Goal: Task Accomplishment & Management: Manage account settings

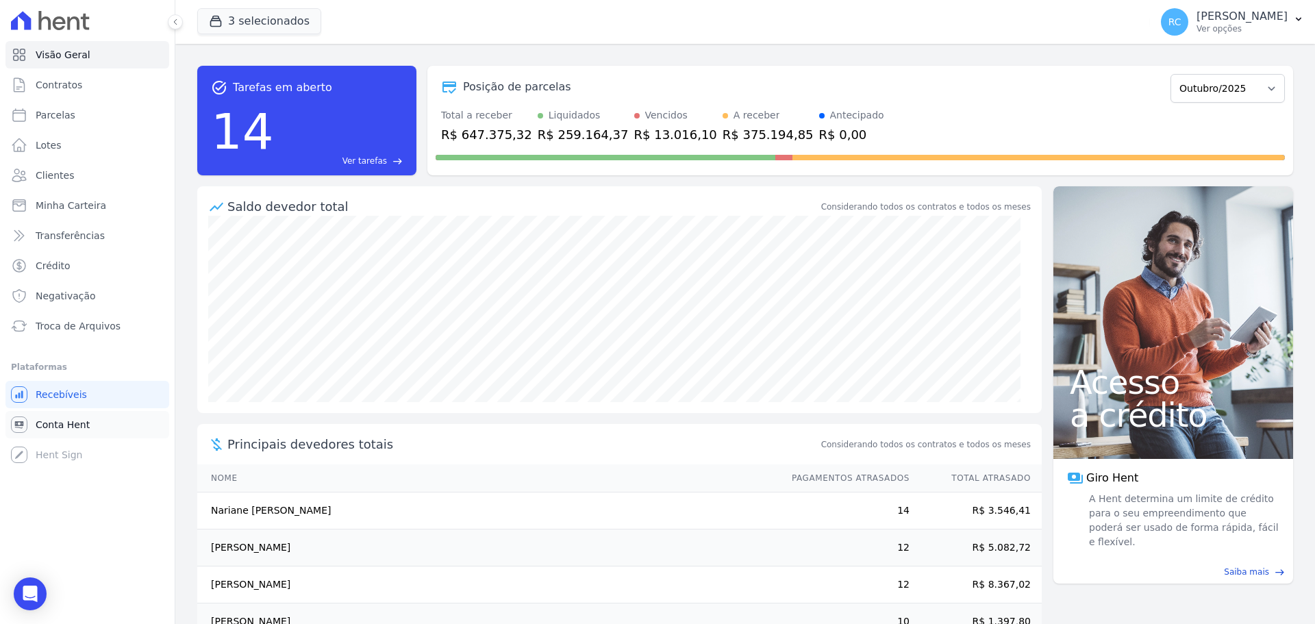
click at [84, 418] on span "Conta Hent" at bounding box center [63, 425] width 54 height 14
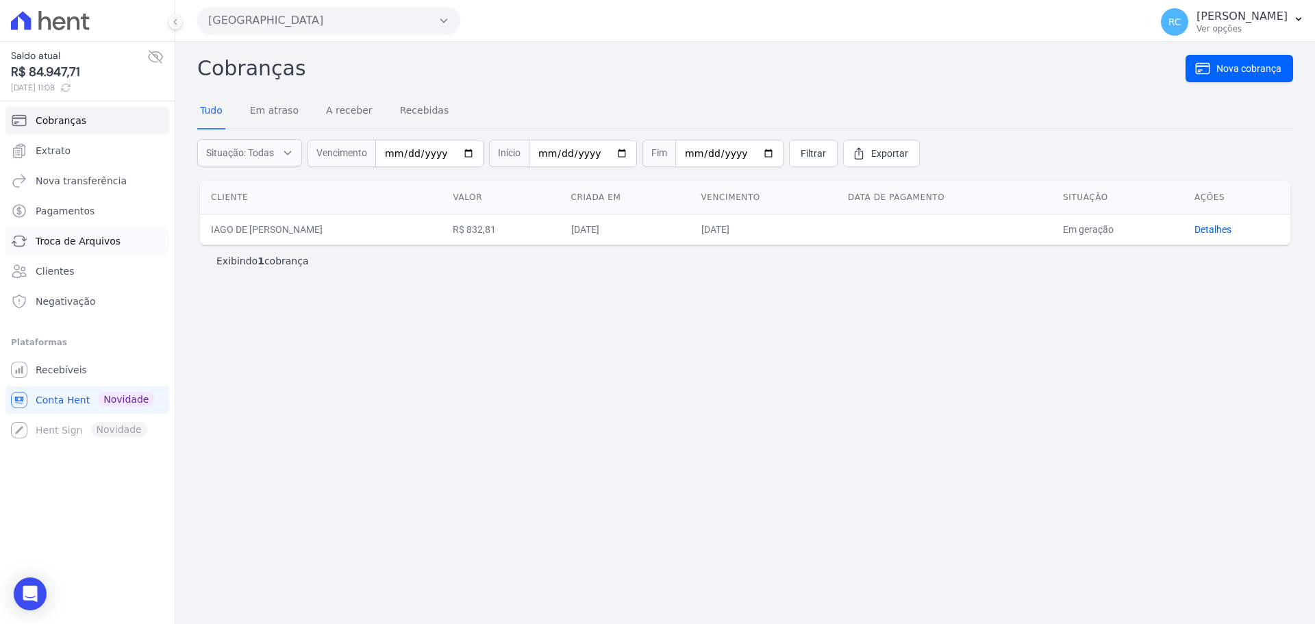
click at [85, 243] on span "Troca de Arquivos" at bounding box center [78, 241] width 85 height 14
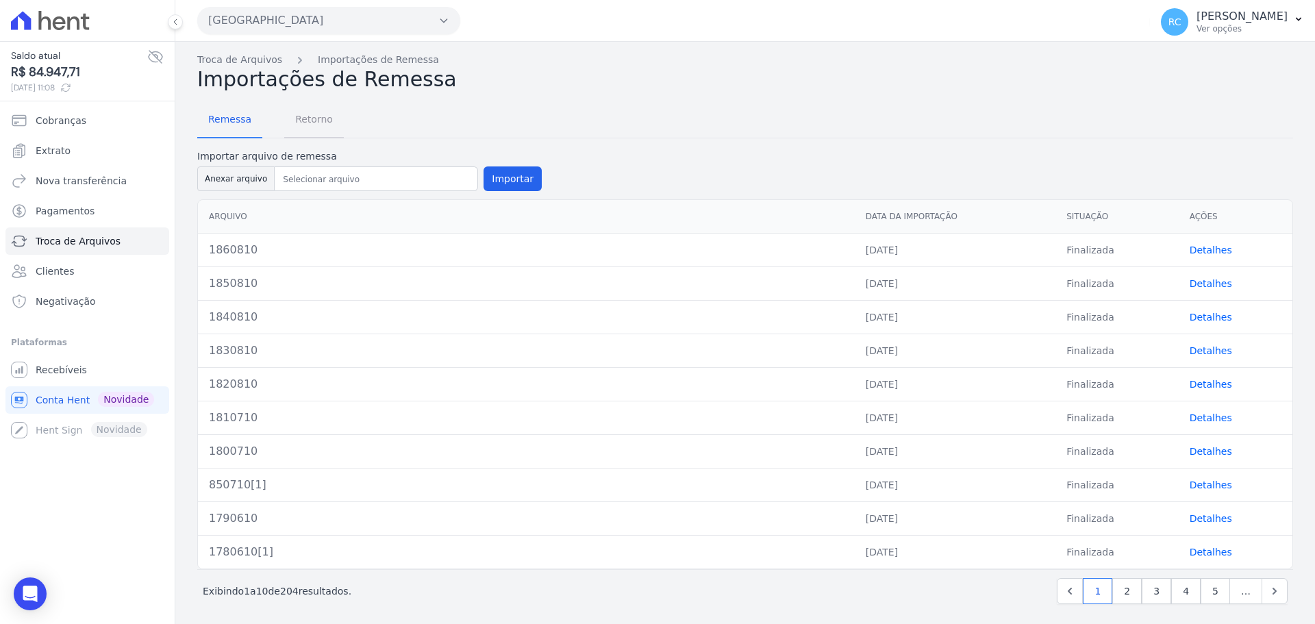
click at [316, 122] on span "Retorno" at bounding box center [314, 118] width 54 height 27
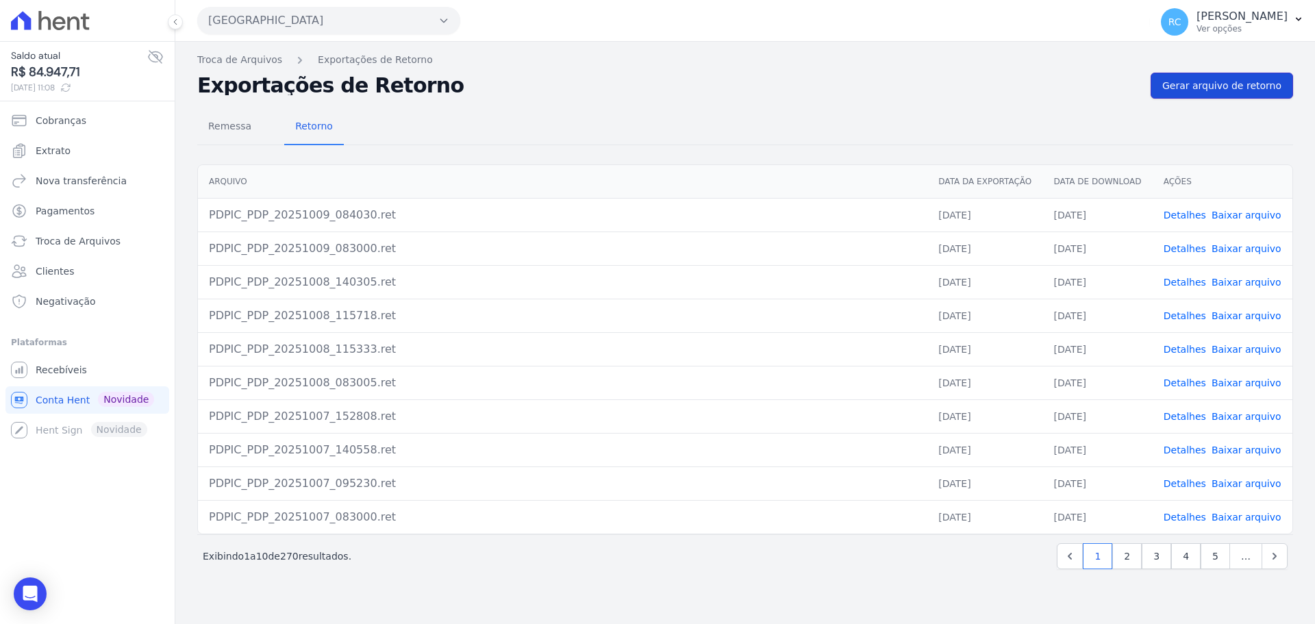
click at [1215, 98] on link "Gerar arquivo de retorno" at bounding box center [1221, 86] width 142 height 26
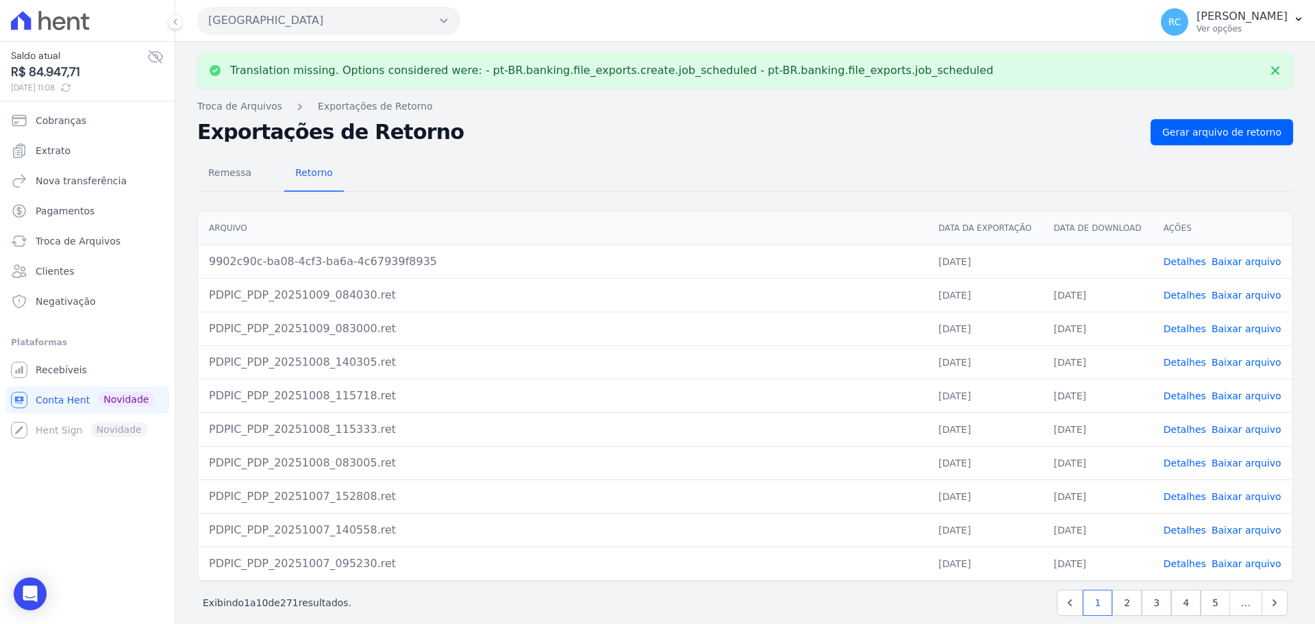
click at [1238, 258] on link "Baixar arquivo" at bounding box center [1246, 261] width 70 height 11
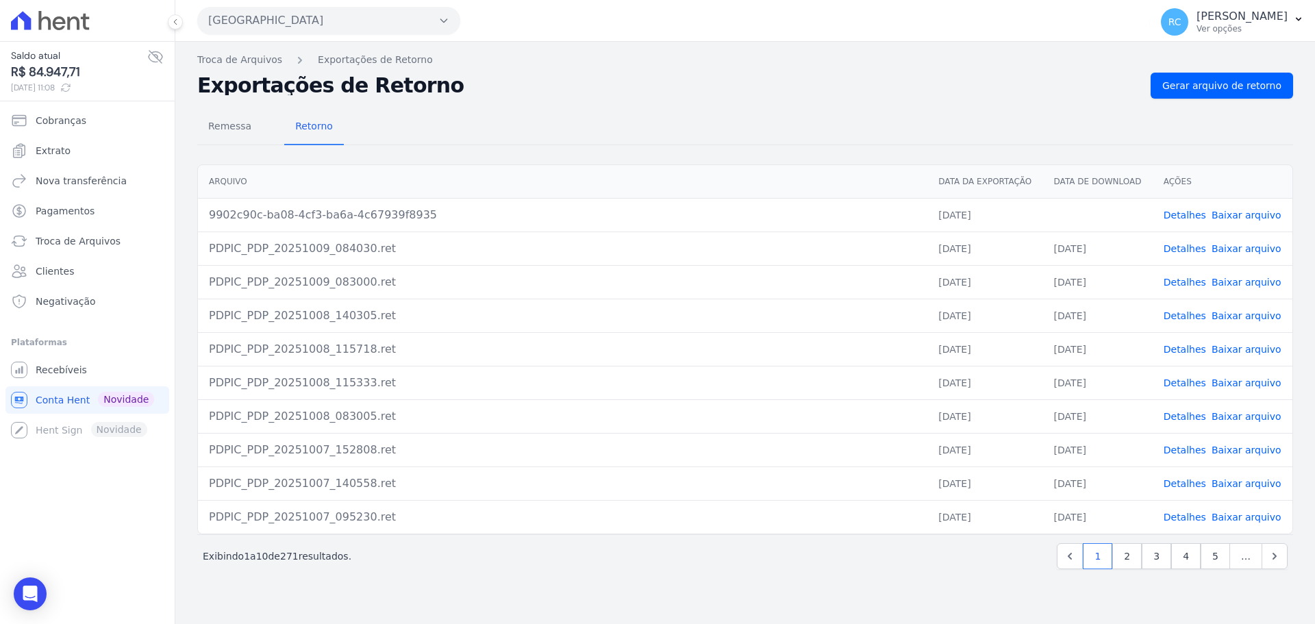
click at [331, 12] on button "Parque Dos Passaros" at bounding box center [328, 20] width 263 height 27
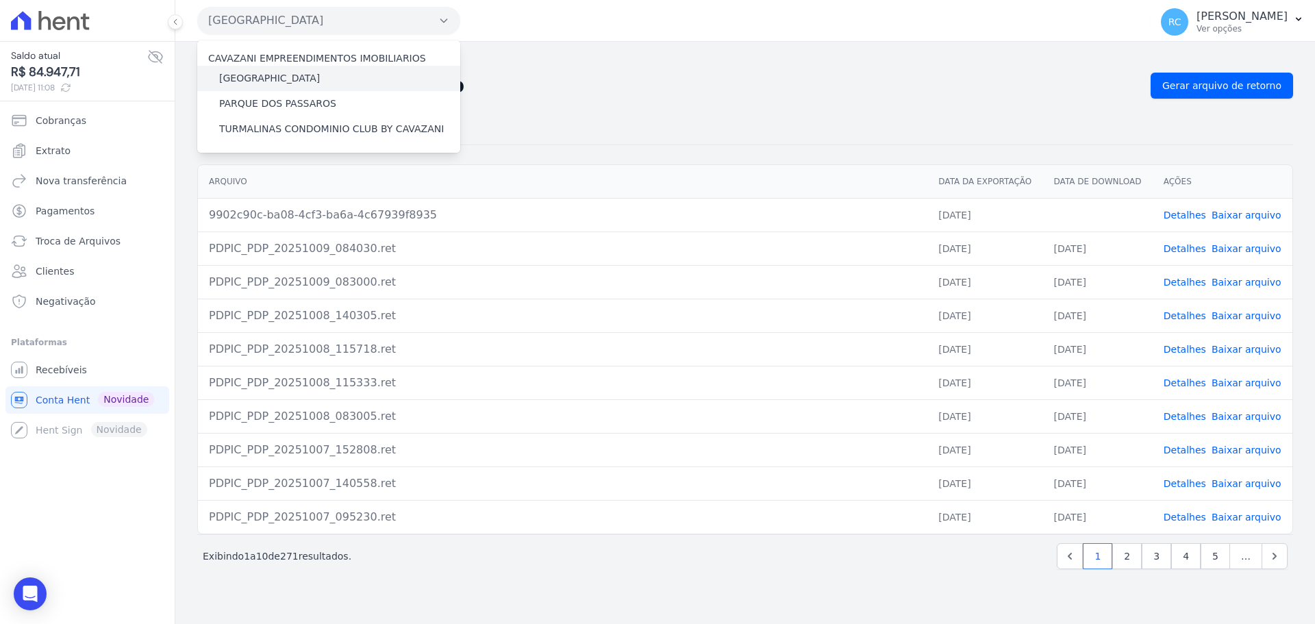
click at [312, 76] on div "[GEOGRAPHIC_DATA]" at bounding box center [328, 78] width 263 height 25
click at [312, 73] on div "[GEOGRAPHIC_DATA]" at bounding box center [328, 78] width 263 height 25
click at [307, 79] on label "[GEOGRAPHIC_DATA]" at bounding box center [269, 78] width 101 height 14
click at [0, 0] on input "[GEOGRAPHIC_DATA]" at bounding box center [0, 0] width 0 height 0
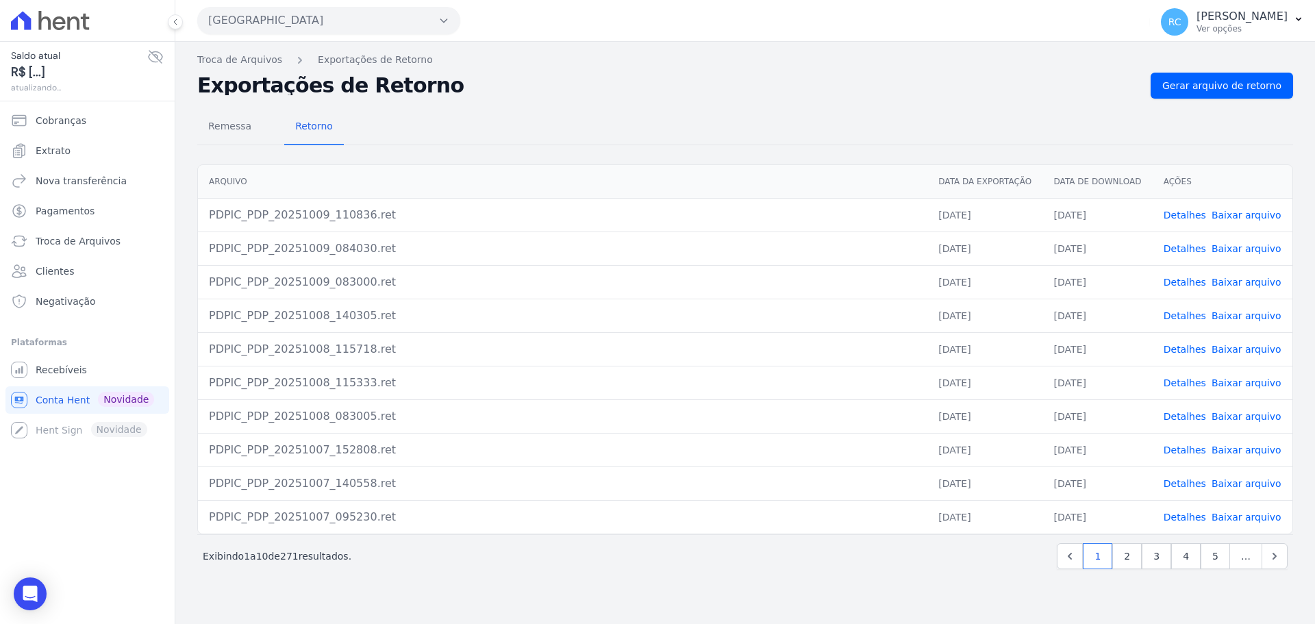
click at [398, 21] on button "Parque Dos Passaros" at bounding box center [328, 20] width 263 height 27
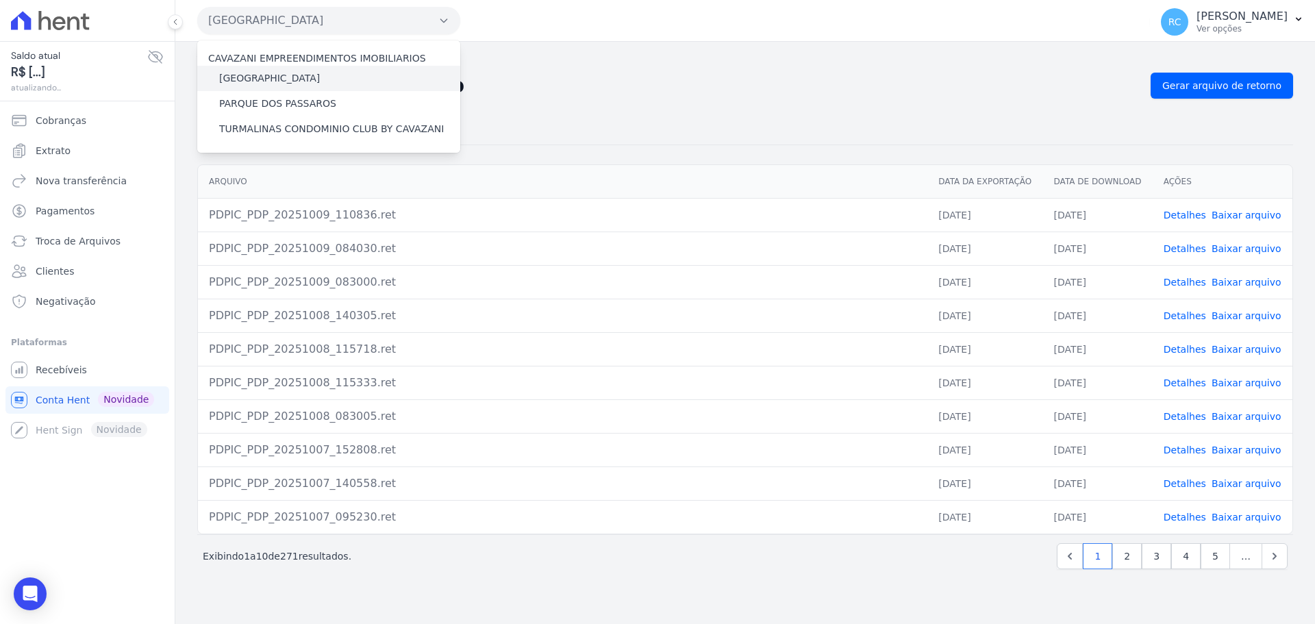
click at [296, 80] on label "[GEOGRAPHIC_DATA]" at bounding box center [269, 78] width 101 height 14
click at [0, 0] on input "[GEOGRAPHIC_DATA]" at bounding box center [0, 0] width 0 height 0
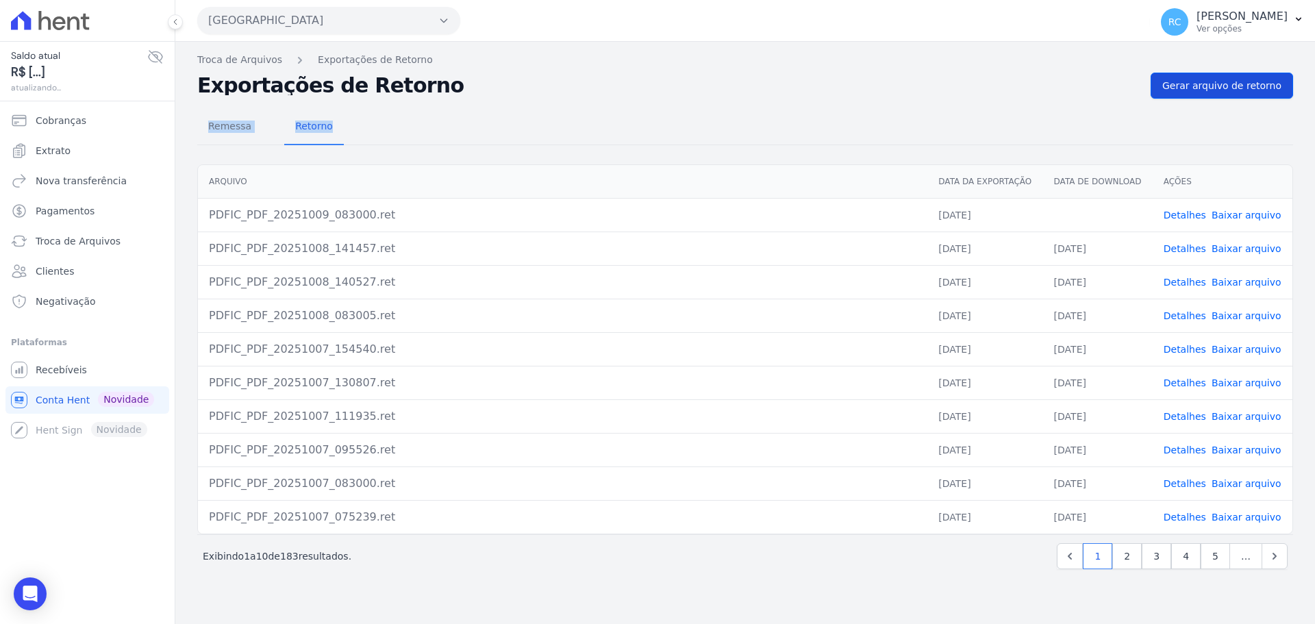
click at [1243, 98] on div "Troca de Arquivos Exportações de Retorno Exportações de Retorno Gerar arquivo d…" at bounding box center [744, 333] width 1139 height 582
click at [1243, 98] on link "Gerar arquivo de retorno" at bounding box center [1221, 86] width 142 height 26
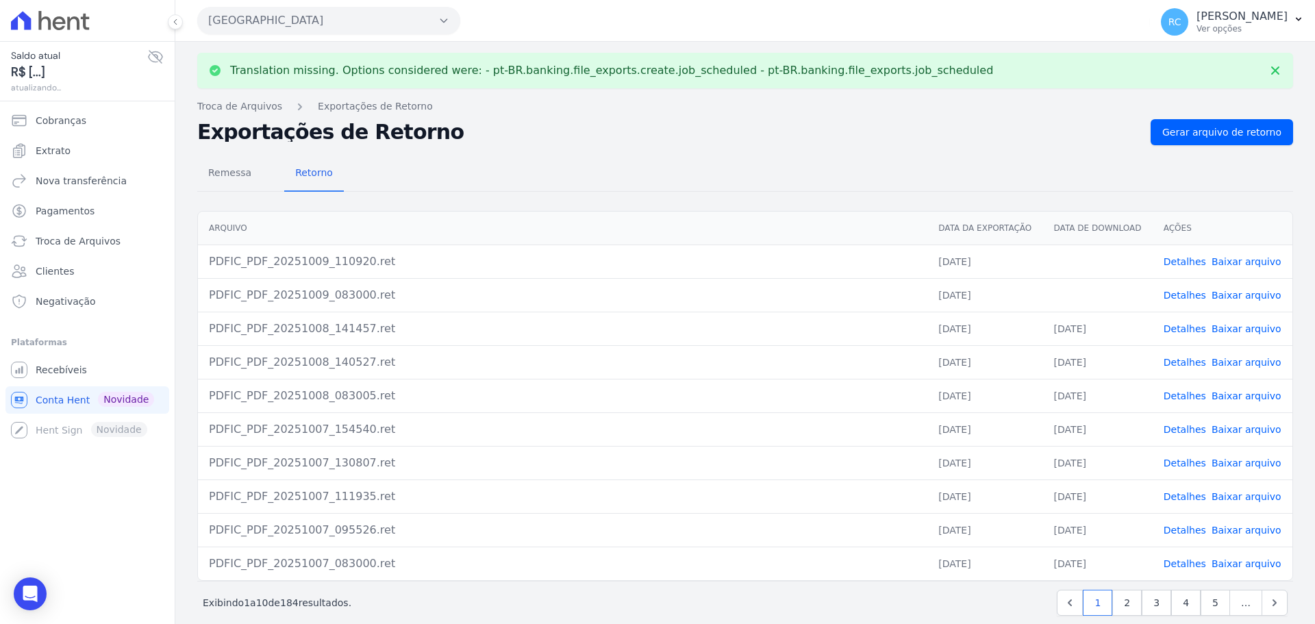
click at [1234, 263] on link "Baixar arquivo" at bounding box center [1246, 261] width 70 height 11
click at [1235, 295] on link "Baixar arquivo" at bounding box center [1246, 295] width 70 height 11
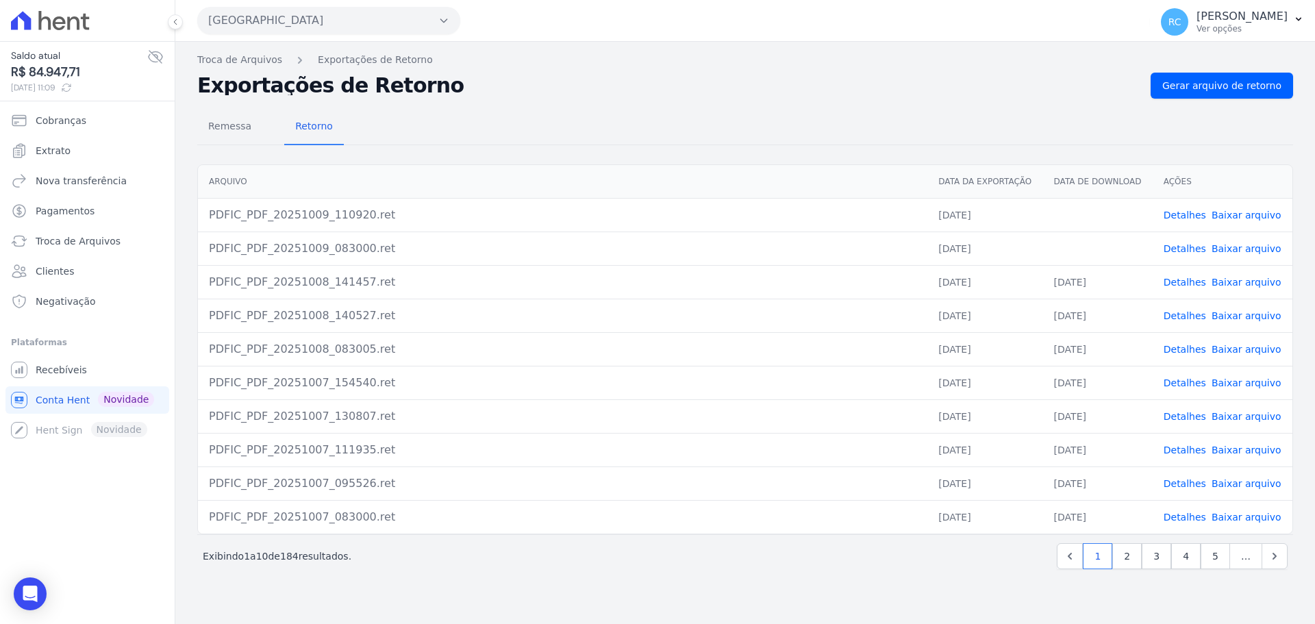
click at [307, 8] on button "[GEOGRAPHIC_DATA]" at bounding box center [328, 20] width 263 height 27
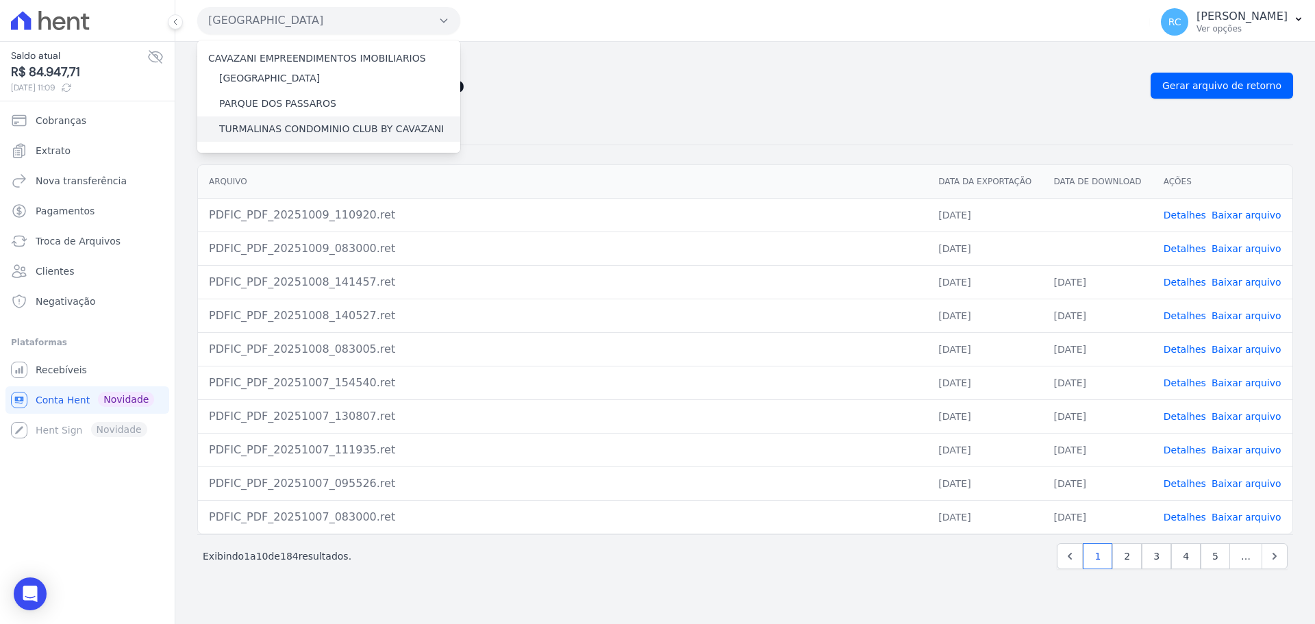
click at [270, 135] on label "TURMALINAS CONDOMINIO CLUB BY CAVAZANI" at bounding box center [331, 129] width 225 height 14
click at [0, 0] on input "TURMALINAS CONDOMINIO CLUB BY CAVAZANI" at bounding box center [0, 0] width 0 height 0
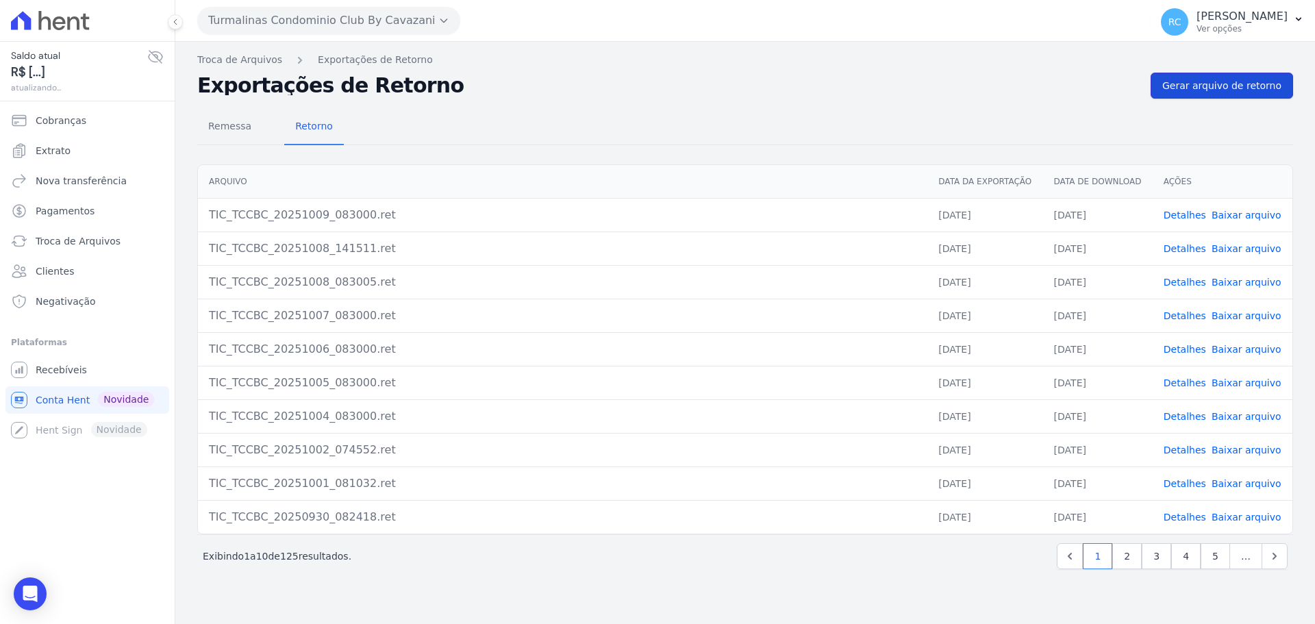
click at [1209, 92] on span "Gerar arquivo de retorno" at bounding box center [1221, 86] width 119 height 14
drag, startPoint x: 55, startPoint y: 375, endPoint x: 57, endPoint y: 365, distance: 9.7
click at [55, 376] on span "Recebíveis" at bounding box center [61, 370] width 51 height 14
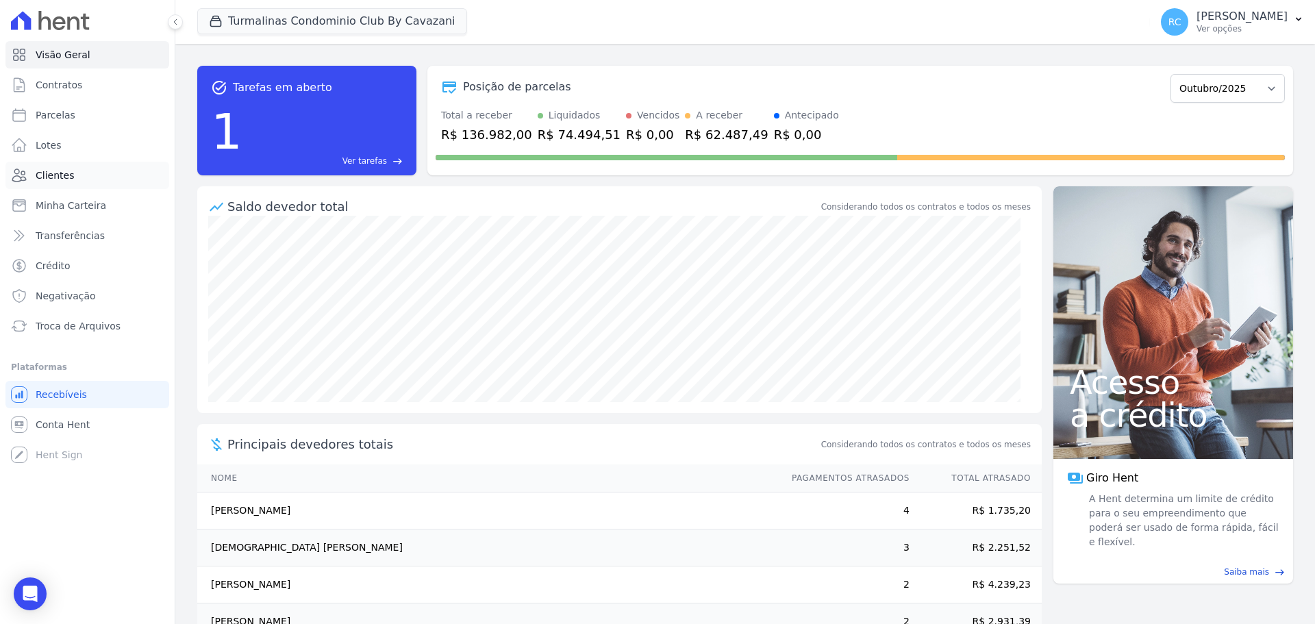
click at [94, 175] on link "Clientes" at bounding box center [87, 175] width 164 height 27
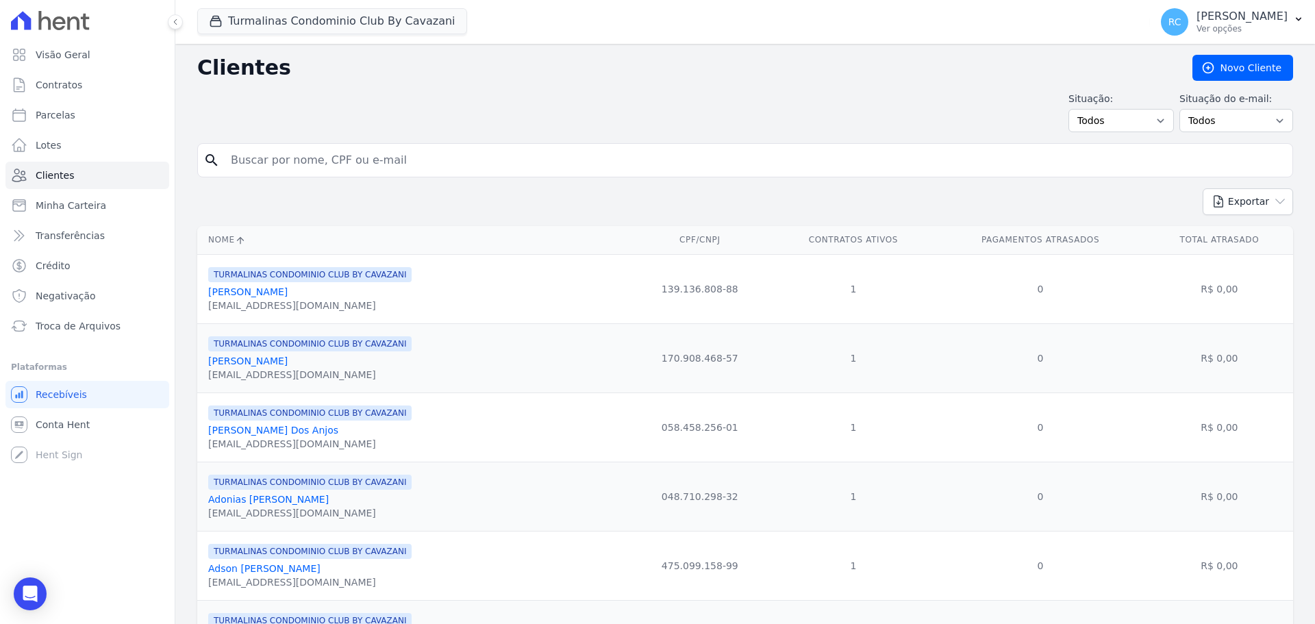
click at [318, 157] on input "search" at bounding box center [755, 160] width 1064 height 27
paste input "RICHARD DOS ANJOS MOURA"
type input "RICHARD DOS ANJOS MOURA"
click at [266, 34] on button "Turmalinas Condominio Club By Cavazani" at bounding box center [332, 21] width 270 height 26
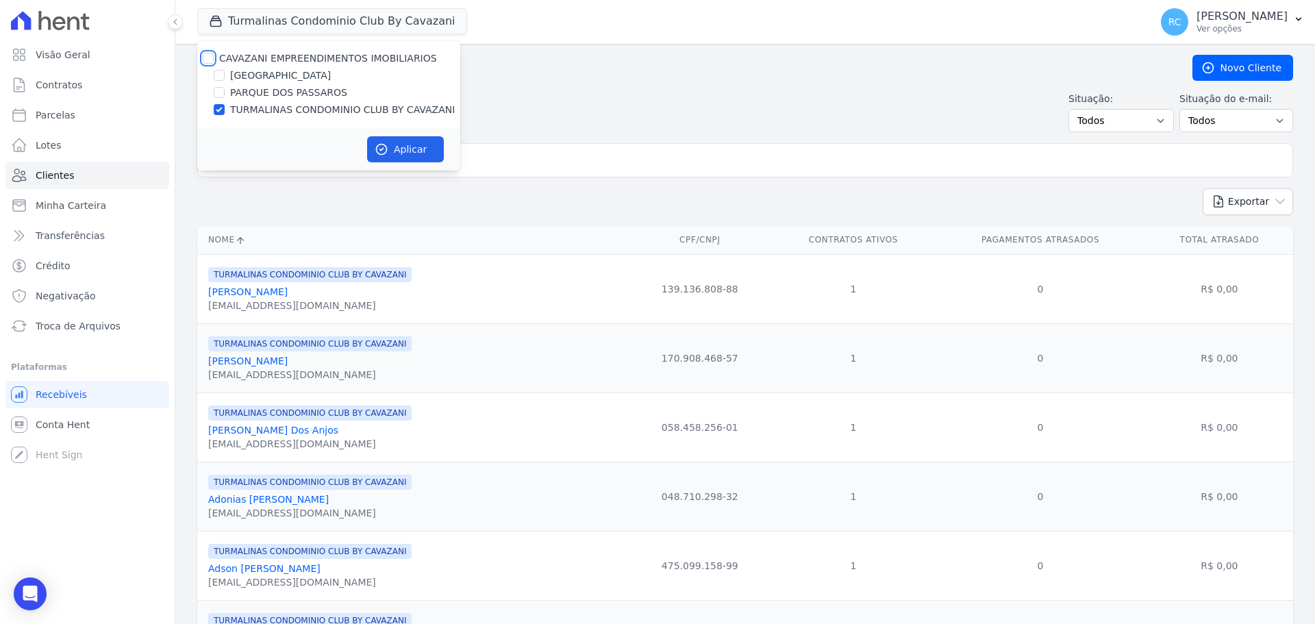
click at [210, 63] on input "CAVAZANI EMPREENDIMENTOS IMOBILIARIOS" at bounding box center [208, 58] width 11 height 11
checkbox input "true"
click at [377, 147] on icon "button" at bounding box center [382, 149] width 10 height 10
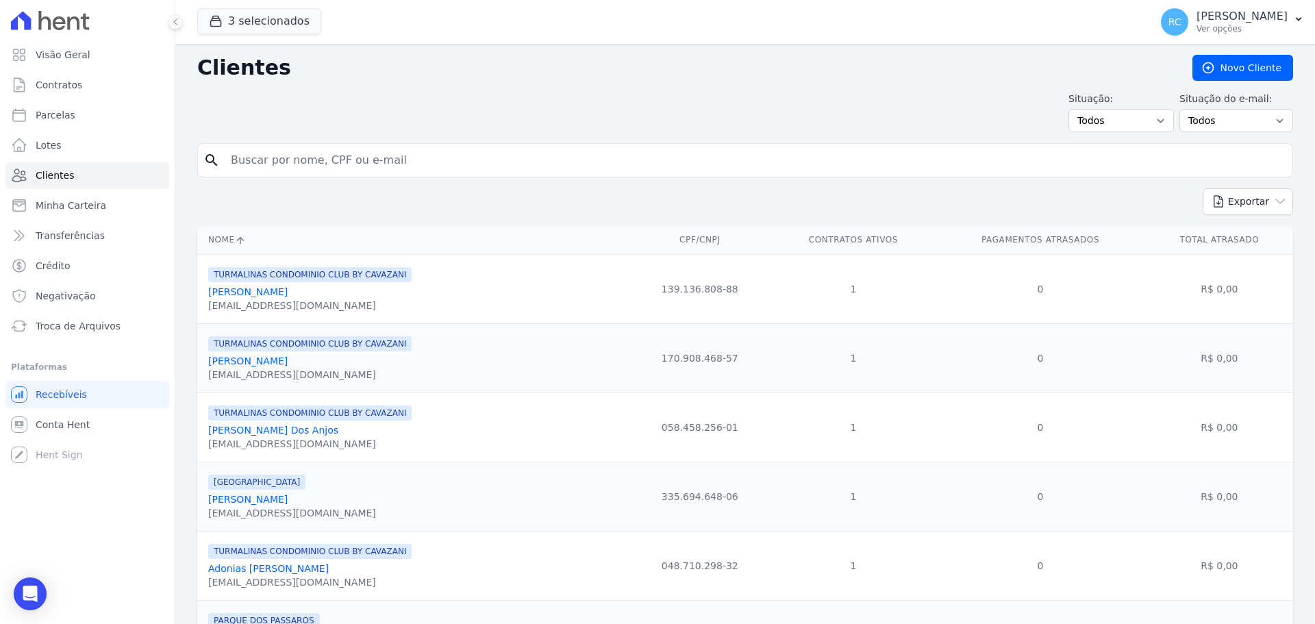
click at [441, 155] on input "search" at bounding box center [755, 160] width 1064 height 27
paste input "RICHARD DOS ANJOS MOURA"
type input "RICHARD DOS ANJOS MOURA"
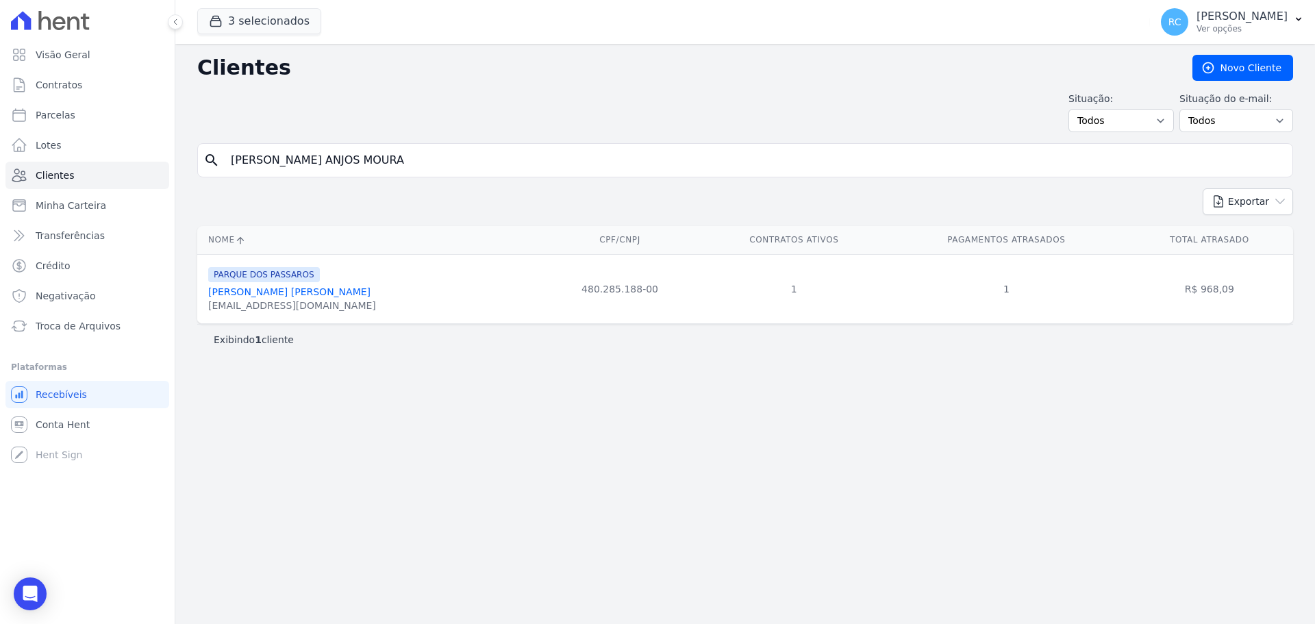
click at [271, 289] on link "Richard Dos Anjos Moura" at bounding box center [289, 291] width 162 height 11
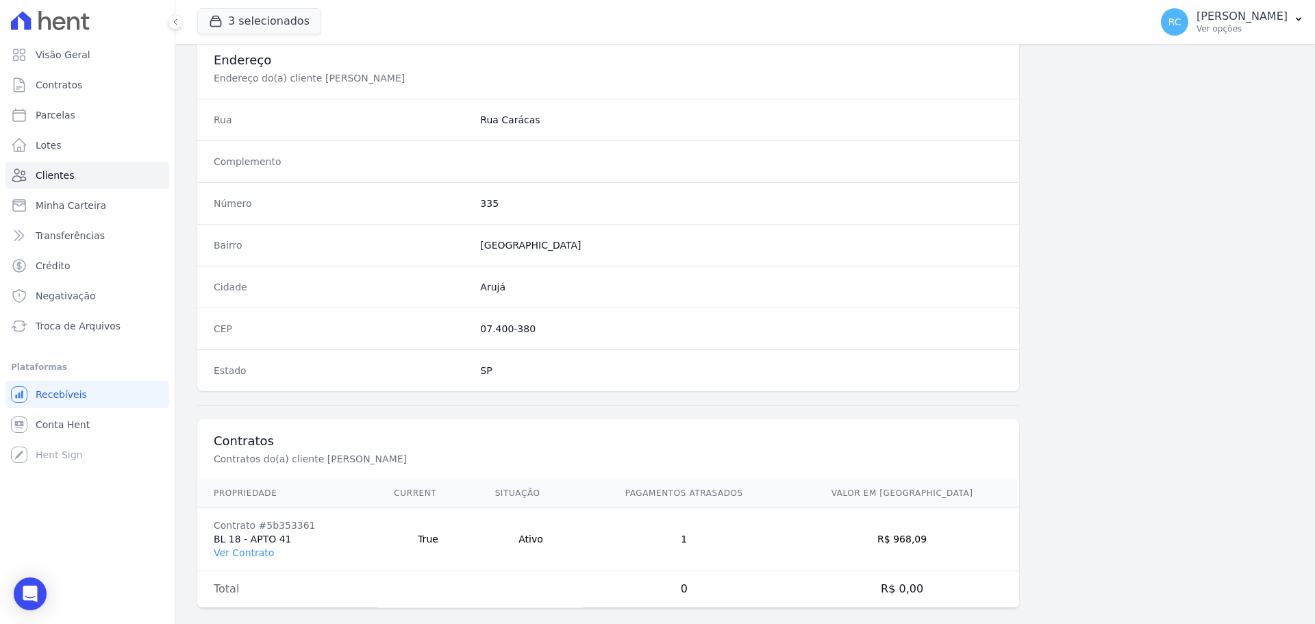
scroll to position [657, 0]
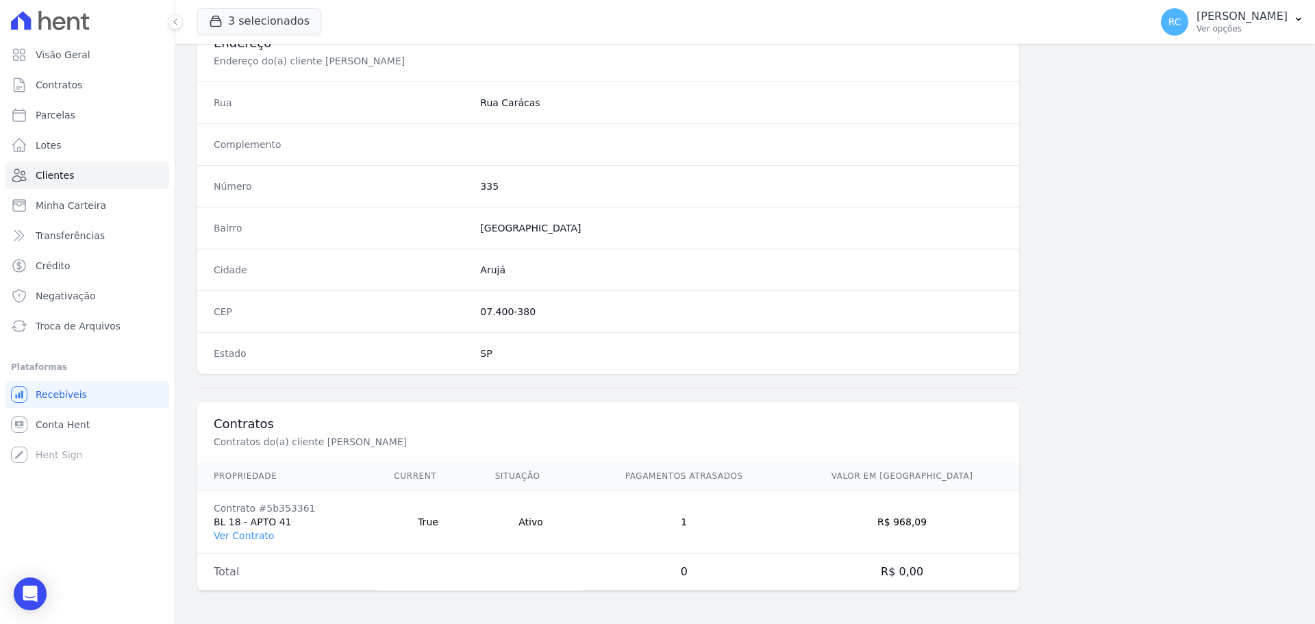
drag, startPoint x: 280, startPoint y: 528, endPoint x: 207, endPoint y: 518, distance: 73.3
click at [207, 518] on td "Contrato #5b353361 BL 18 - APTO 41 Ver Contrato" at bounding box center [287, 522] width 180 height 64
copy td "BL 18 - APTO 41"
click at [88, 177] on link "Clientes" at bounding box center [87, 175] width 164 height 27
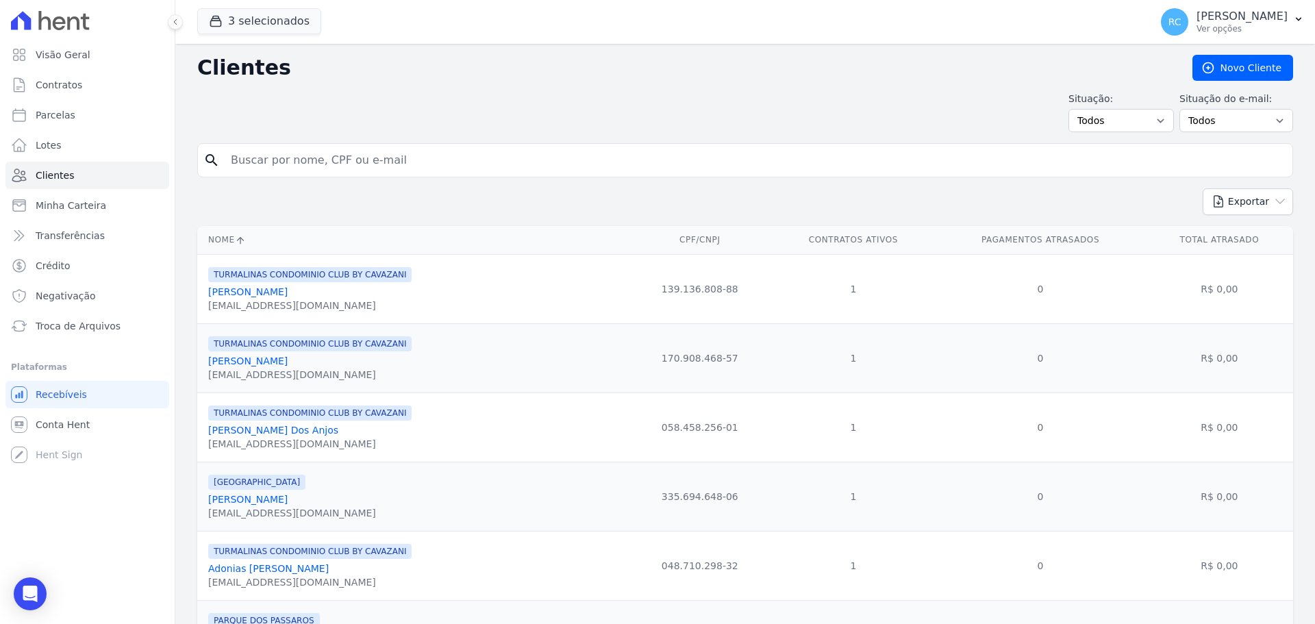
drag, startPoint x: 446, startPoint y: 163, endPoint x: 188, endPoint y: 175, distance: 259.1
click at [141, 179] on div "Visão Geral Contratos [GEOGRAPHIC_DATA] Lotes Clientes Minha Carteira Transferê…" at bounding box center [657, 312] width 1315 height 624
paste input "AGRIMALDO SILVEIRA RIBEIRO JUNIOR"
type input "AGRIMALDO SILVEIRA RIBEIRO JUNIOR"
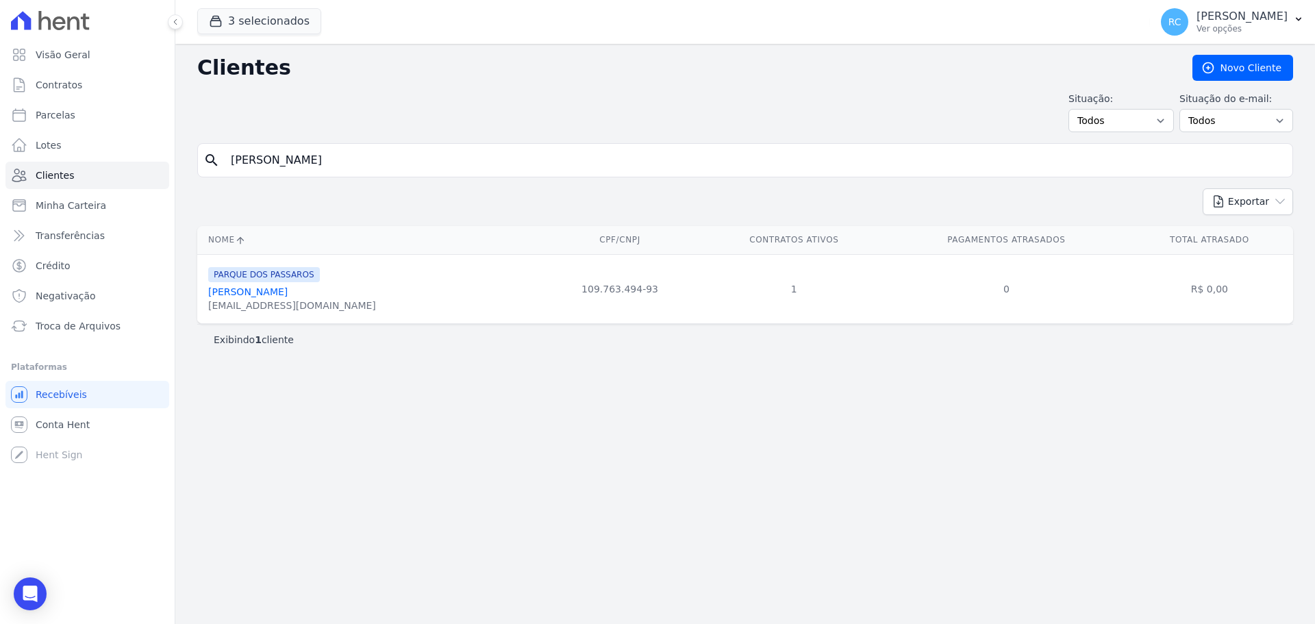
drag, startPoint x: 458, startPoint y: 149, endPoint x: 3, endPoint y: 149, distance: 455.3
click at [3, 149] on div "Visão Geral Contratos [GEOGRAPHIC_DATA] Lotes Clientes Minha Carteira Transferê…" at bounding box center [657, 312] width 1315 height 624
paste input "LVARO FERREIRA DE MELO MONTEIRO"
type input "ALVARO FERREIRA DE MELO MONTEIRO"
drag, startPoint x: 236, startPoint y: 185, endPoint x: 225, endPoint y: 187, distance: 11.1
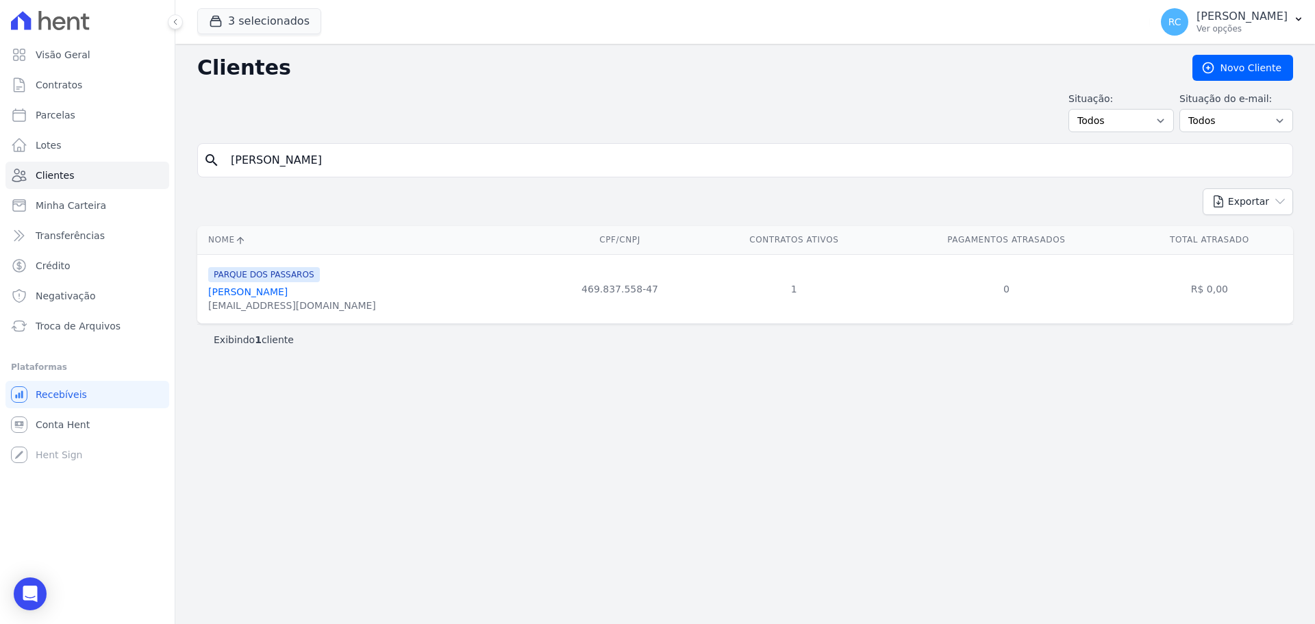
click at [216, 196] on div "Clientes Novo Cliente Situação: Todos Adimplentes Inadimplentes Situação do e-m…" at bounding box center [744, 334] width 1139 height 580
paste input "NNE KAROLINE DOS SANTOS"
type input "ANNE KAROLINE DOS SANTOS"
drag, startPoint x: 421, startPoint y: 168, endPoint x: 32, endPoint y: 186, distance: 389.3
click at [18, 199] on div "Visão Geral Contratos [GEOGRAPHIC_DATA] Lotes Clientes Minha Carteira Transferê…" at bounding box center [657, 312] width 1315 height 624
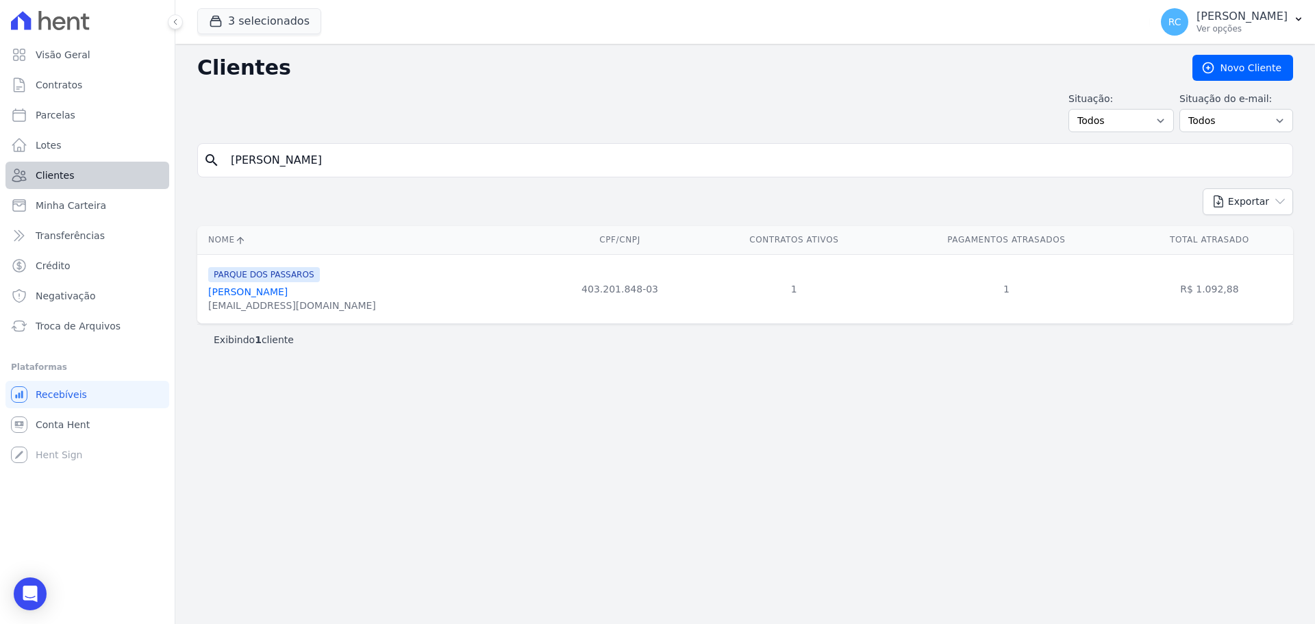
paste input "CRISTIANO JOSE DE SOUZA"
type input "CRISTIANO JOSE DE SOUZA"
drag, startPoint x: 435, startPoint y: 156, endPoint x: 0, endPoint y: 177, distance: 435.3
click at [0, 177] on div "Visão Geral Contratos [GEOGRAPHIC_DATA] Lotes Clientes Minha Carteira Transferê…" at bounding box center [657, 312] width 1315 height 624
paste input "DAVI DA SILVA DE OLIVEIR"
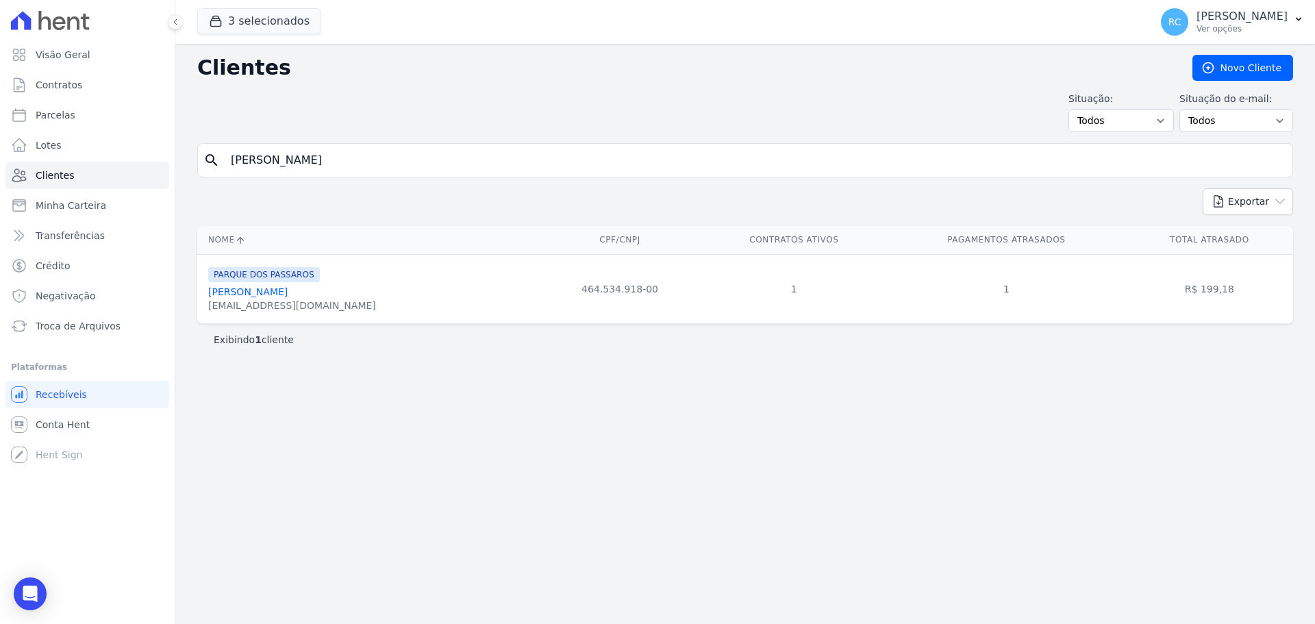
type input "DAVI DA SILVA DE OLIVEIRA"
click at [0, 233] on div "Visão Geral Contratos [GEOGRAPHIC_DATA] Lotes Clientes Minha Carteira Transferê…" at bounding box center [657, 312] width 1315 height 624
paste input "EDSON JOSE DA SILV"
type input "EDSON JOSE DA SILVA"
drag, startPoint x: 380, startPoint y: 170, endPoint x: 0, endPoint y: 181, distance: 380.2
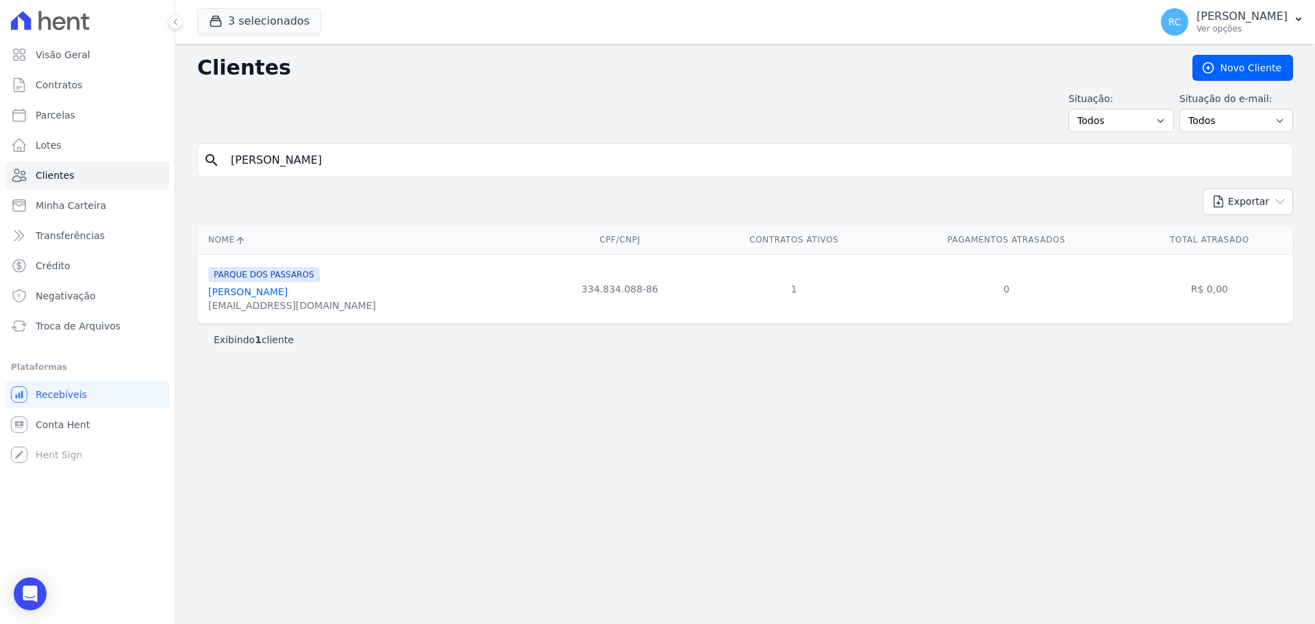
click at [0, 181] on div "Visão Geral Contratos [GEOGRAPHIC_DATA] Lotes Clientes Minha Carteira Transferê…" at bounding box center [657, 312] width 1315 height 624
paste input "FERNANDA GHIRALDI NOBRE SAMPAIO"
type input "FERNANDA GHIRALDI NOBRE SAMPAIO"
drag, startPoint x: 446, startPoint y: 162, endPoint x: 0, endPoint y: 183, distance: 446.9
click at [0, 183] on div "Visão Geral Contratos [GEOGRAPHIC_DATA] Lotes Clientes Minha Carteira Transferê…" at bounding box center [657, 312] width 1315 height 624
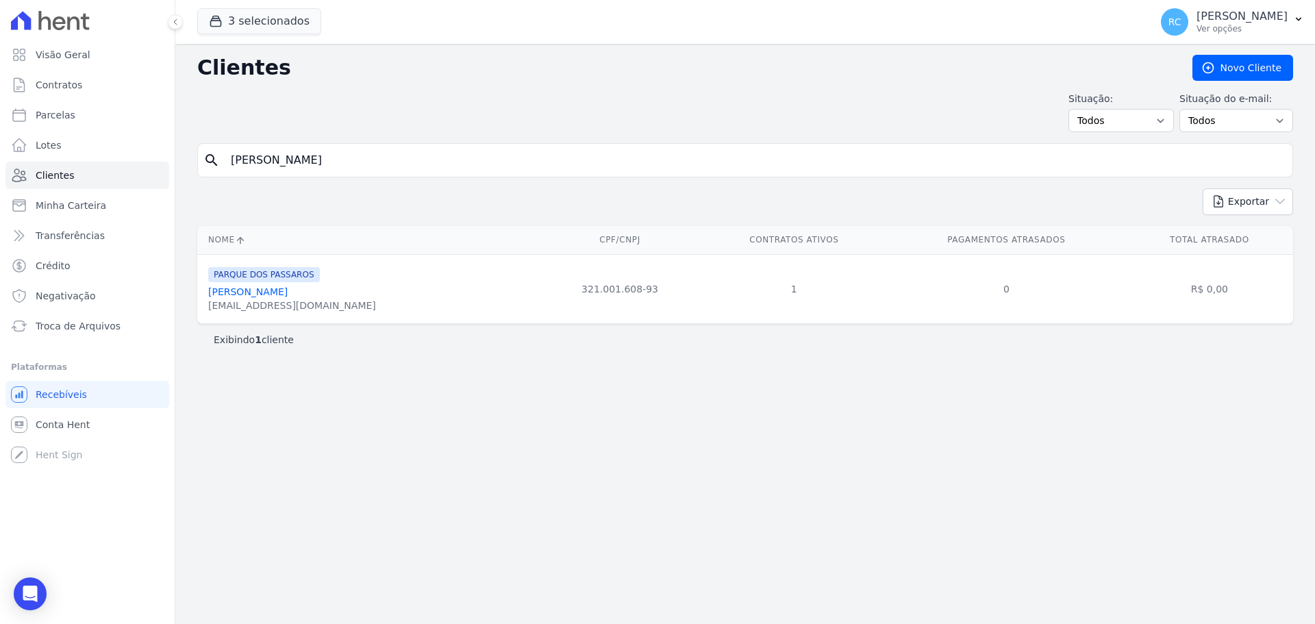
paste input "LUCAS GOMES DA SILVA"
type input "LUCAS GOMES DA SILVA"
drag, startPoint x: 394, startPoint y: 151, endPoint x: 0, endPoint y: 157, distance: 394.4
click at [0, 157] on div "Visão Geral Contratos [GEOGRAPHIC_DATA] Lotes Clientes Minha Carteira Transferê…" at bounding box center [657, 312] width 1315 height 624
paste input "JAQUELINI FLORIANO"
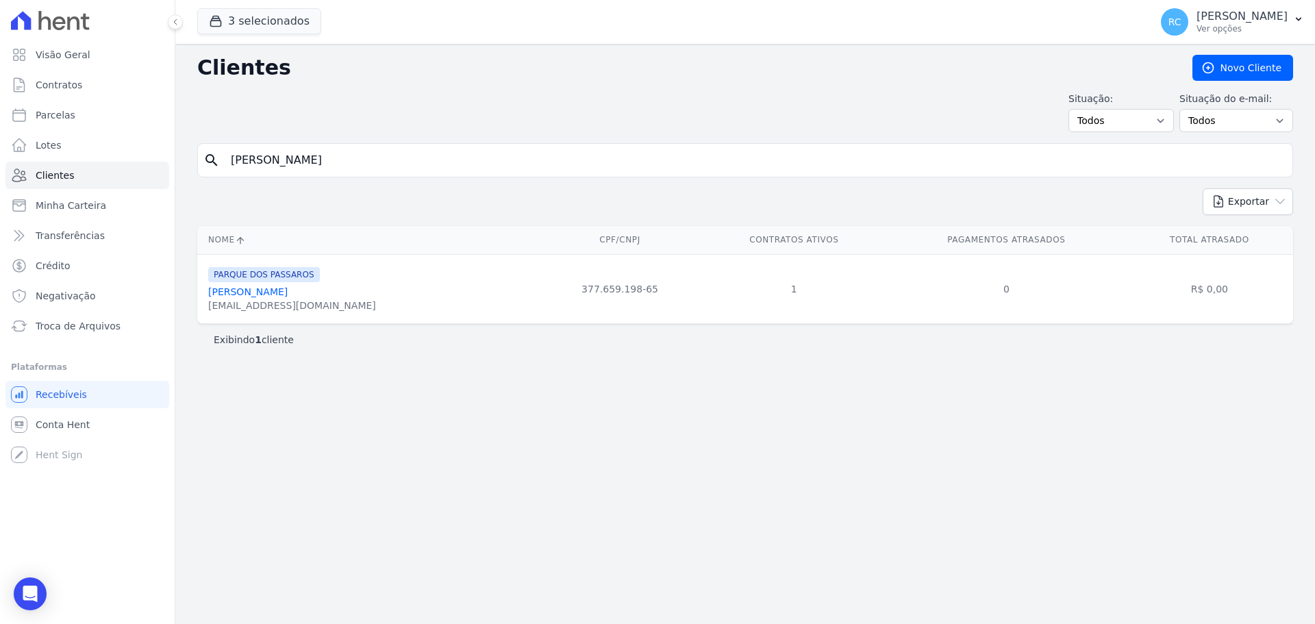
type input "JAQUELINI FLORIANO DA SILVA"
drag, startPoint x: 405, startPoint y: 155, endPoint x: 0, endPoint y: 186, distance: 405.9
click at [0, 187] on div "Visão Geral Contratos [GEOGRAPHIC_DATA] Lotes Clientes Minha Carteira Transferê…" at bounding box center [657, 312] width 1315 height 624
paste input "RICHARD DOS ANJOS MOUR"
type input "RICHARD DOS ANJOS MOURA"
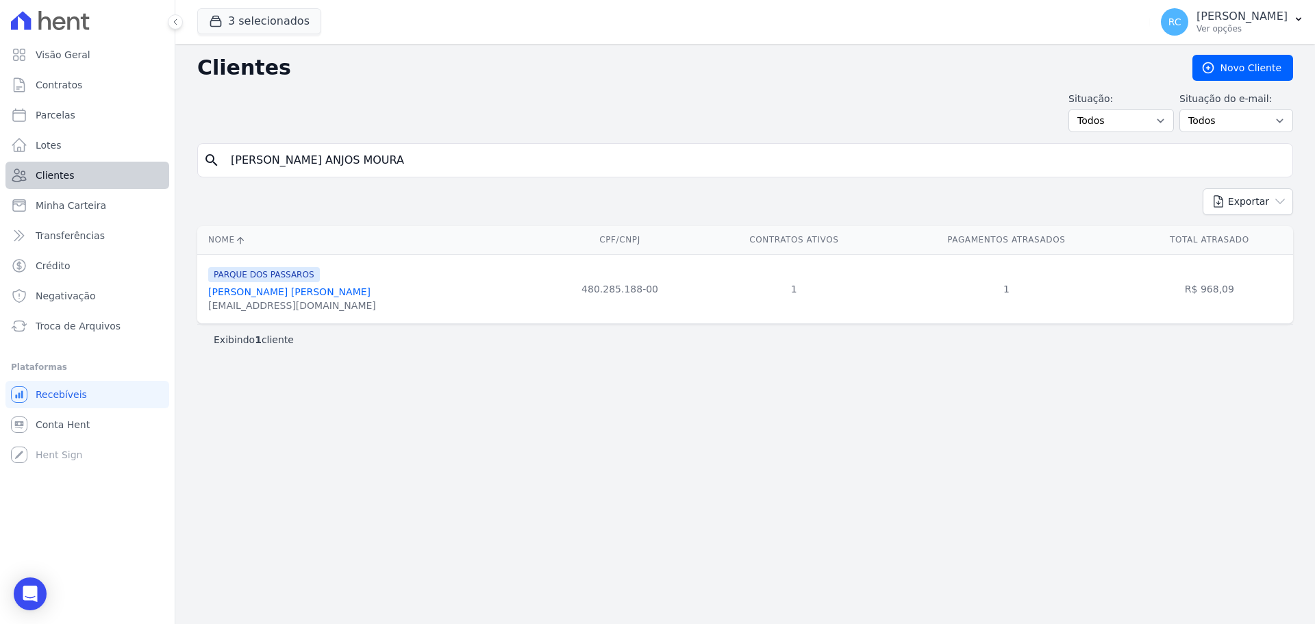
drag, startPoint x: 370, startPoint y: 168, endPoint x: 107, endPoint y: 168, distance: 262.9
click at [107, 168] on div "Visão Geral Contratos [GEOGRAPHIC_DATA] Lotes Clientes Minha Carteira Transferê…" at bounding box center [657, 312] width 1315 height 624
paste input "ODRIGO APARECIDO BORGES DE S"
type input "RODRIGO APARECIDO BORGES DE SA"
drag, startPoint x: 426, startPoint y: 160, endPoint x: 0, endPoint y: 203, distance: 428.0
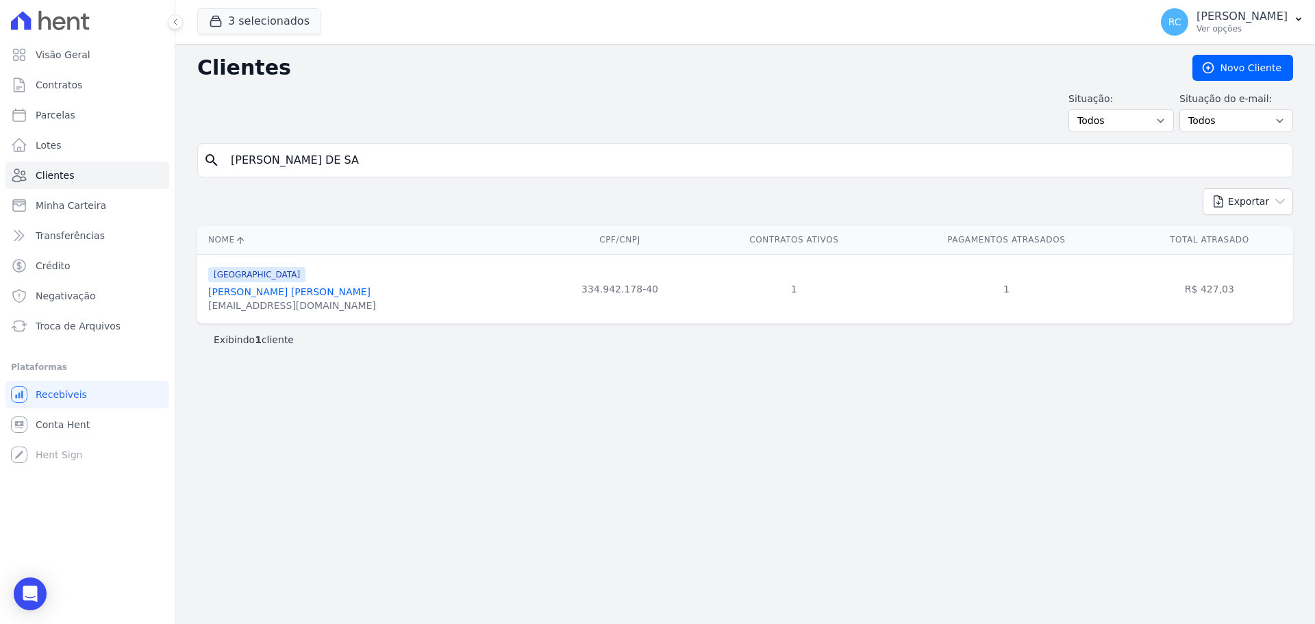
click at [0, 203] on div "Visão Geral Contratos [GEOGRAPHIC_DATA] Lotes Clientes Minha Carteira Transferê…" at bounding box center [657, 312] width 1315 height 624
paste input "SIMONE DA SILVA FONSEC"
type input "SIMONE DA SILVA FONSECA"
drag, startPoint x: 391, startPoint y: 154, endPoint x: 0, endPoint y: 164, distance: 391.1
click at [0, 164] on div "Visão Geral Contratos [GEOGRAPHIC_DATA] Lotes Clientes Minha Carteira Transferê…" at bounding box center [657, 312] width 1315 height 624
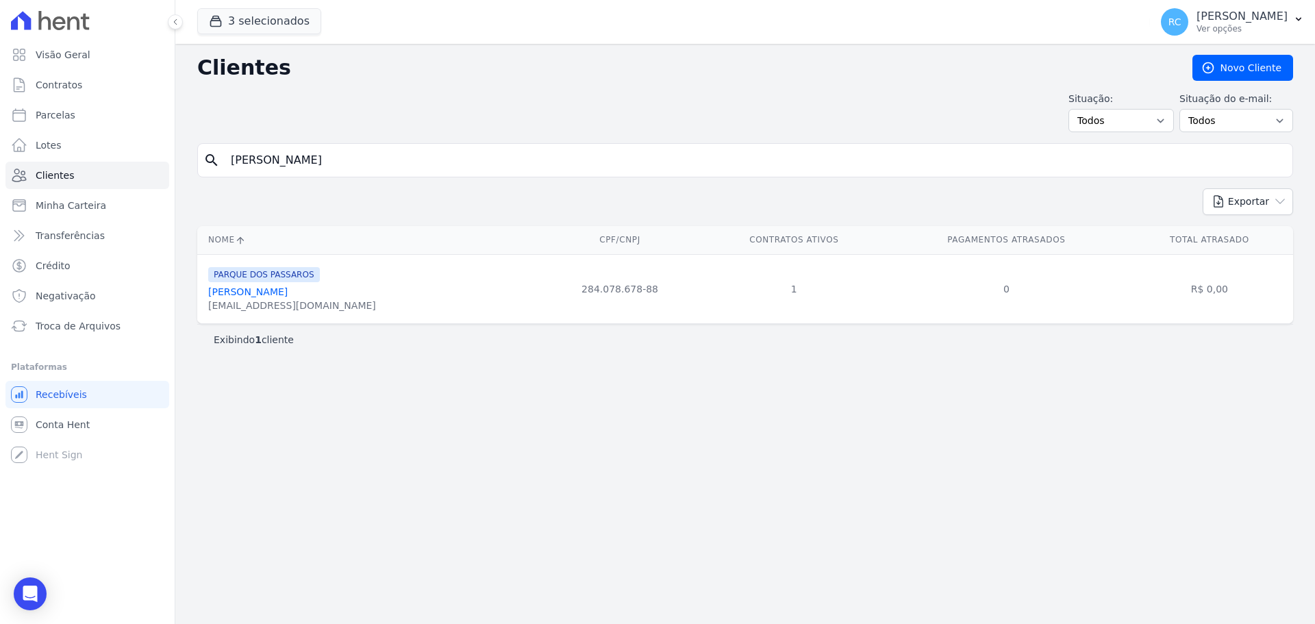
paste input "THAIS MARQUES DA SILV"
type input "[PERSON_NAME]"
drag, startPoint x: 391, startPoint y: 158, endPoint x: 0, endPoint y: 170, distance: 391.1
click at [0, 170] on div "Visão Geral Contratos [GEOGRAPHIC_DATA] Lotes Clientes Minha Carteira Transferê…" at bounding box center [657, 312] width 1315 height 624
paste input "VITOR CORDEIRO DOS SANTOS"
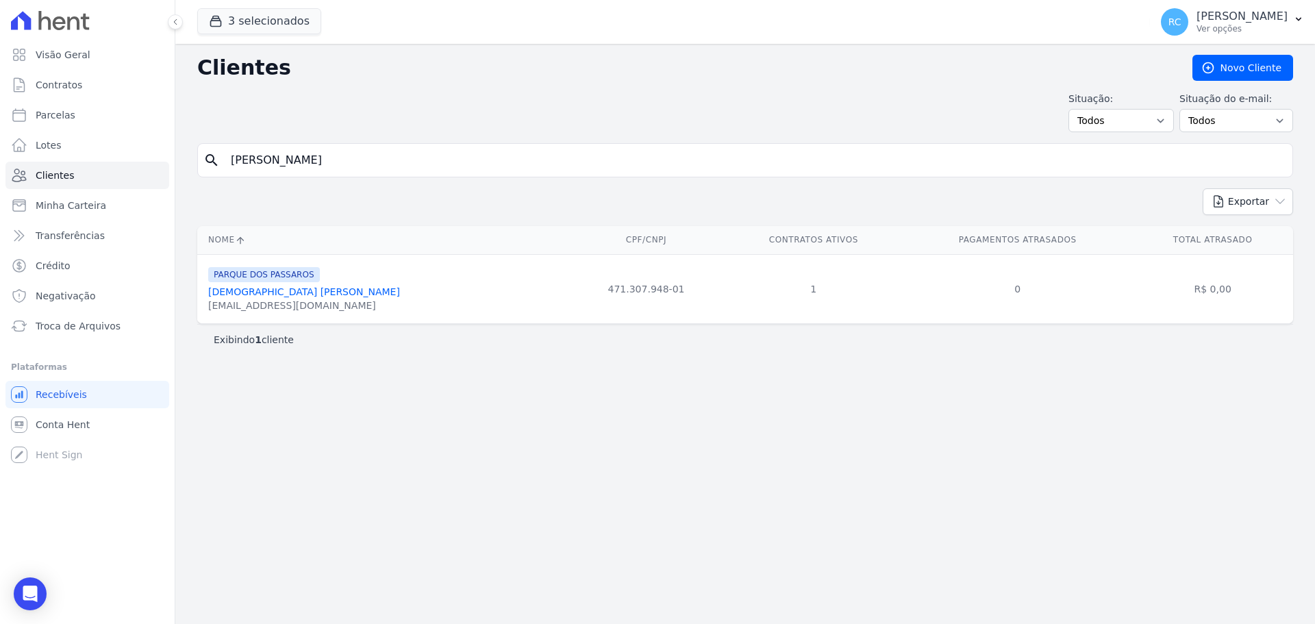
type input "VITOR CORDEIRO DOS SANTOS"
drag, startPoint x: 407, startPoint y: 153, endPoint x: 0, endPoint y: 177, distance: 408.1
click at [0, 177] on div "Visão Geral Contratos [GEOGRAPHIC_DATA] Lotes Clientes Minha Carteira Transferê…" at bounding box center [657, 312] width 1315 height 624
paste input "WANDERSON JOSE DA SILVA"
type input "WANDERSON JOSE DA SILVA"
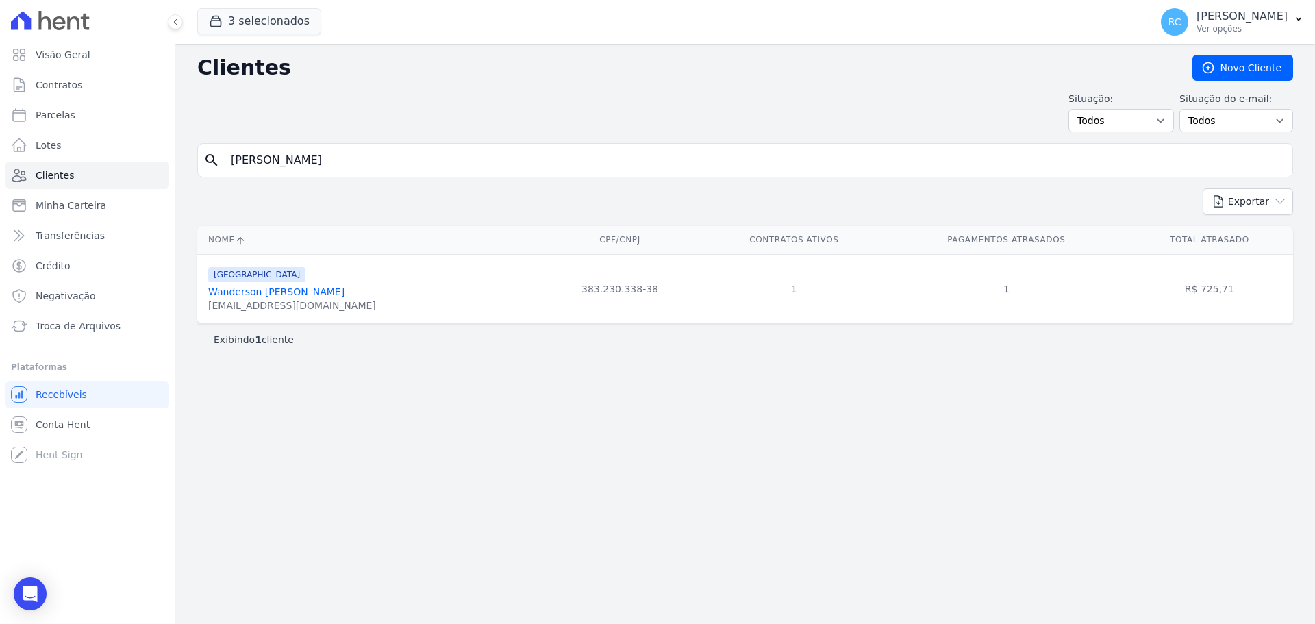
drag, startPoint x: 451, startPoint y: 150, endPoint x: 0, endPoint y: 182, distance: 451.7
click at [0, 182] on div "Visão Geral Contratos [GEOGRAPHIC_DATA] Lotes Clientes Minha Carteira Transferê…" at bounding box center [657, 312] width 1315 height 624
paste input "[PERSON_NAME]"
type input "[PERSON_NAME]"
drag, startPoint x: 427, startPoint y: 164, endPoint x: 18, endPoint y: 155, distance: 408.9
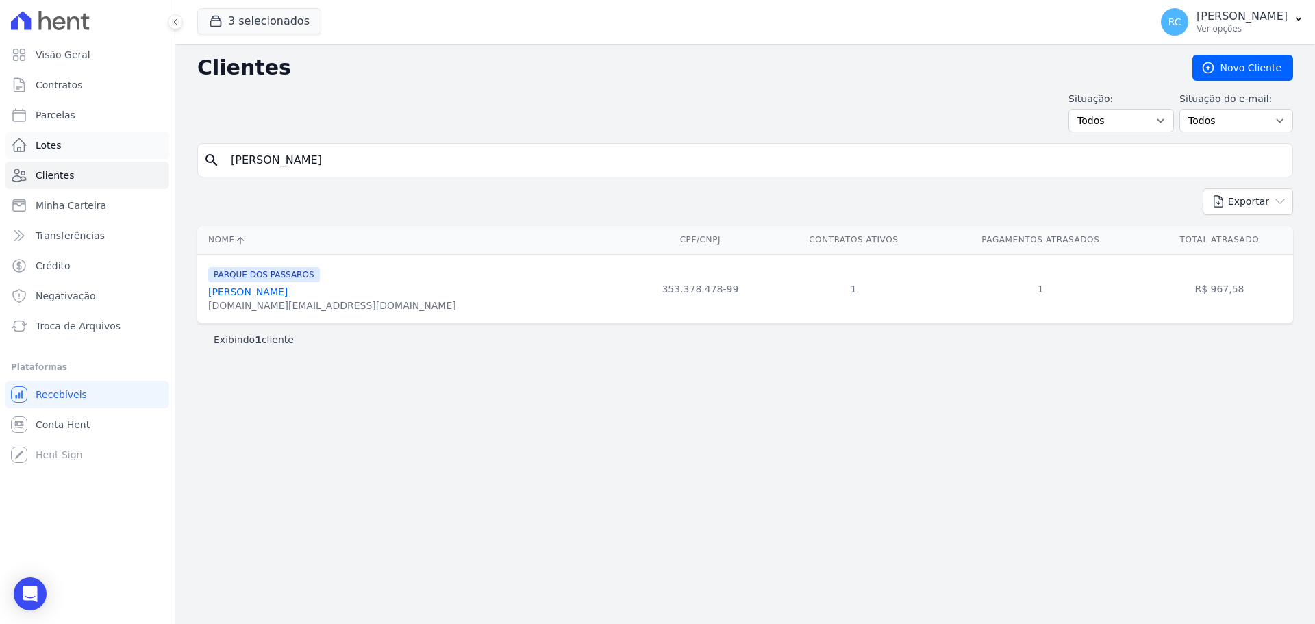
click at [10, 161] on div "Visão Geral Contratos [GEOGRAPHIC_DATA] Lotes Clientes Minha Carteira Transferê…" at bounding box center [657, 312] width 1315 height 624
click at [56, 118] on span "Parcelas" at bounding box center [56, 115] width 40 height 14
select select
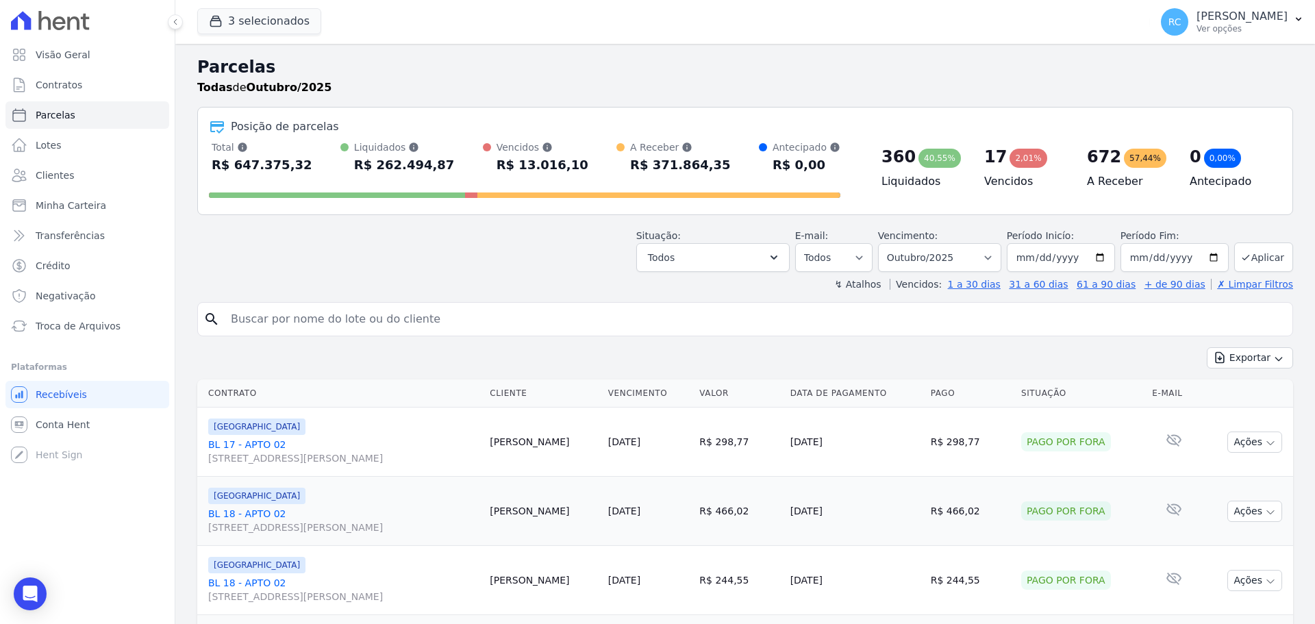
click at [338, 323] on input "search" at bounding box center [755, 318] width 1064 height 27
paste input "[PERSON_NAME]"
type input "[PERSON_NAME]"
select select
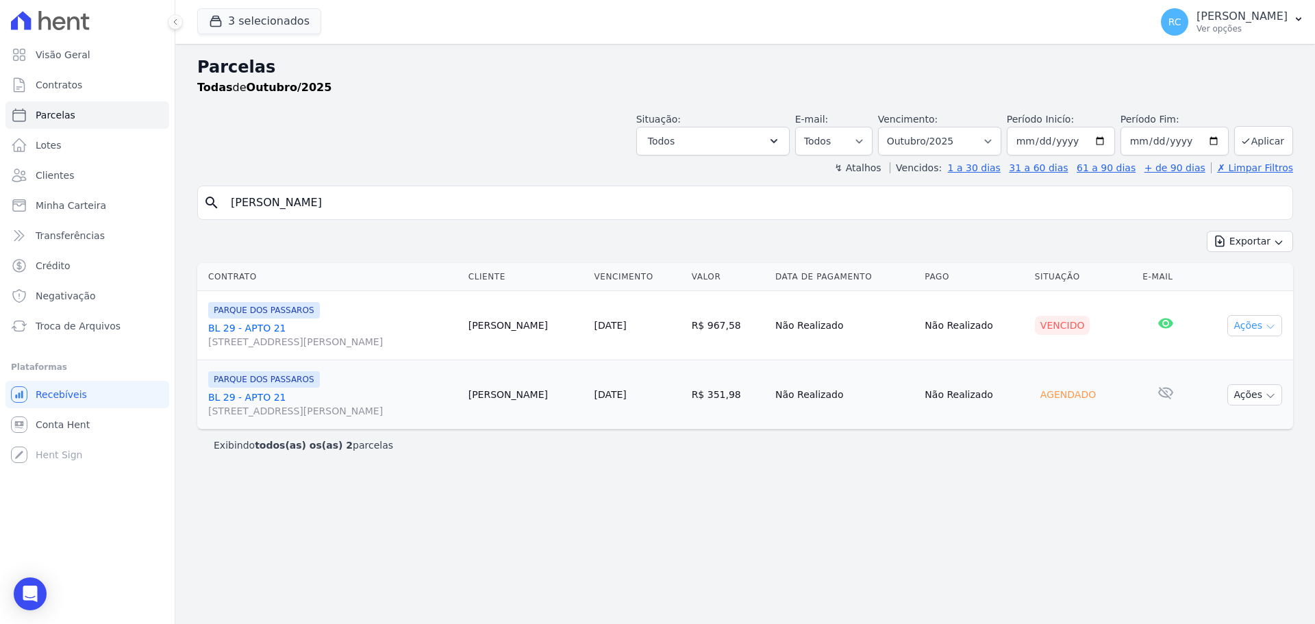
click at [1247, 322] on button "Ações" at bounding box center [1254, 325] width 55 height 21
click at [1227, 355] on link "Ver boleto" at bounding box center [1248, 356] width 131 height 25
click at [965, 134] on select "Filtrar por período ──────── Todos os meses Dezembro/2021 Janeiro/2022 Fevereir…" at bounding box center [939, 141] width 123 height 29
select select "all"
click at [897, 127] on select "Filtrar por período ──────── Todos os meses Dezembro/2021 Janeiro/2022 Fevereir…" at bounding box center [939, 141] width 123 height 29
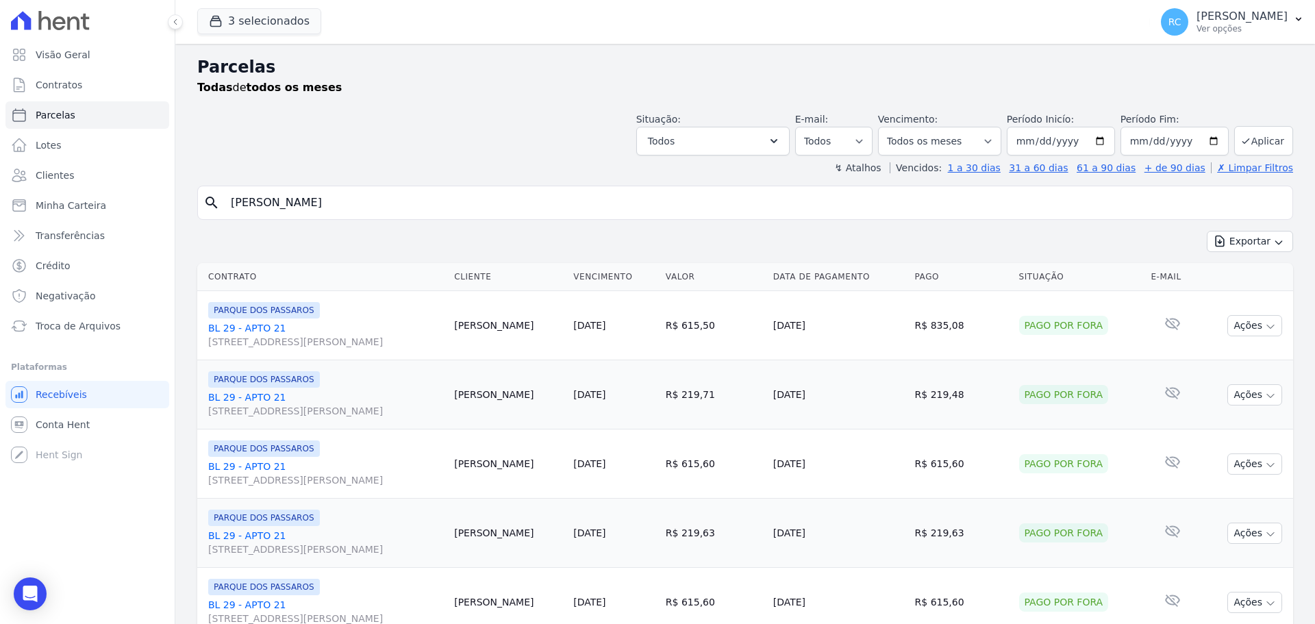
select select
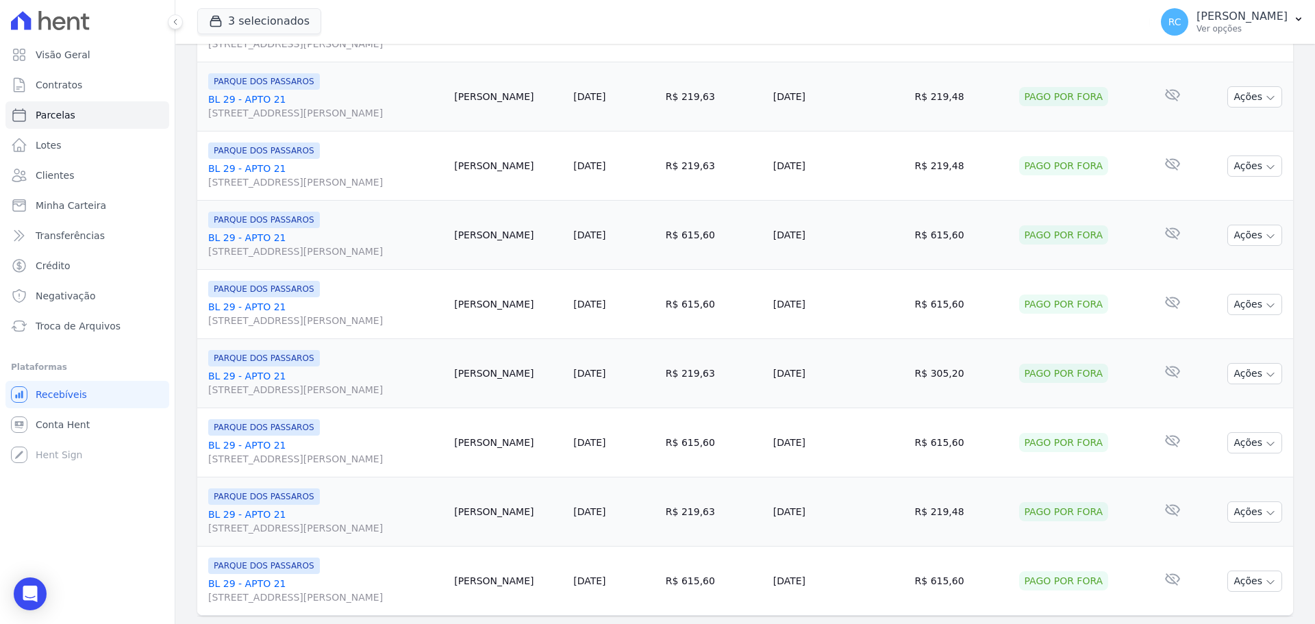
scroll to position [1456, 0]
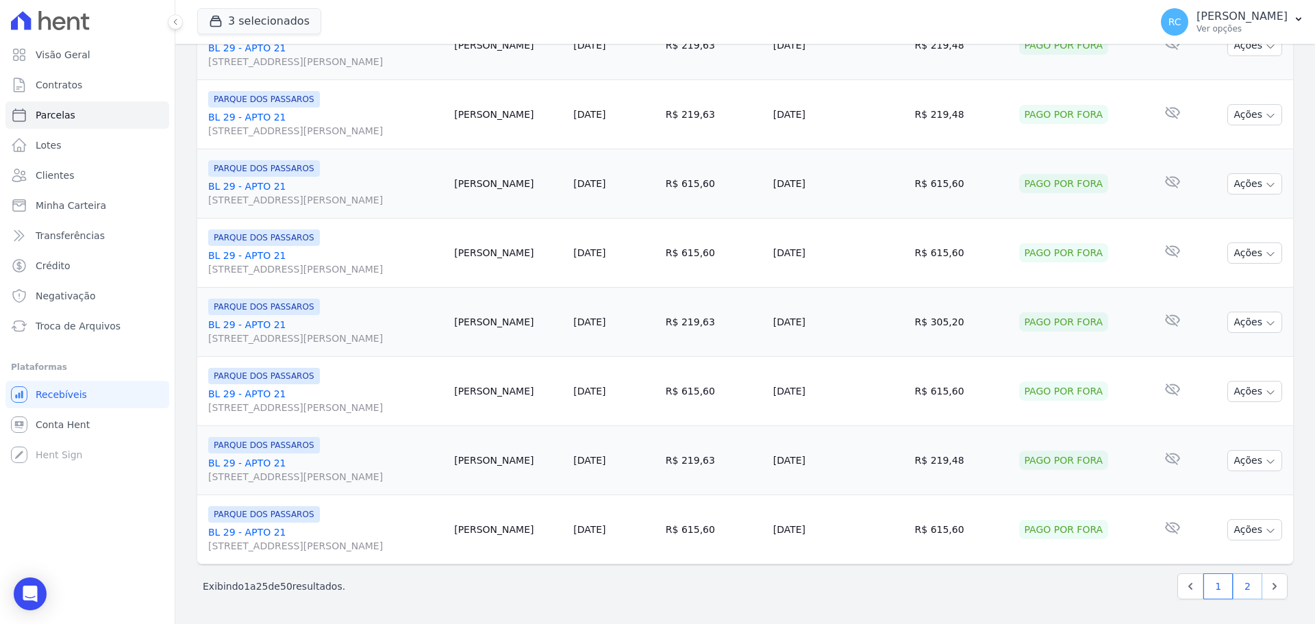
click at [1240, 590] on link "2" at bounding box center [1247, 586] width 29 height 26
select select
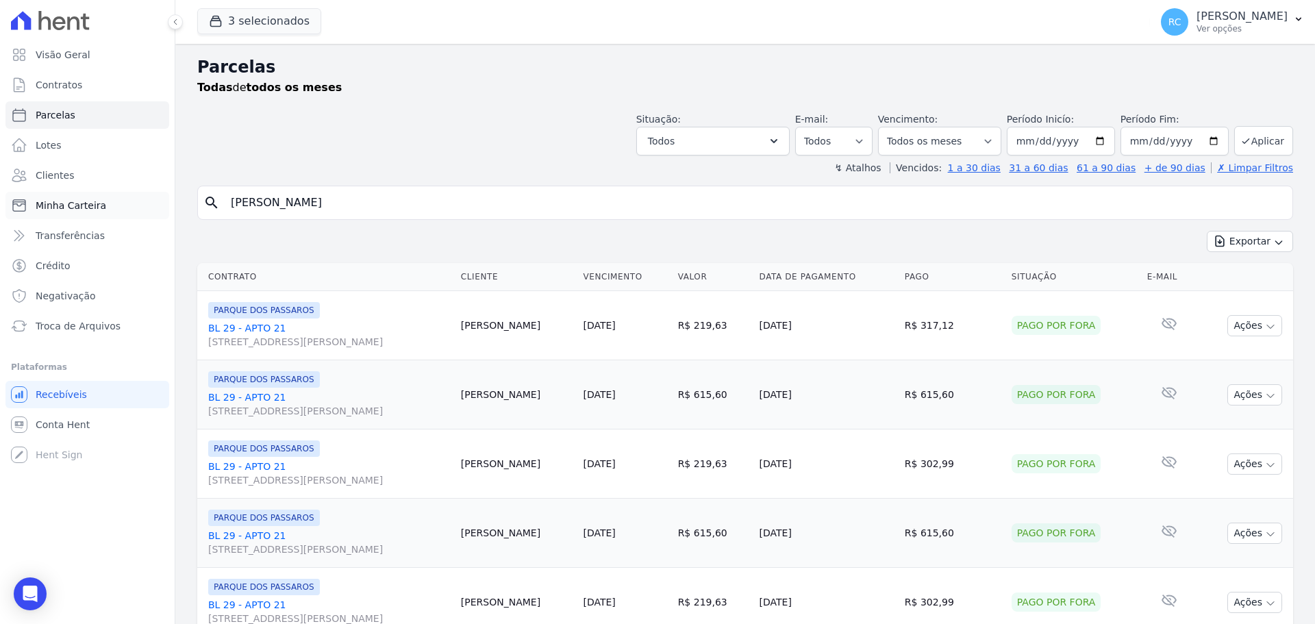
drag, startPoint x: 51, startPoint y: 214, endPoint x: 18, endPoint y: 214, distance: 33.6
click at [18, 215] on div "Visão Geral Contratos [GEOGRAPHIC_DATA] Lotes Clientes Minha Carteira Transferê…" at bounding box center [657, 312] width 1315 height 624
paste input "470.583.548-47"
type input "470.583.548-47"
select select
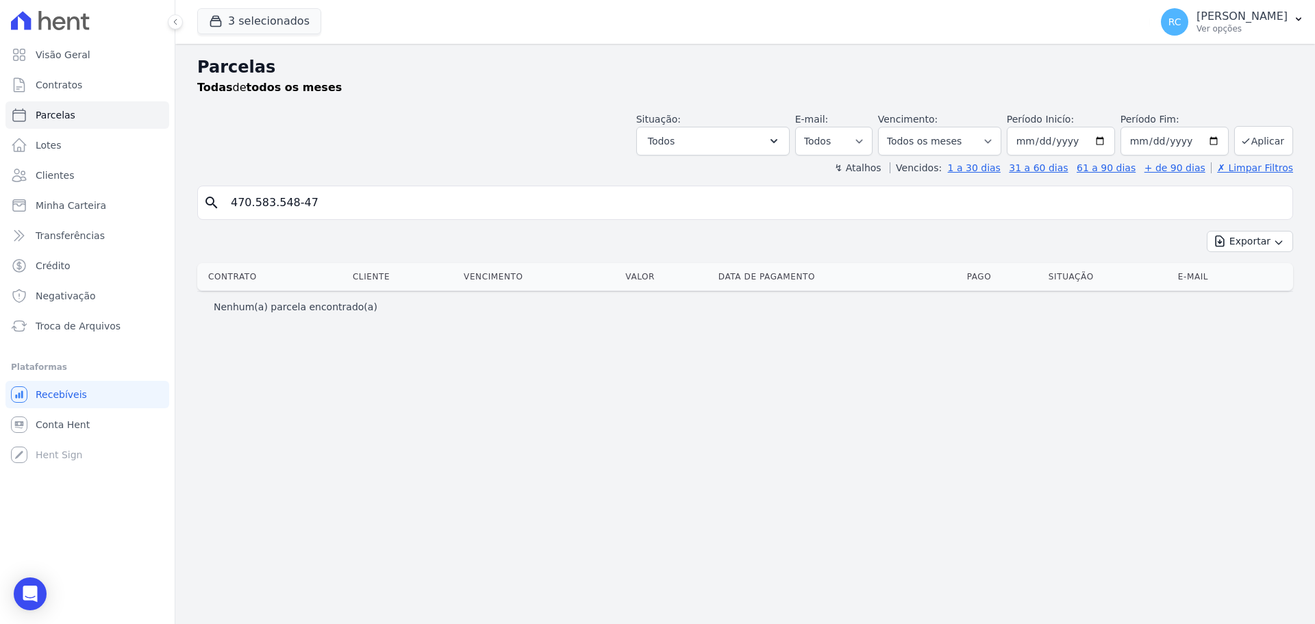
click at [290, 201] on input "470.583.548-47" at bounding box center [755, 202] width 1064 height 27
type input "47058354847"
select select
drag, startPoint x: 362, startPoint y: 202, endPoint x: 0, endPoint y: 251, distance: 365.5
click at [0, 251] on div "Visão Geral Contratos [GEOGRAPHIC_DATA] Lotes Clientes Minha Carteira Transferê…" at bounding box center [657, 312] width 1315 height 624
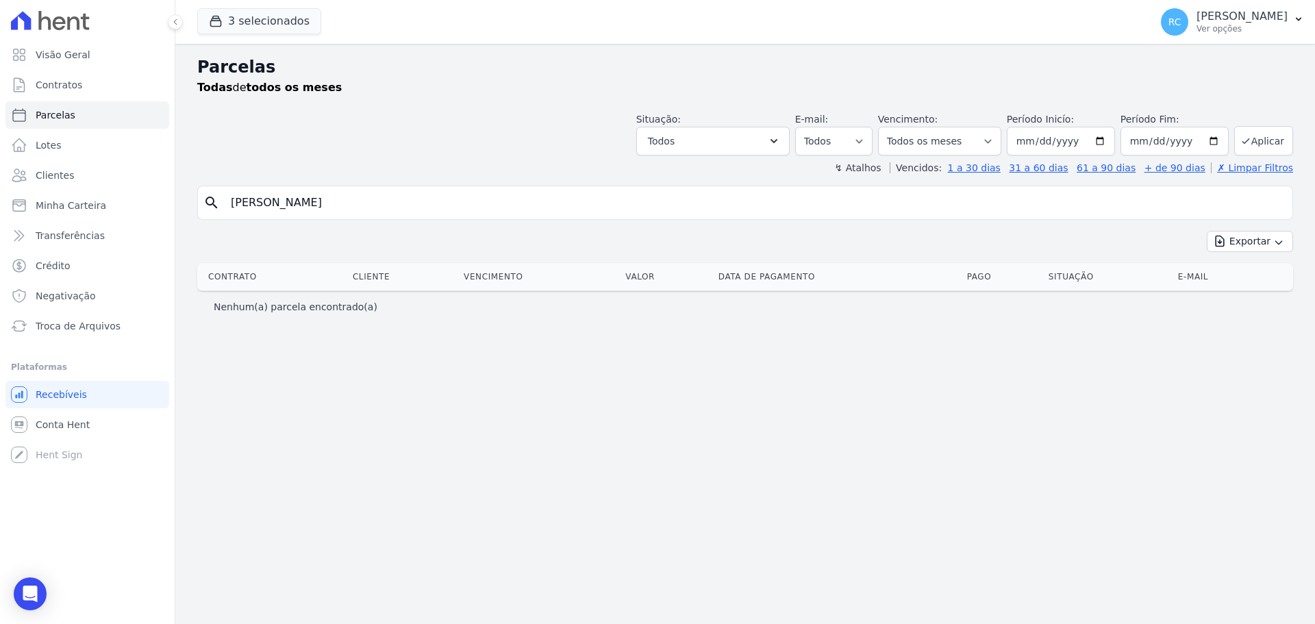
type input "[PERSON_NAME] MUNHOZ"
select select
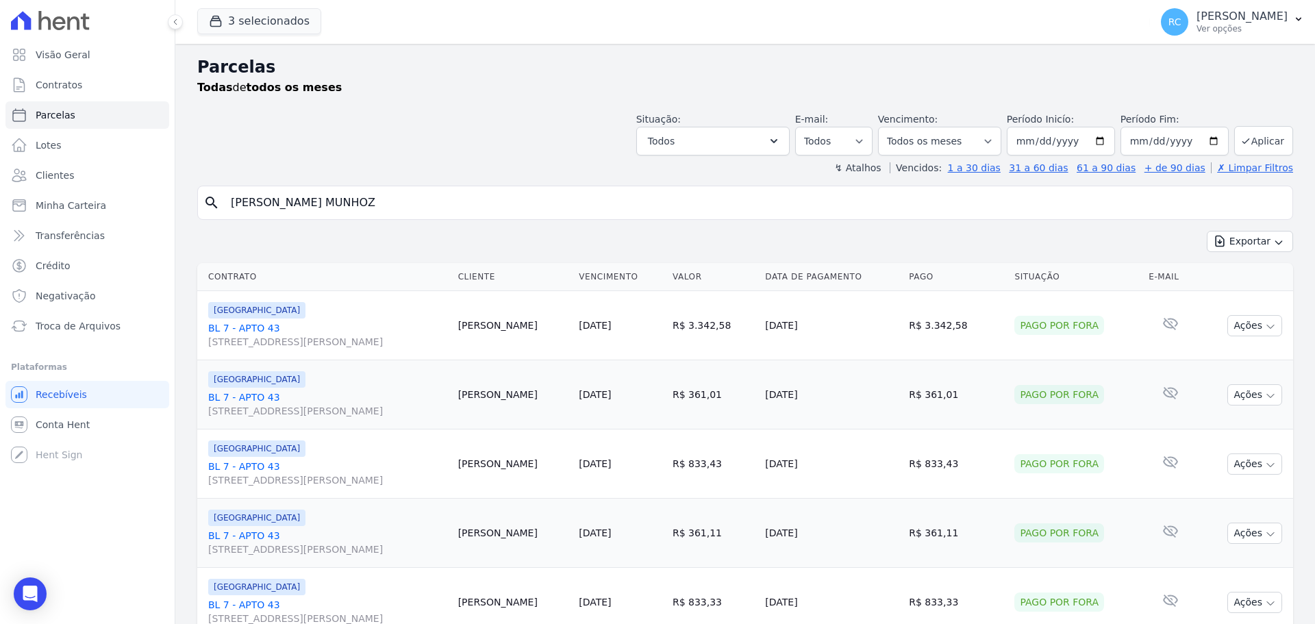
drag, startPoint x: 390, startPoint y: 207, endPoint x: 0, endPoint y: 247, distance: 392.3
click at [0, 247] on div "Visão Geral Contratos [GEOGRAPHIC_DATA] Lotes Clientes Minha Carteira Transferê…" at bounding box center [657, 312] width 1315 height 624
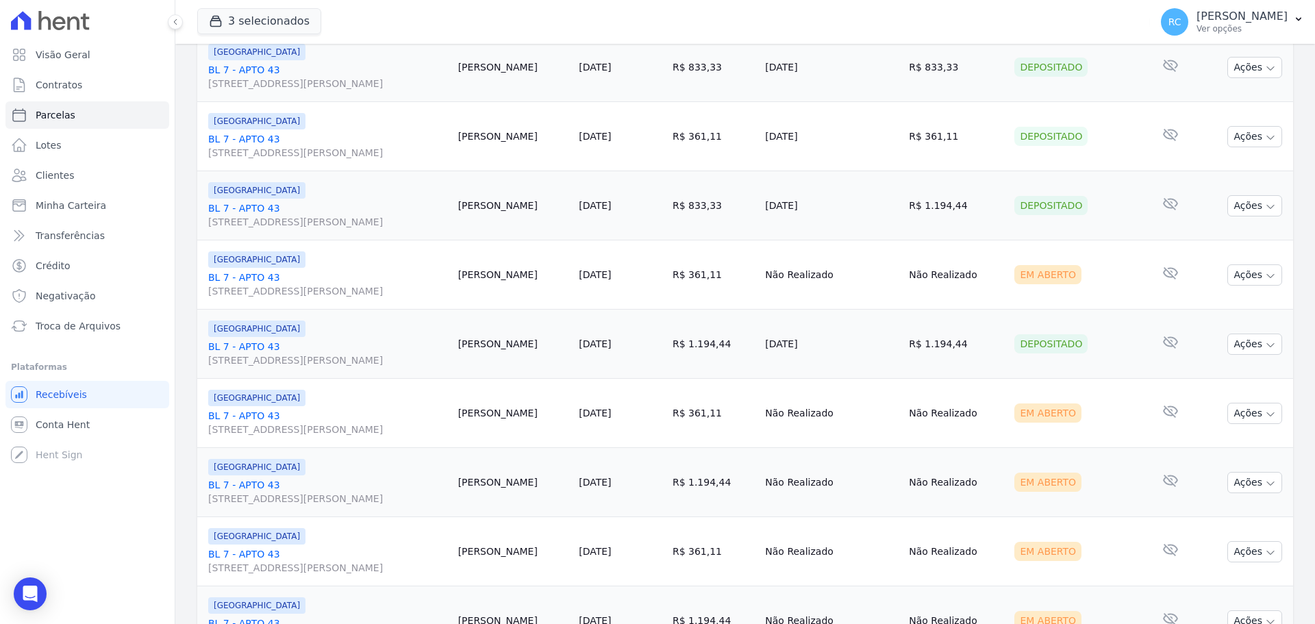
scroll to position [1301, 0]
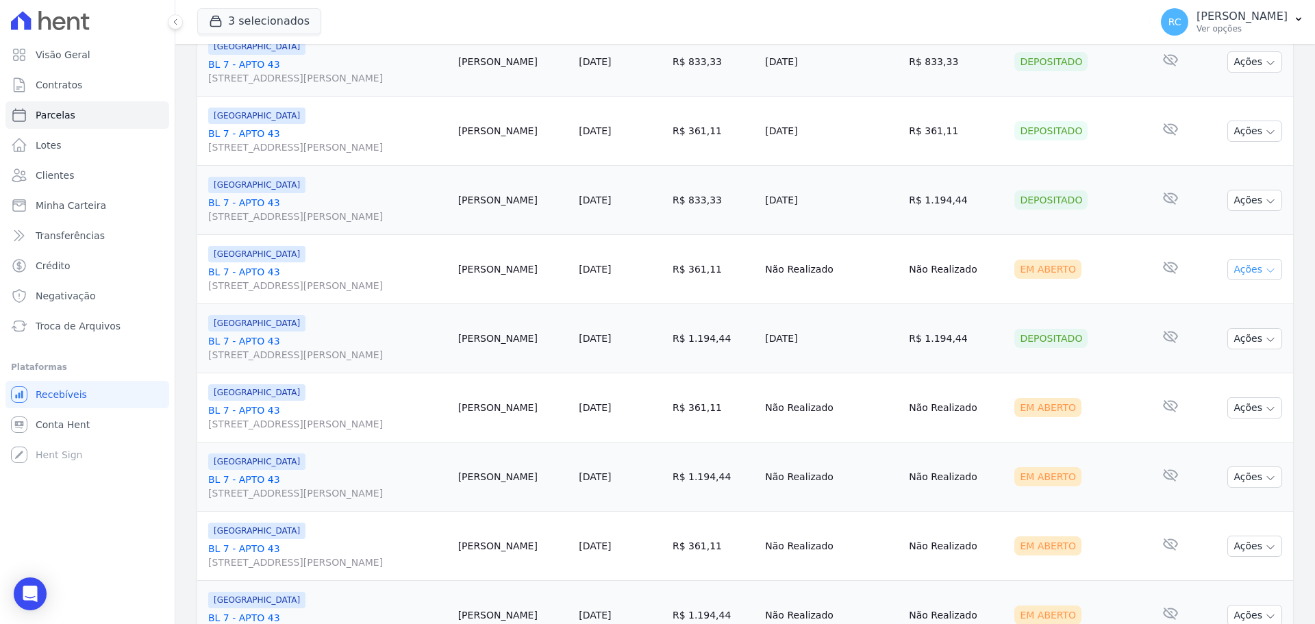
click at [1251, 266] on button "Ações" at bounding box center [1254, 269] width 55 height 21
click at [1219, 379] on link "Liquidação Manual" at bounding box center [1248, 376] width 131 height 25
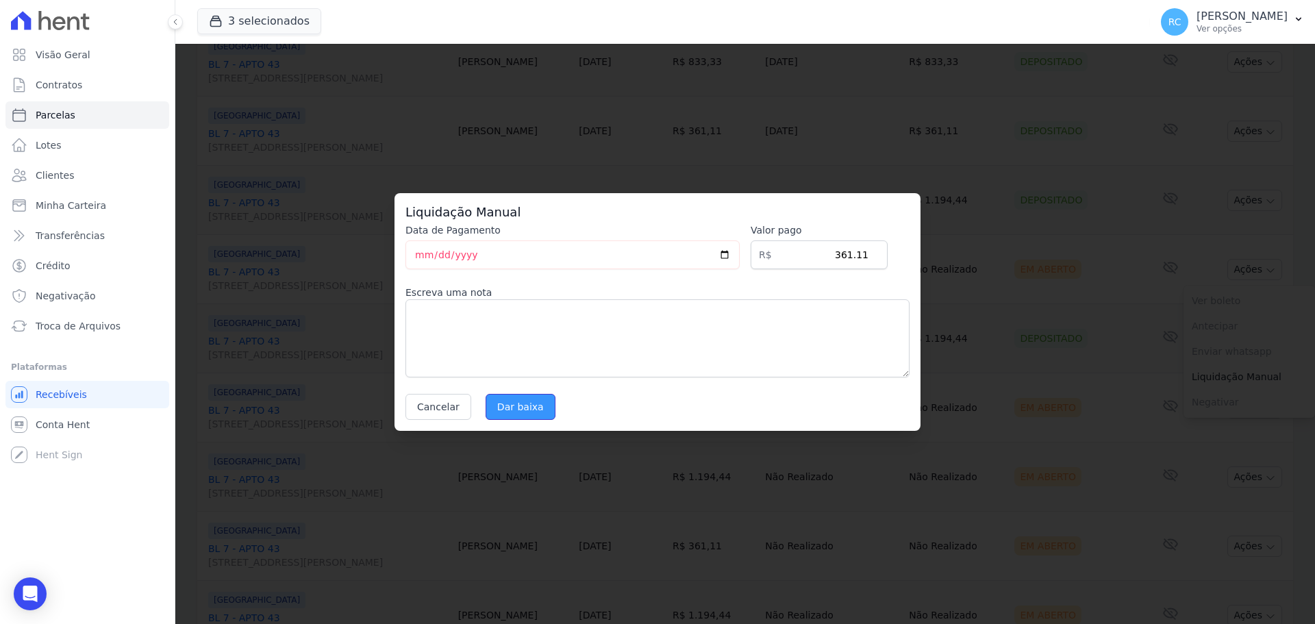
click at [512, 400] on input "Dar baixa" at bounding box center [520, 407] width 70 height 26
select select
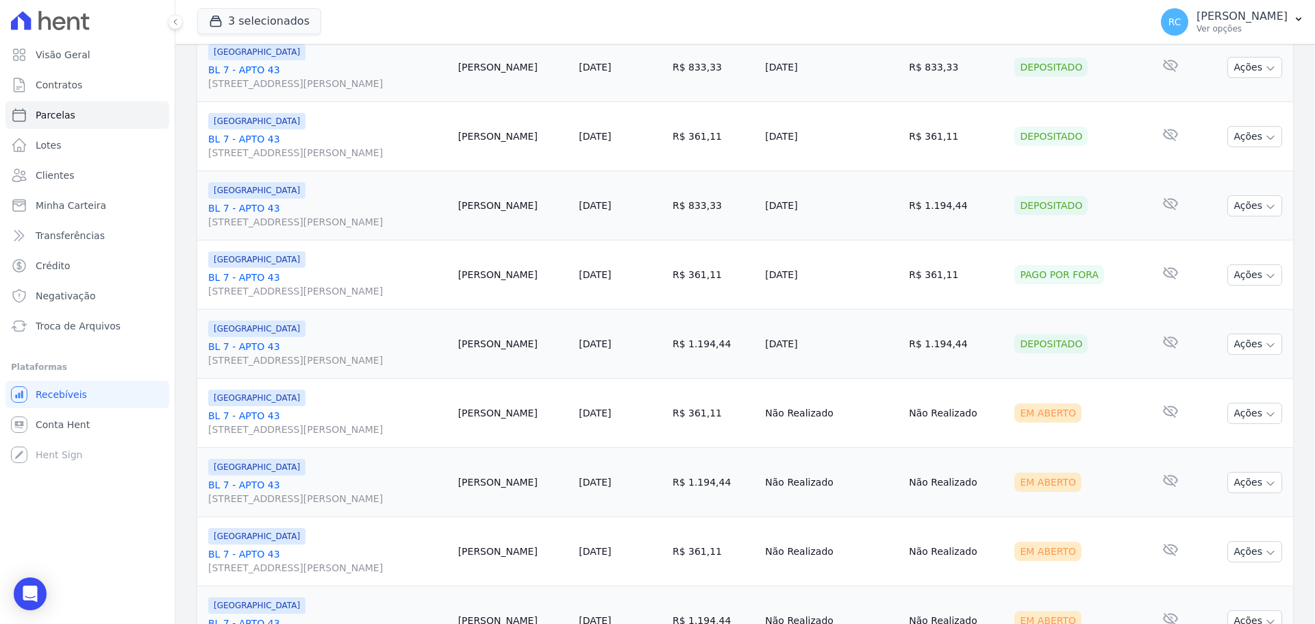
scroll to position [1438, 0]
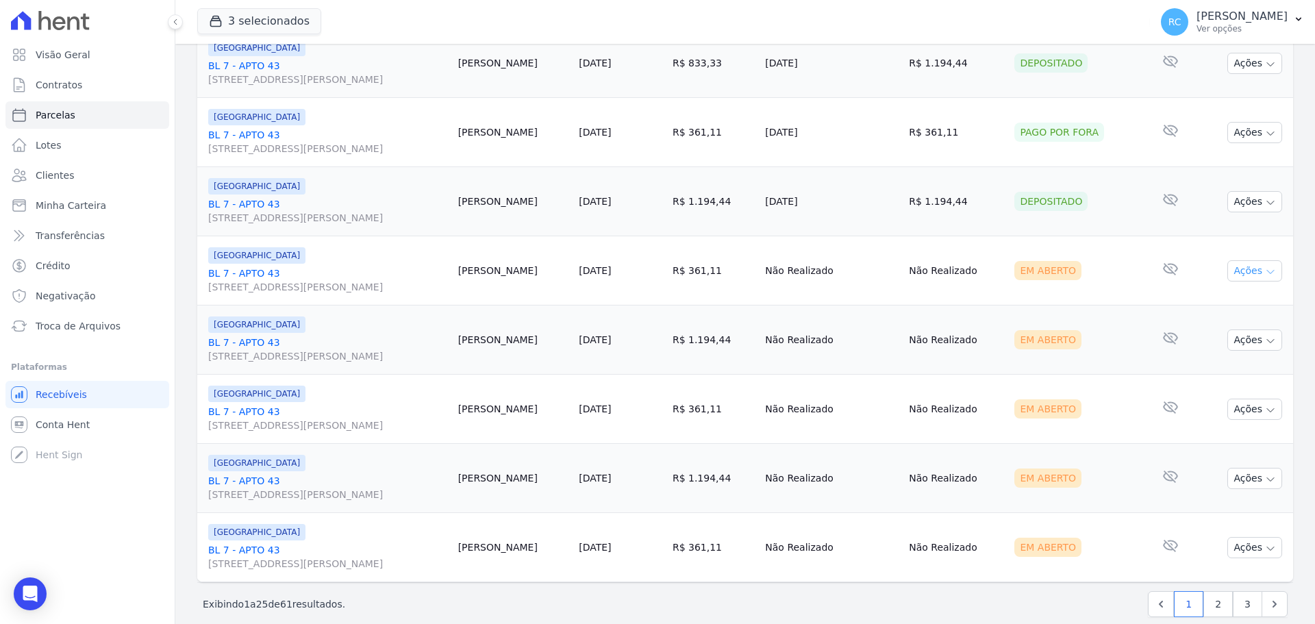
click at [1265, 269] on icon "button" at bounding box center [1270, 271] width 11 height 11
click at [1250, 372] on link "Liquidação Manual" at bounding box center [1248, 378] width 131 height 25
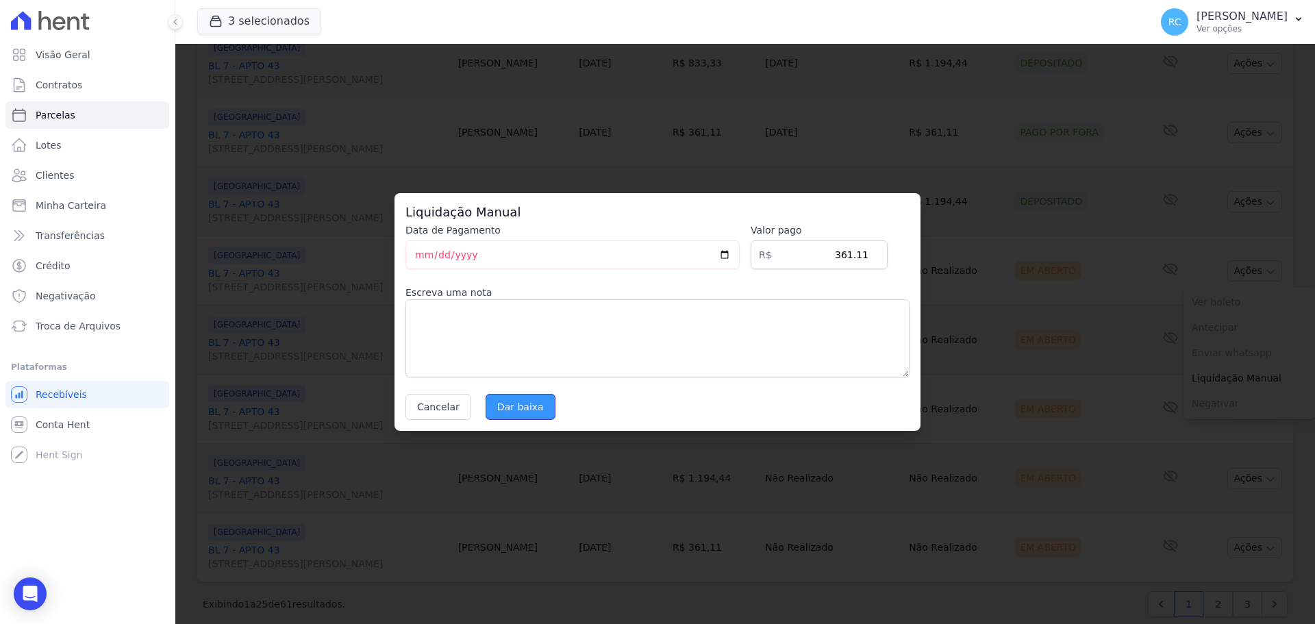
click at [517, 405] on input "Dar baixa" at bounding box center [520, 407] width 70 height 26
select select
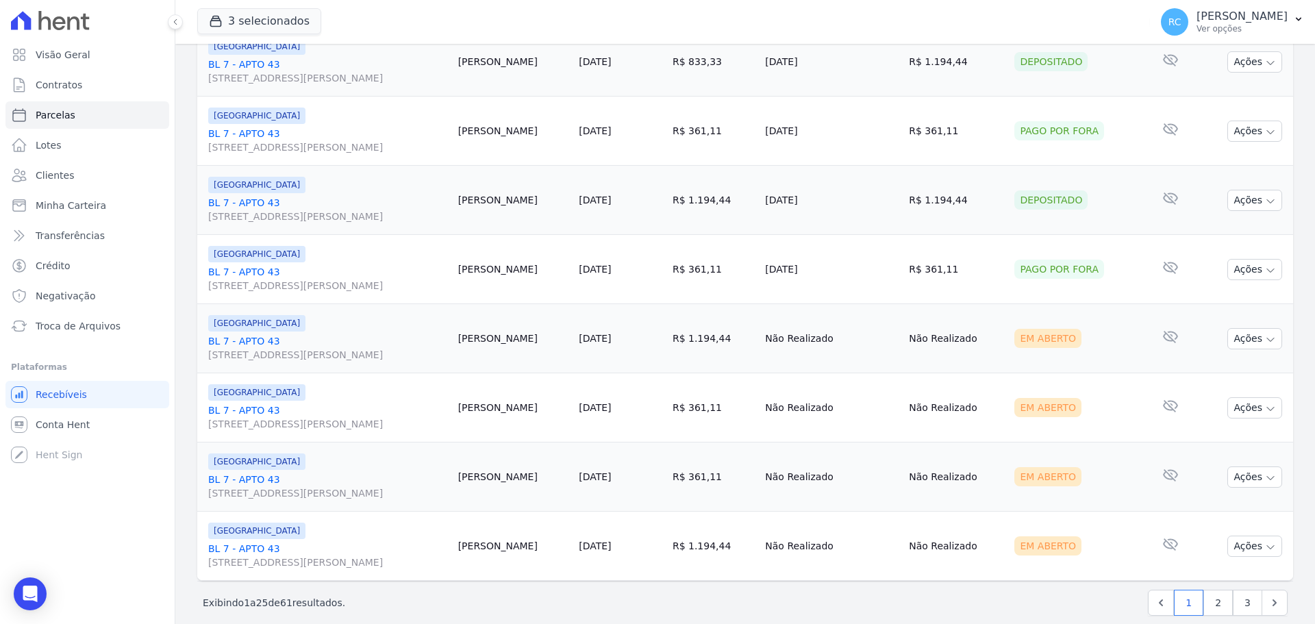
scroll to position [1456, 0]
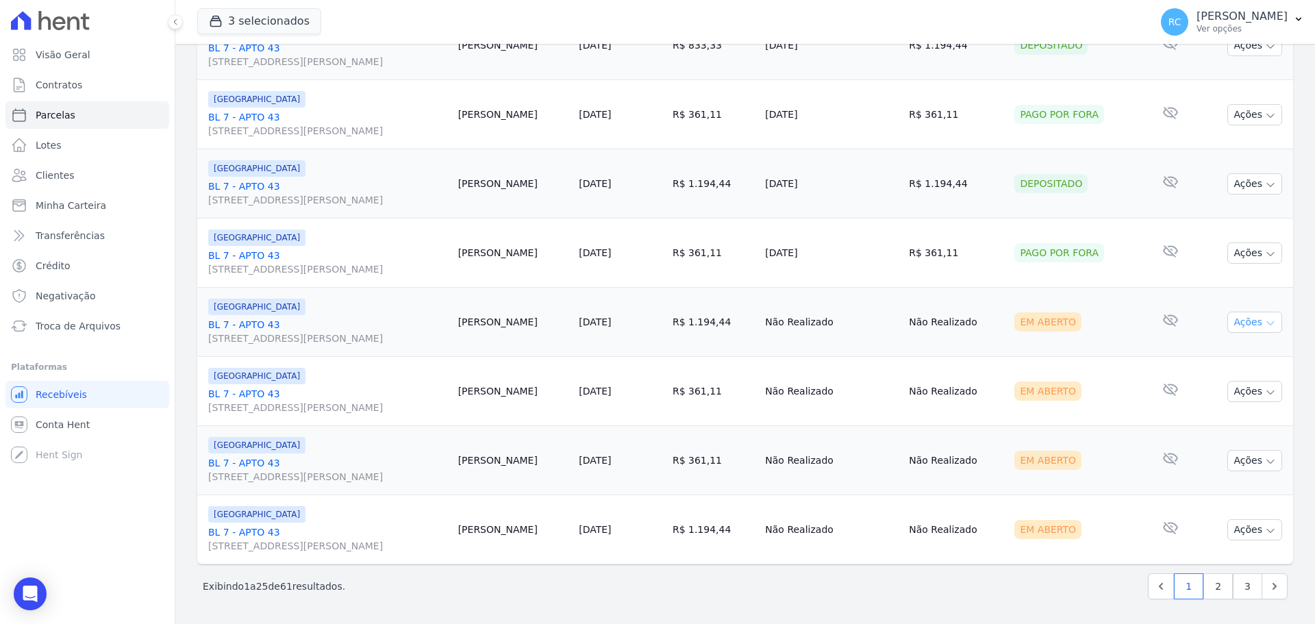
click at [1237, 332] on button "Ações" at bounding box center [1254, 322] width 55 height 21
click at [265, 327] on link "BL 7 - APTO 43 [STREET_ADDRESS][PERSON_NAME]" at bounding box center [327, 331] width 239 height 27
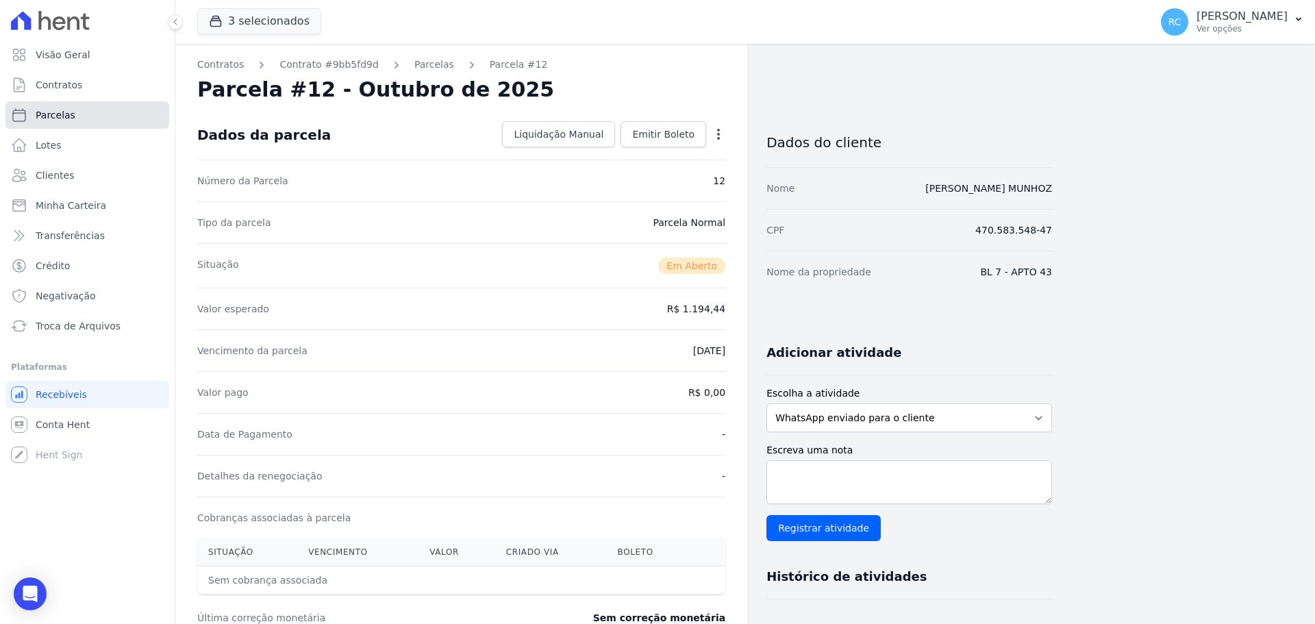
click at [92, 116] on link "Parcelas" at bounding box center [87, 114] width 164 height 27
select select
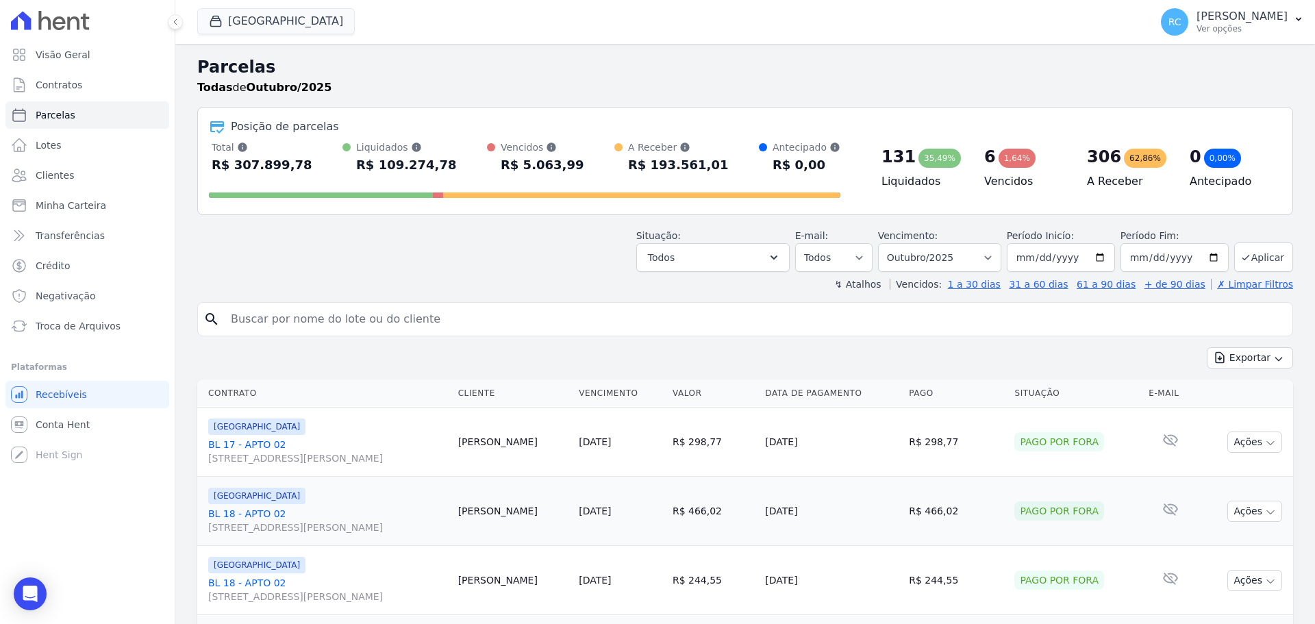
click at [356, 311] on input "search" at bounding box center [755, 318] width 1064 height 27
type input "[PERSON_NAME] sa"
click at [378, 318] on input "[PERSON_NAME] sa" at bounding box center [755, 318] width 1064 height 27
select select
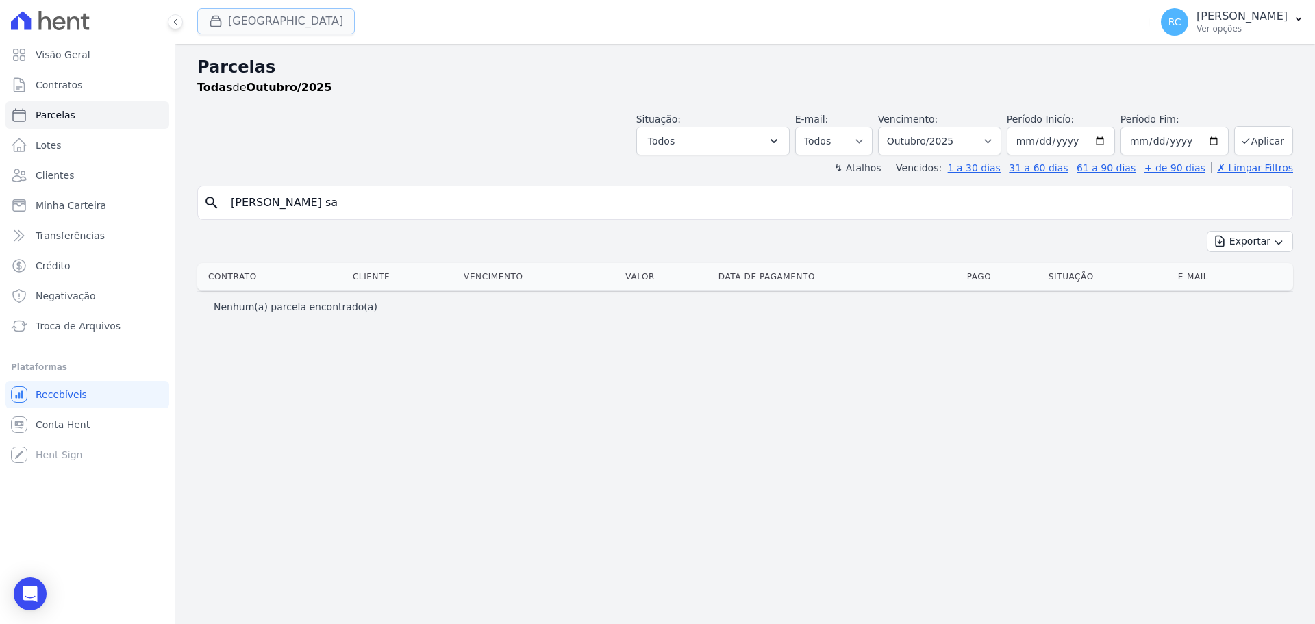
click at [292, 26] on button "[GEOGRAPHIC_DATA]" at bounding box center [275, 21] width 157 height 26
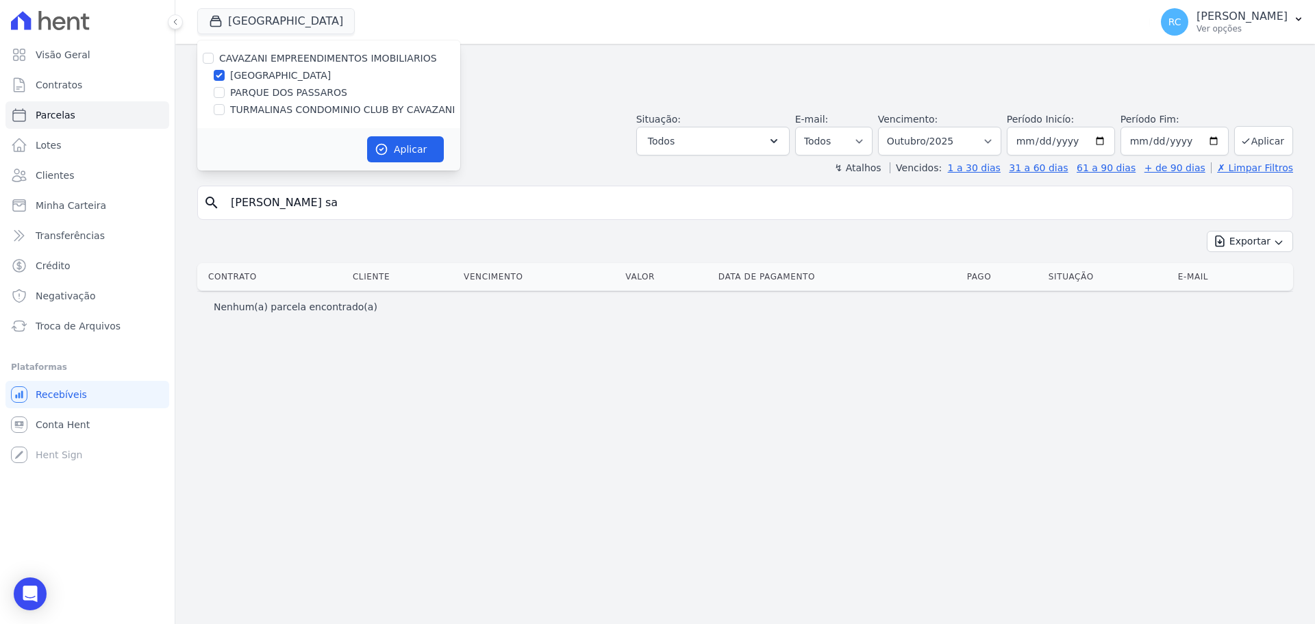
click at [214, 54] on div "CAVAZANI EMPREENDIMENTOS IMOBILIARIOS" at bounding box center [328, 58] width 263 height 14
click at [192, 66] on div "Parcelas Todas de Outubro/2025 Situação: Agendado Em Aberto Pago Processando Ca…" at bounding box center [744, 334] width 1139 height 580
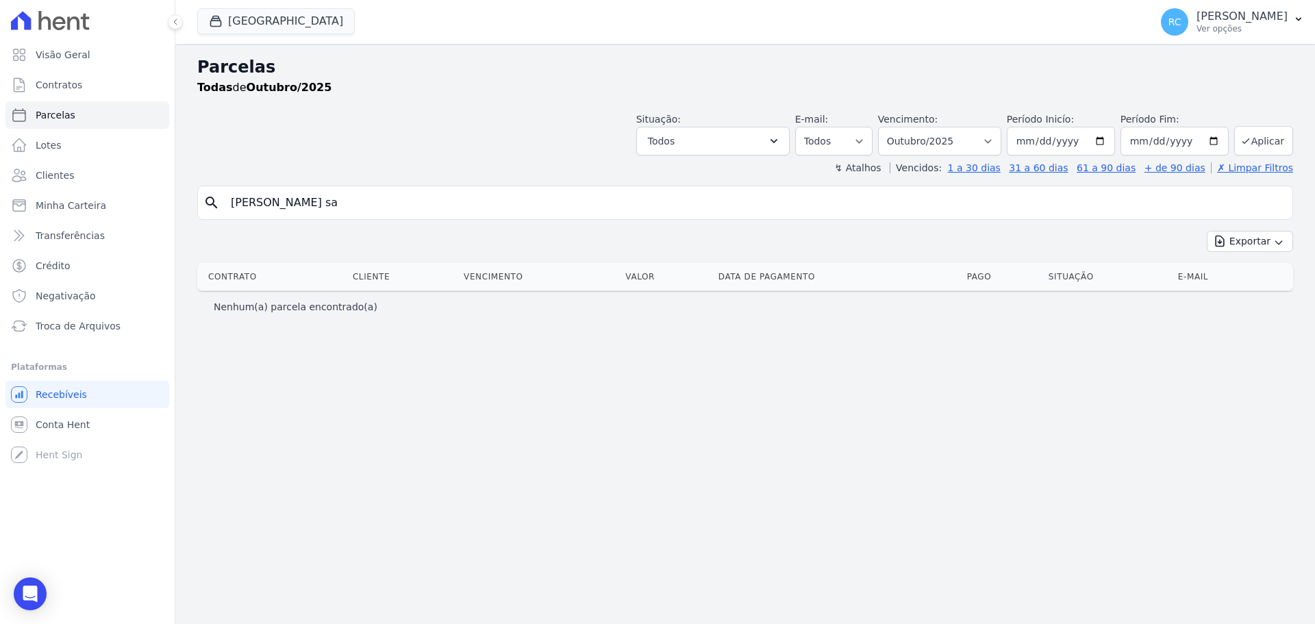
click at [204, 56] on h2 "Parcelas" at bounding box center [745, 67] width 1096 height 25
drag, startPoint x: 218, startPoint y: 30, endPoint x: 211, endPoint y: 54, distance: 25.1
click at [219, 29] on button "[GEOGRAPHIC_DATA]" at bounding box center [275, 21] width 157 height 26
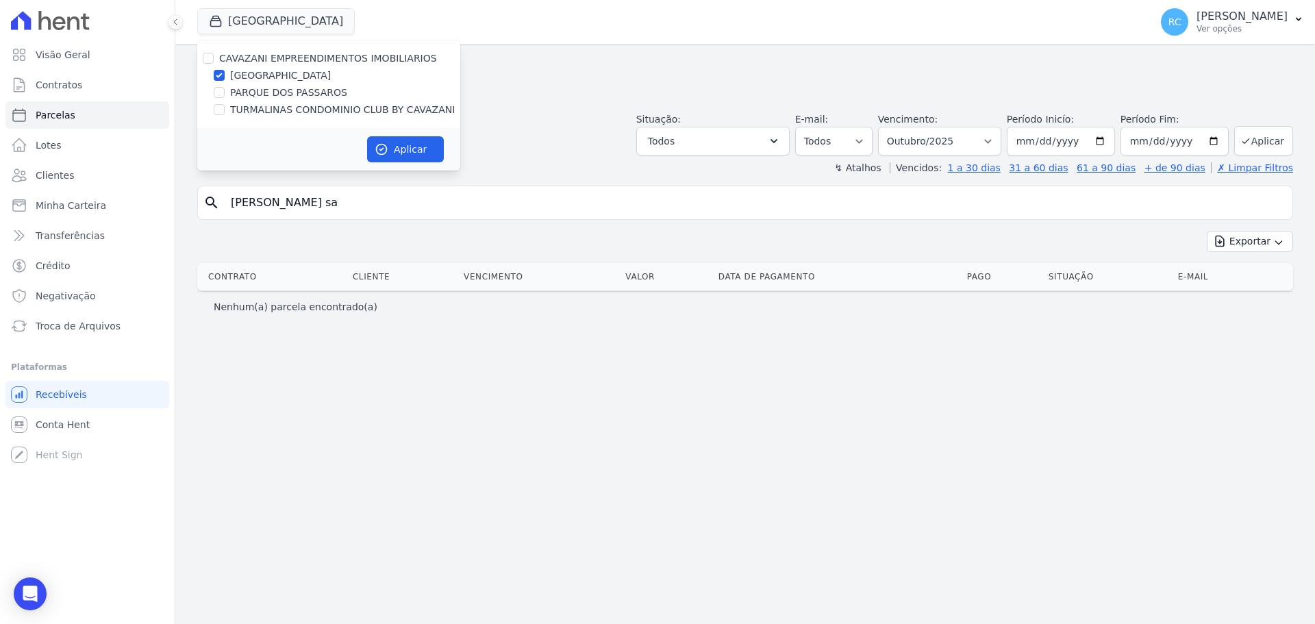
click at [204, 64] on div "CAVAZANI EMPREENDIMENTOS IMOBILIARIOS" at bounding box center [328, 58] width 263 height 14
click at [206, 54] on input "CAVAZANI EMPREENDIMENTOS IMOBILIARIOS" at bounding box center [208, 58] width 11 height 11
checkbox input "true"
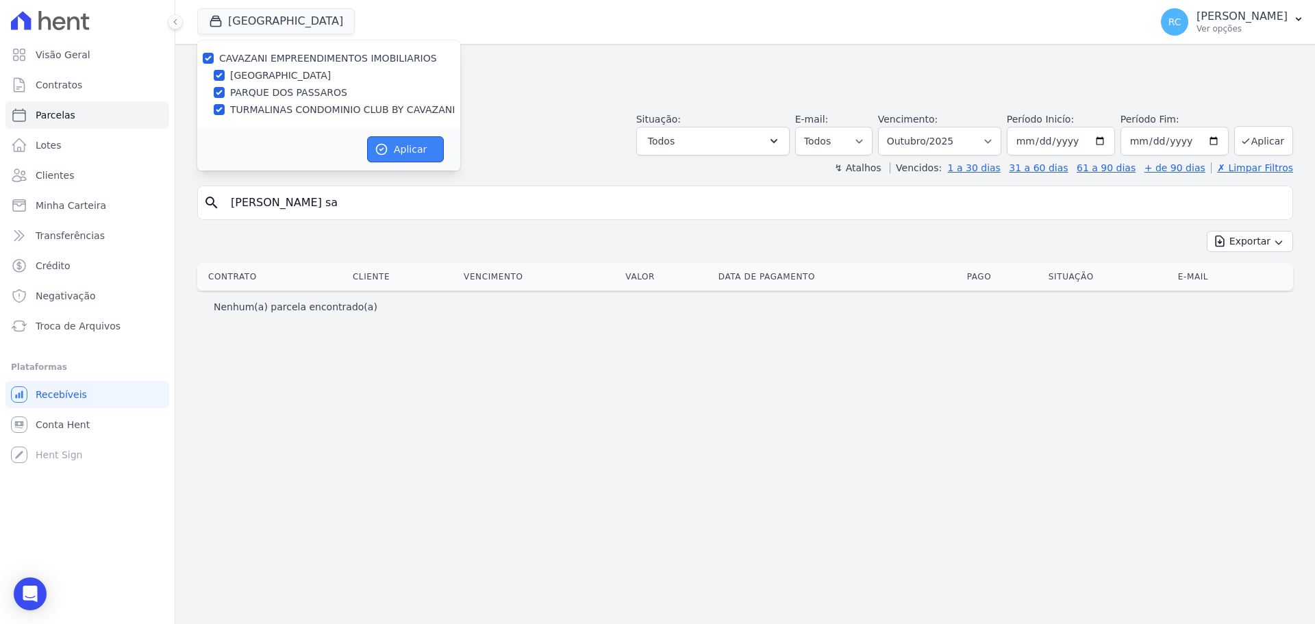
click at [411, 143] on button "Aplicar" at bounding box center [405, 149] width 77 height 26
select select
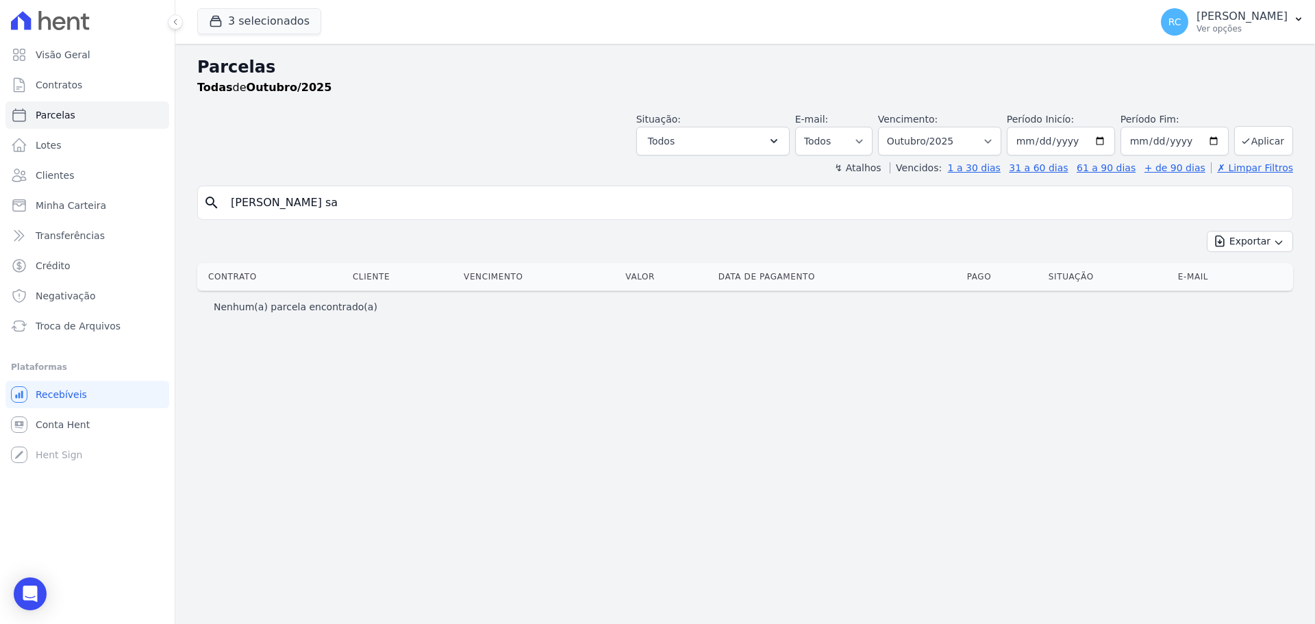
drag, startPoint x: 403, startPoint y: 207, endPoint x: 0, endPoint y: 271, distance: 408.3
click at [0, 271] on div "Visão Geral Contratos [GEOGRAPHIC_DATA] Lotes Clientes Minha Carteira Transferê…" at bounding box center [657, 312] width 1315 height 624
type input "[PERSON_NAME]"
select select
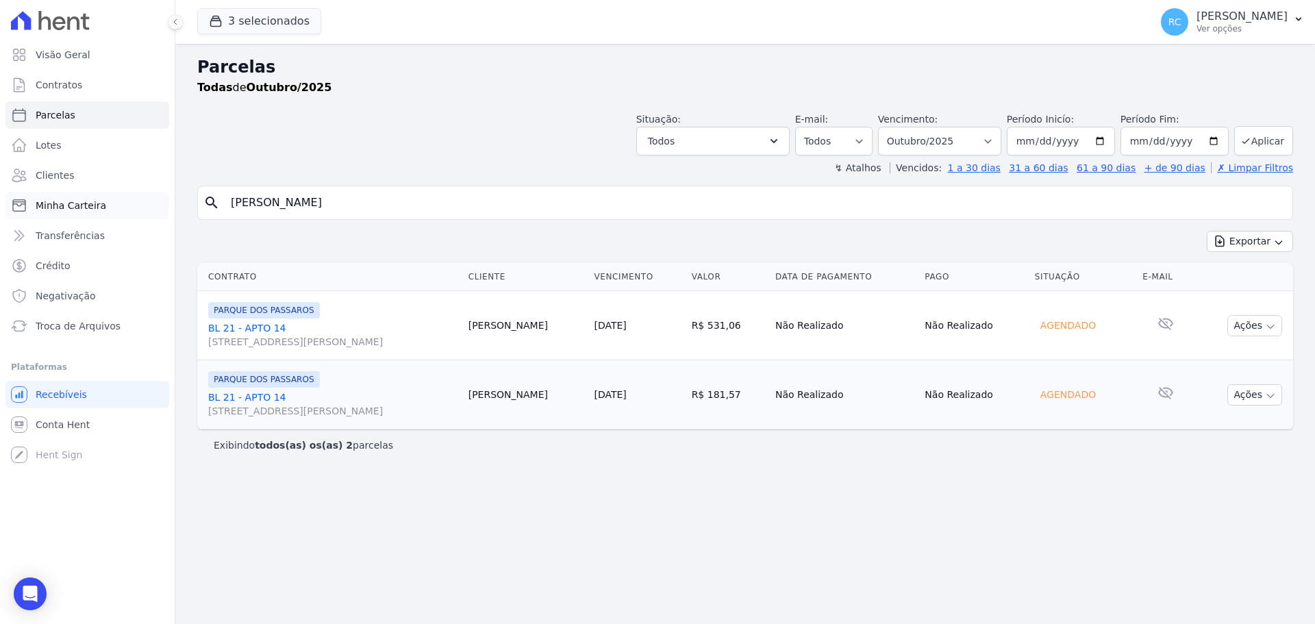
drag, startPoint x: 377, startPoint y: 212, endPoint x: 99, endPoint y: 216, distance: 278.0
click at [99, 216] on div "Visão Geral Contratos Parcelas Lotes Clientes Minha Carteira Transferências Cré…" at bounding box center [657, 312] width 1315 height 624
type input "[PERSON_NAME] MUNHOZ"
select select
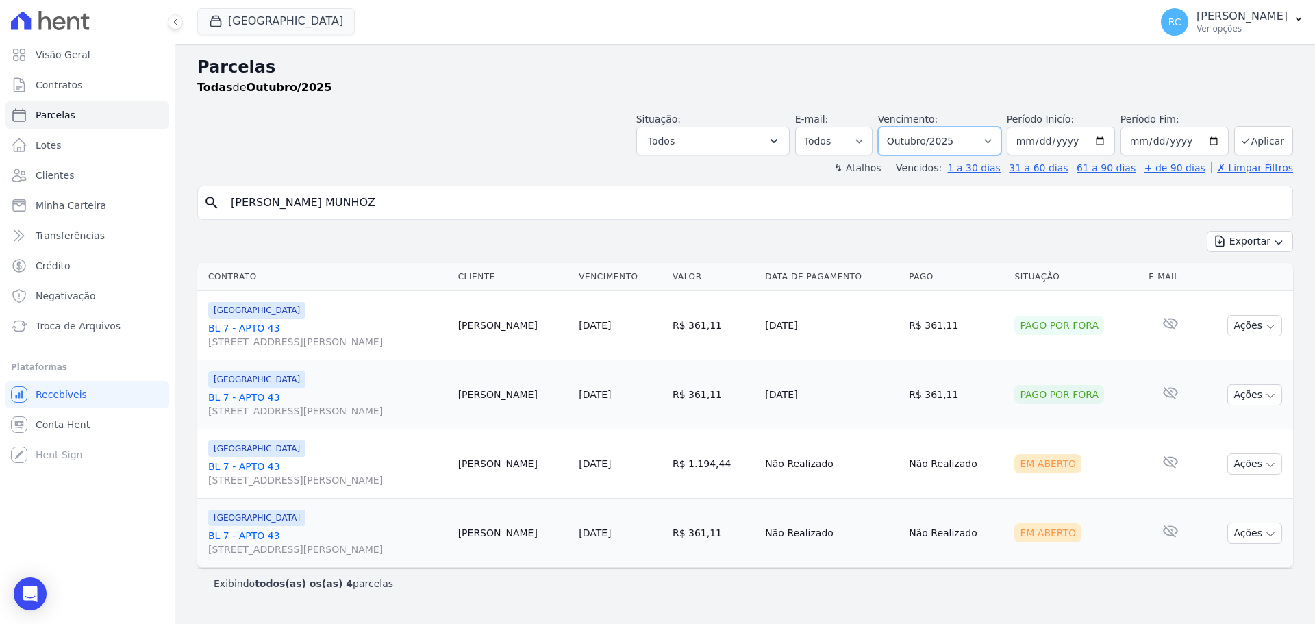
click at [1001, 145] on select "Filtrar por período ──────── Todos os meses Janeiro/2022 Fevereiro/2022 Março/2…" at bounding box center [939, 141] width 123 height 29
select select "all"
click at [897, 127] on select "Filtrar por período ──────── Todos os meses Janeiro/2022 Fevereiro/2022 Março/2…" at bounding box center [939, 141] width 123 height 29
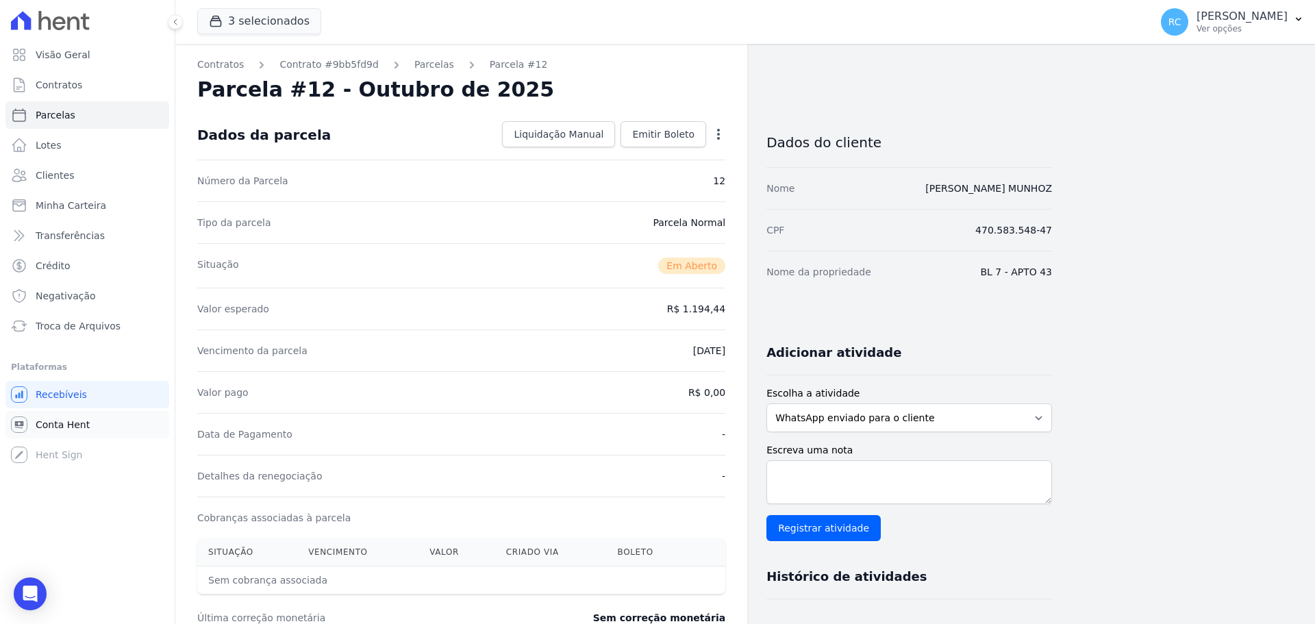
click at [73, 417] on link "Conta Hent" at bounding box center [87, 424] width 164 height 27
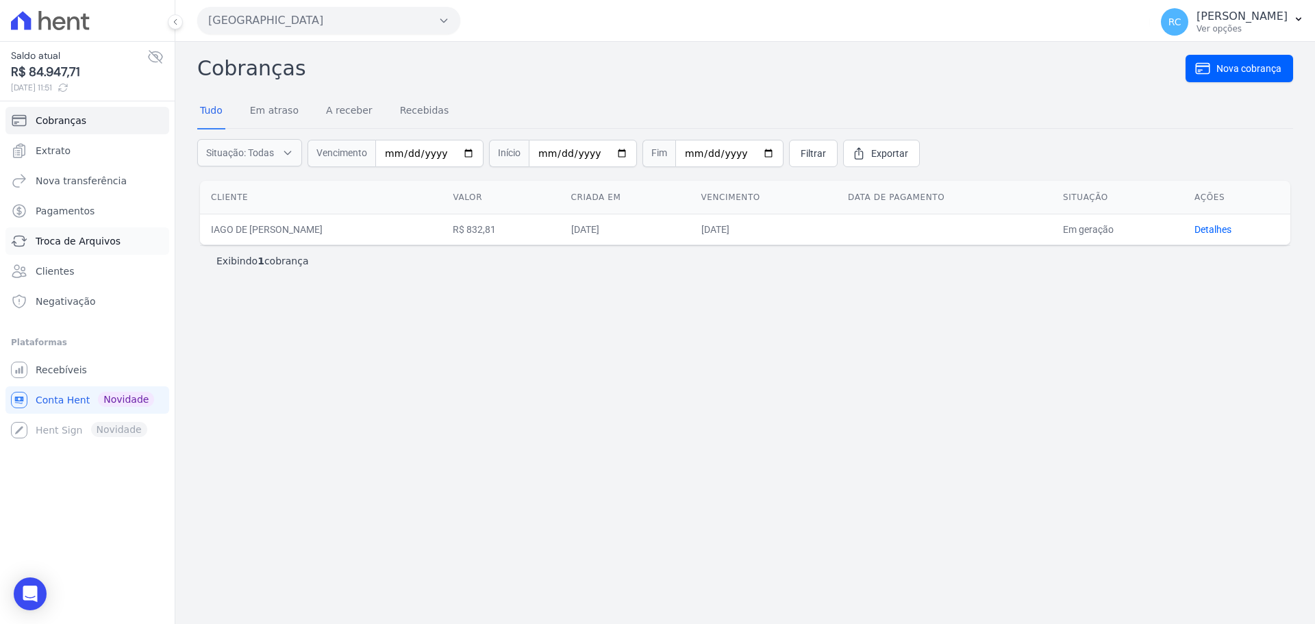
click at [66, 244] on span "Troca de Arquivos" at bounding box center [78, 241] width 85 height 14
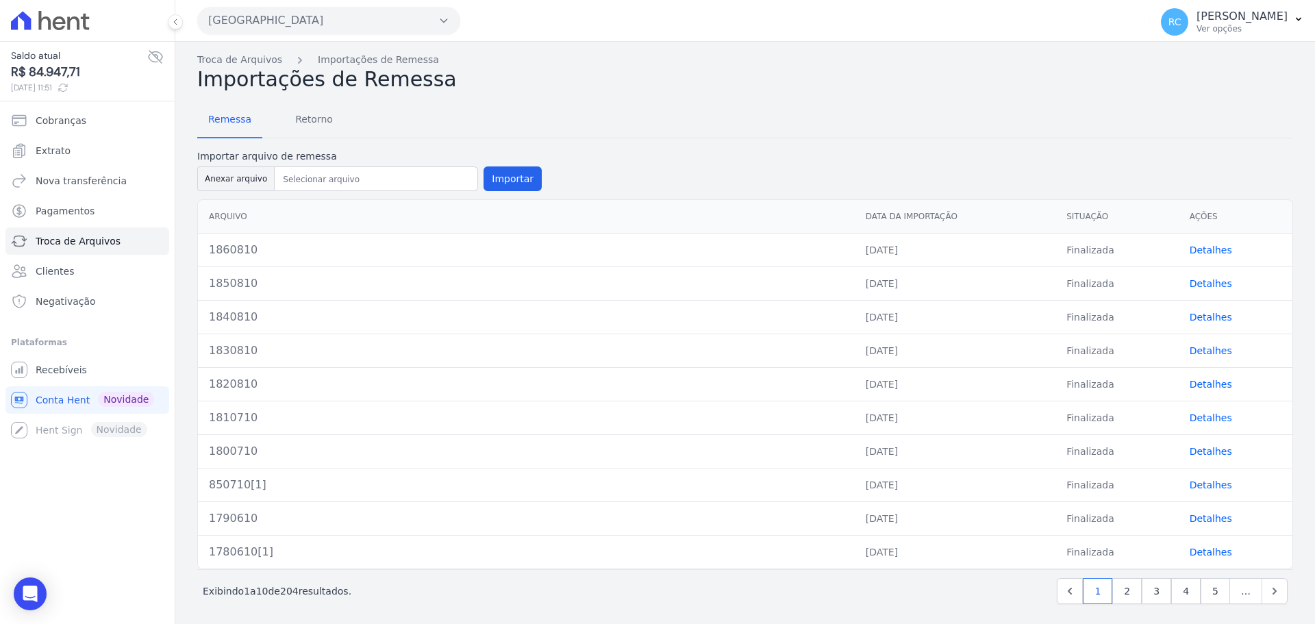
click at [312, 14] on button "Parque Dos Passaros" at bounding box center [328, 20] width 263 height 27
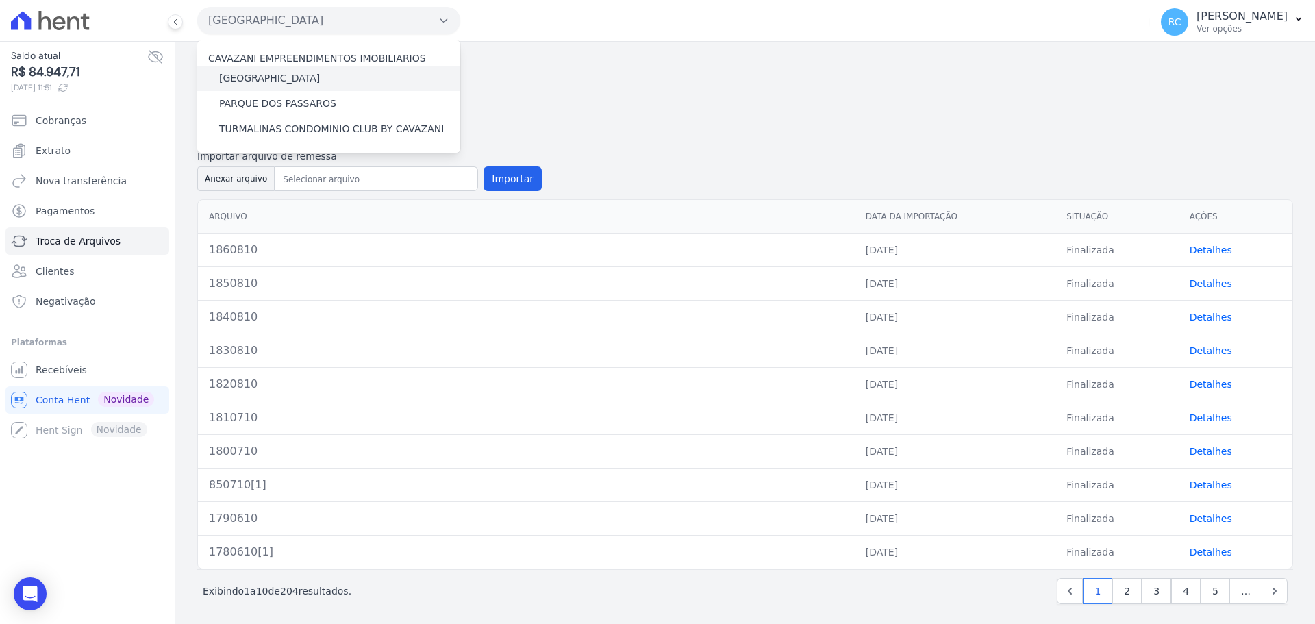
click at [268, 71] on label "[GEOGRAPHIC_DATA]" at bounding box center [269, 78] width 101 height 14
click at [0, 0] on input "[GEOGRAPHIC_DATA]" at bounding box center [0, 0] width 0 height 0
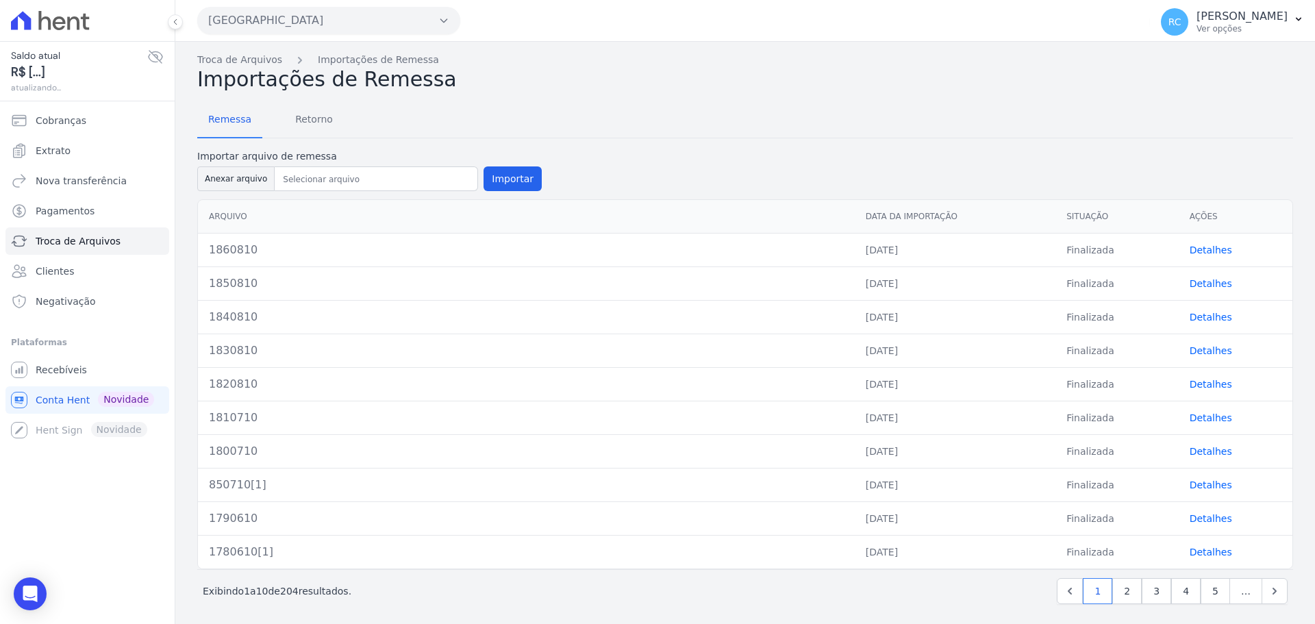
click at [322, 19] on button "Parque Dos Passaros" at bounding box center [328, 20] width 263 height 27
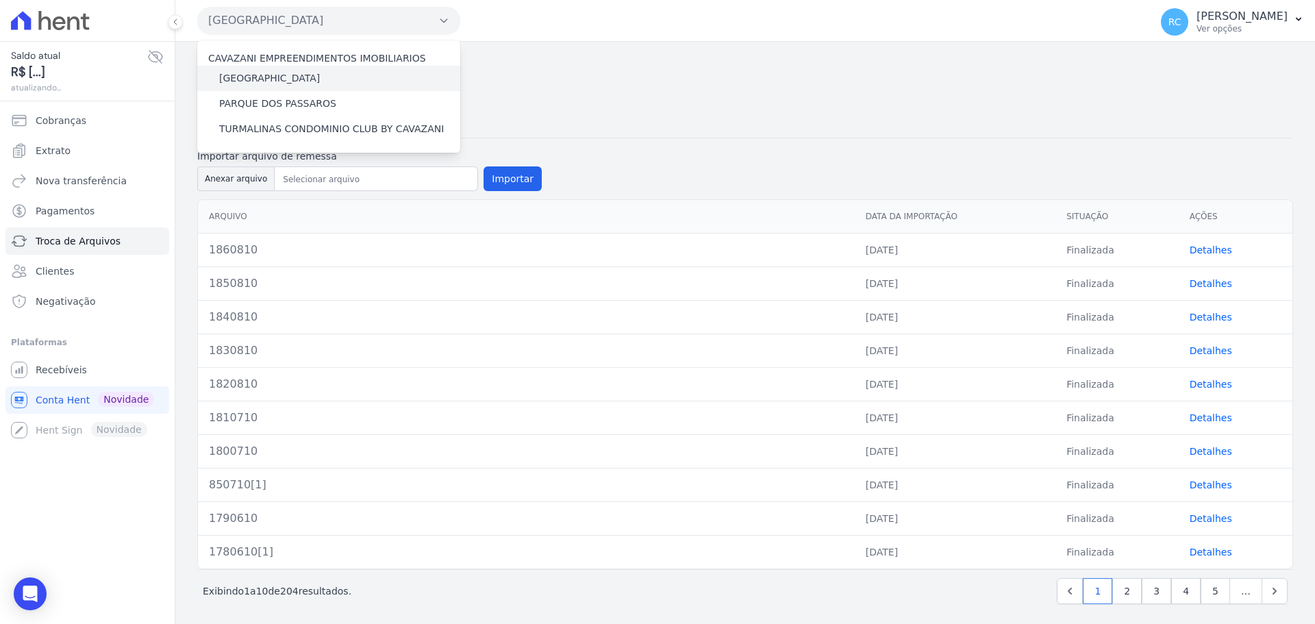
click at [286, 77] on label "[GEOGRAPHIC_DATA]" at bounding box center [269, 78] width 101 height 14
click at [0, 0] on input "[GEOGRAPHIC_DATA]" at bounding box center [0, 0] width 0 height 0
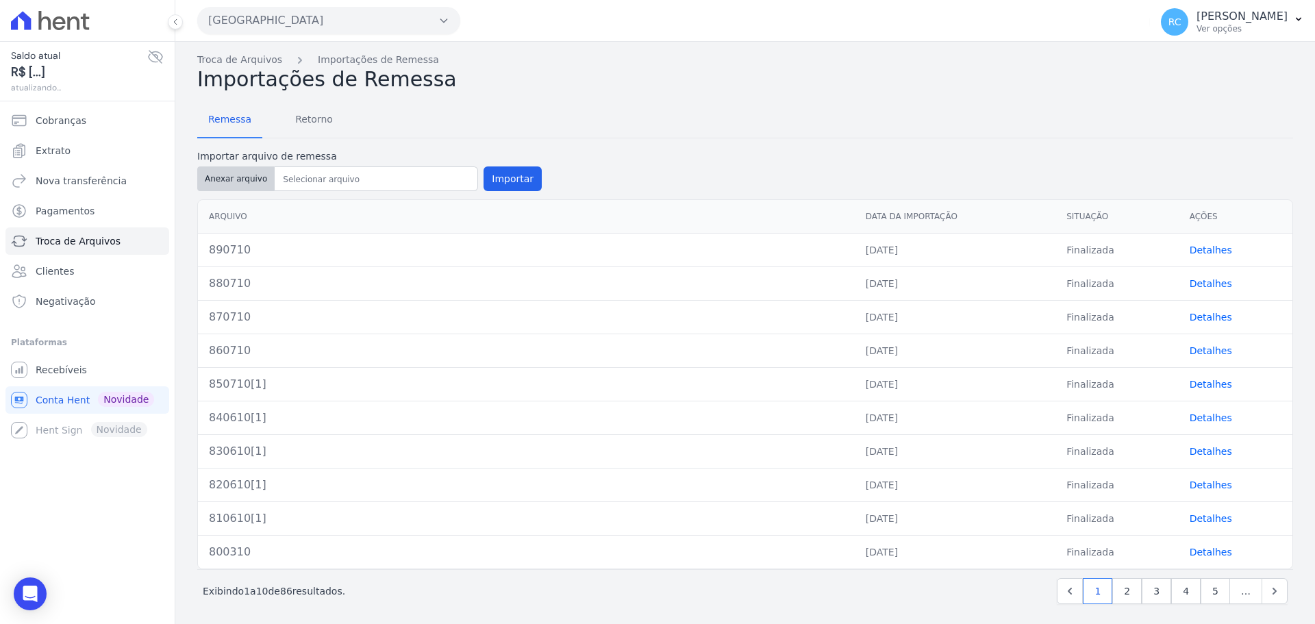
click at [229, 178] on button "Anexar arquivo" at bounding box center [235, 178] width 77 height 25
type input "900910"
click at [355, 168] on div at bounding box center [376, 178] width 203 height 25
click at [511, 181] on button "Importar" at bounding box center [512, 178] width 58 height 25
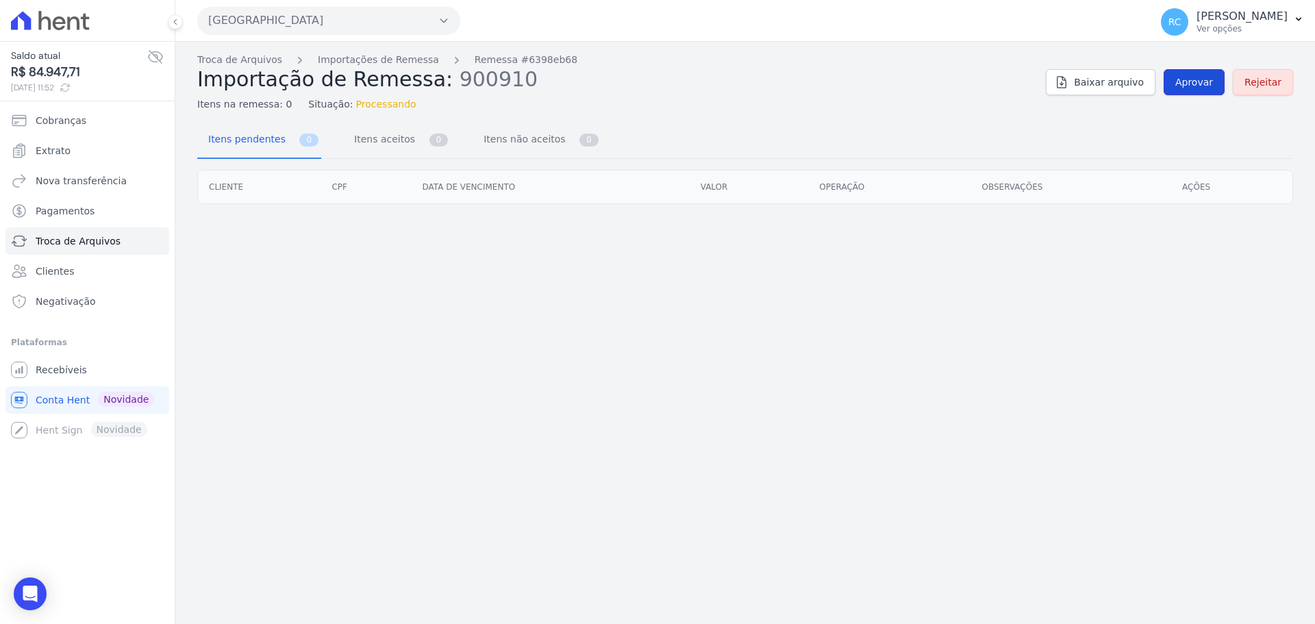
click at [1196, 86] on span "Aprovar" at bounding box center [1194, 82] width 38 height 14
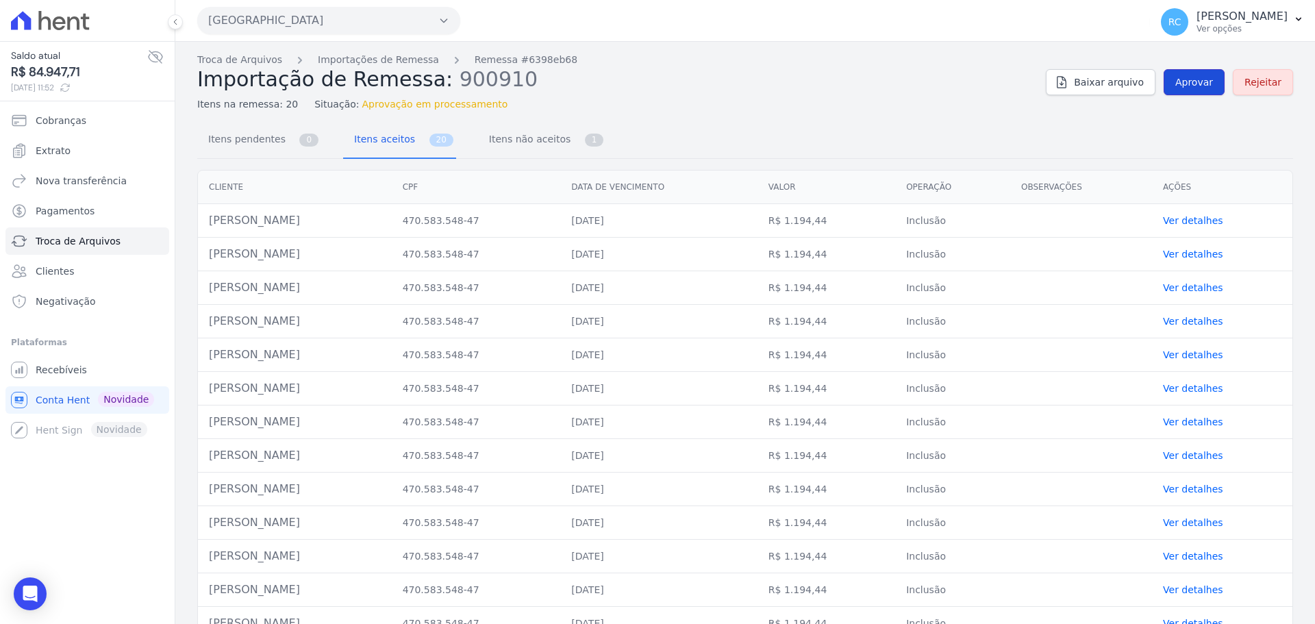
click at [1202, 76] on span "Aprovar" at bounding box center [1194, 82] width 38 height 14
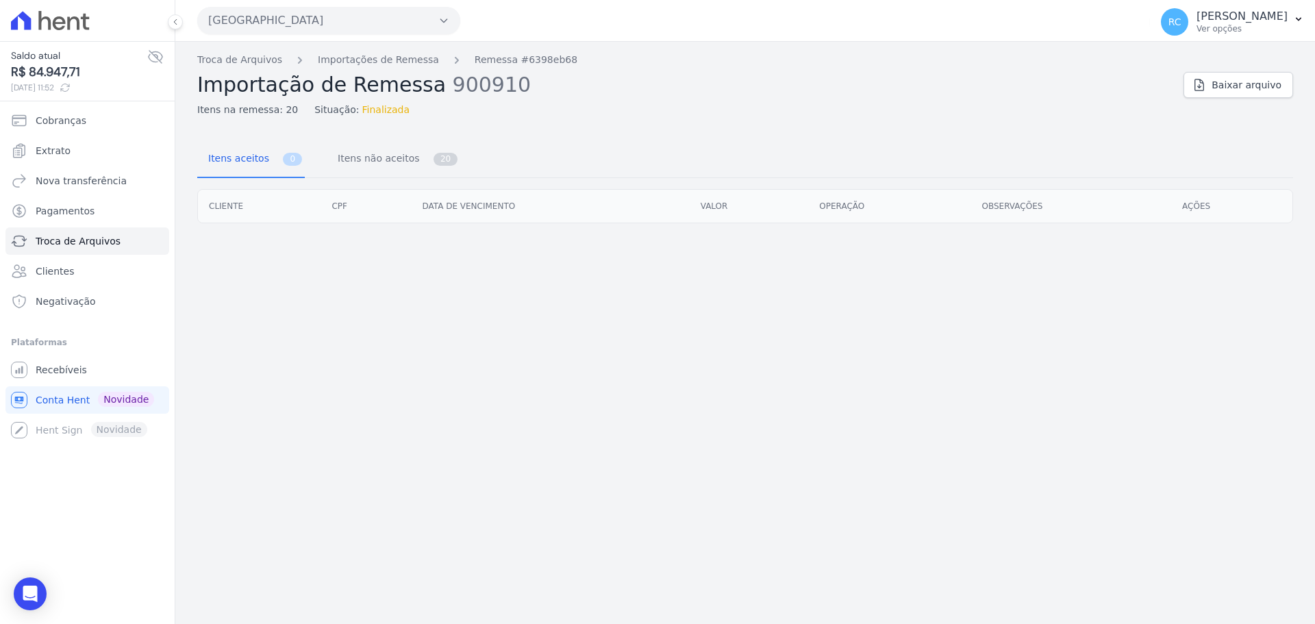
click at [1038, 335] on div "Troca de Arquivos Importações de Remessa Remessa #6398eb68 Importação de Remess…" at bounding box center [744, 333] width 1139 height 582
click at [425, 357] on div "Troca de Arquivos Importações de Remessa Remessa #6398eb68 Importação de Remess…" at bounding box center [744, 333] width 1139 height 582
click at [357, 166] on span "Itens não aceitos" at bounding box center [375, 157] width 92 height 27
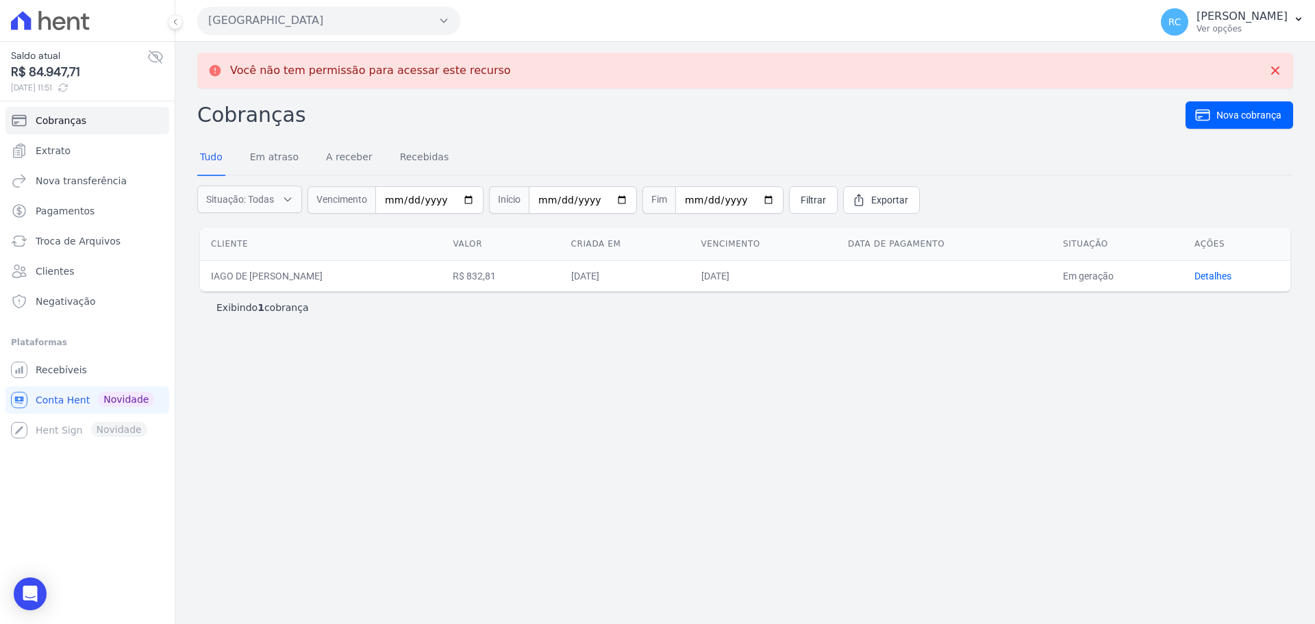
click at [303, 29] on button "Parque Dos Passaros" at bounding box center [328, 20] width 263 height 27
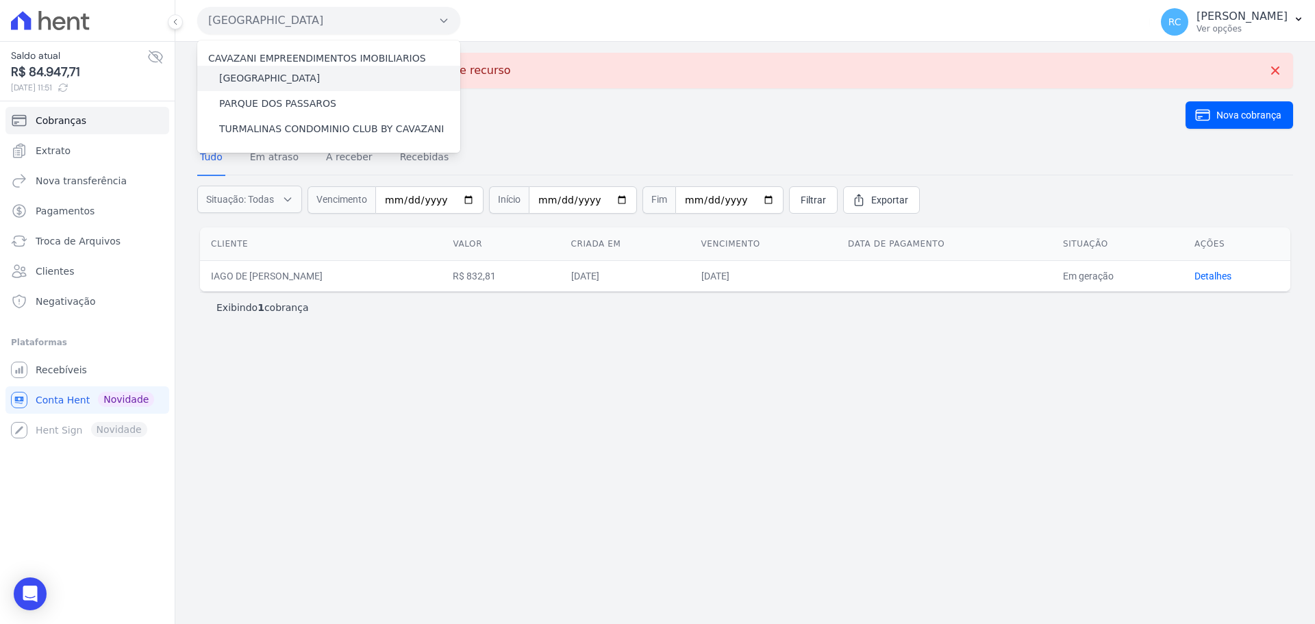
click at [281, 74] on label "[GEOGRAPHIC_DATA]" at bounding box center [269, 78] width 101 height 14
click at [0, 0] on input "[GEOGRAPHIC_DATA]" at bounding box center [0, 0] width 0 height 0
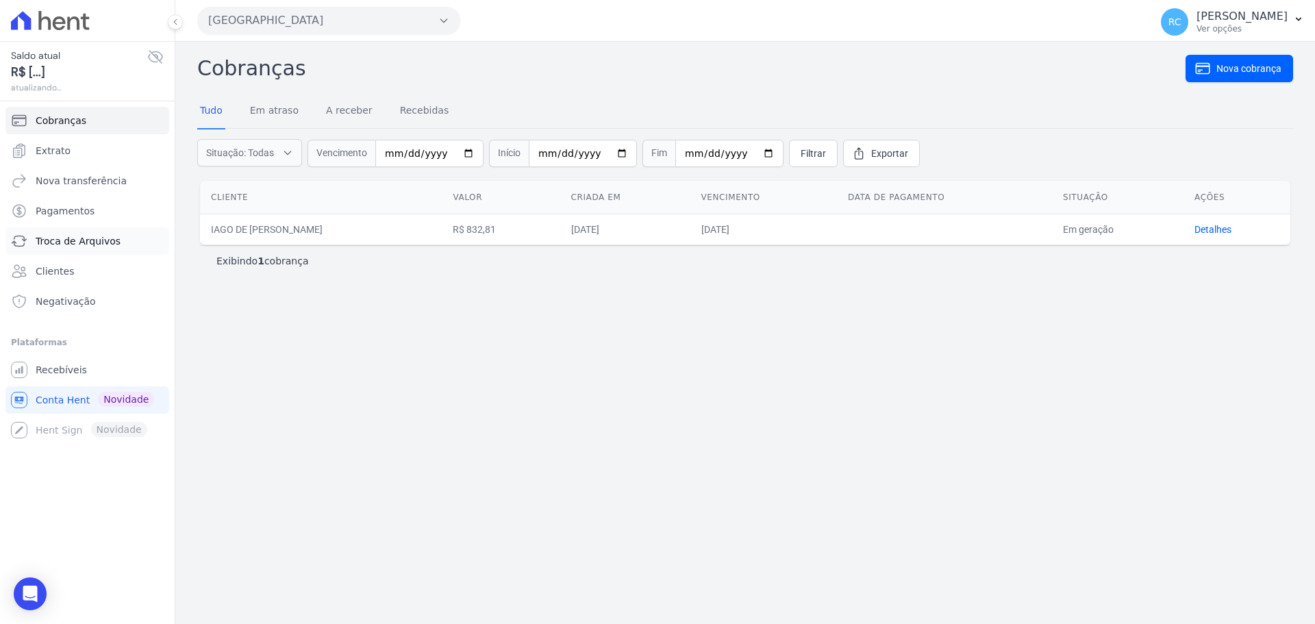
click at [84, 247] on span "Troca de Arquivos" at bounding box center [78, 241] width 85 height 14
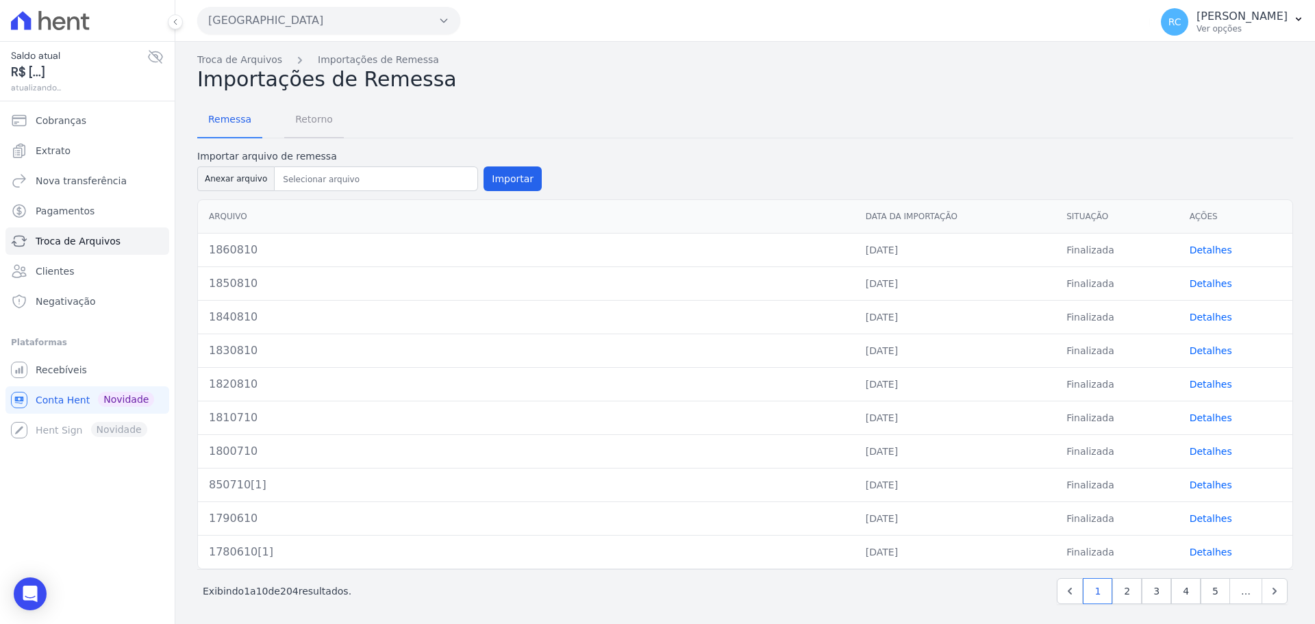
click at [324, 127] on span "Retorno" at bounding box center [314, 118] width 54 height 27
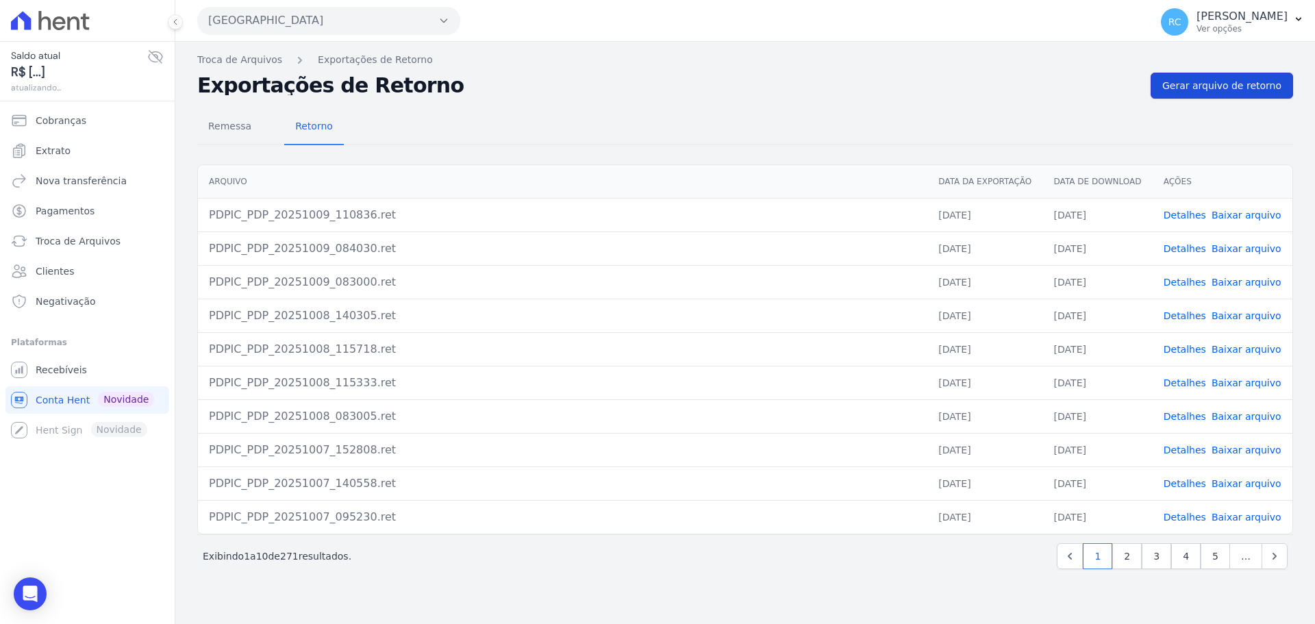
click at [1213, 84] on span "Gerar arquivo de retorno" at bounding box center [1221, 86] width 119 height 14
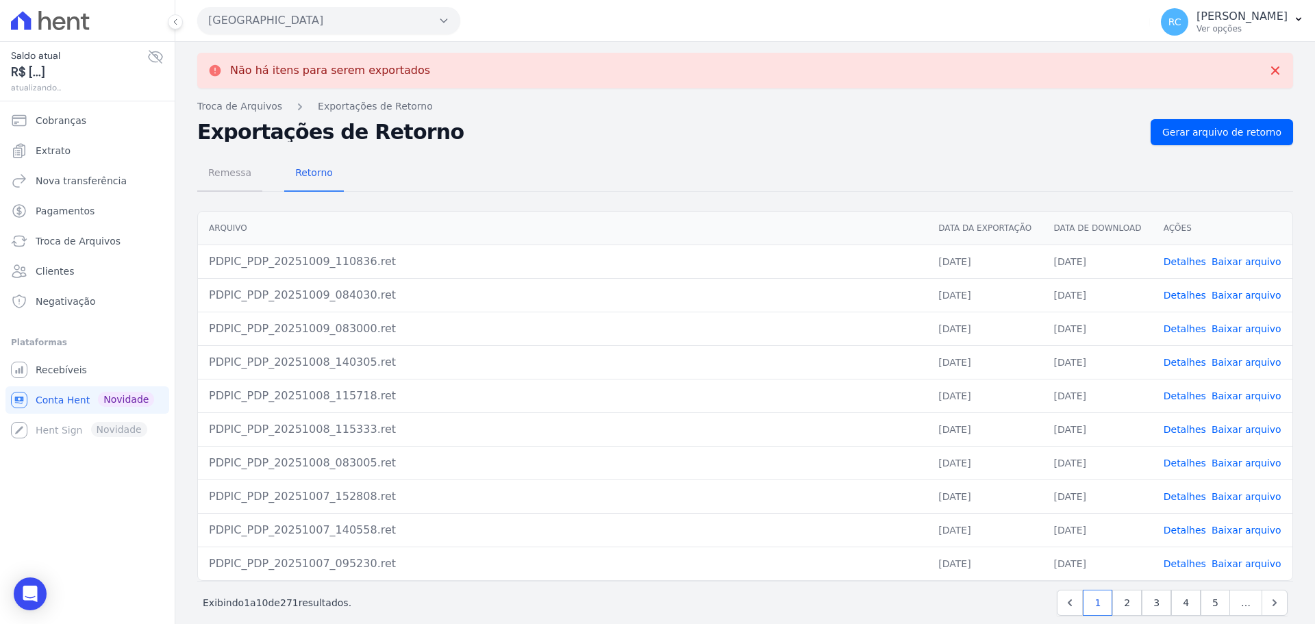
click at [242, 179] on span "Remessa" at bounding box center [230, 172] width 60 height 27
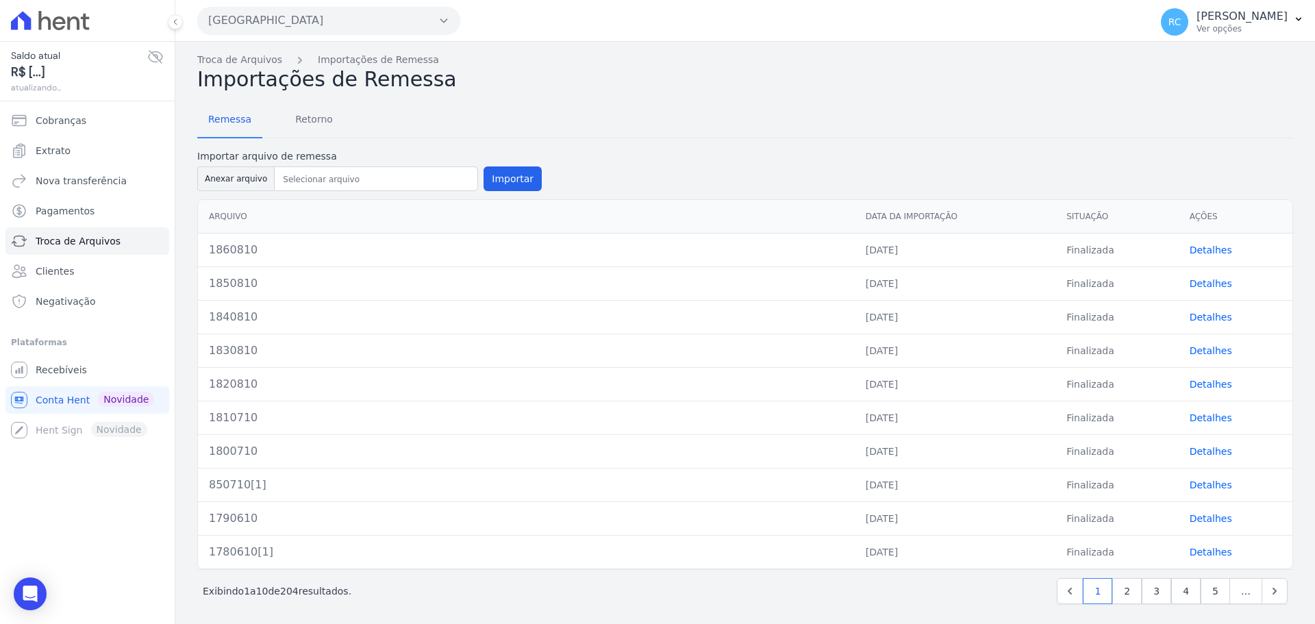
click at [1198, 252] on link "Detalhes" at bounding box center [1210, 249] width 42 height 11
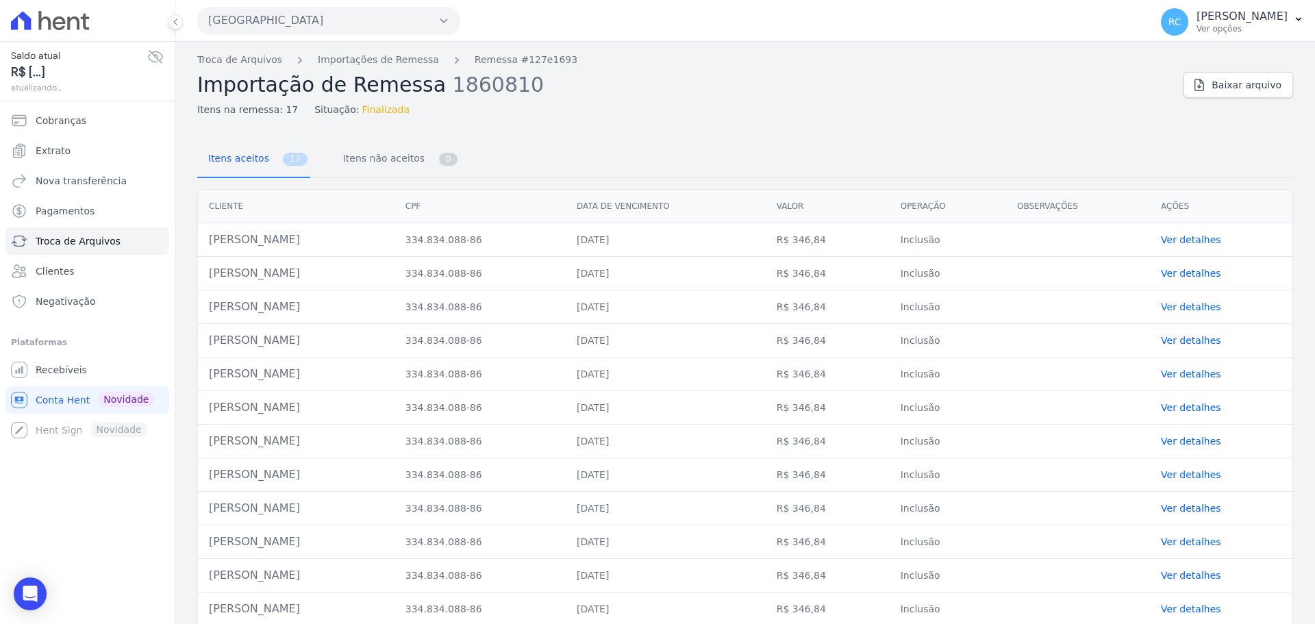
click at [299, 16] on button "Parque Dos Passaros" at bounding box center [328, 20] width 263 height 27
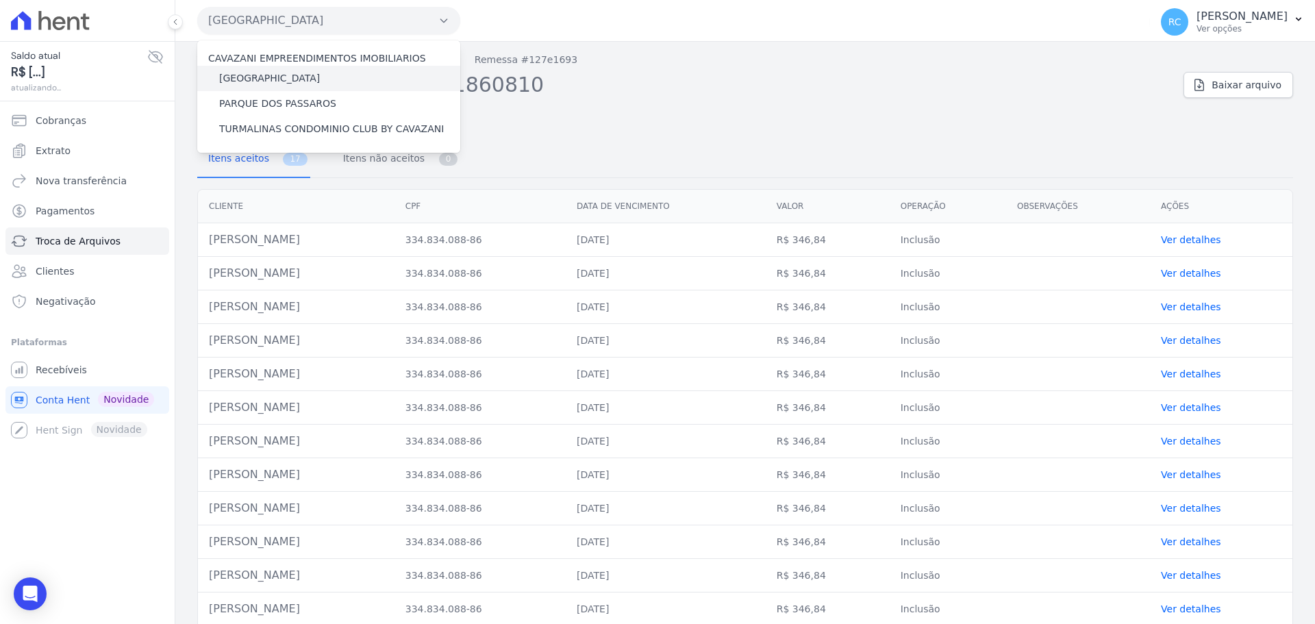
click at [270, 80] on label "[GEOGRAPHIC_DATA]" at bounding box center [269, 78] width 101 height 14
click at [0, 0] on input "[GEOGRAPHIC_DATA]" at bounding box center [0, 0] width 0 height 0
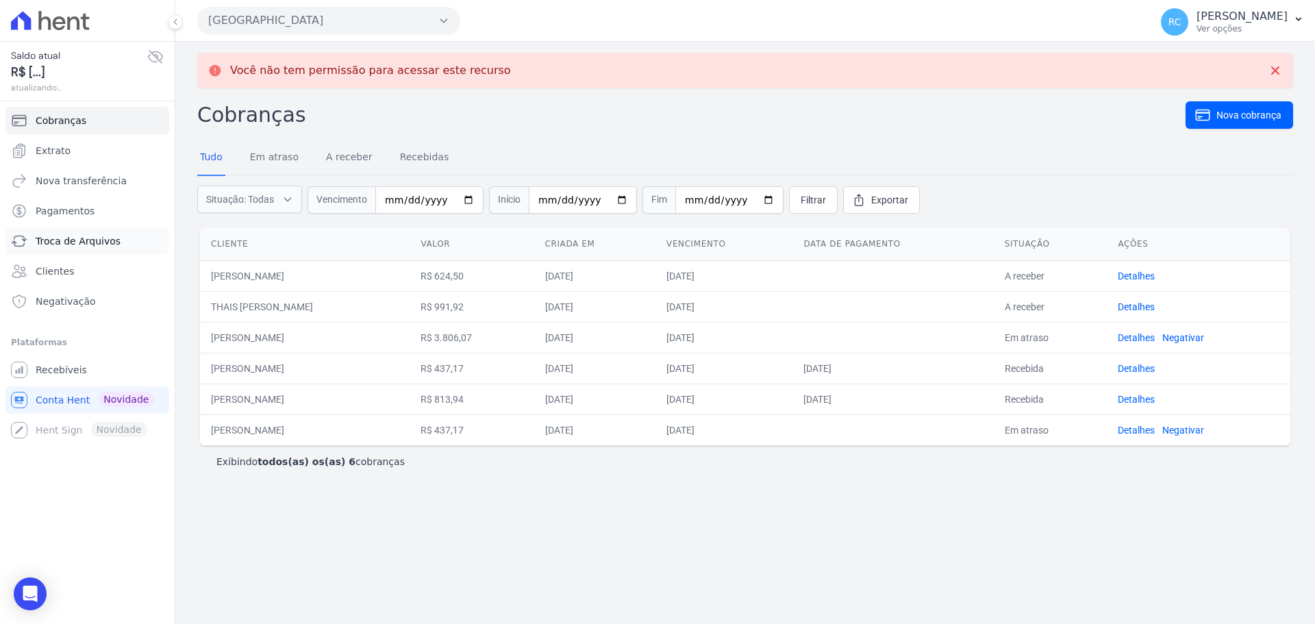
click at [89, 240] on span "Troca de Arquivos" at bounding box center [78, 241] width 85 height 14
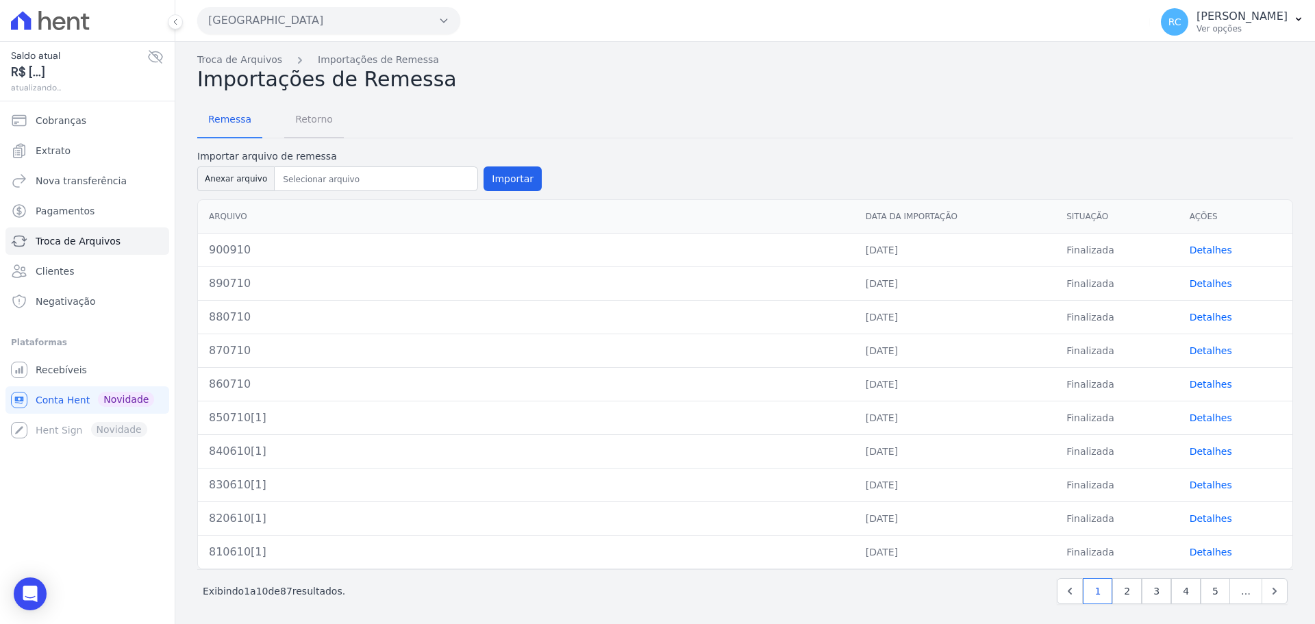
click at [312, 123] on span "Retorno" at bounding box center [314, 118] width 54 height 27
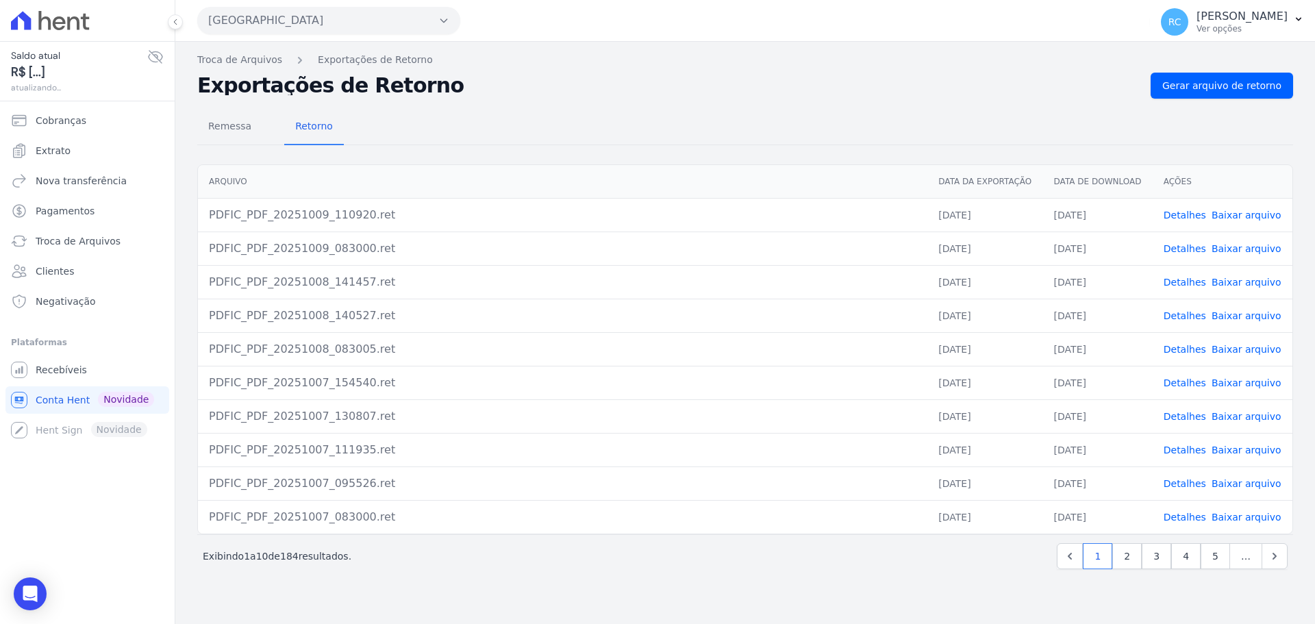
click at [1238, 72] on div "Troca de Arquivos Exportações de Retorno Exportações de Retorno Gerar arquivo d…" at bounding box center [744, 333] width 1139 height 582
click at [1228, 81] on span "Gerar arquivo de retorno" at bounding box center [1221, 86] width 119 height 14
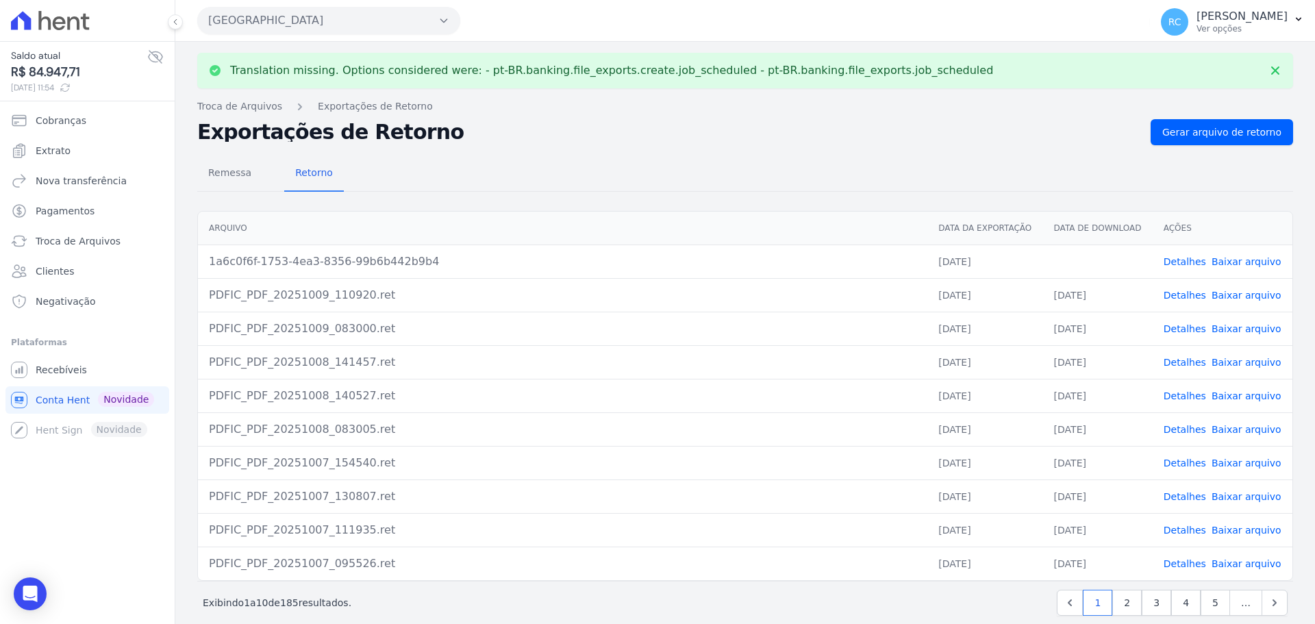
click at [1235, 259] on link "Baixar arquivo" at bounding box center [1246, 261] width 70 height 11
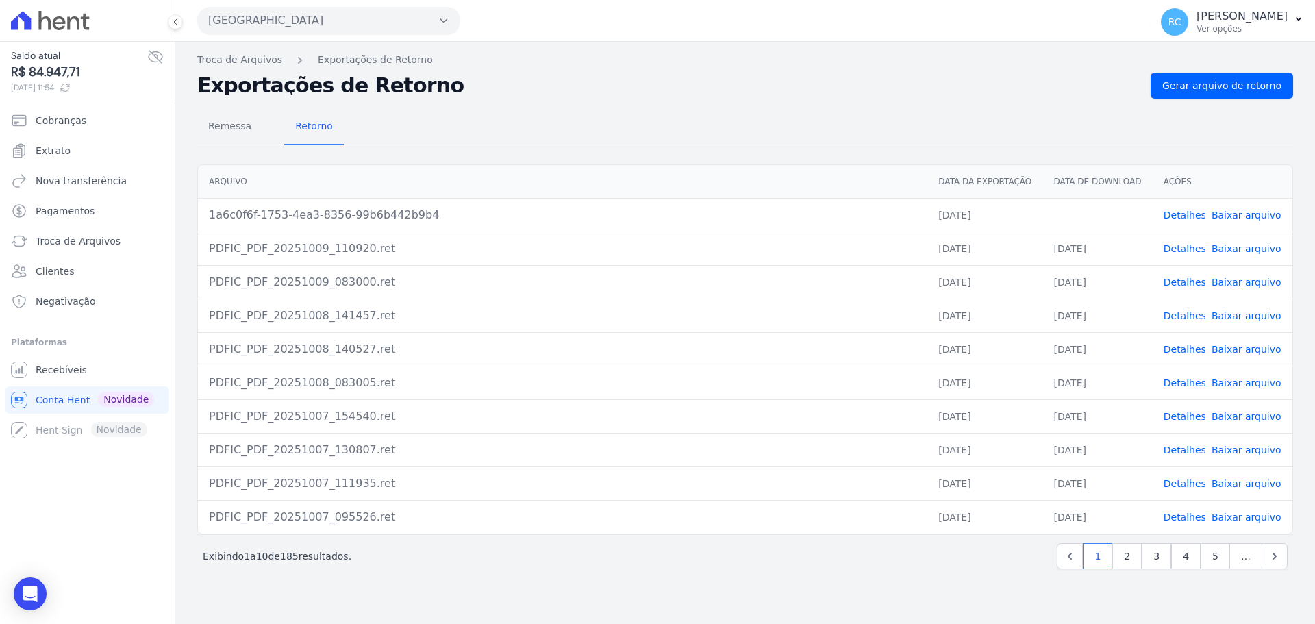
click at [1189, 213] on link "Detalhes" at bounding box center [1184, 215] width 42 height 11
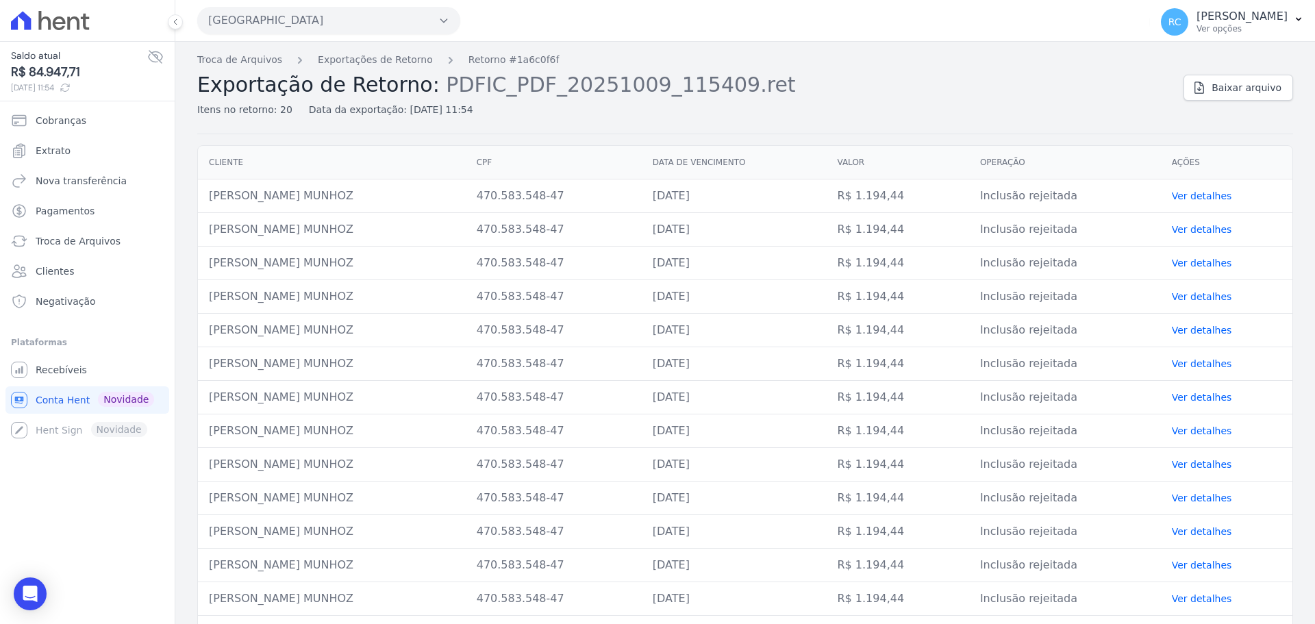
click at [1174, 201] on link "Ver detalhes" at bounding box center [1202, 195] width 60 height 11
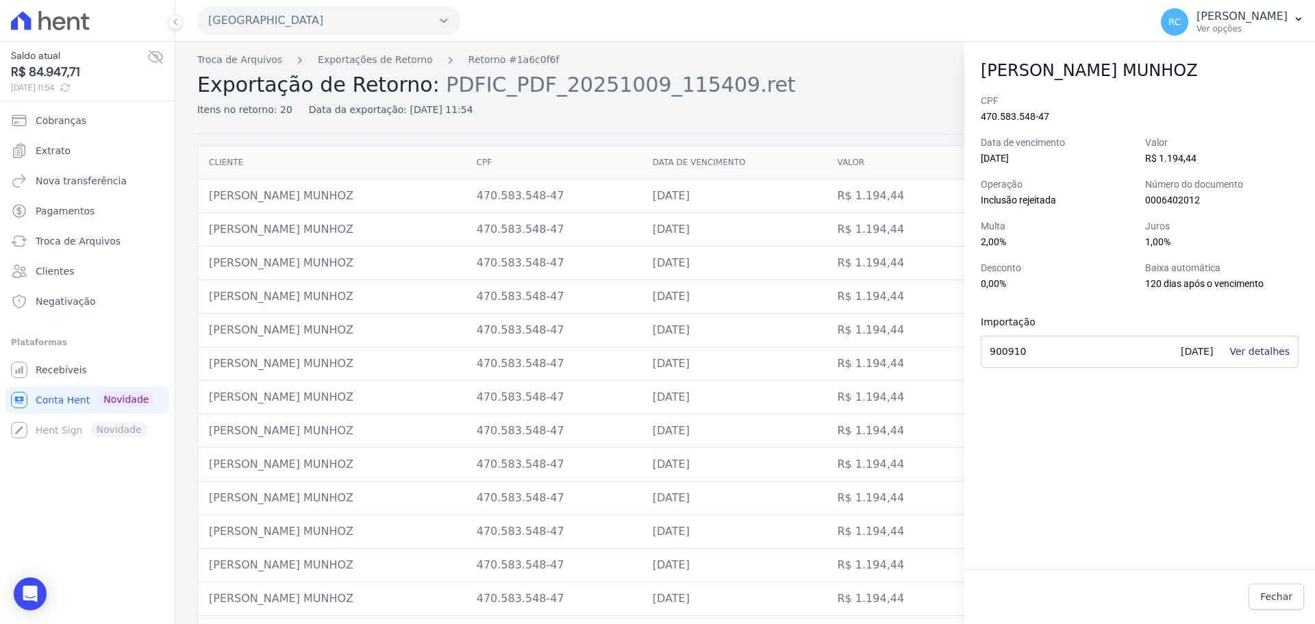
click at [1253, 350] on link "Ver detalhes" at bounding box center [1259, 351] width 60 height 11
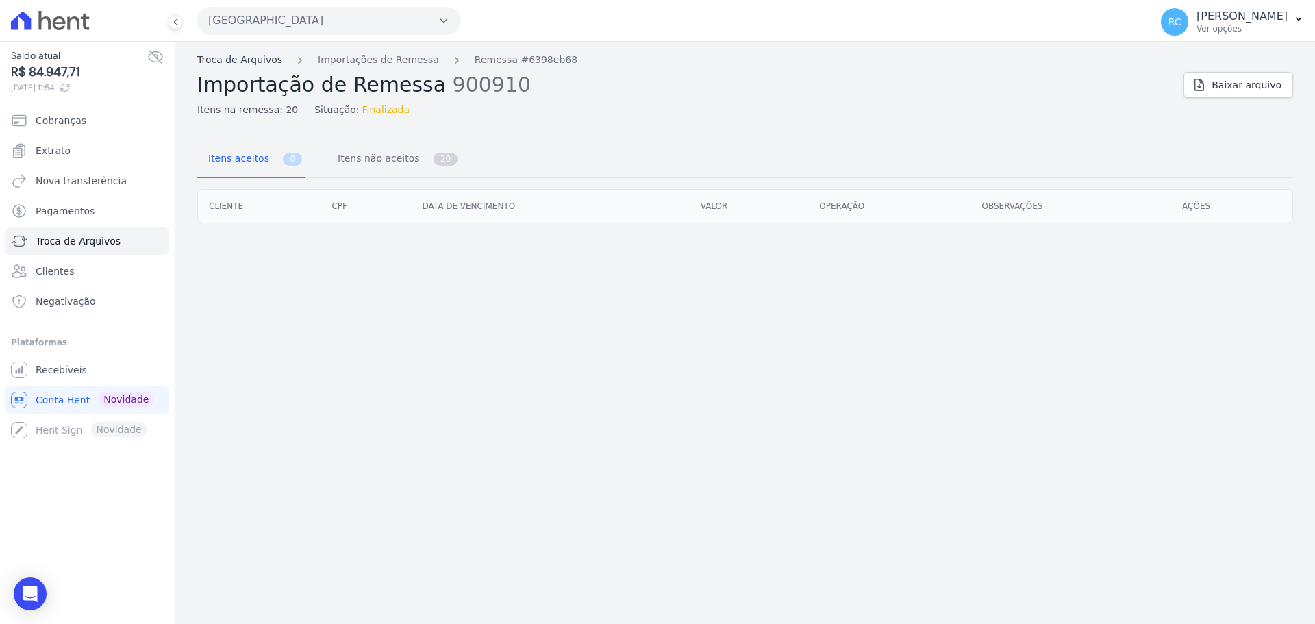
click at [240, 64] on link "Troca de Arquivos" at bounding box center [239, 60] width 85 height 14
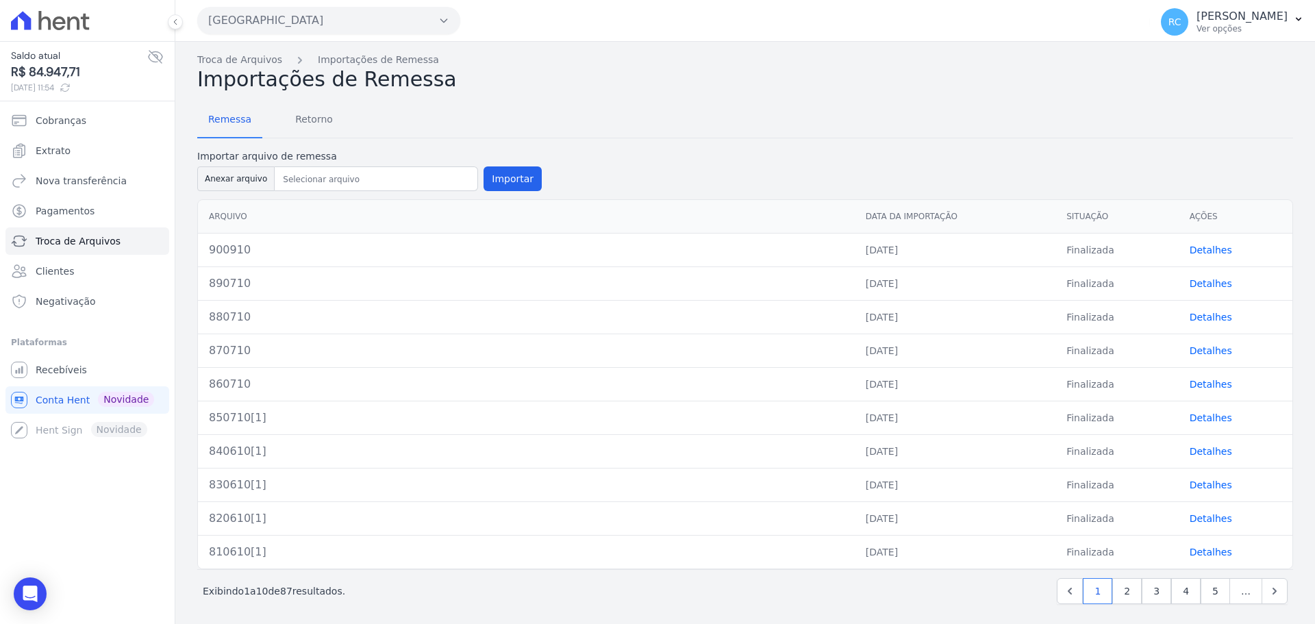
click at [1196, 255] on link "Detalhes" at bounding box center [1210, 249] width 42 height 11
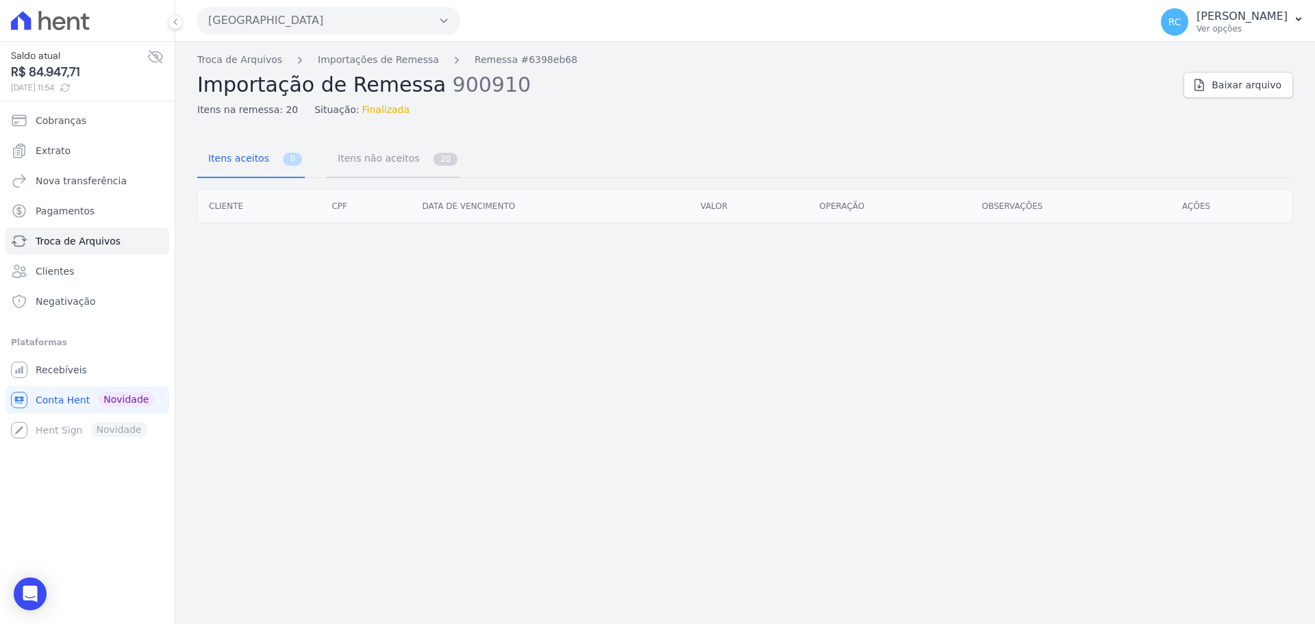
click at [355, 163] on span "Itens não aceitos" at bounding box center [375, 157] width 92 height 27
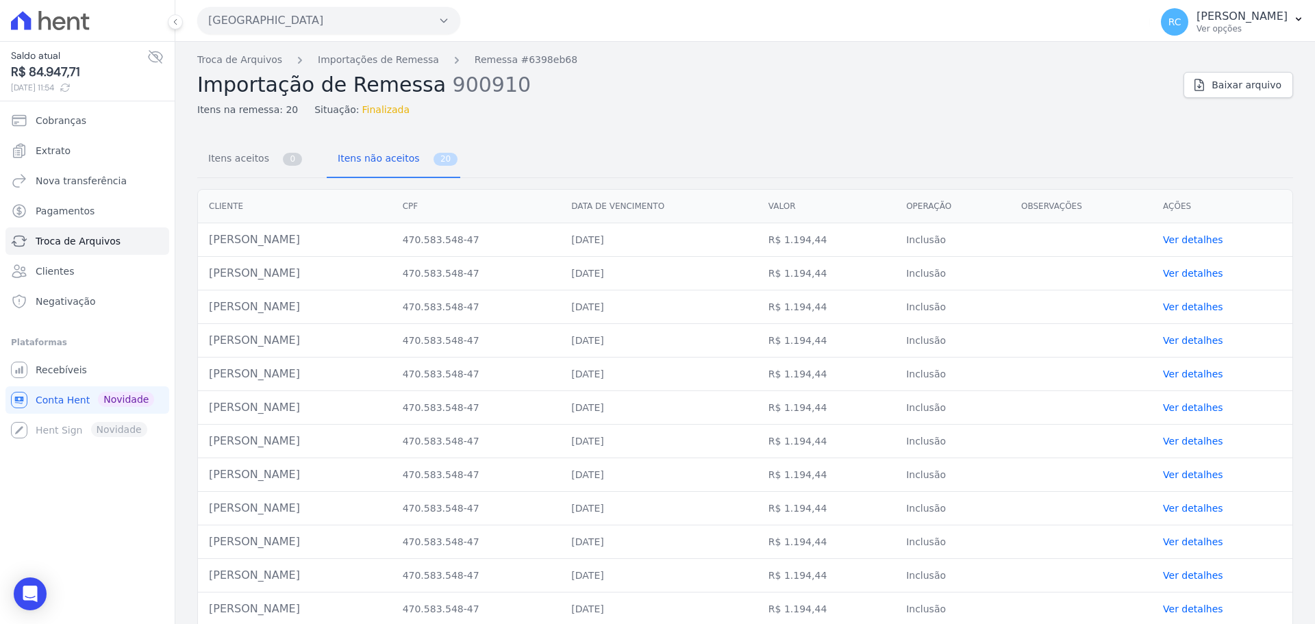
click at [286, 250] on td "Kevin Lemos Munhoz" at bounding box center [295, 240] width 194 height 34
click at [286, 249] on td "Kevin Lemos Munhoz" at bounding box center [295, 240] width 194 height 34
copy tr "Kevin Lemos Munhoz"
click at [243, 62] on link "Troca de Arquivos" at bounding box center [239, 60] width 85 height 14
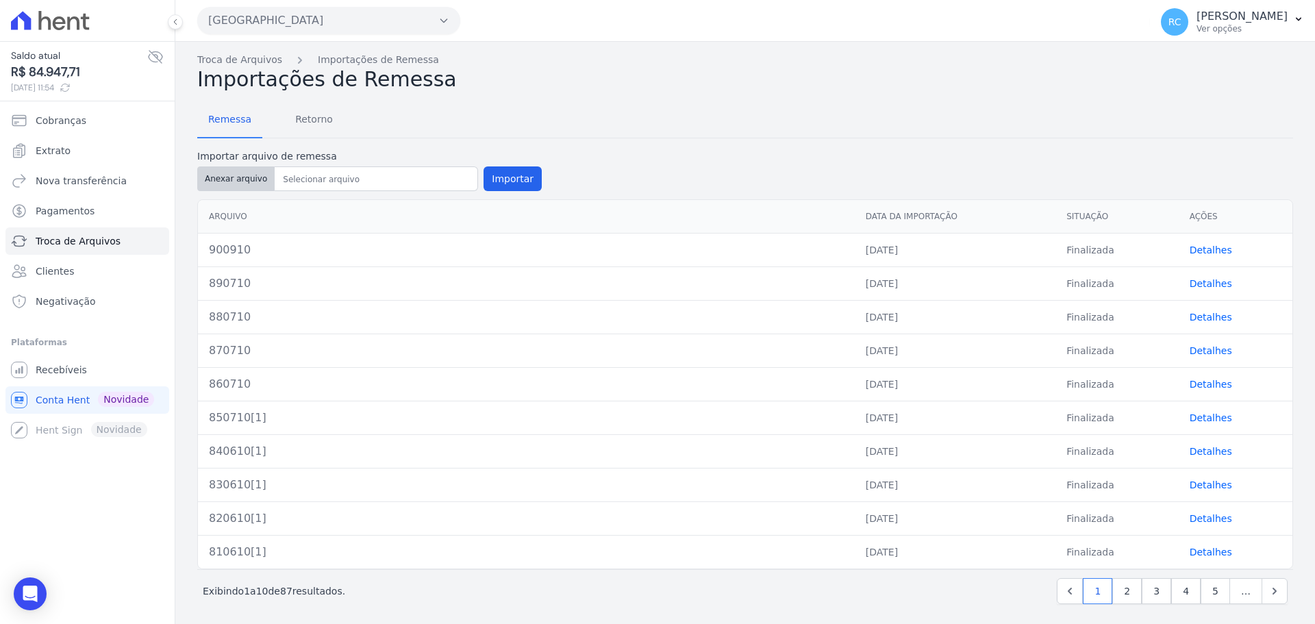
click at [229, 173] on button "Anexar arquivo" at bounding box center [235, 178] width 77 height 25
type input "910910"
click at [495, 177] on button "Importar" at bounding box center [512, 178] width 58 height 25
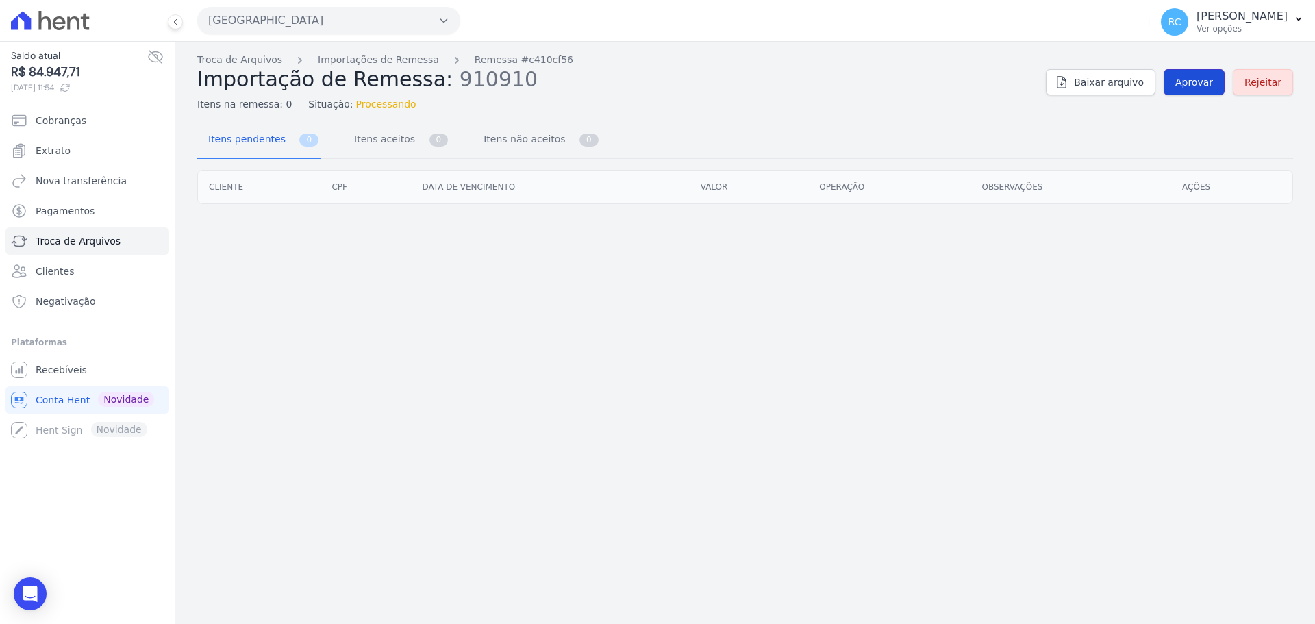
click at [1195, 88] on span "Aprovar" at bounding box center [1194, 82] width 38 height 14
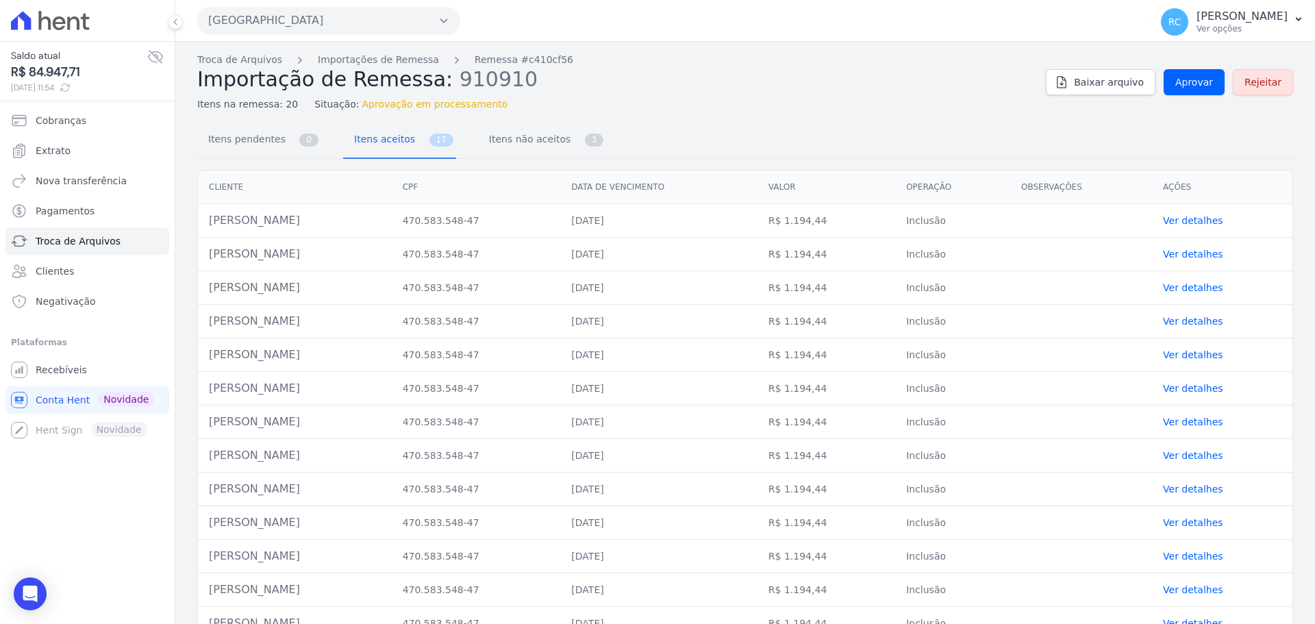
click at [281, 25] on button "[GEOGRAPHIC_DATA]" at bounding box center [328, 20] width 263 height 27
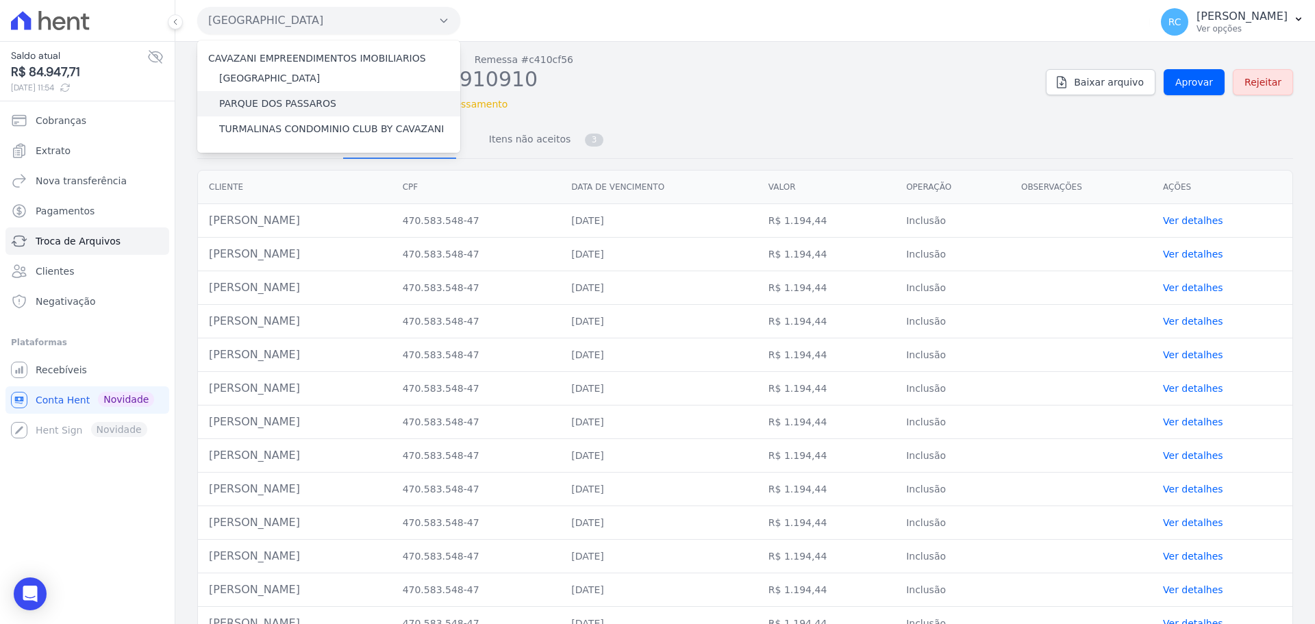
click at [261, 102] on label "PARQUE DOS PASSAROS" at bounding box center [277, 104] width 117 height 14
click at [0, 0] on input "PARQUE DOS PASSAROS" at bounding box center [0, 0] width 0 height 0
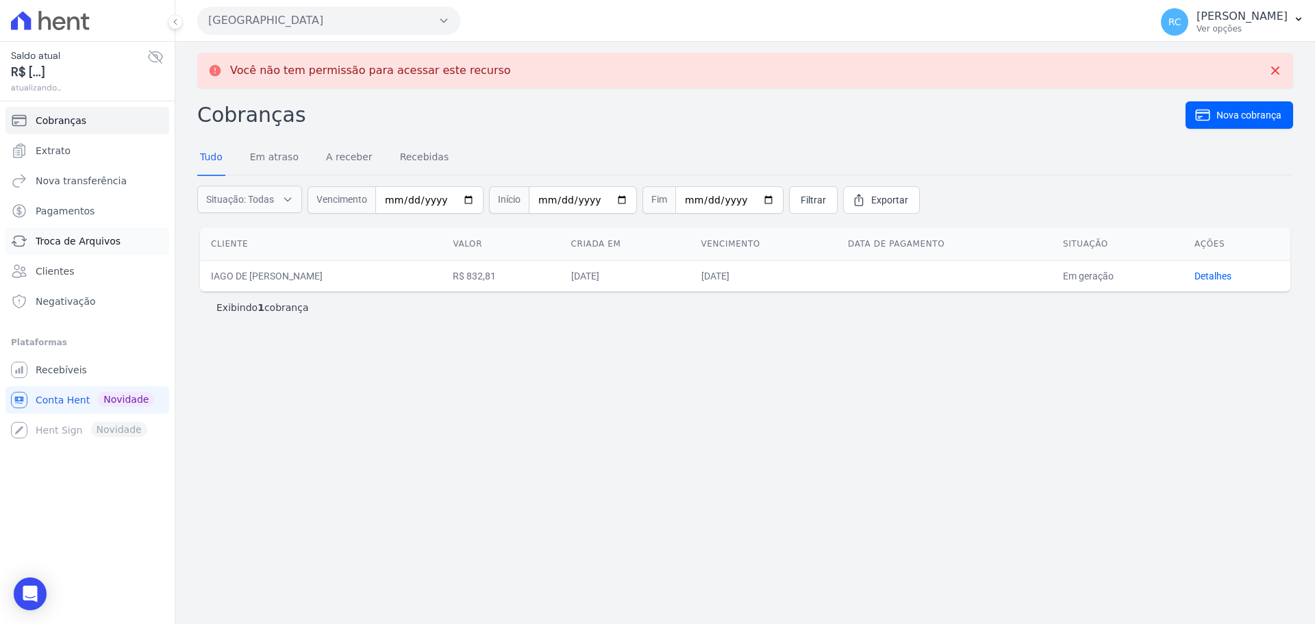
click at [81, 242] on span "Troca de Arquivos" at bounding box center [78, 241] width 85 height 14
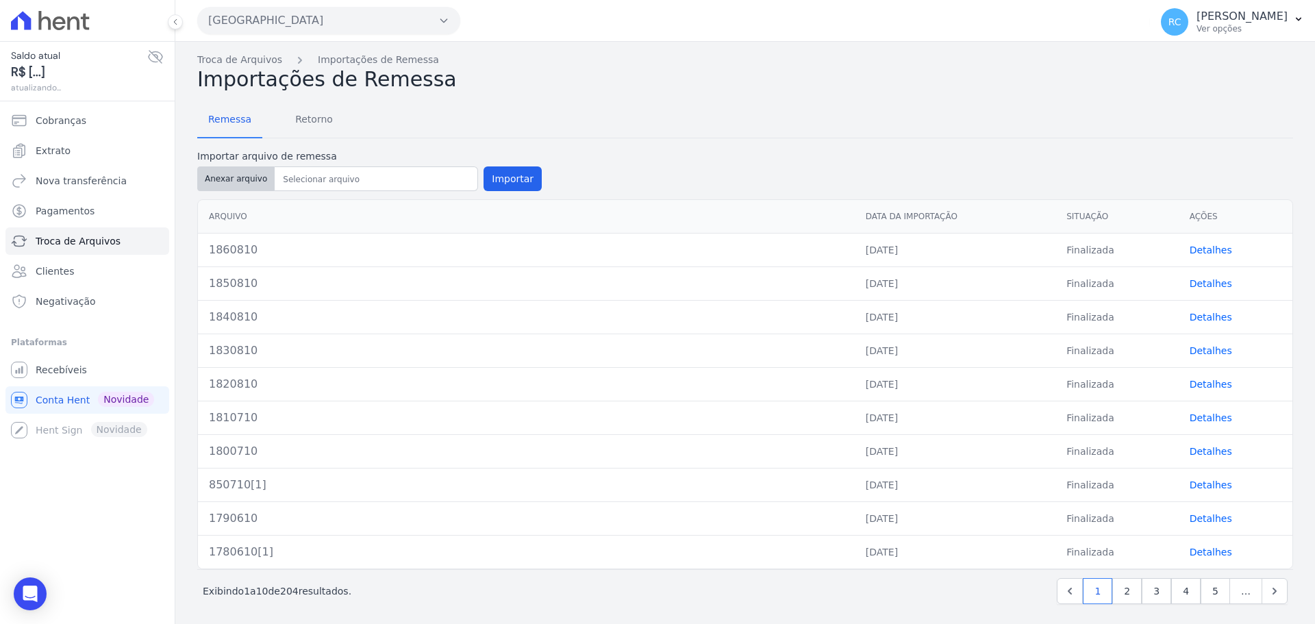
click at [232, 177] on button "Anexar arquivo" at bounding box center [235, 178] width 77 height 25
drag, startPoint x: 1005, startPoint y: 114, endPoint x: 995, endPoint y: 115, distance: 10.3
click at [1005, 114] on div "Remessa Retorno" at bounding box center [745, 121] width 1096 height 36
click at [240, 174] on button "Anexar arquivo" at bounding box center [235, 178] width 77 height 25
type input "1870910"
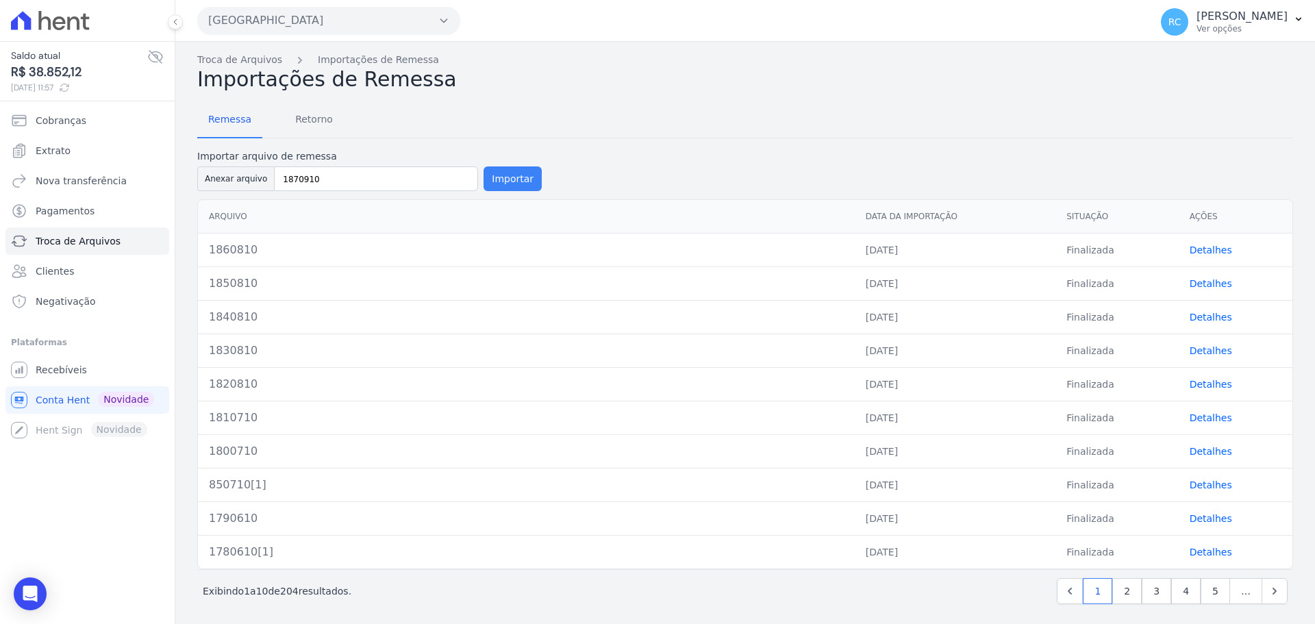
click at [498, 175] on button "Importar" at bounding box center [512, 178] width 58 height 25
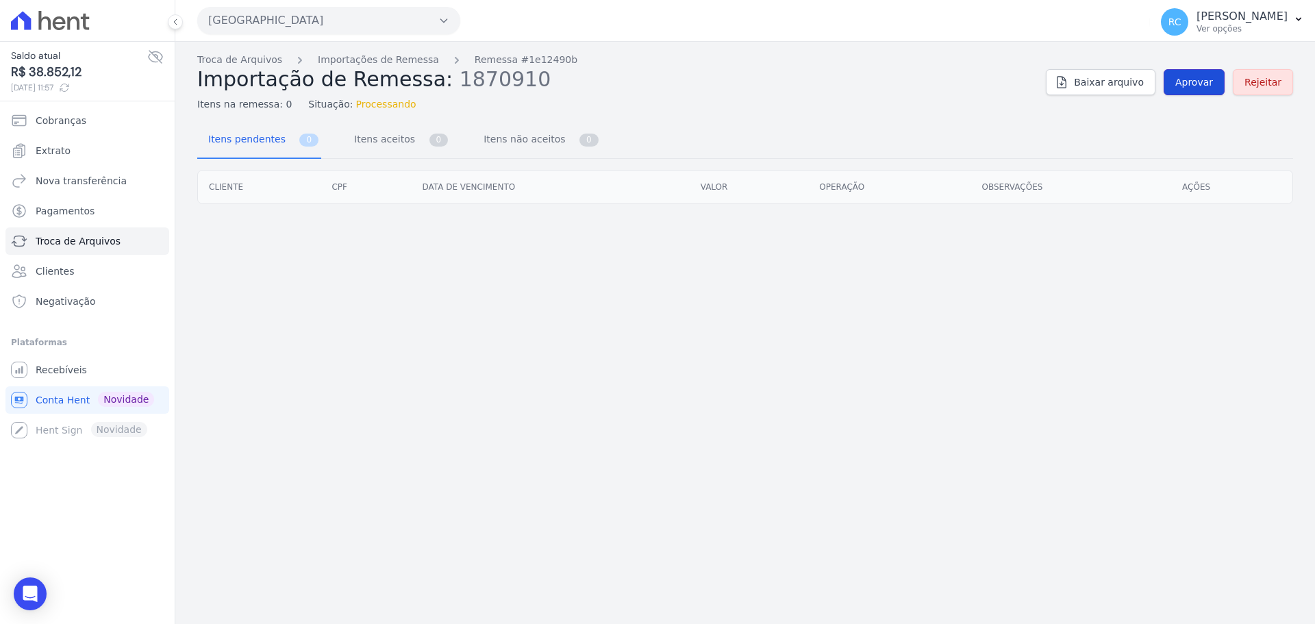
click at [1185, 86] on span "Aprovar" at bounding box center [1194, 82] width 38 height 14
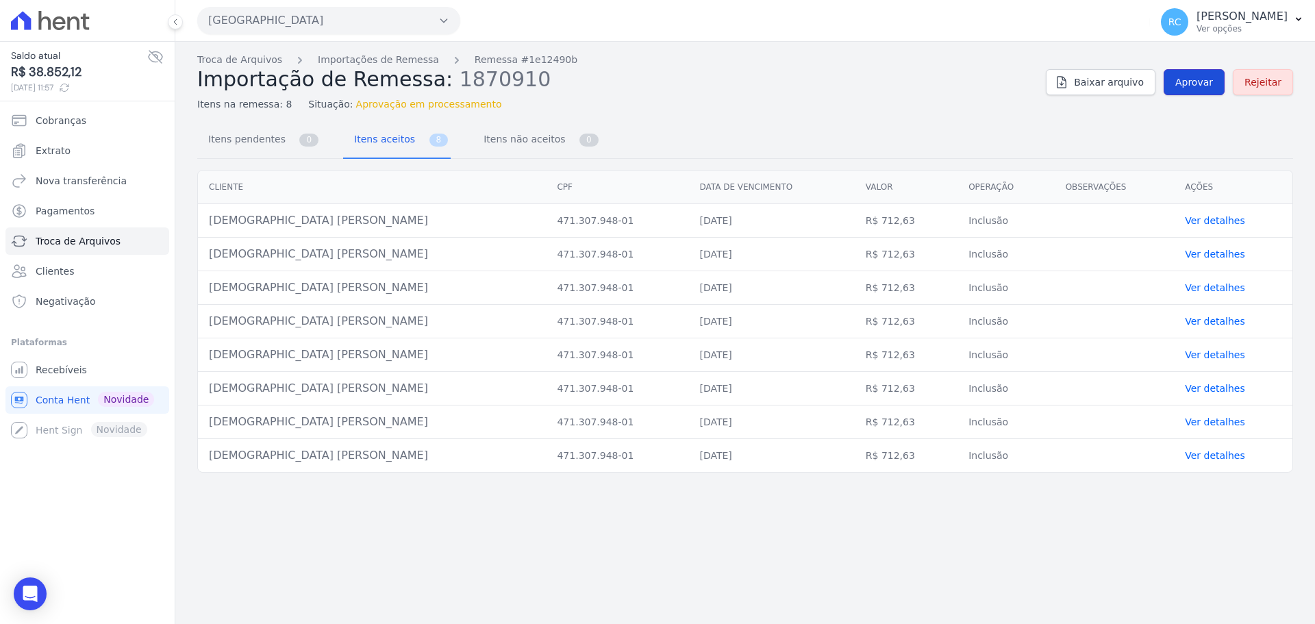
click at [1190, 88] on span "Aprovar" at bounding box center [1194, 82] width 38 height 14
click at [330, 16] on button "Parque Dos Passaros" at bounding box center [328, 20] width 263 height 27
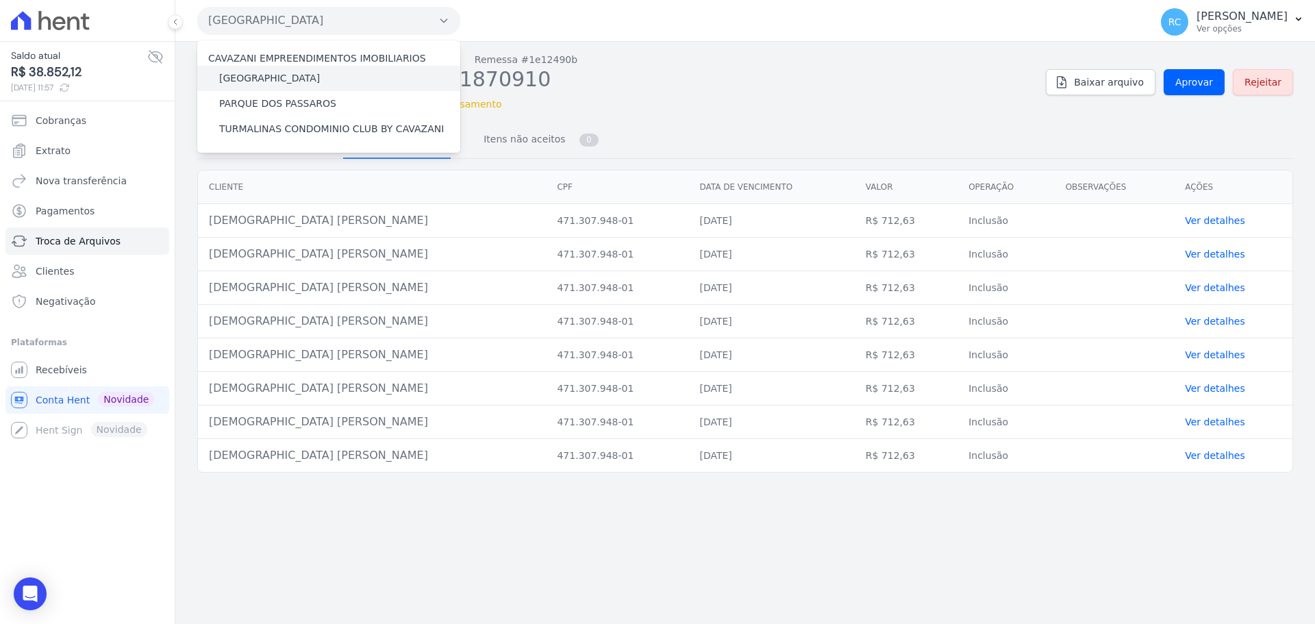
click at [284, 77] on label "[GEOGRAPHIC_DATA]" at bounding box center [269, 78] width 101 height 14
click at [0, 0] on input "[GEOGRAPHIC_DATA]" at bounding box center [0, 0] width 0 height 0
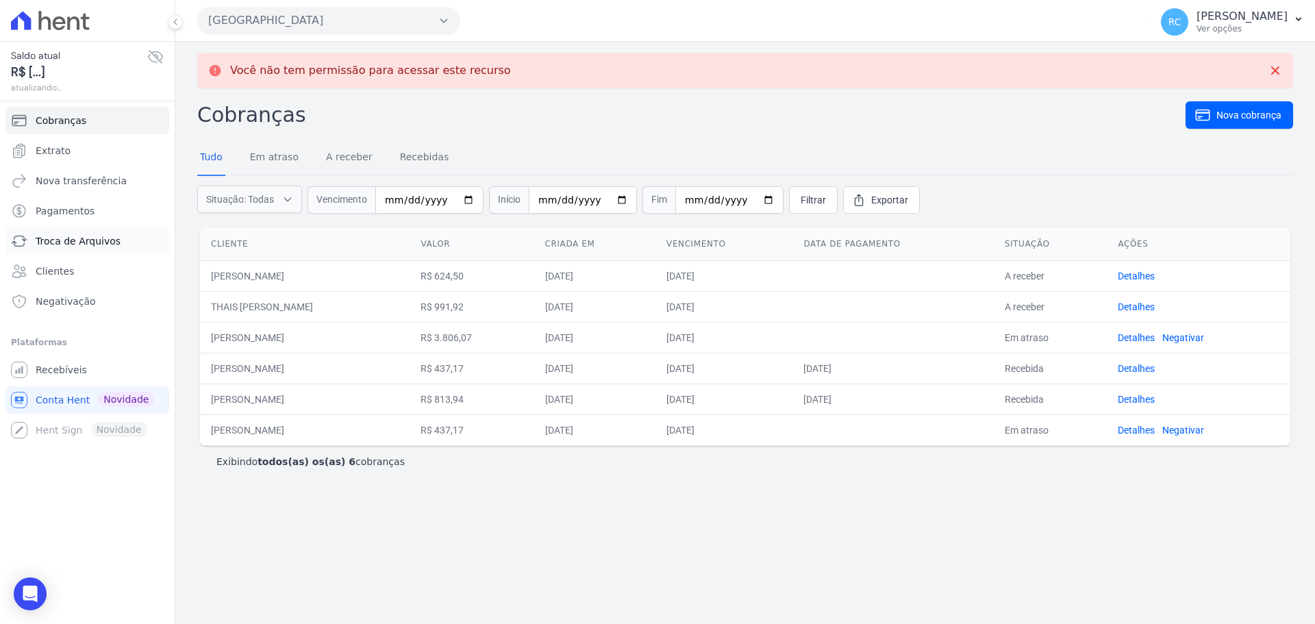
click at [72, 245] on span "Troca de Arquivos" at bounding box center [78, 241] width 85 height 14
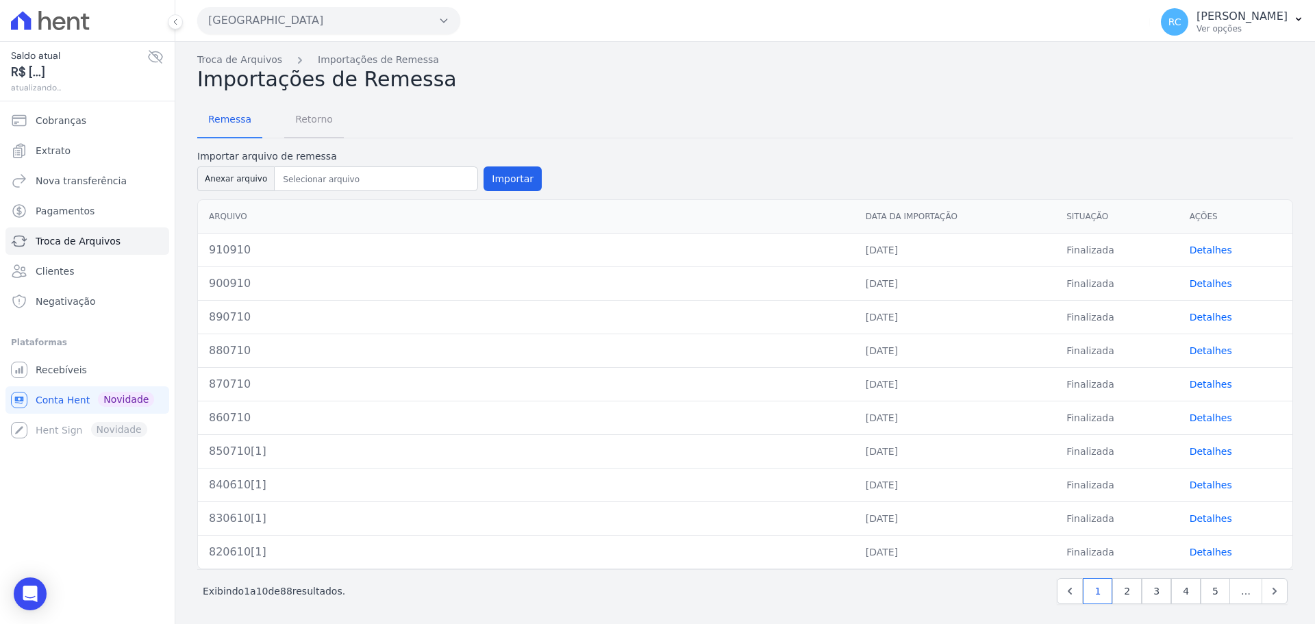
click at [312, 117] on span "Retorno" at bounding box center [314, 118] width 54 height 27
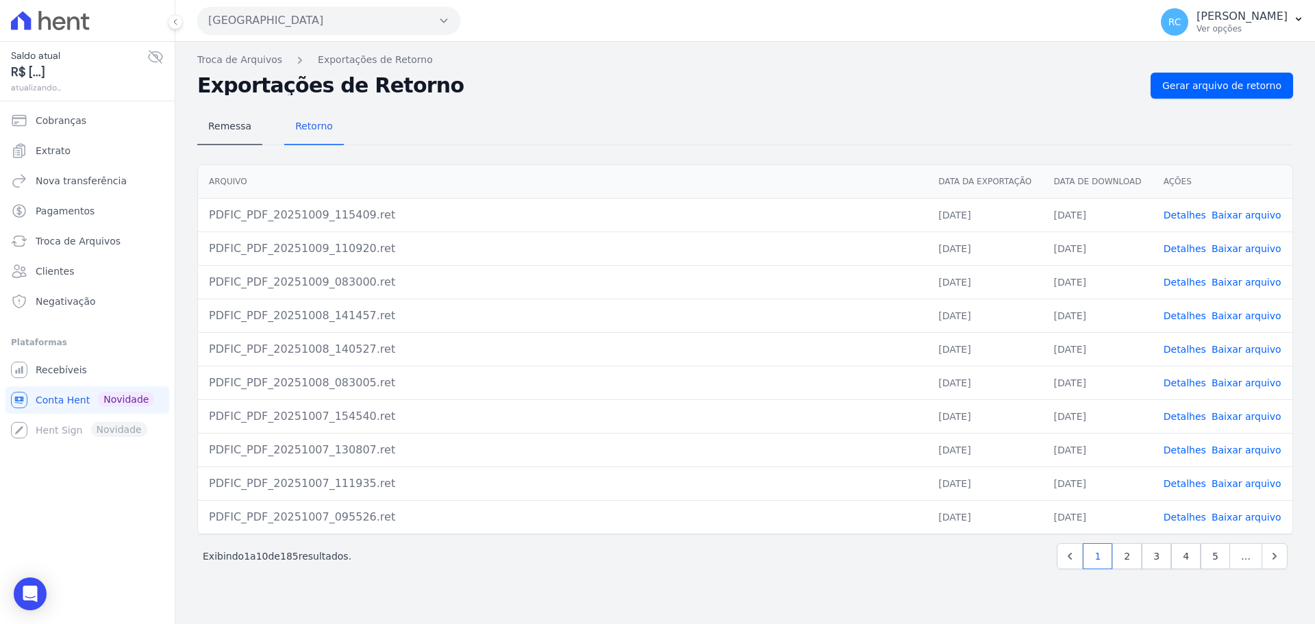
drag, startPoint x: 257, startPoint y: 114, endPoint x: 249, endPoint y: 121, distance: 10.7
click at [257, 114] on nav "Remessa Retorno" at bounding box center [270, 128] width 147 height 36
click at [245, 125] on span "Remessa" at bounding box center [230, 125] width 60 height 27
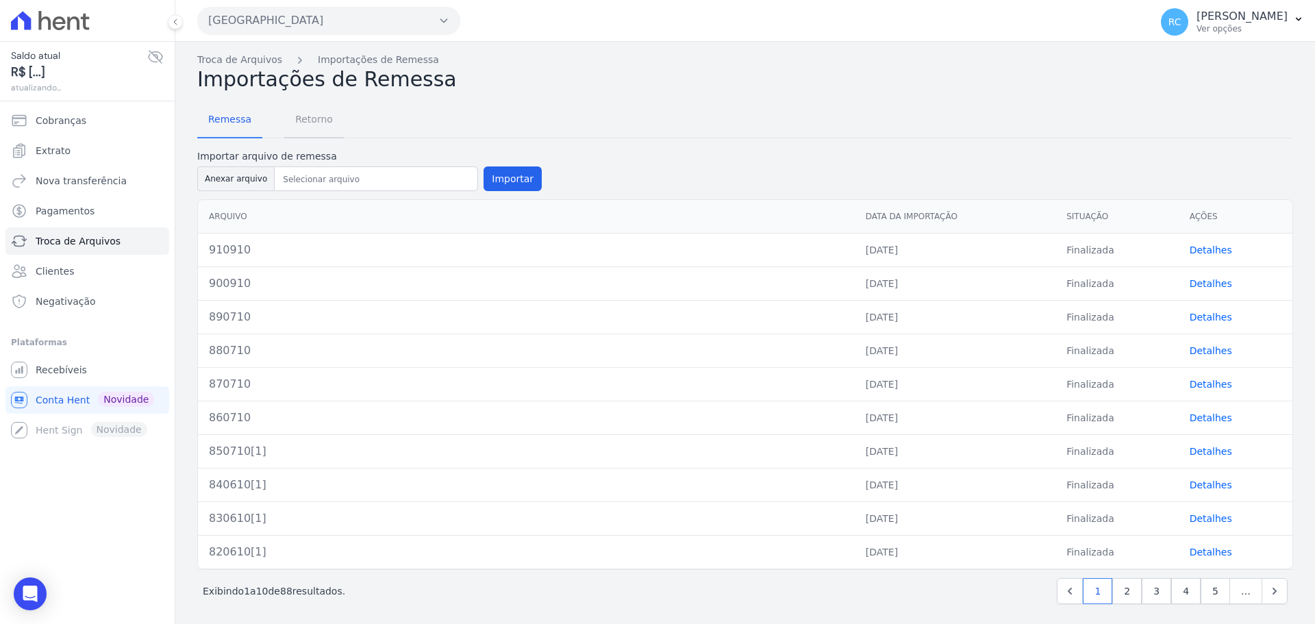
click at [305, 116] on span "Retorno" at bounding box center [314, 118] width 54 height 27
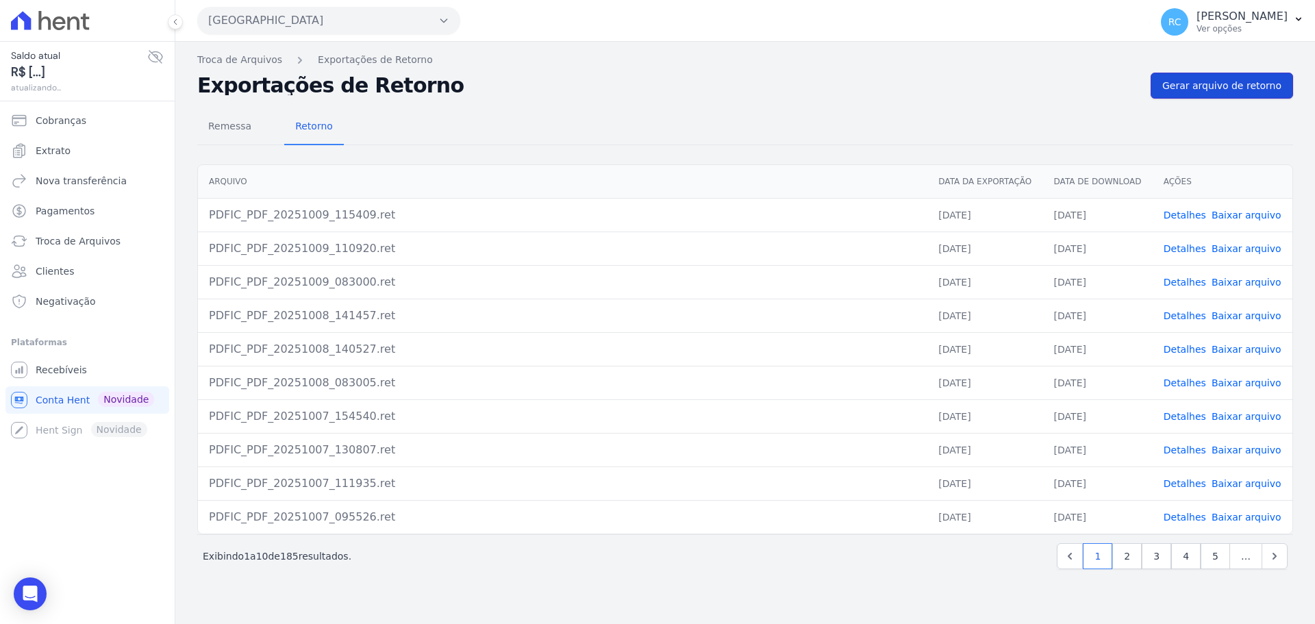
click at [1166, 88] on link "Gerar arquivo de retorno" at bounding box center [1221, 86] width 142 height 26
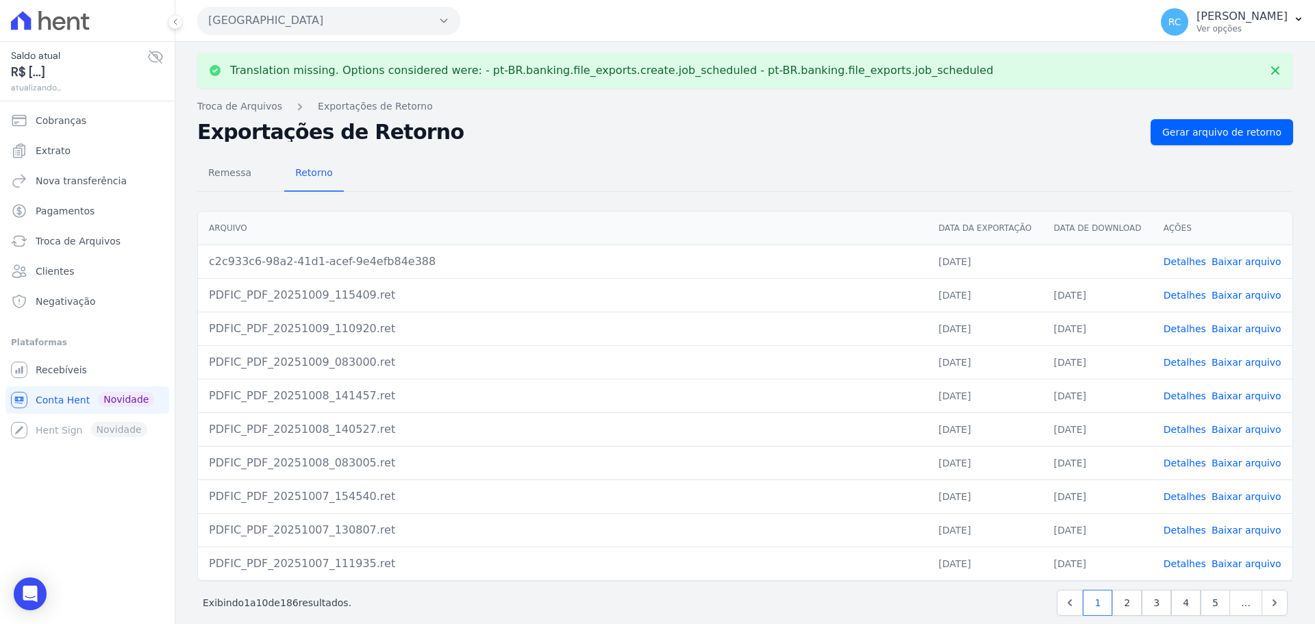
click at [1178, 258] on link "Detalhes" at bounding box center [1184, 261] width 42 height 11
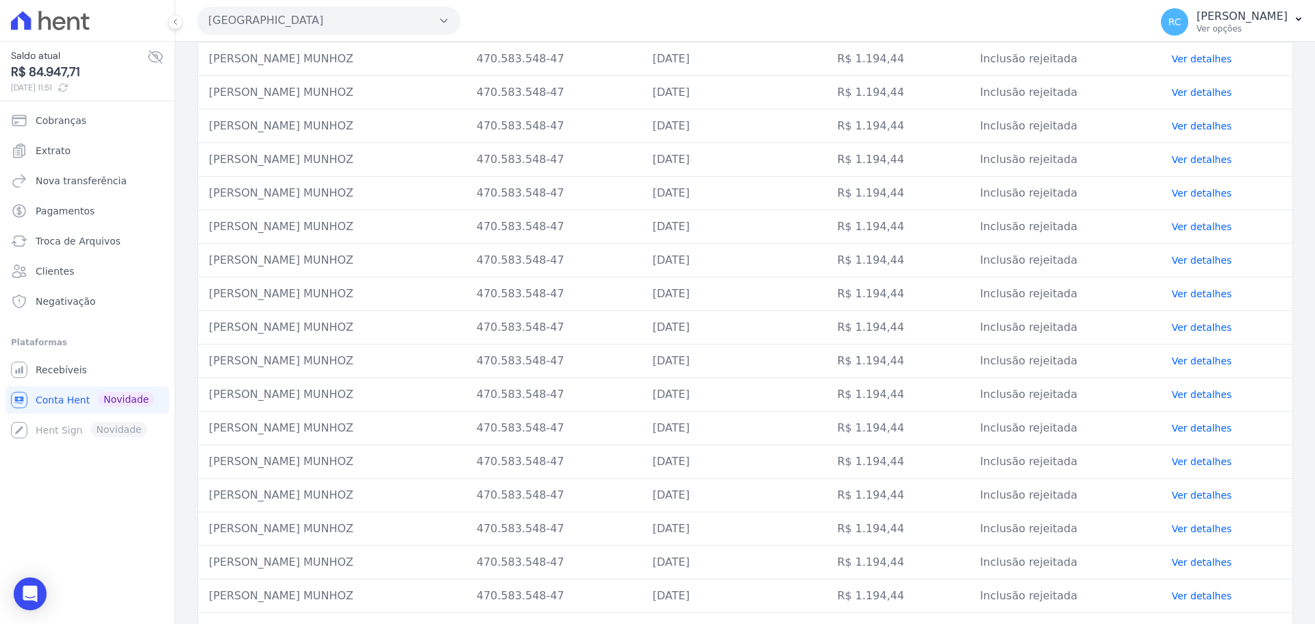
scroll to position [238, 0]
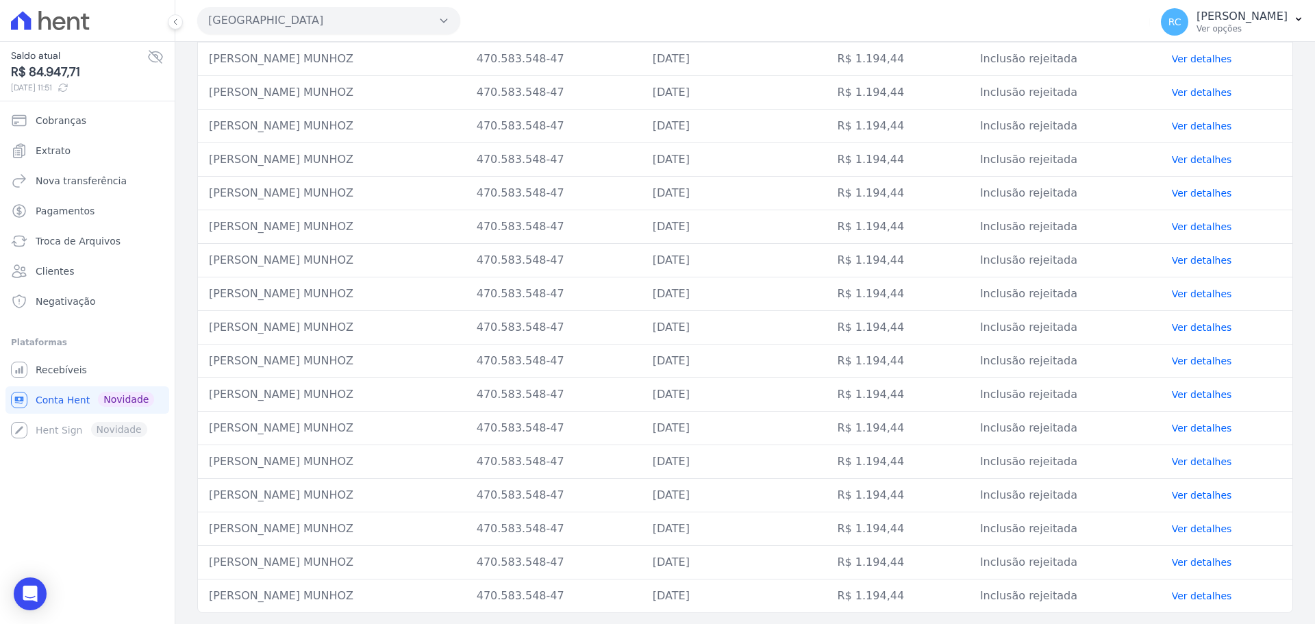
click at [292, 321] on td "[PERSON_NAME] MUNHOZ" at bounding box center [332, 328] width 268 height 34
click at [292, 320] on td "[PERSON_NAME] MUNHOZ" at bounding box center [332, 328] width 268 height 34
copy tr "[PERSON_NAME] MUNHOZ"
click at [1191, 334] on td "Ver detalhes" at bounding box center [1226, 328] width 131 height 34
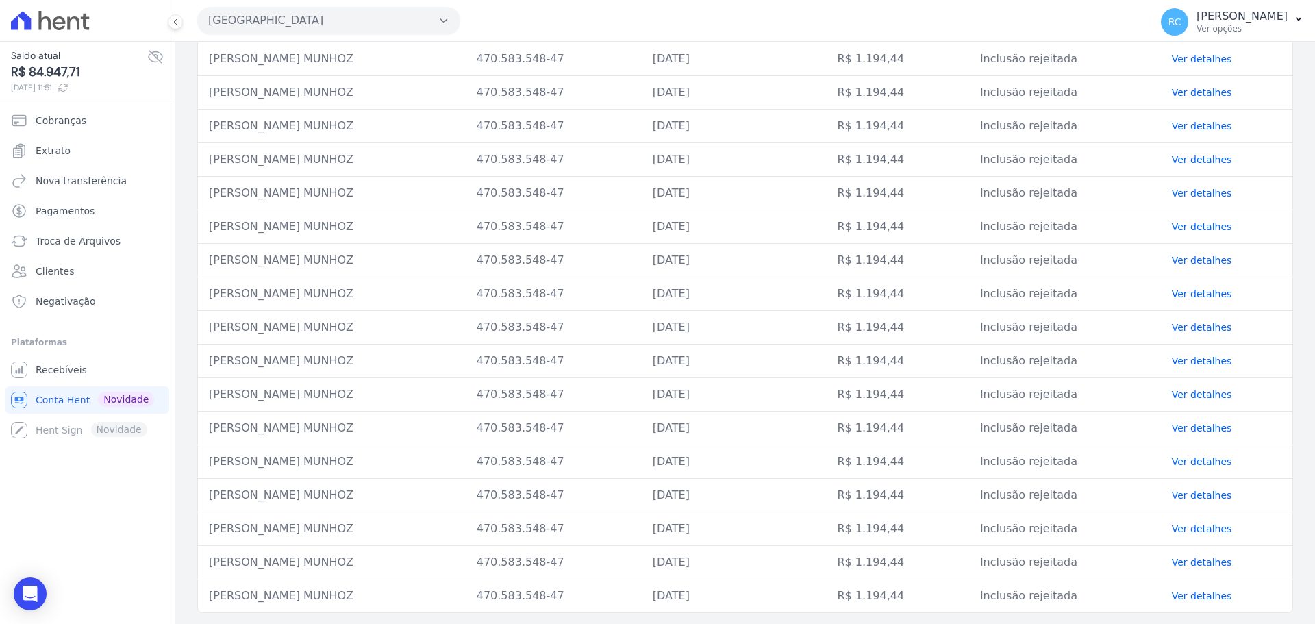
click at [1193, 330] on link "Ver detalhes" at bounding box center [1202, 327] width 60 height 11
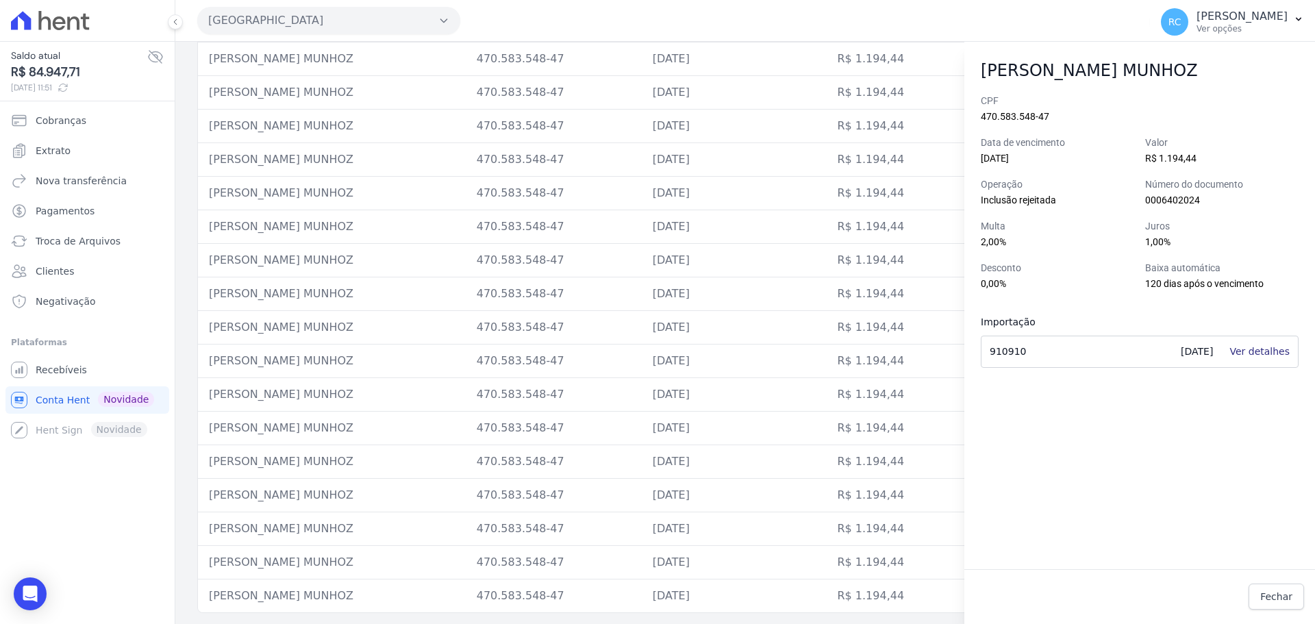
click at [1266, 350] on link "Ver detalhes" at bounding box center [1259, 351] width 60 height 11
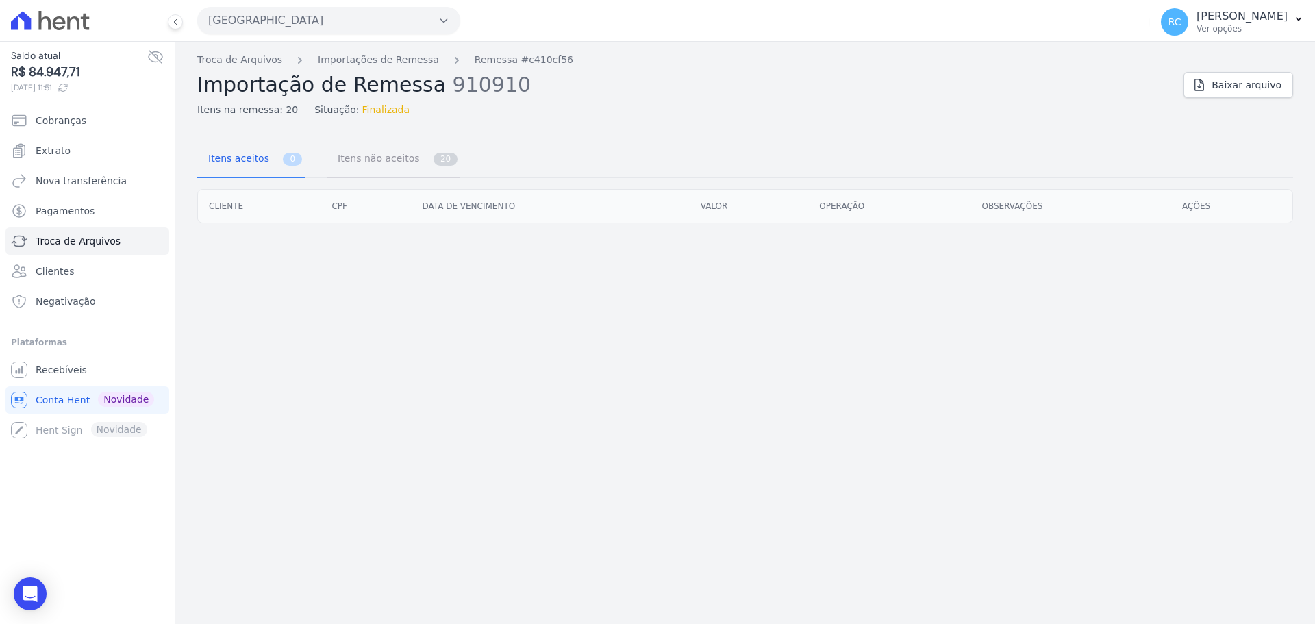
click at [381, 160] on span "Itens não aceitos" at bounding box center [375, 157] width 92 height 27
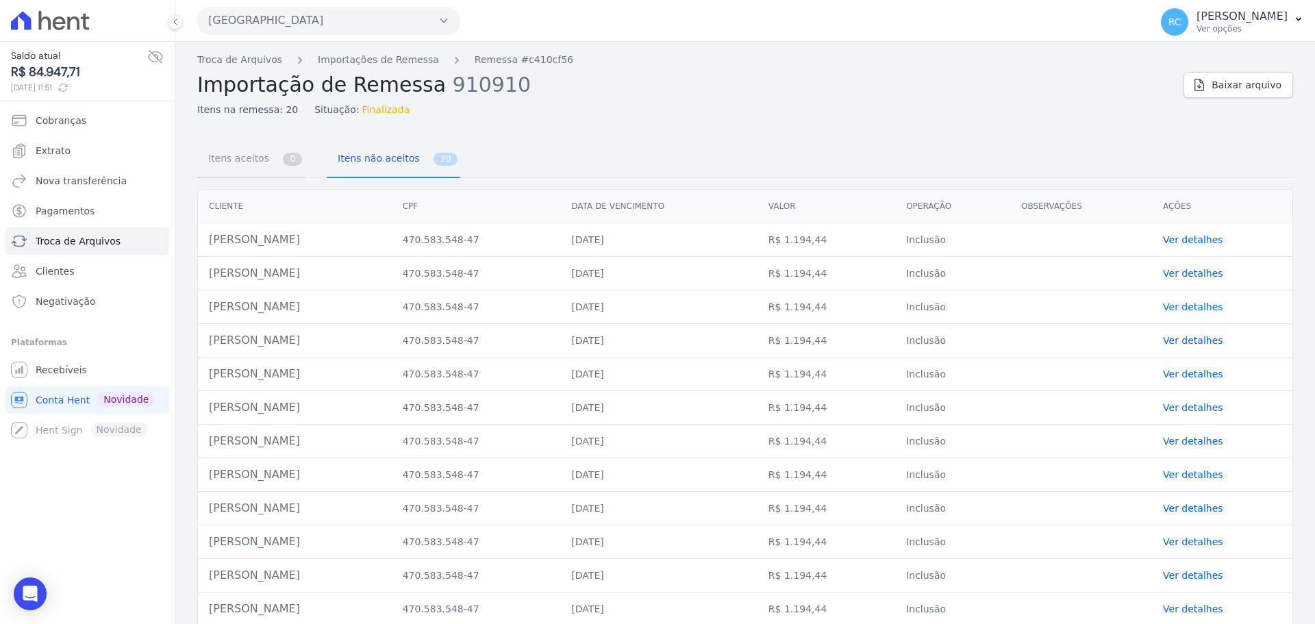
click at [220, 168] on span "Itens aceitos" at bounding box center [236, 157] width 72 height 27
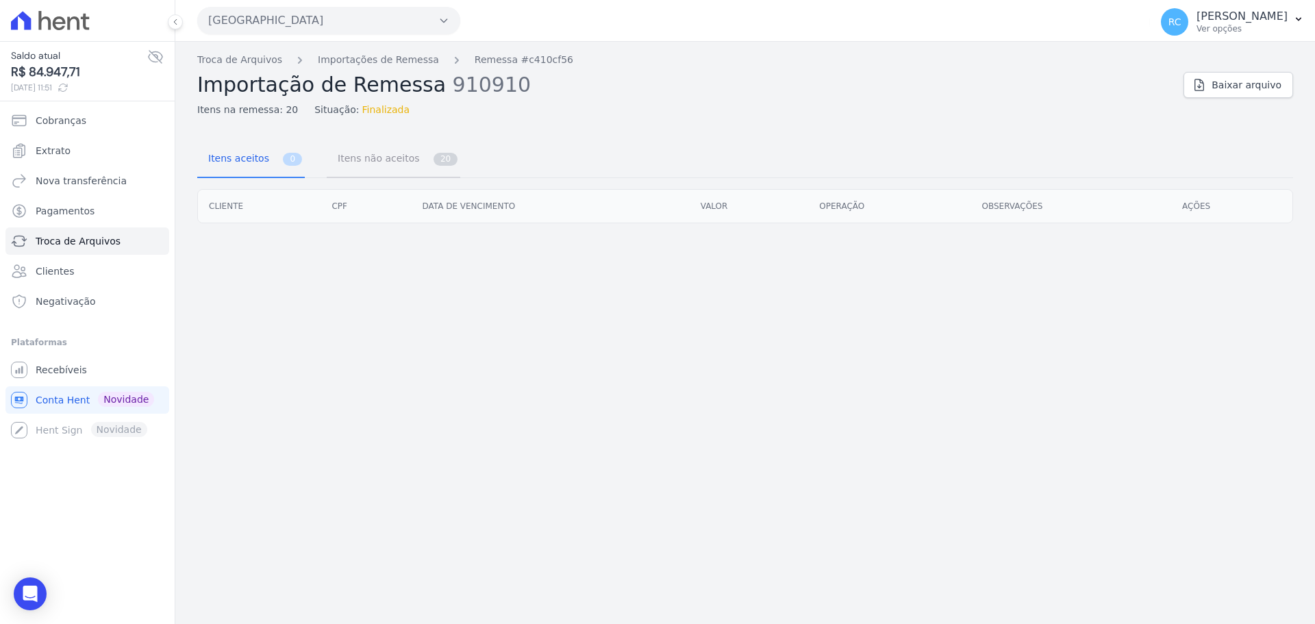
click at [370, 155] on span "Itens não aceitos" at bounding box center [375, 157] width 92 height 27
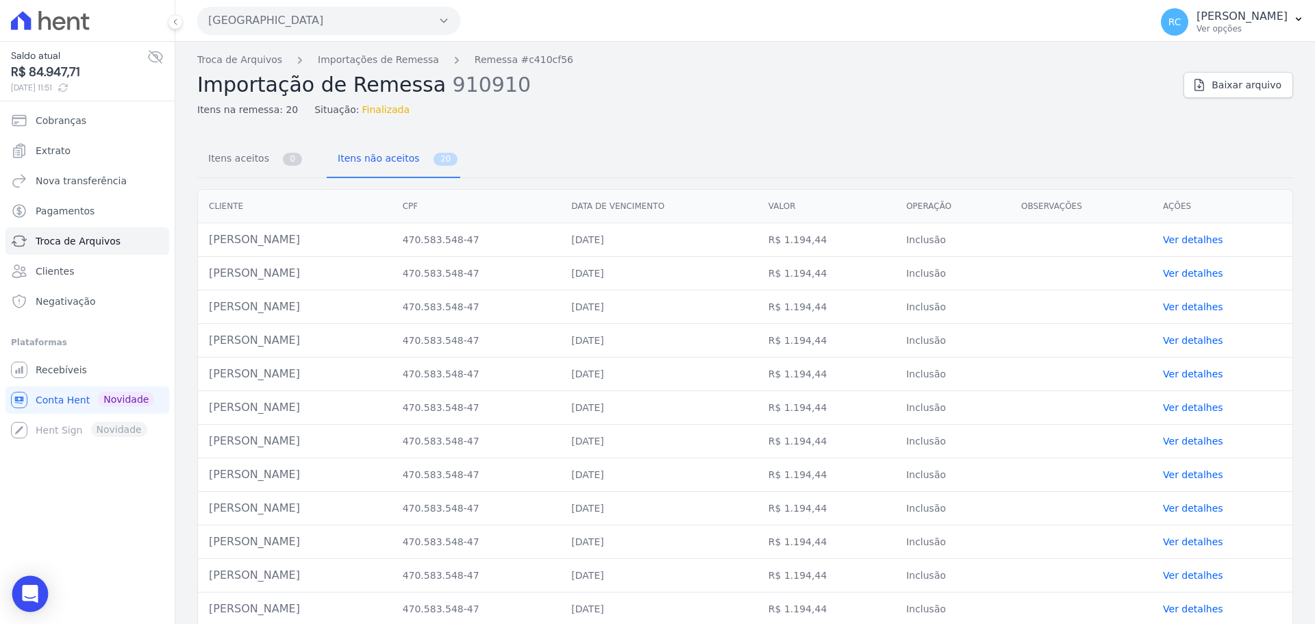
drag, startPoint x: 53, startPoint y: 592, endPoint x: 16, endPoint y: 596, distance: 36.5
click at [26, 596] on body "Saldo atual R$ 84.947,71 09/10/2025, 11:51 Cobranças Extrato Nova transferência…" at bounding box center [657, 312] width 1315 height 624
click at [17, 596] on div "Open Intercom Messenger" at bounding box center [30, 594] width 36 height 36
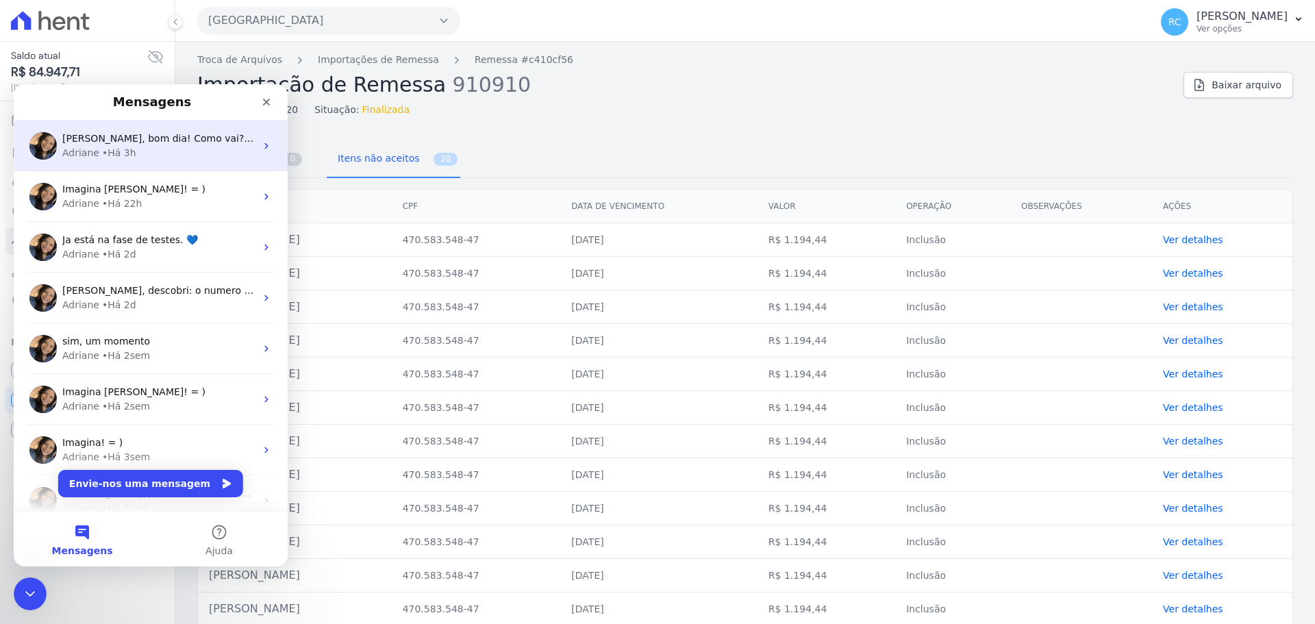
click at [149, 140] on span "Olá Raquel, bom dia! Como vai? Raquel, hoje a configuração de desconto acaba ab…" at bounding box center [783, 138] width 1442 height 11
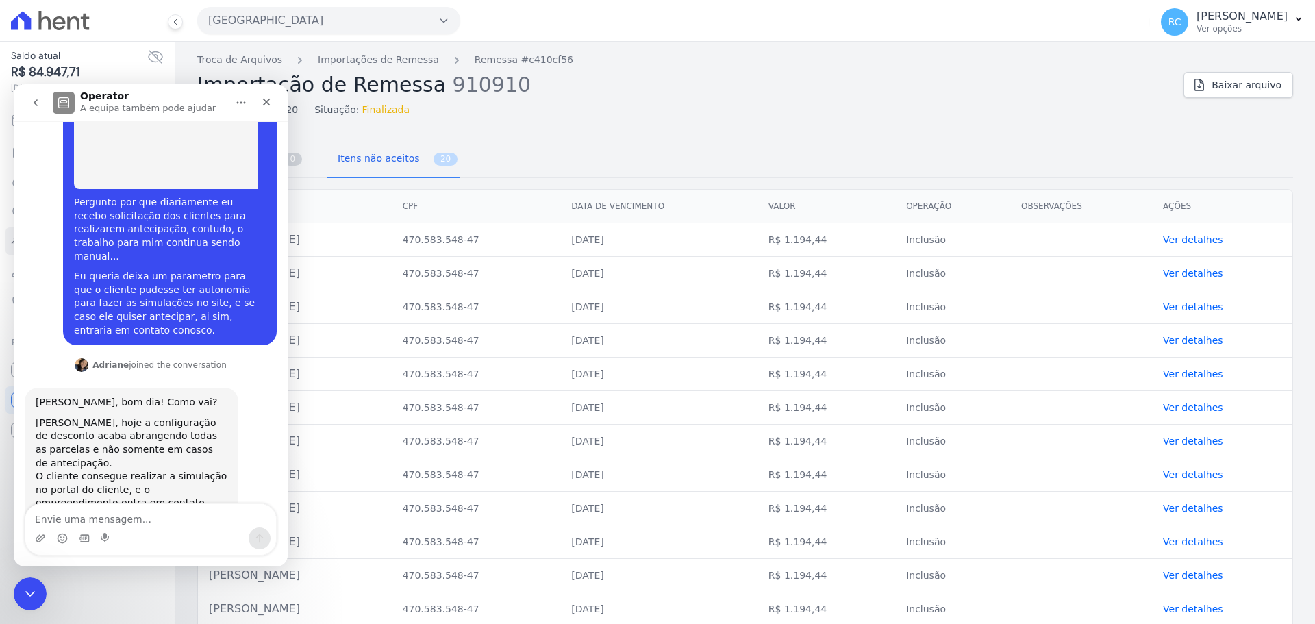
scroll to position [320, 0]
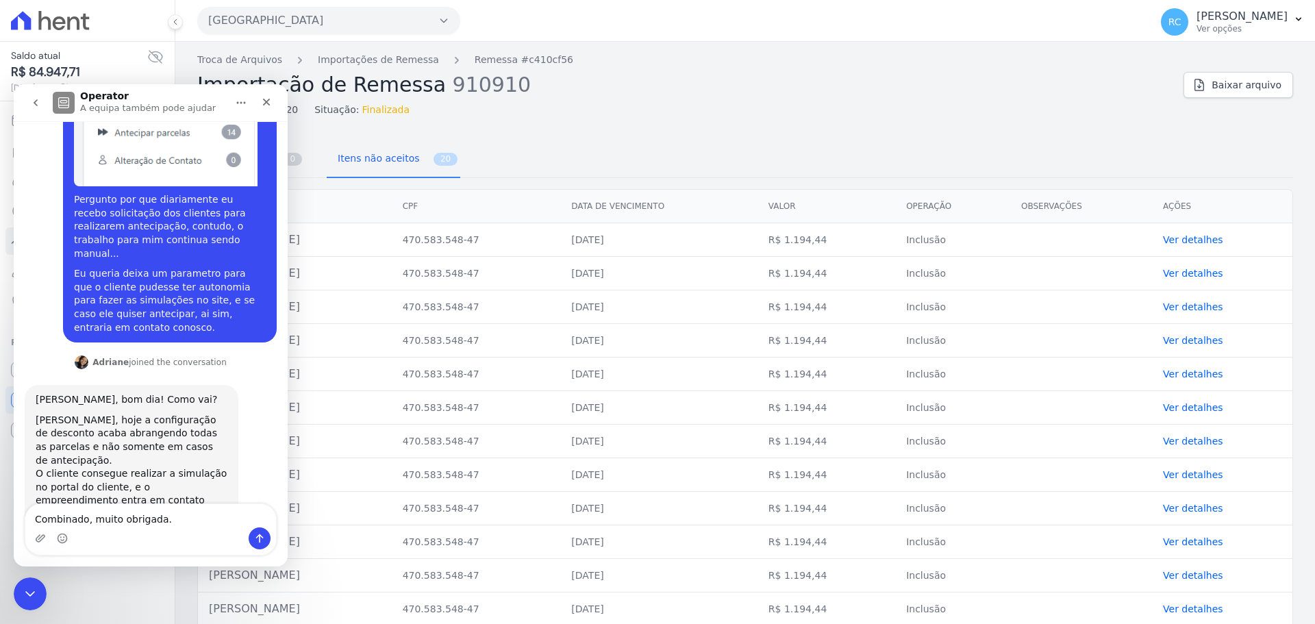
type textarea "Combinado, muito obrigada."
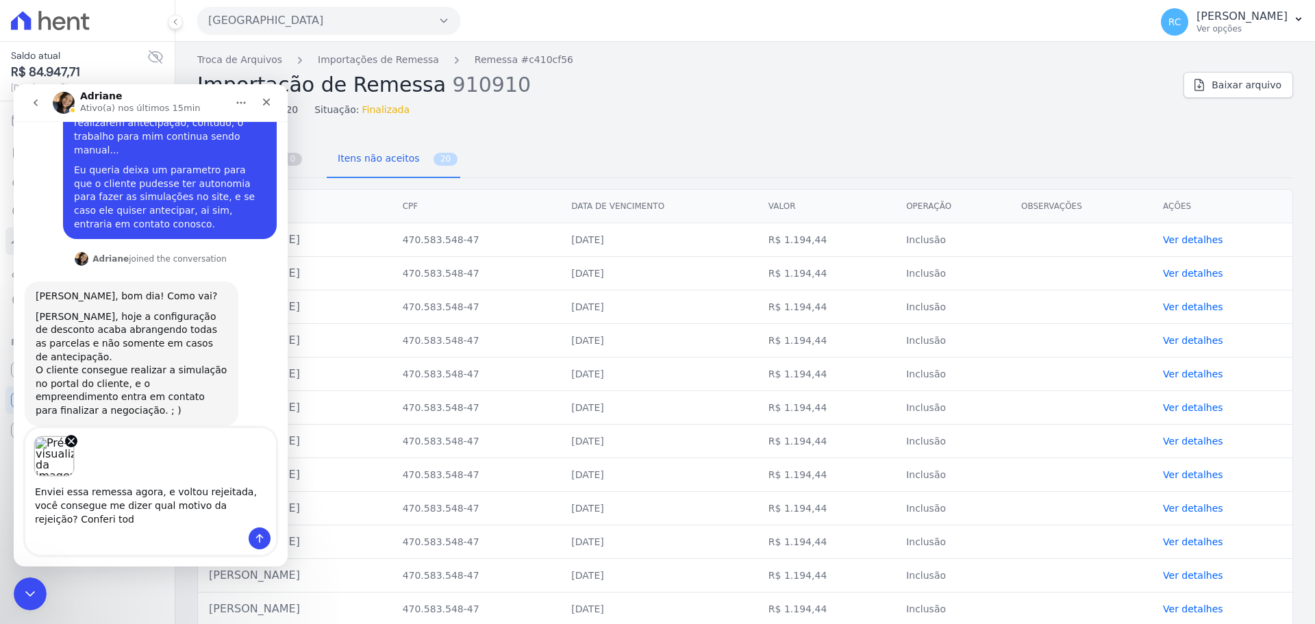
scroll to position [437, 0]
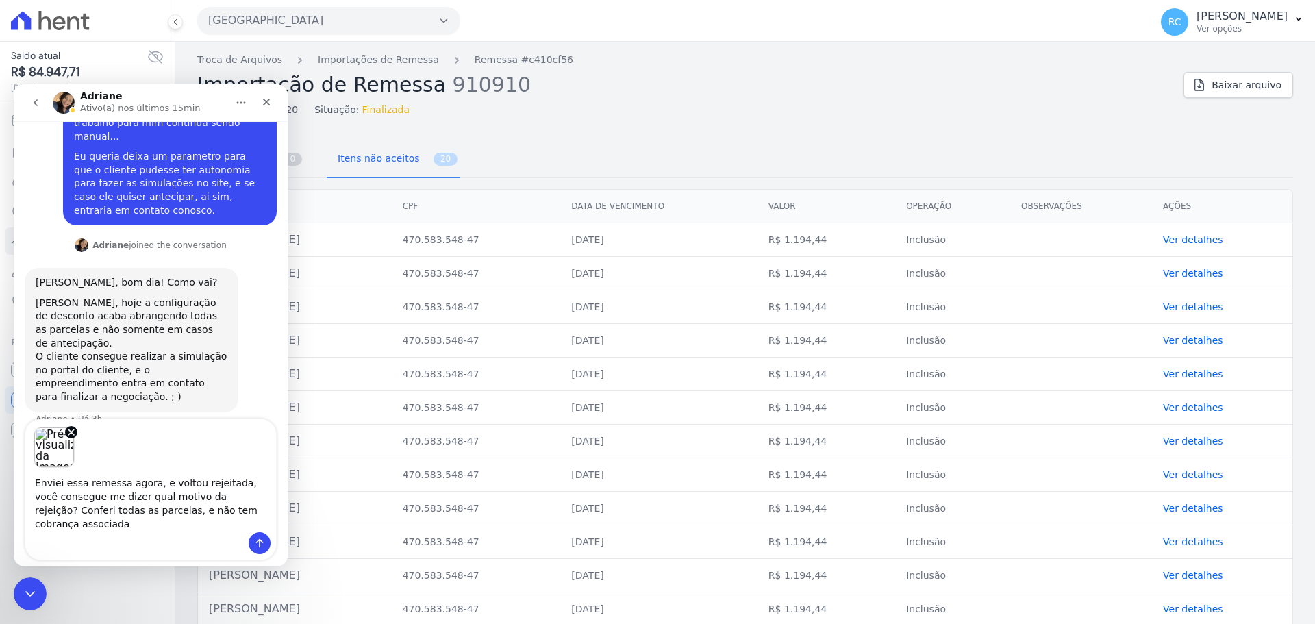
type textarea "Enviei essa remessa agora, e voltou rejeitada, você consegue me dizer qual moti…"
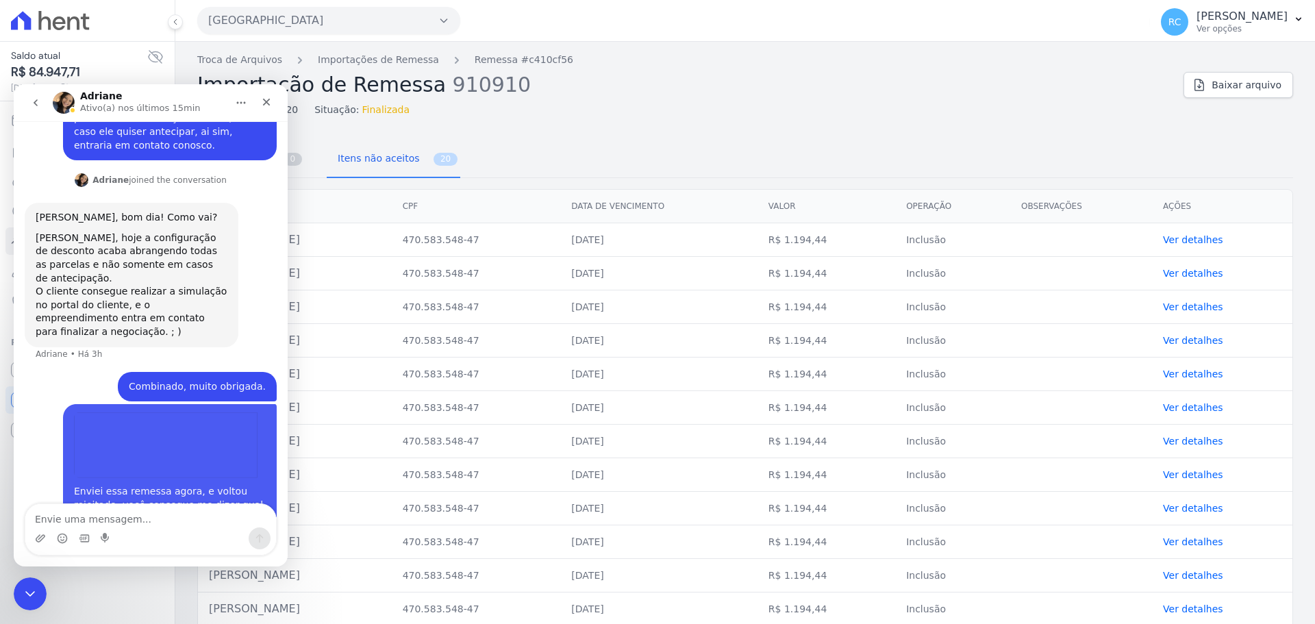
scroll to position [505, 0]
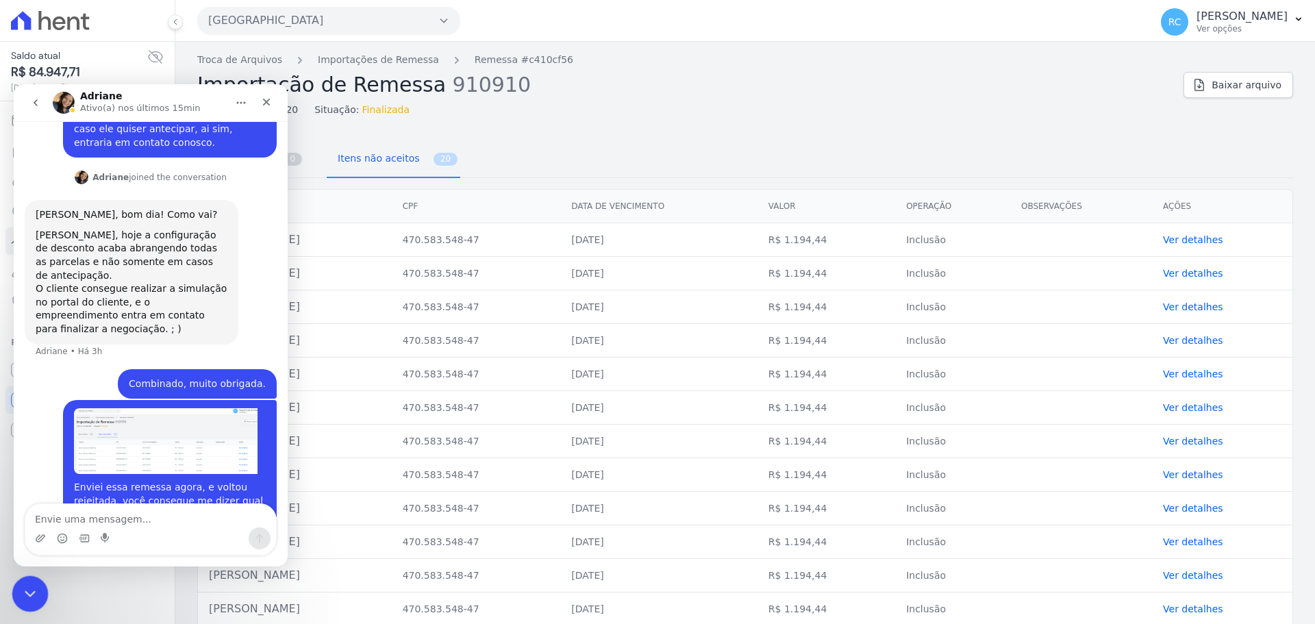
drag, startPoint x: 40, startPoint y: 601, endPoint x: 86, endPoint y: 1174, distance: 574.3
click at [40, 602] on div "Fechar mensagem da Intercom" at bounding box center [28, 591] width 33 height 33
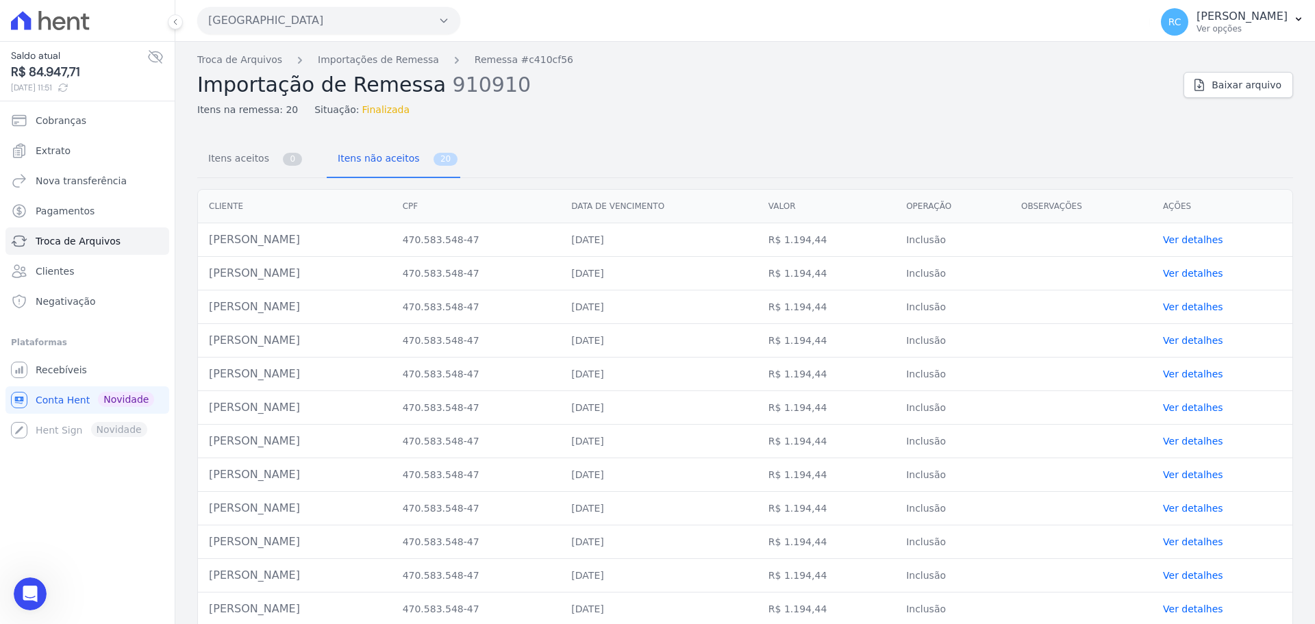
click at [310, 14] on button "[GEOGRAPHIC_DATA]" at bounding box center [328, 20] width 263 height 27
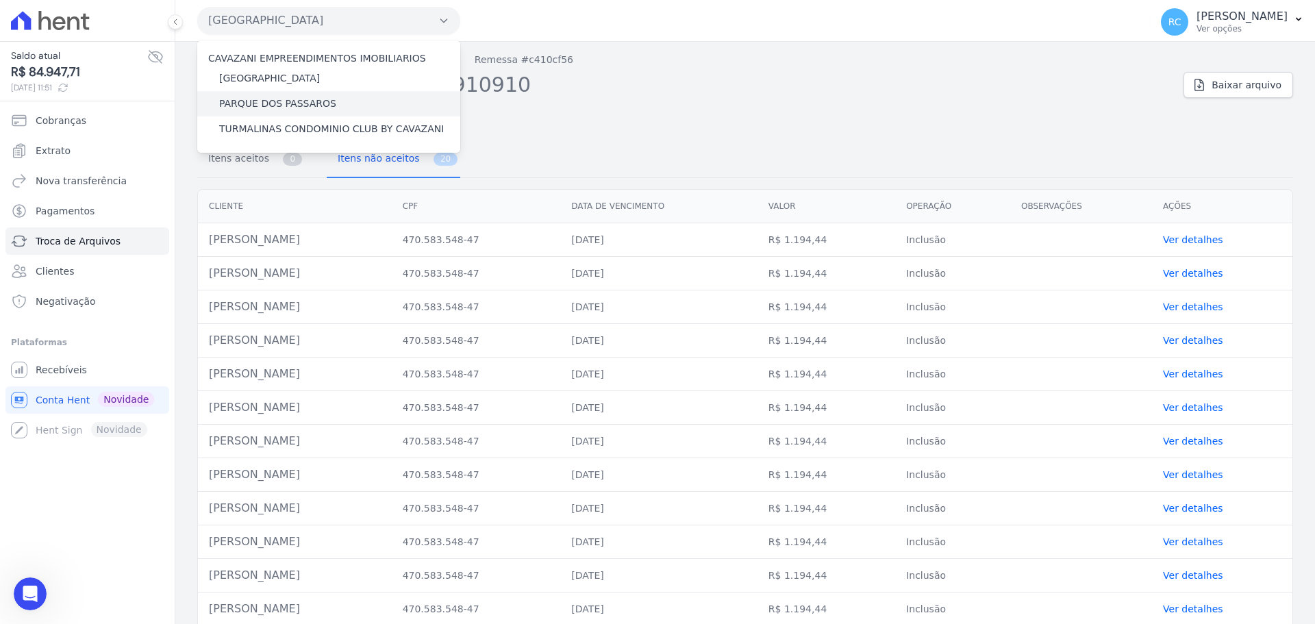
click at [274, 103] on label "PARQUE DOS PASSAROS" at bounding box center [277, 104] width 117 height 14
click at [0, 0] on input "PARQUE DOS PASSAROS" at bounding box center [0, 0] width 0 height 0
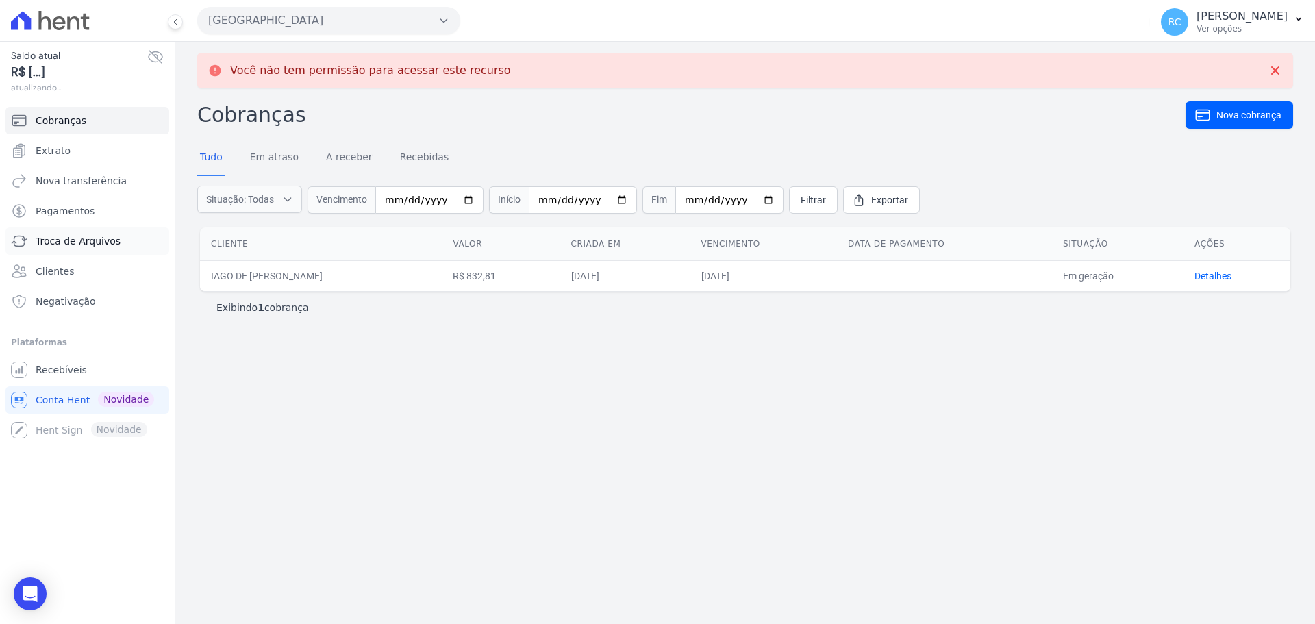
click at [99, 246] on span "Troca de Arquivos" at bounding box center [78, 241] width 85 height 14
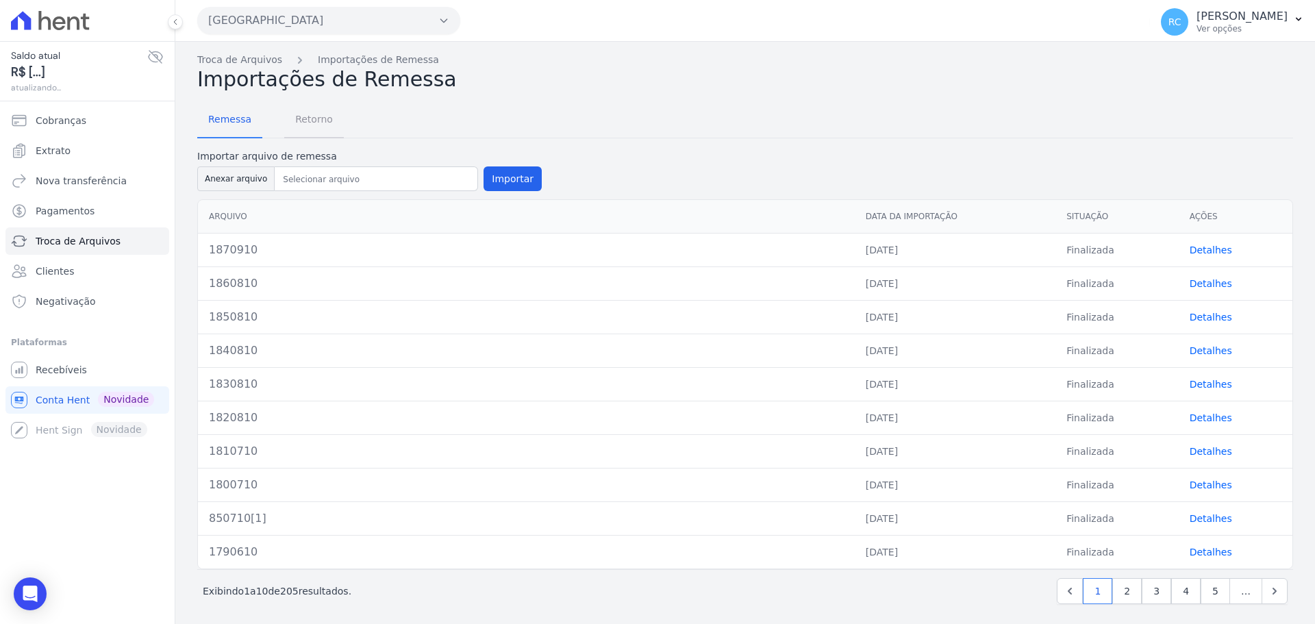
click at [312, 119] on span "Retorno" at bounding box center [314, 118] width 54 height 27
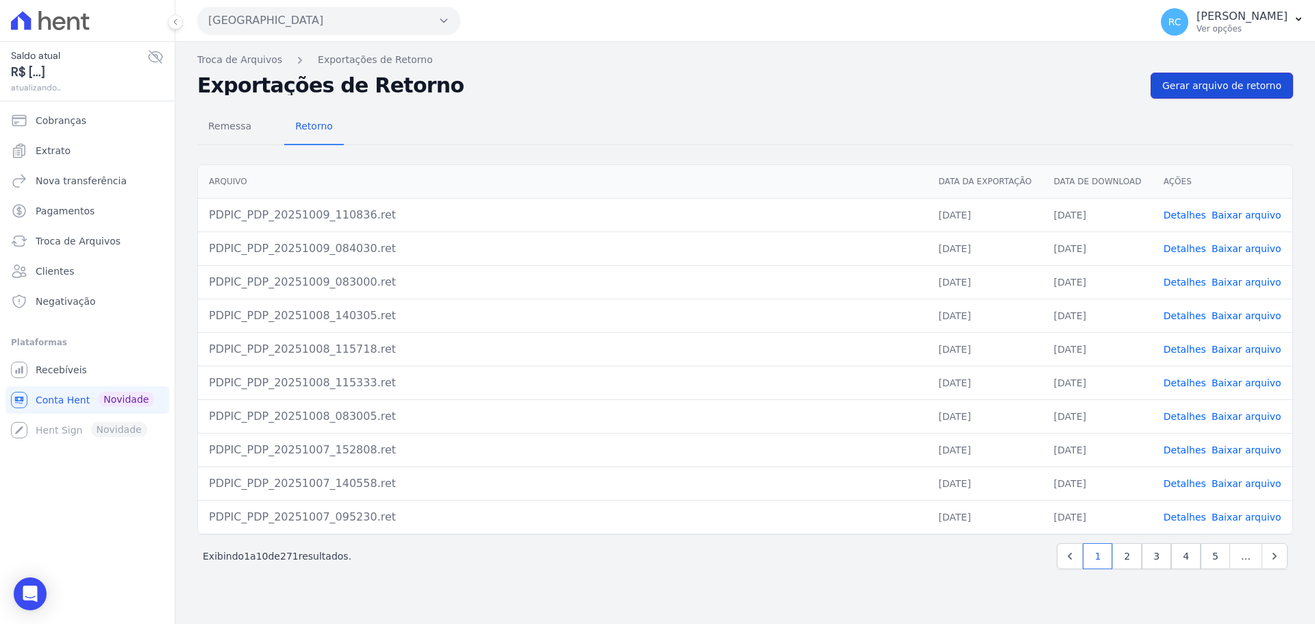
click at [1203, 79] on span "Gerar arquivo de retorno" at bounding box center [1221, 86] width 119 height 14
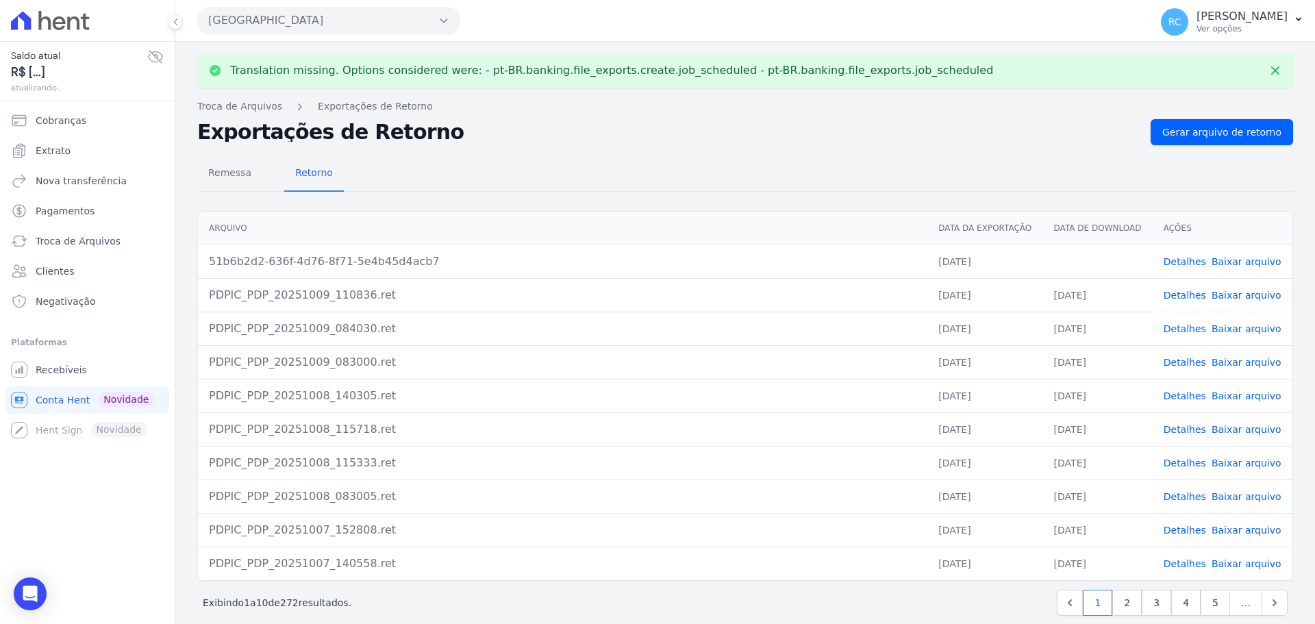
click at [1234, 266] on span "Baixar arquivo" at bounding box center [1246, 262] width 70 height 14
drag, startPoint x: 1231, startPoint y: 248, endPoint x: 1229, endPoint y: 255, distance: 7.1
click at [1230, 253] on td "Detalhes Baixar arquivo" at bounding box center [1222, 261] width 140 height 34
drag, startPoint x: 1226, startPoint y: 257, endPoint x: 1221, endPoint y: 264, distance: 9.3
click at [1226, 257] on link "Baixar arquivo" at bounding box center [1246, 261] width 70 height 11
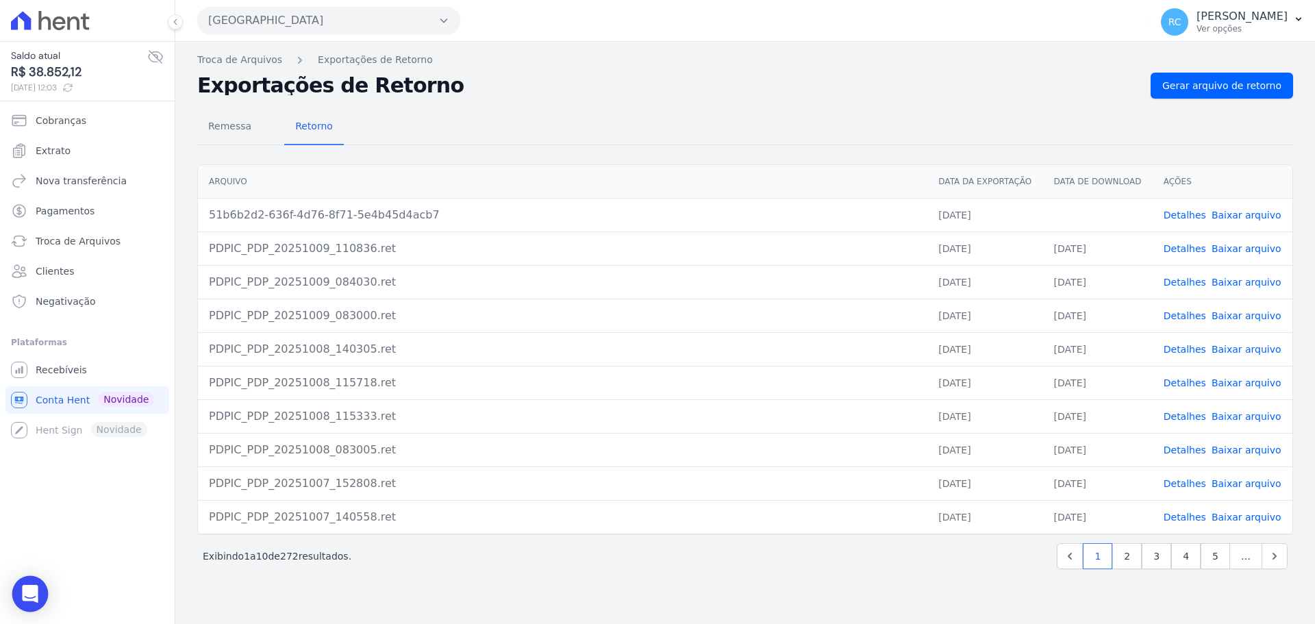
click at [30, 582] on div "Open Intercom Messenger" at bounding box center [30, 594] width 36 height 36
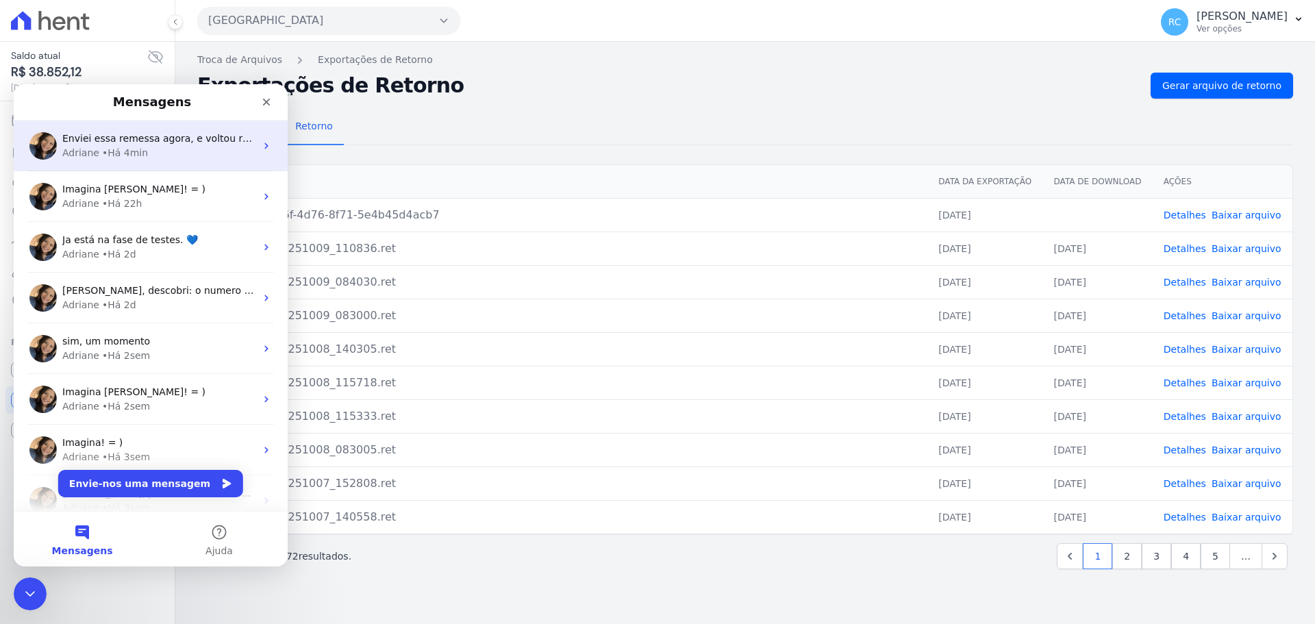
click at [151, 149] on div "Adriane • Há 4min" at bounding box center [158, 153] width 193 height 14
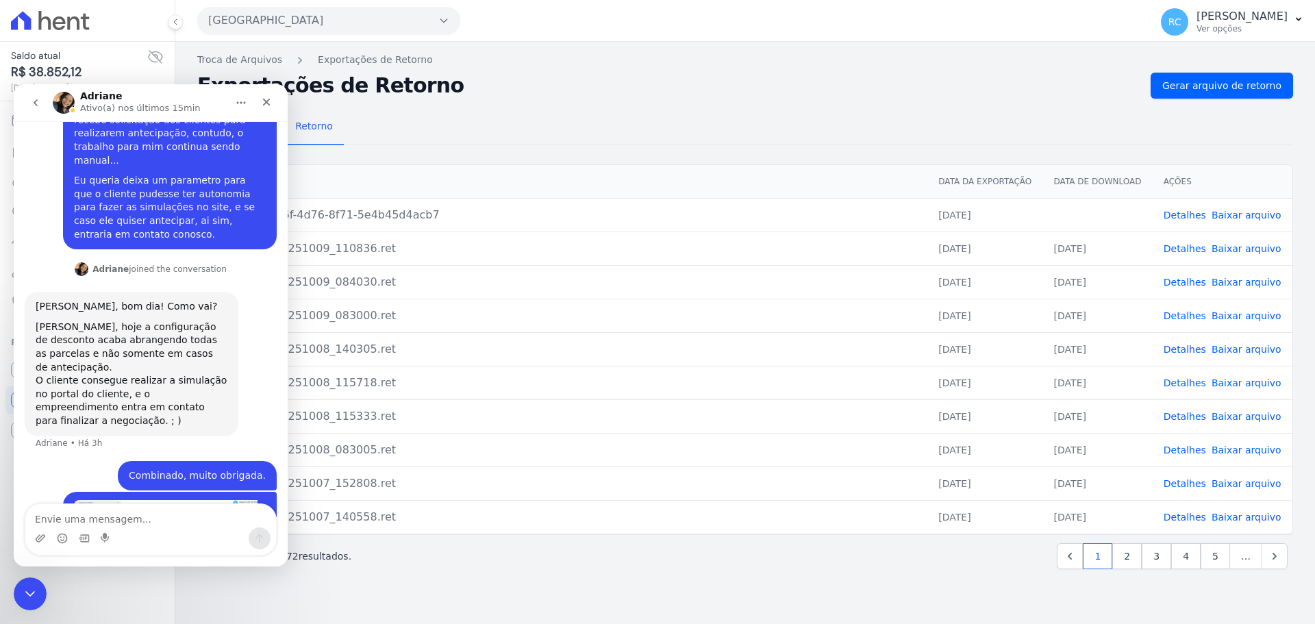
scroll to position [505, 0]
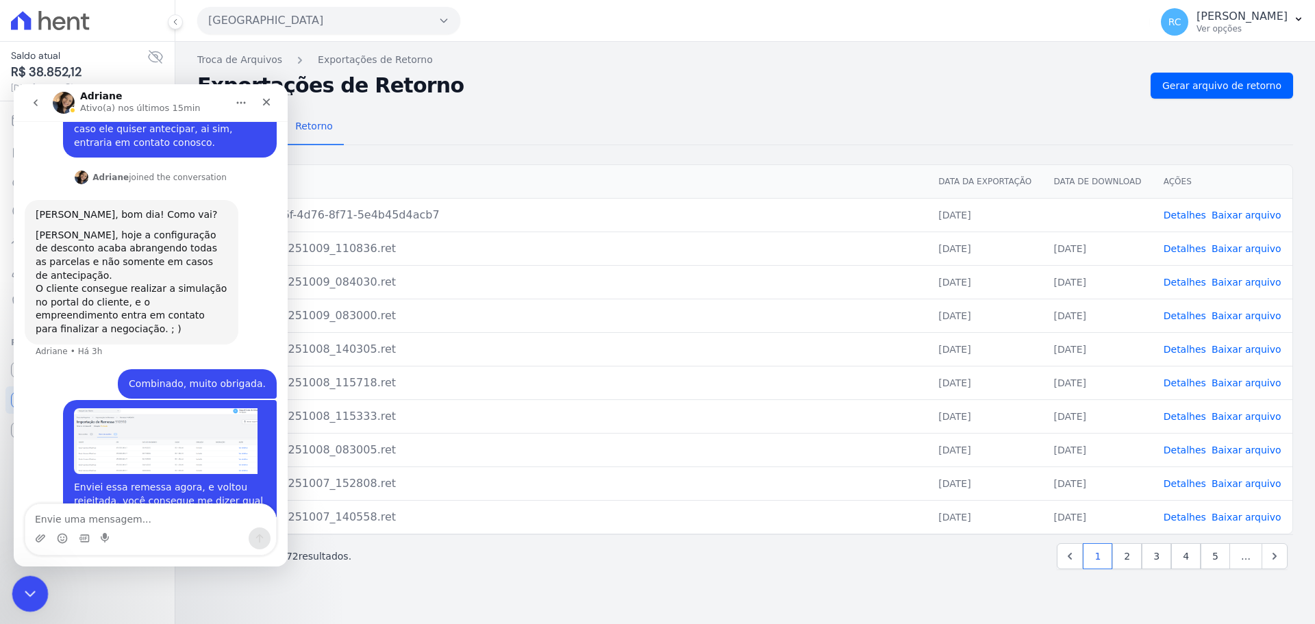
click at [29, 585] on icon "Fechar mensagem da Intercom" at bounding box center [28, 591] width 16 height 16
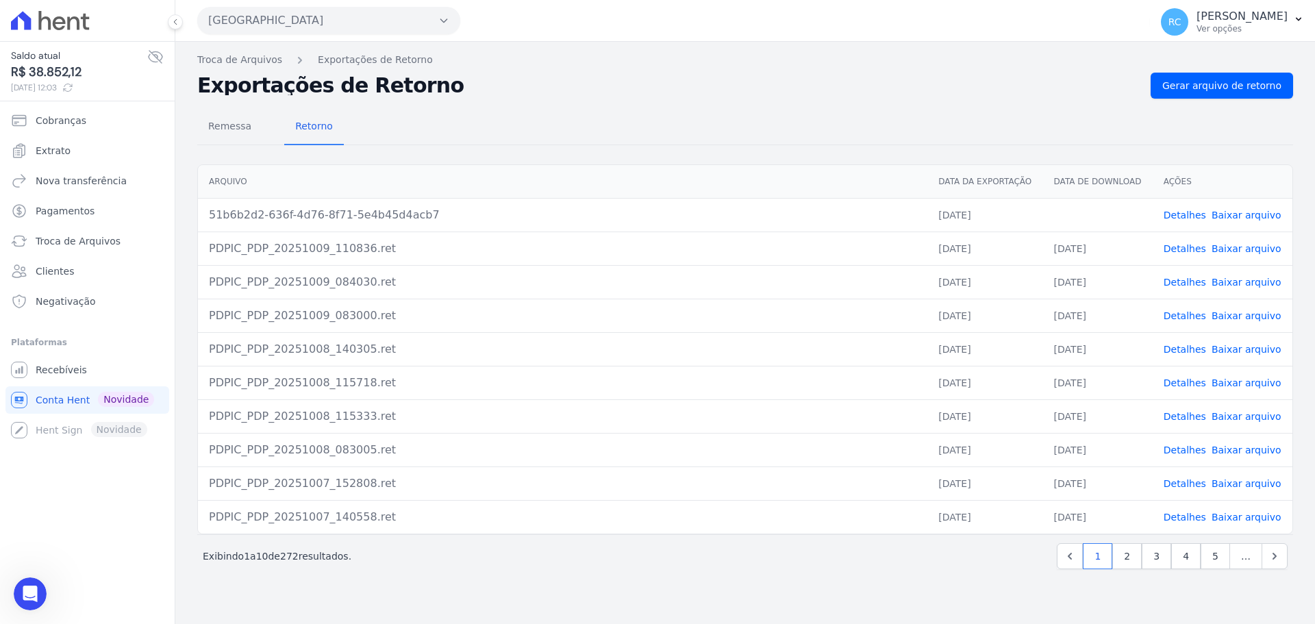
drag, startPoint x: 433, startPoint y: 218, endPoint x: 198, endPoint y: 185, distance: 237.8
click at [198, 185] on table "Arquivo Data da Exportação Data de Download Ações 51b6b2d2-636f-4d76-8f71-5e4b4…" at bounding box center [745, 349] width 1094 height 368
click at [826, 175] on th "Arquivo" at bounding box center [562, 182] width 729 height 34
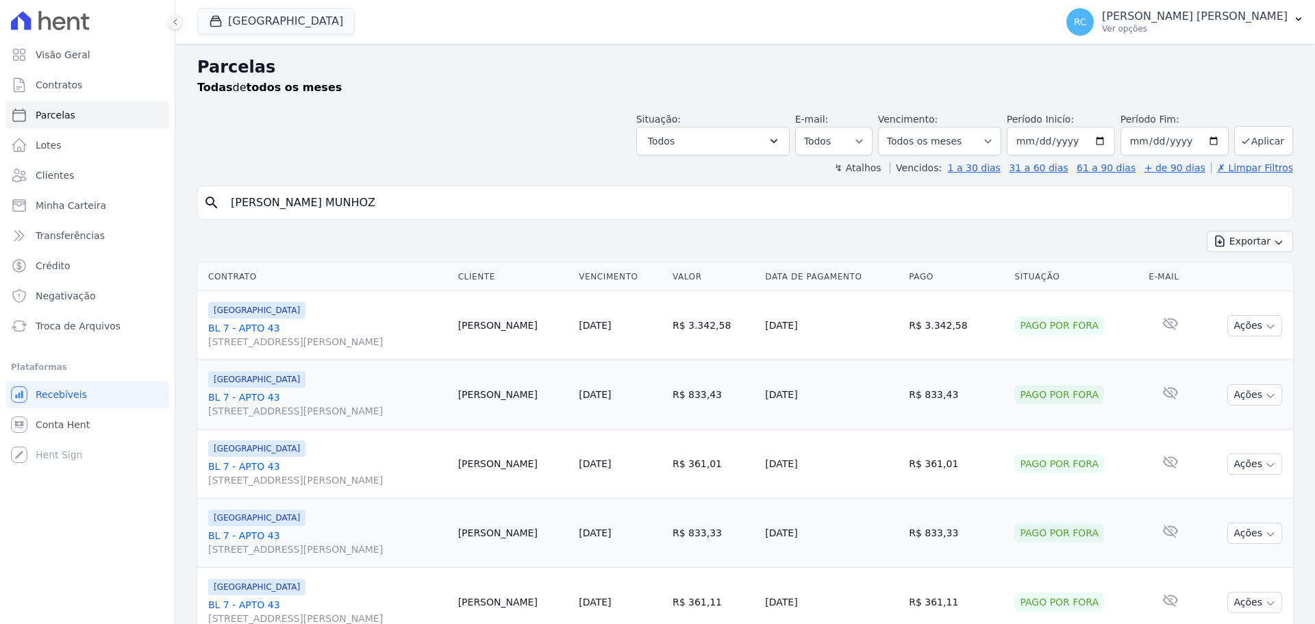
select select
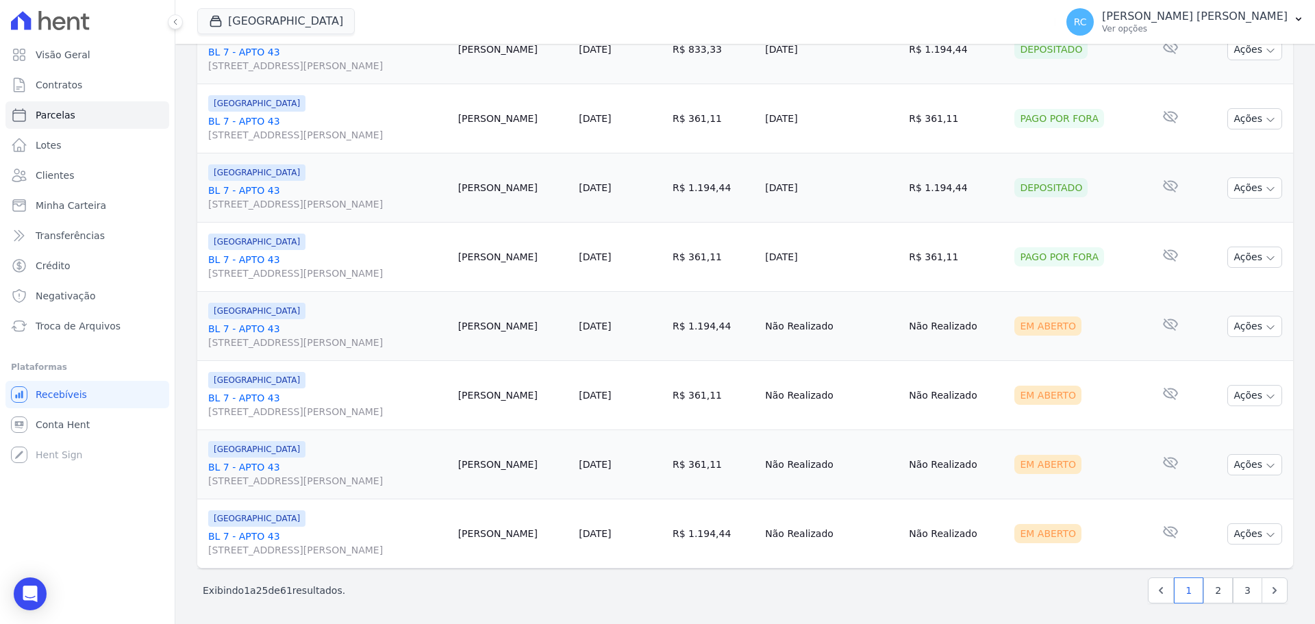
scroll to position [1456, 0]
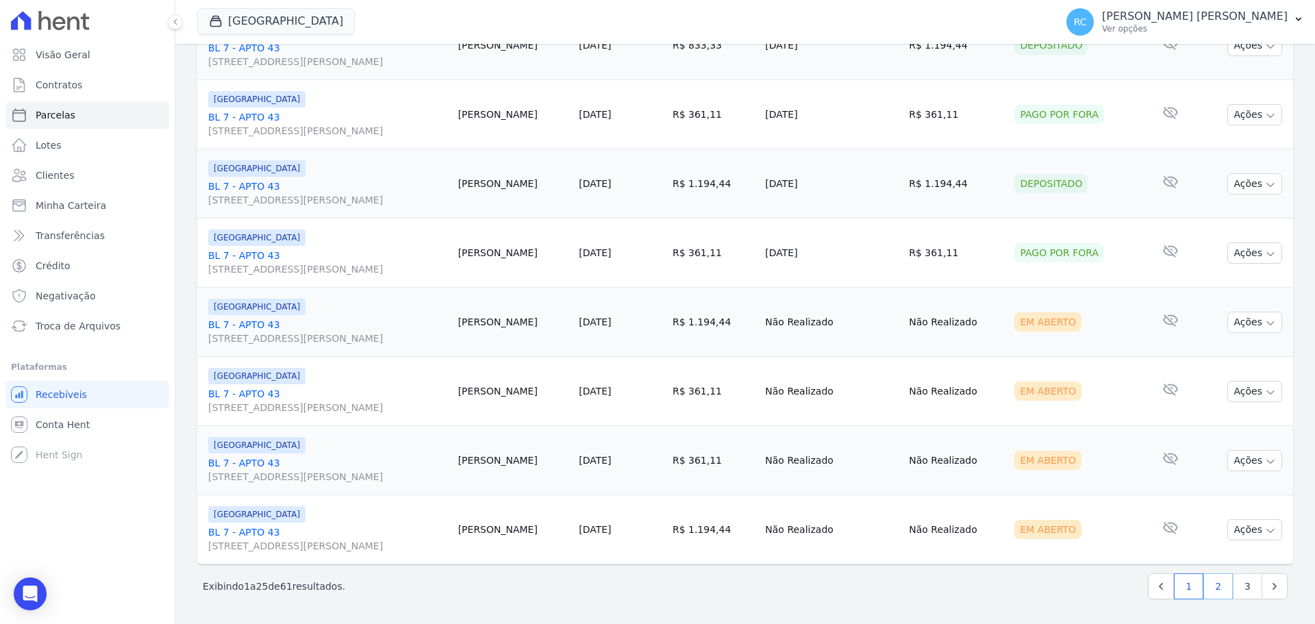
click at [1209, 587] on link "2" at bounding box center [1217, 586] width 29 height 26
select select
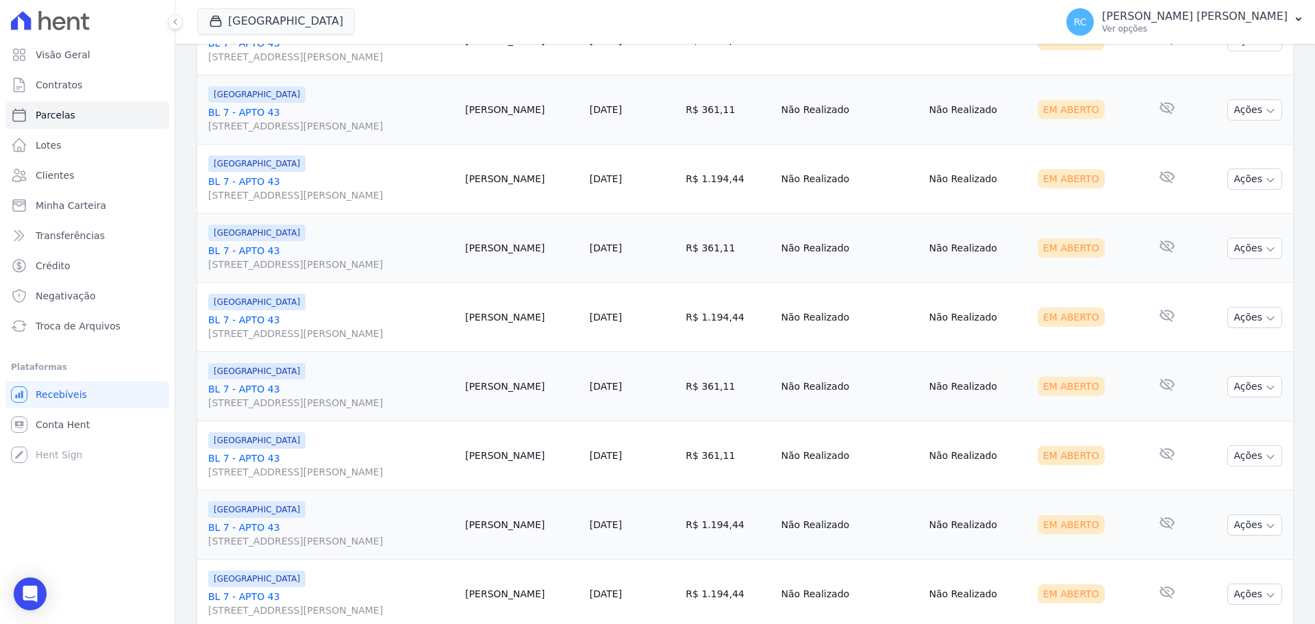
scroll to position [1456, 0]
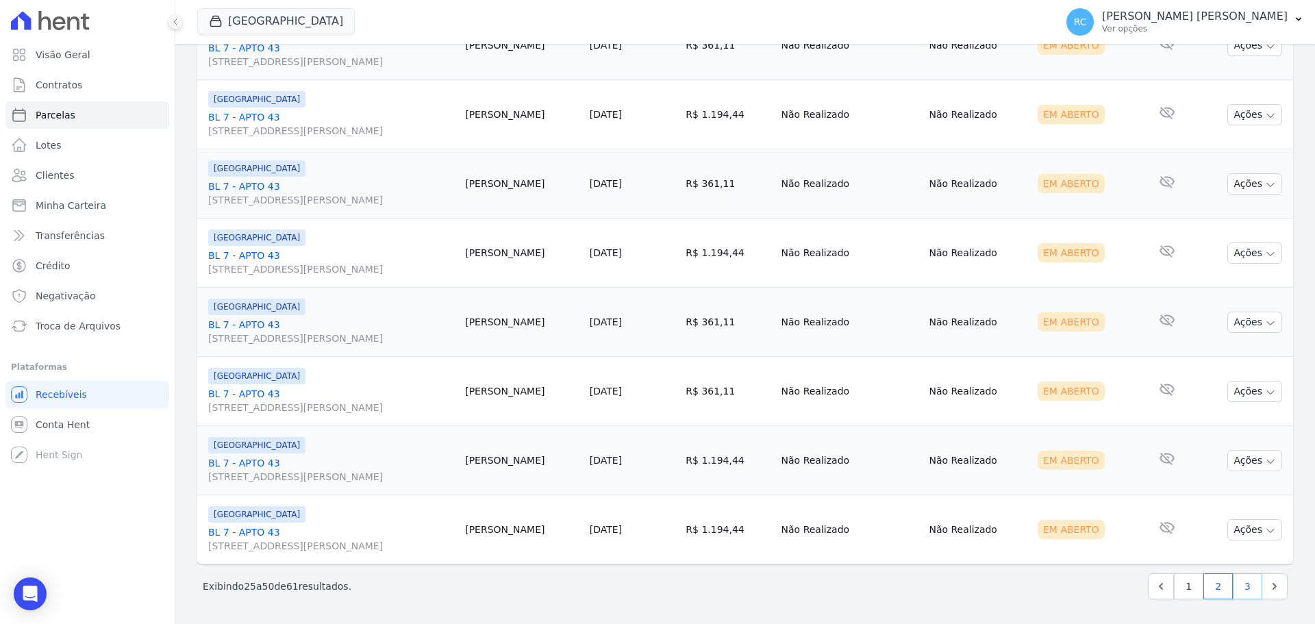
click at [1235, 587] on link "3" at bounding box center [1247, 586] width 29 height 26
select select
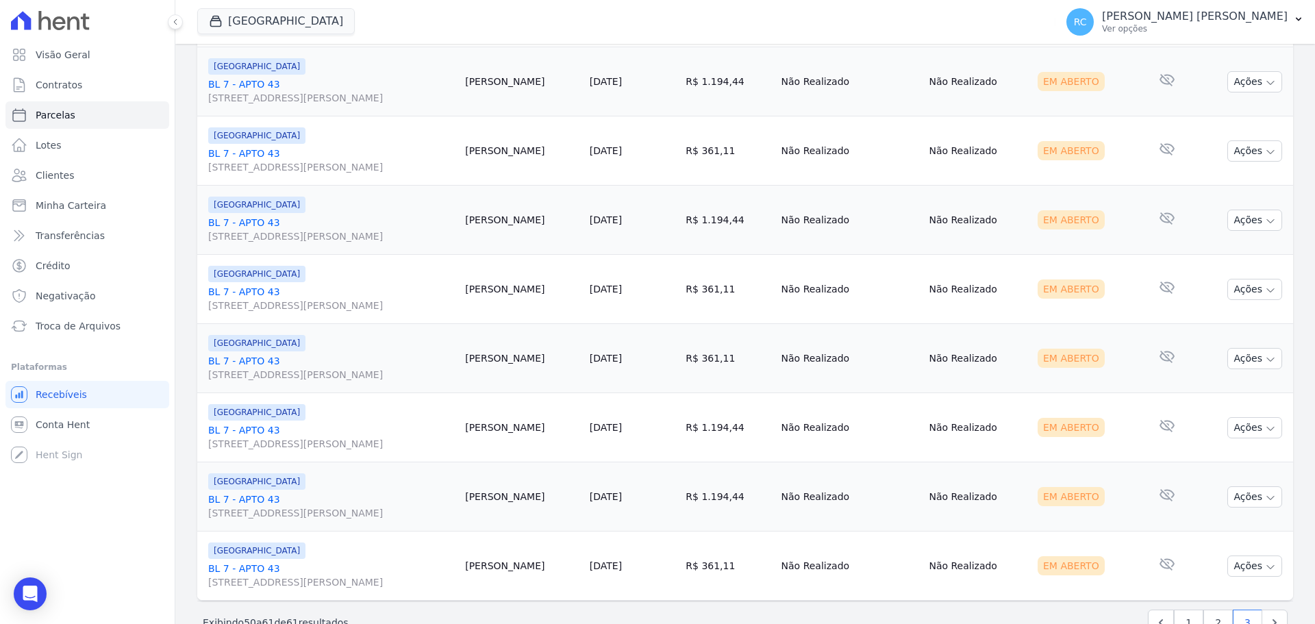
scroll to position [488, 0]
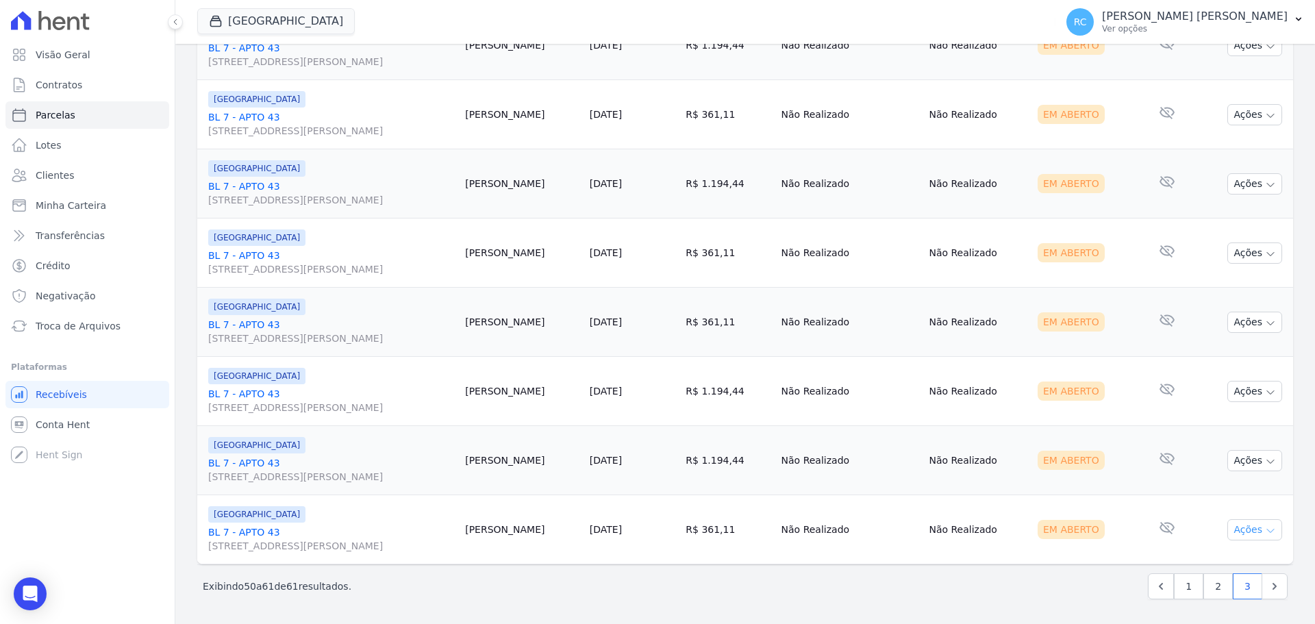
click at [1246, 531] on button "Ações" at bounding box center [1254, 529] width 55 height 21
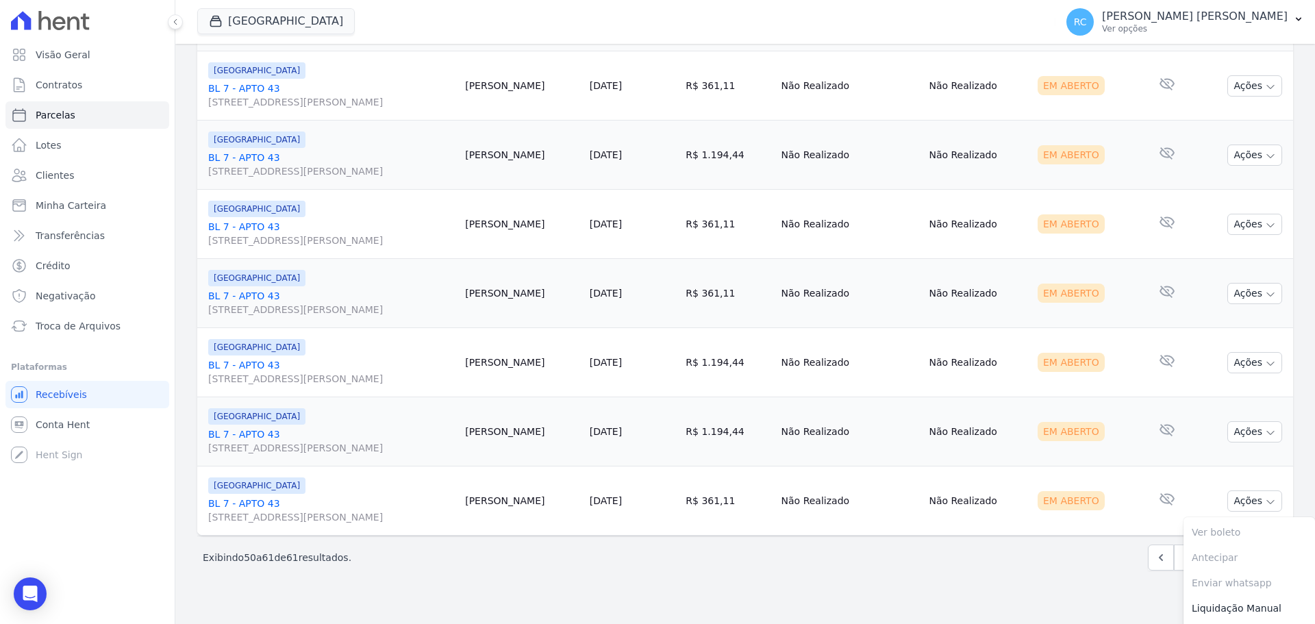
scroll to position [542, 0]
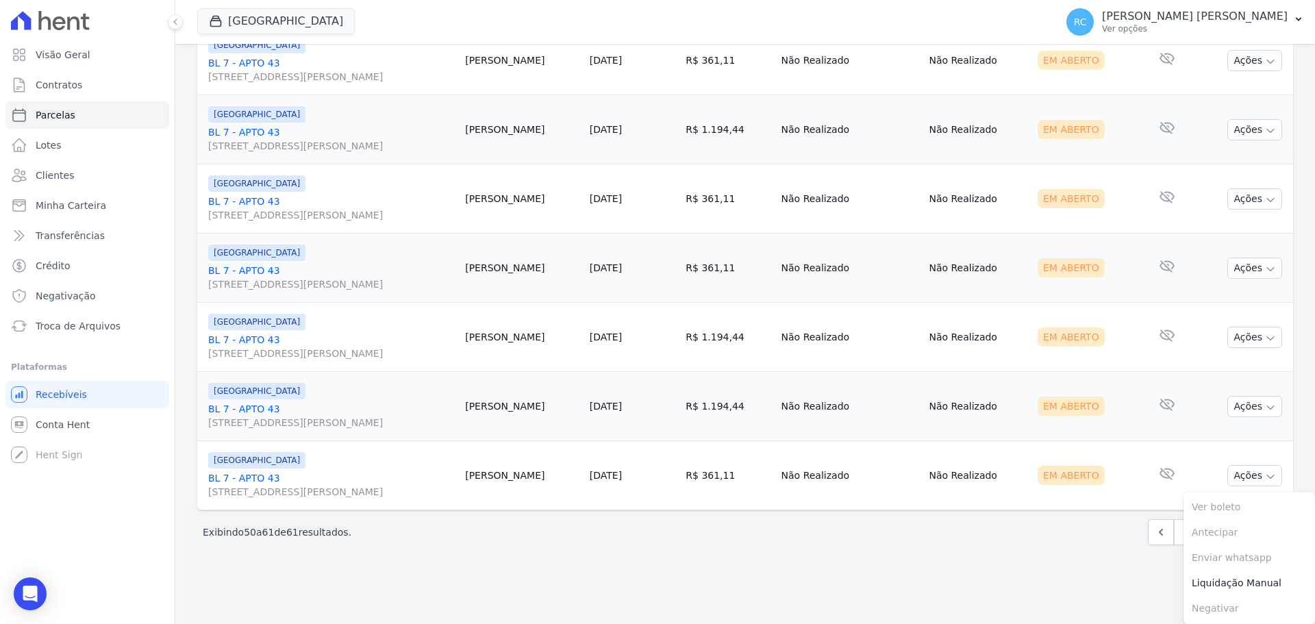
click at [261, 482] on link "BL 7 - APTO 43 [STREET_ADDRESS][PERSON_NAME]" at bounding box center [331, 484] width 246 height 27
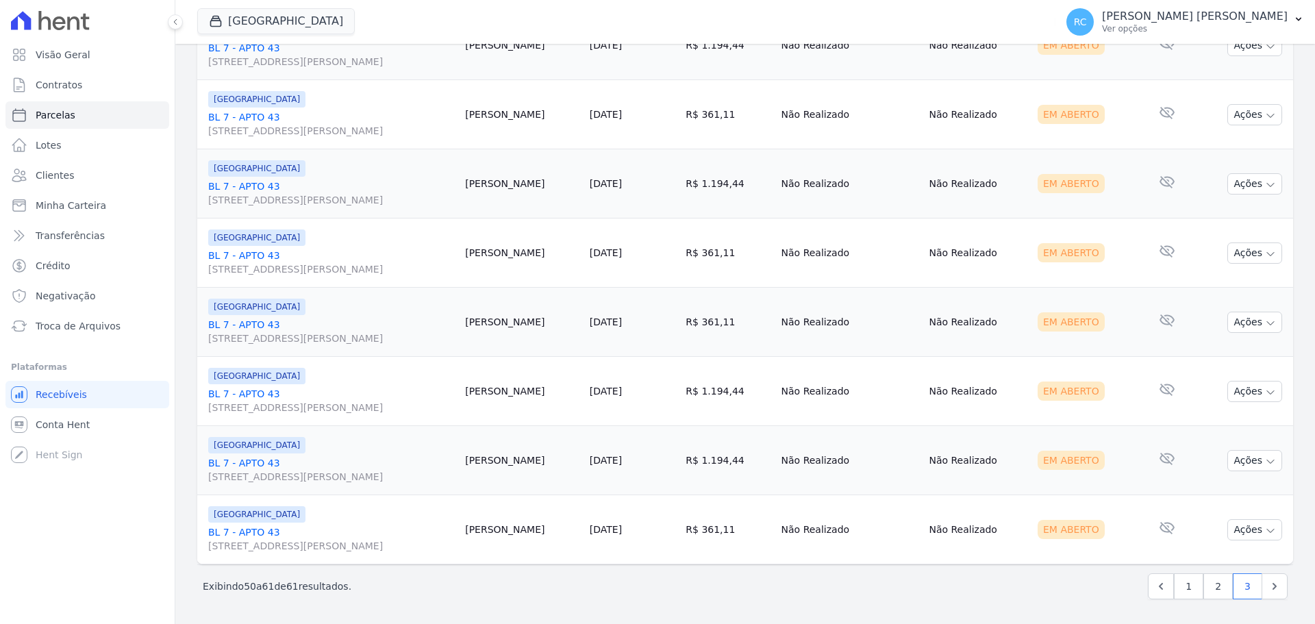
scroll to position [488, 0]
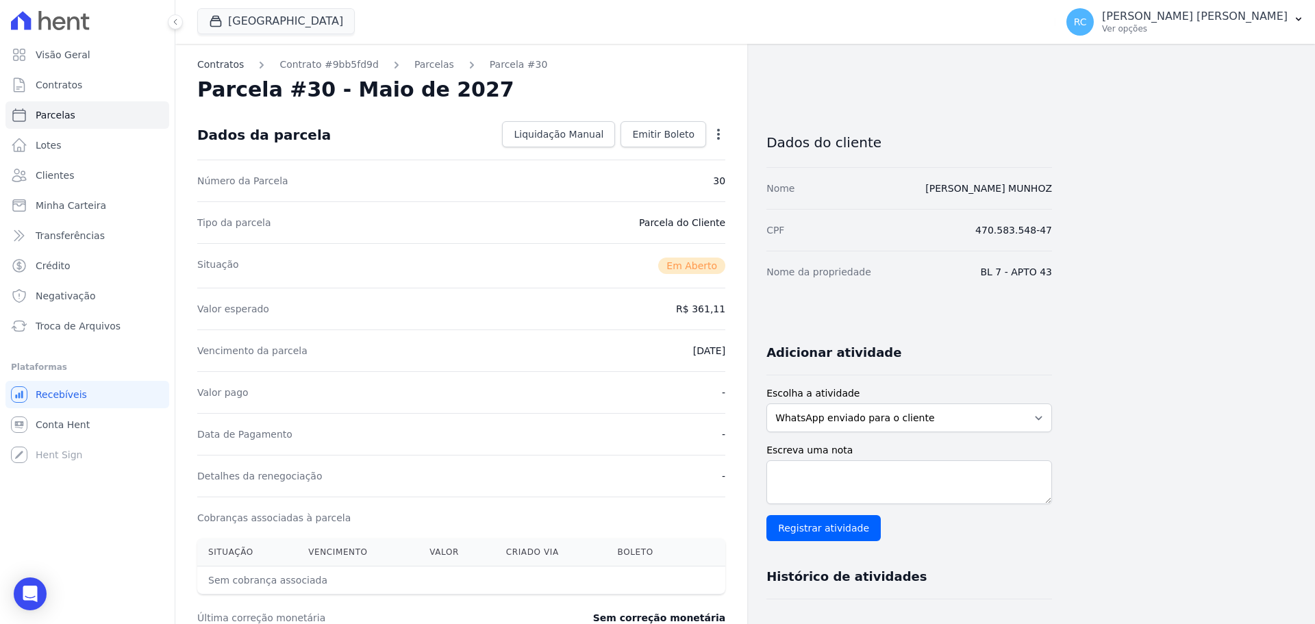
click at [219, 69] on link "Contratos" at bounding box center [220, 65] width 47 height 14
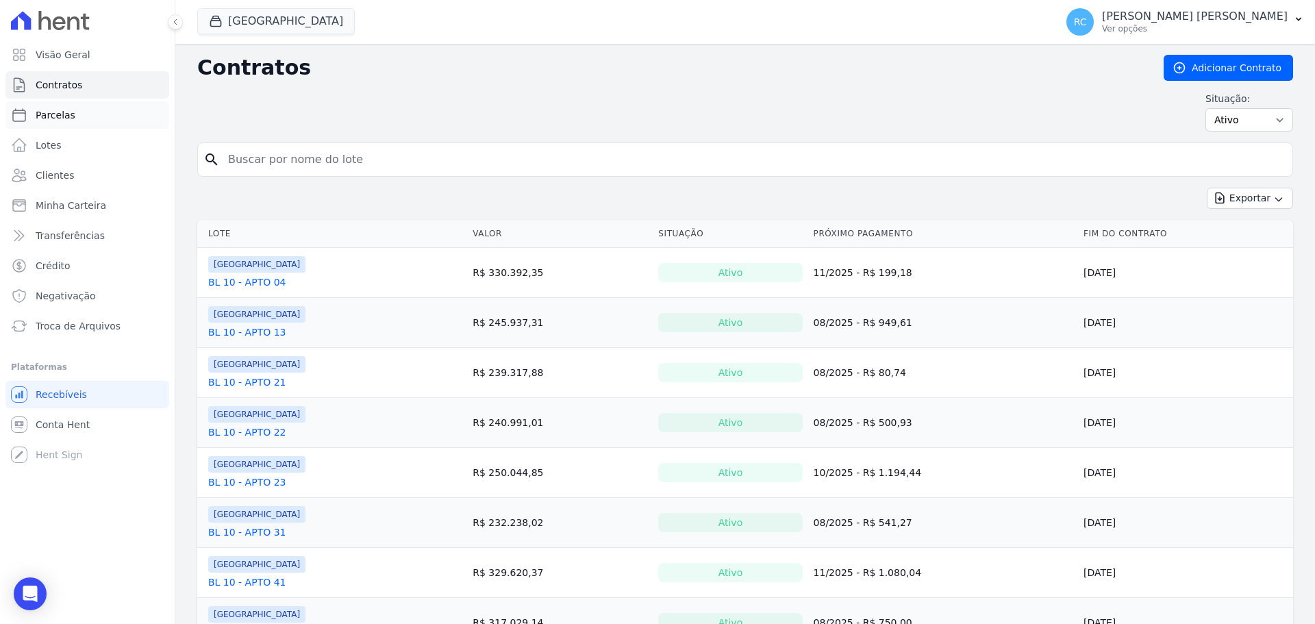
drag, startPoint x: 279, startPoint y: 163, endPoint x: 71, endPoint y: 116, distance: 212.8
click at [71, 116] on link "Parcelas" at bounding box center [87, 114] width 164 height 27
select select
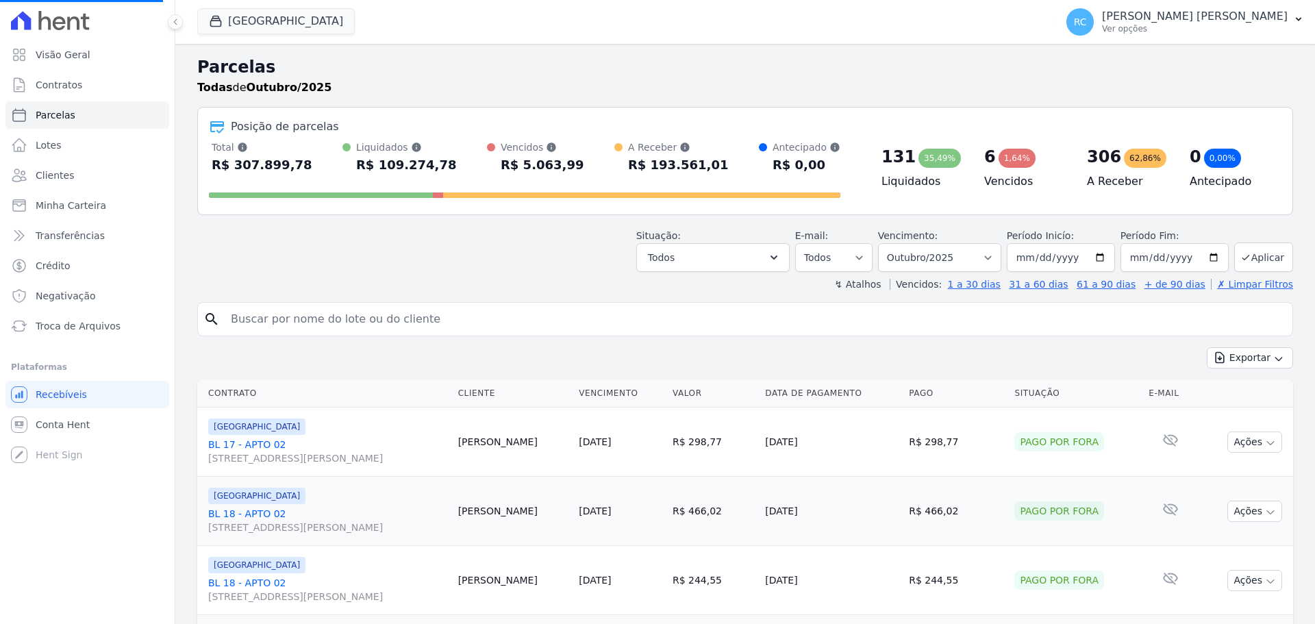
select select
paste input "[PERSON_NAME] MUNHOZ"
type input "[PERSON_NAME] MUNHOZ"
select select
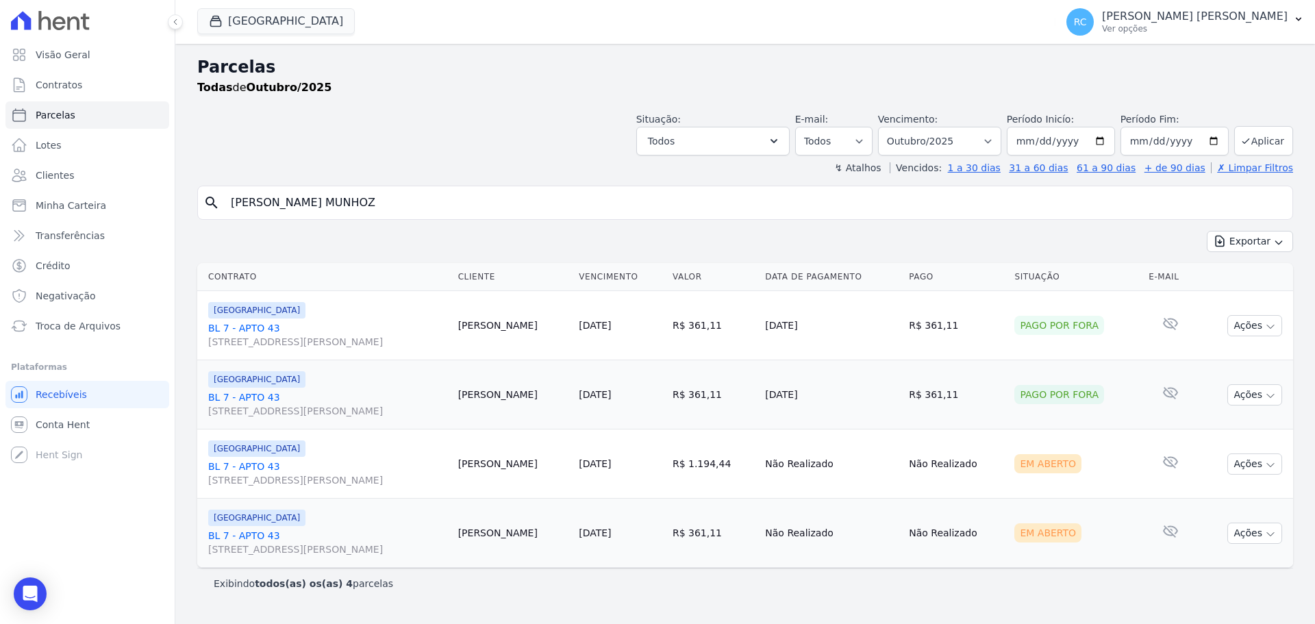
click at [425, 209] on input "[PERSON_NAME] MUNHOZ" at bounding box center [755, 202] width 1064 height 27
type input "[PERSON_NAME] MUNHOZ"
select select
click at [251, 331] on link "BL 7 - APTO 43 [STREET_ADDRESS][PERSON_NAME]" at bounding box center [327, 334] width 239 height 27
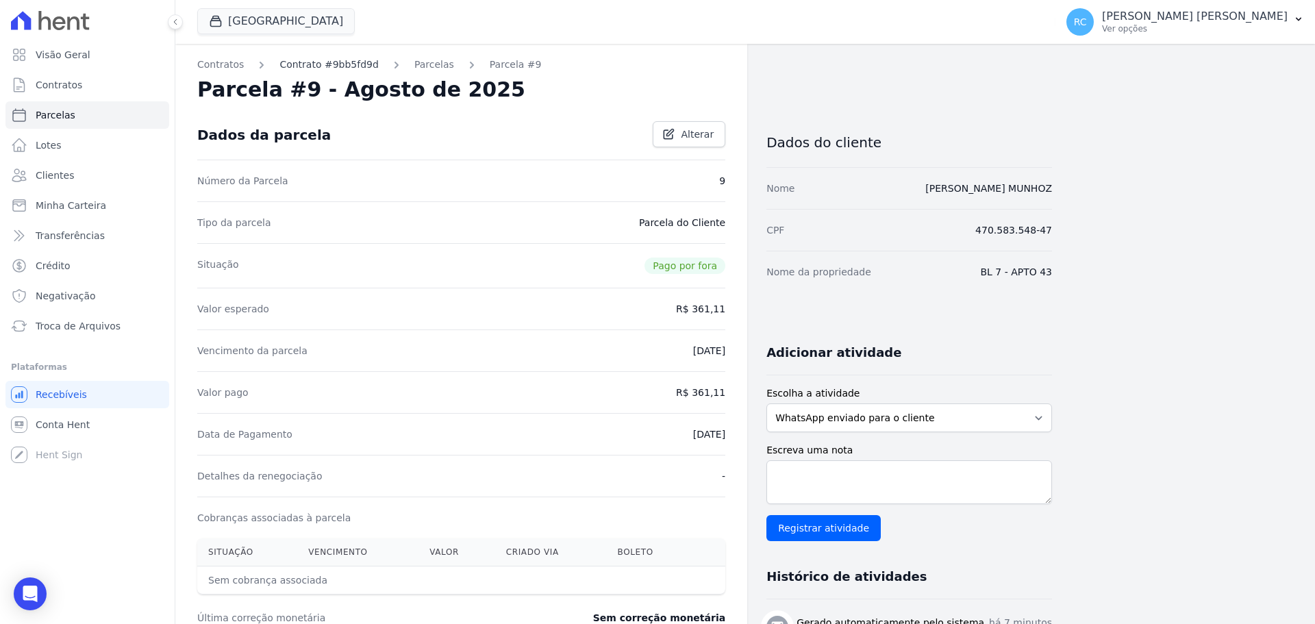
click at [336, 64] on link "Contrato #9bb5fd9d" at bounding box center [328, 65] width 99 height 14
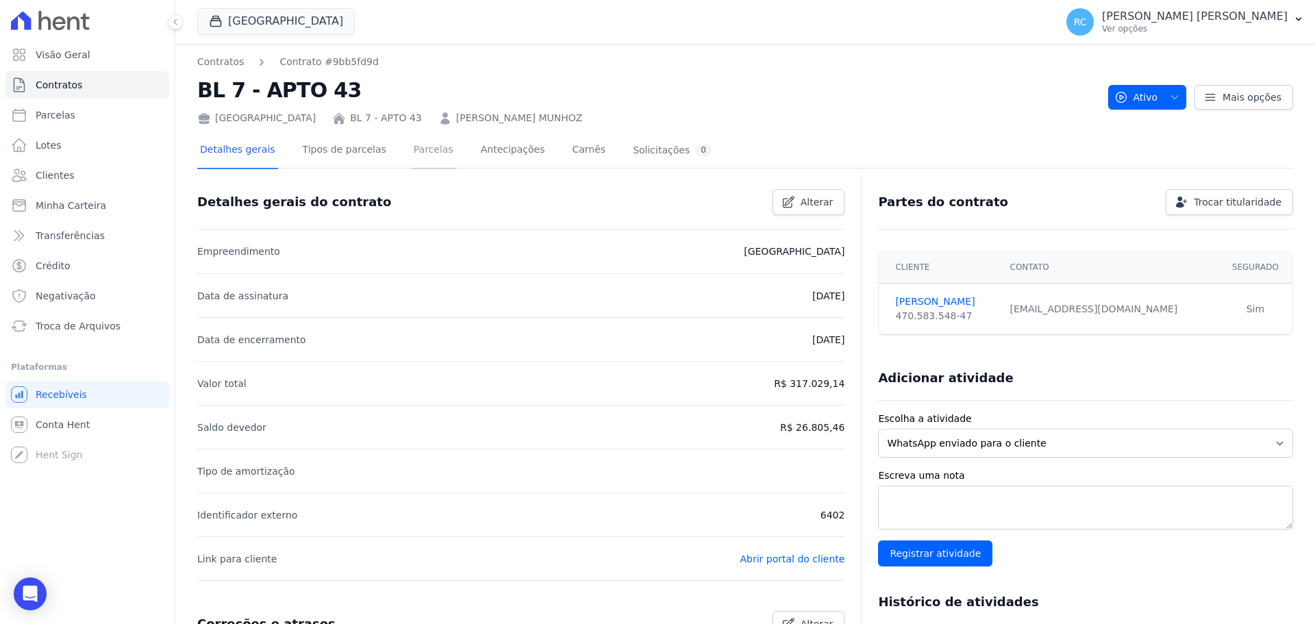
click at [421, 162] on link "Parcelas" at bounding box center [433, 151] width 45 height 36
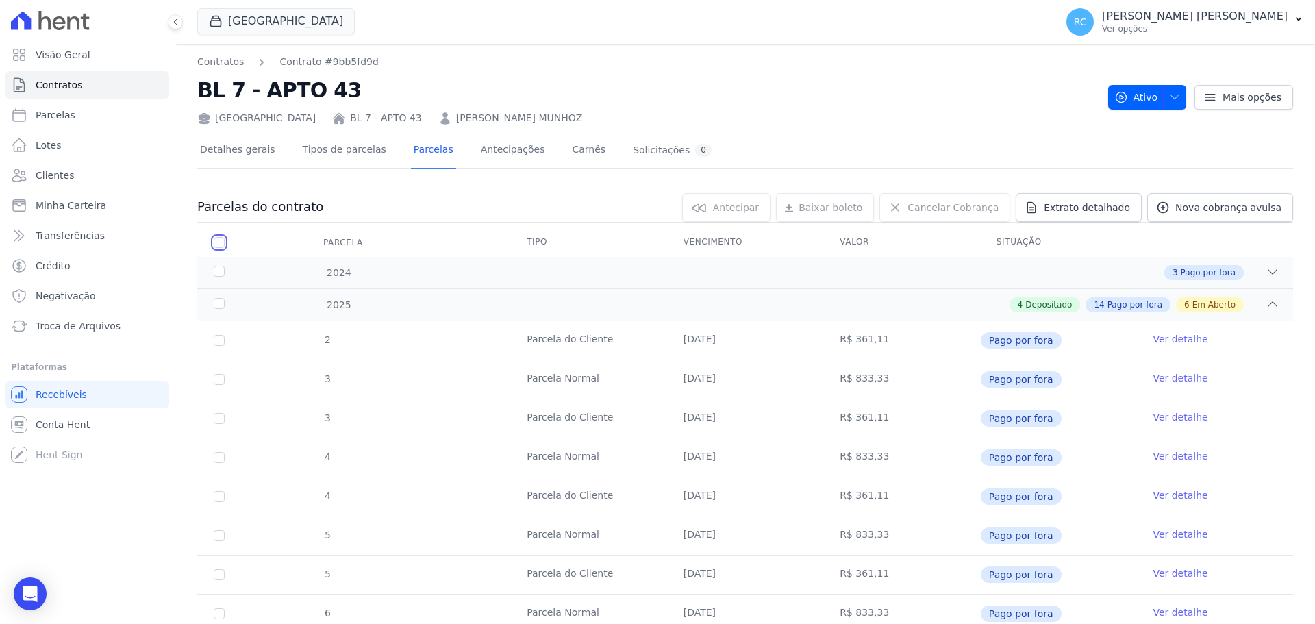
click at [214, 242] on input "checkbox" at bounding box center [219, 242] width 11 height 11
checkbox input "true"
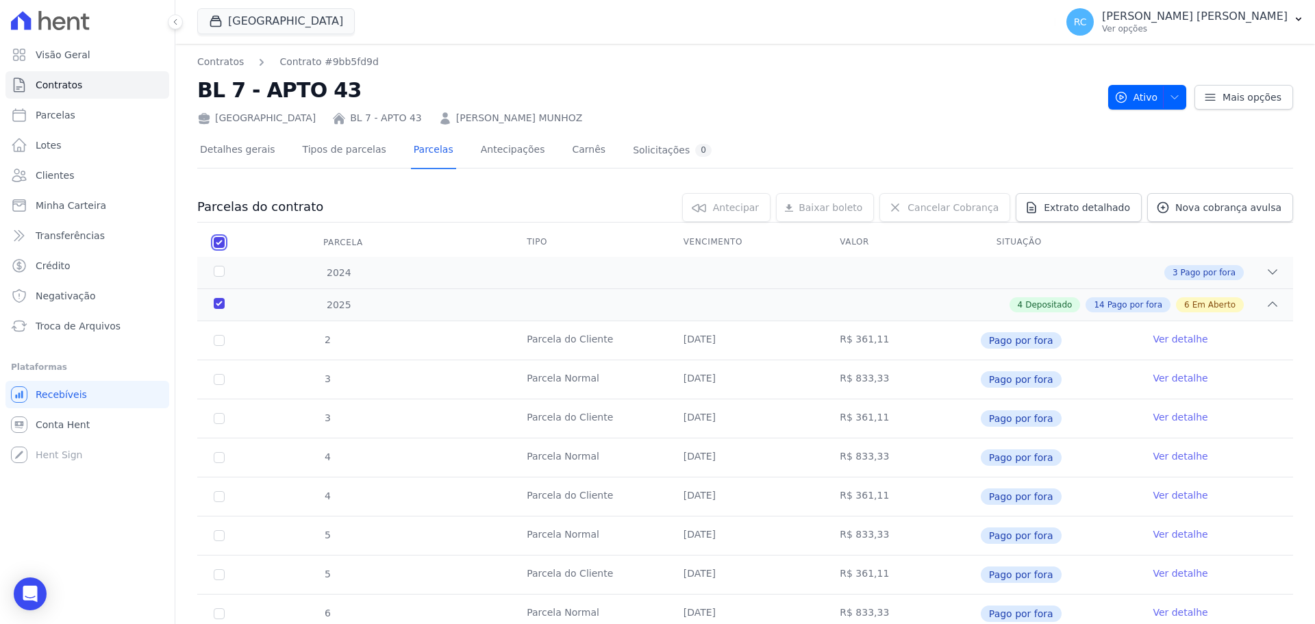
checkbox input "true"
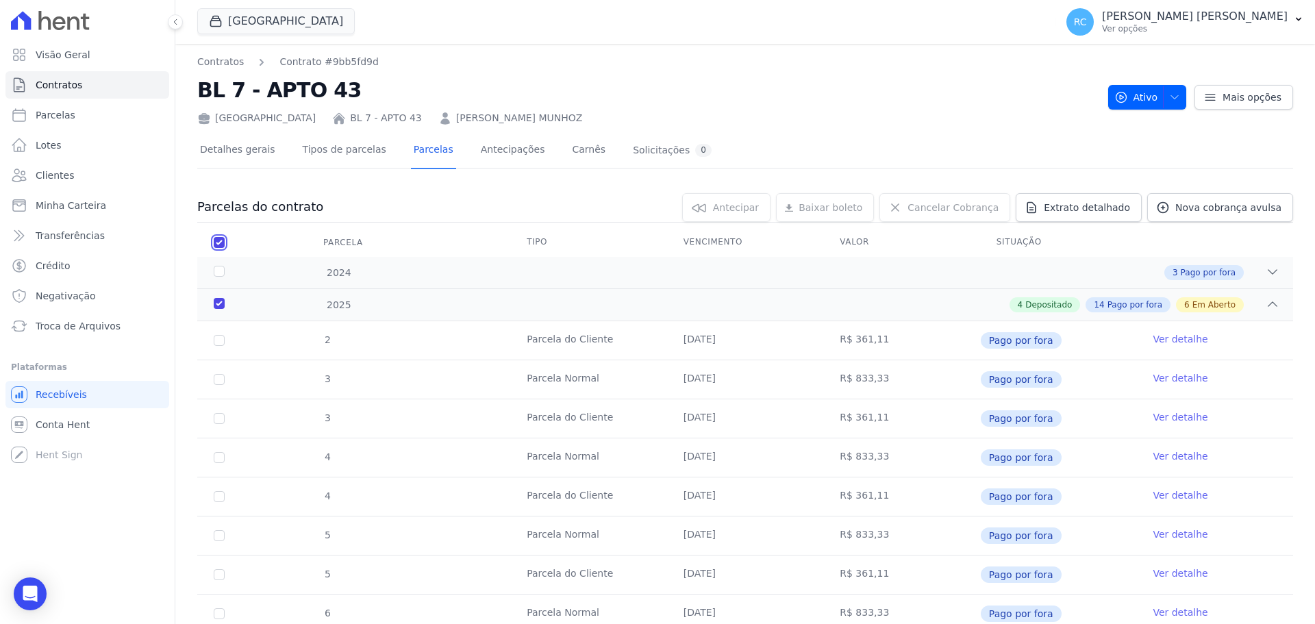
checkbox input "true"
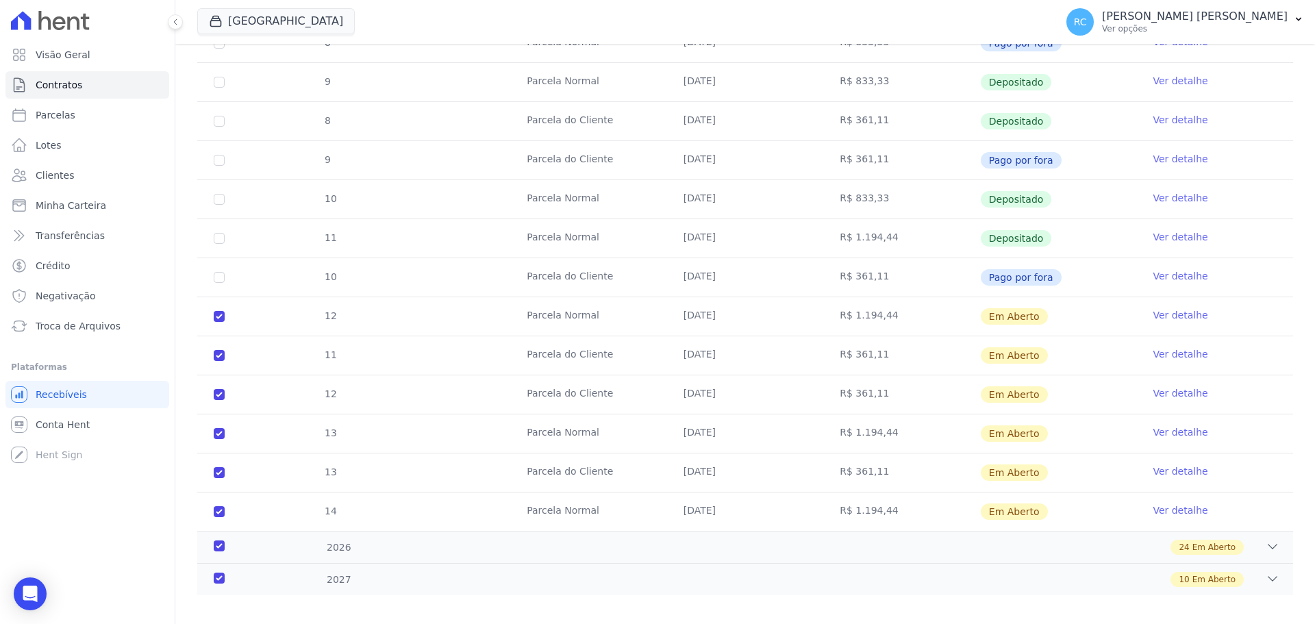
scroll to position [739, 0]
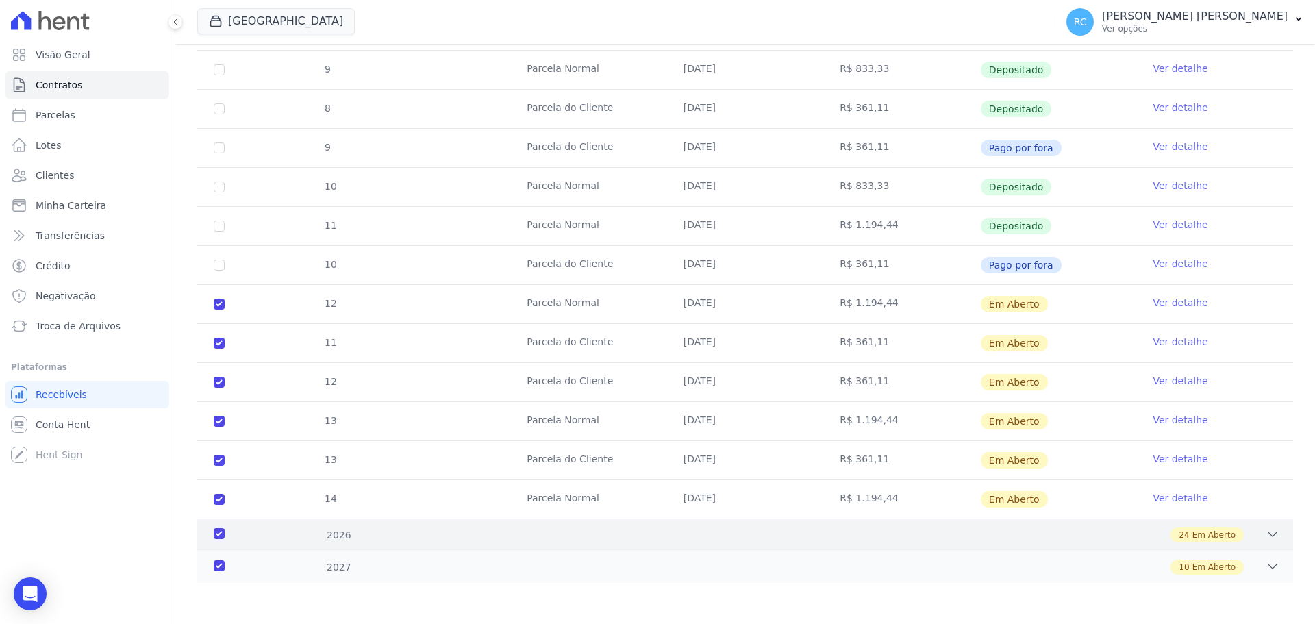
click at [574, 529] on div "24 Em Aberto" at bounding box center [798, 534] width 961 height 15
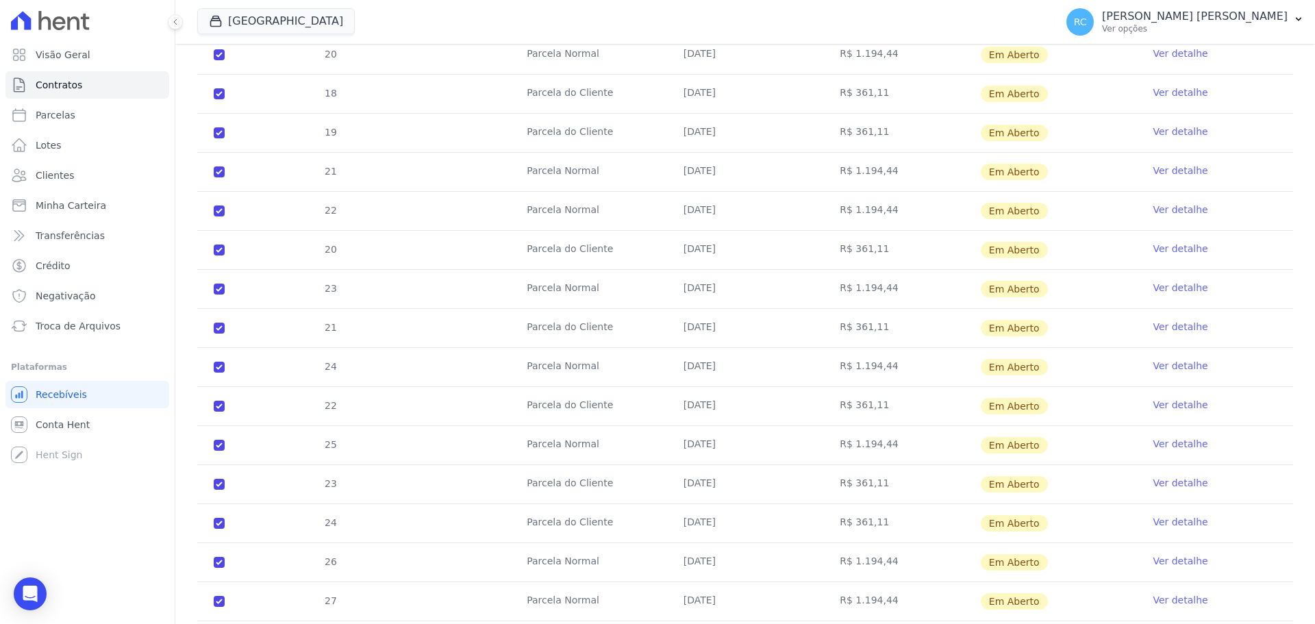
scroll to position [1676, 0]
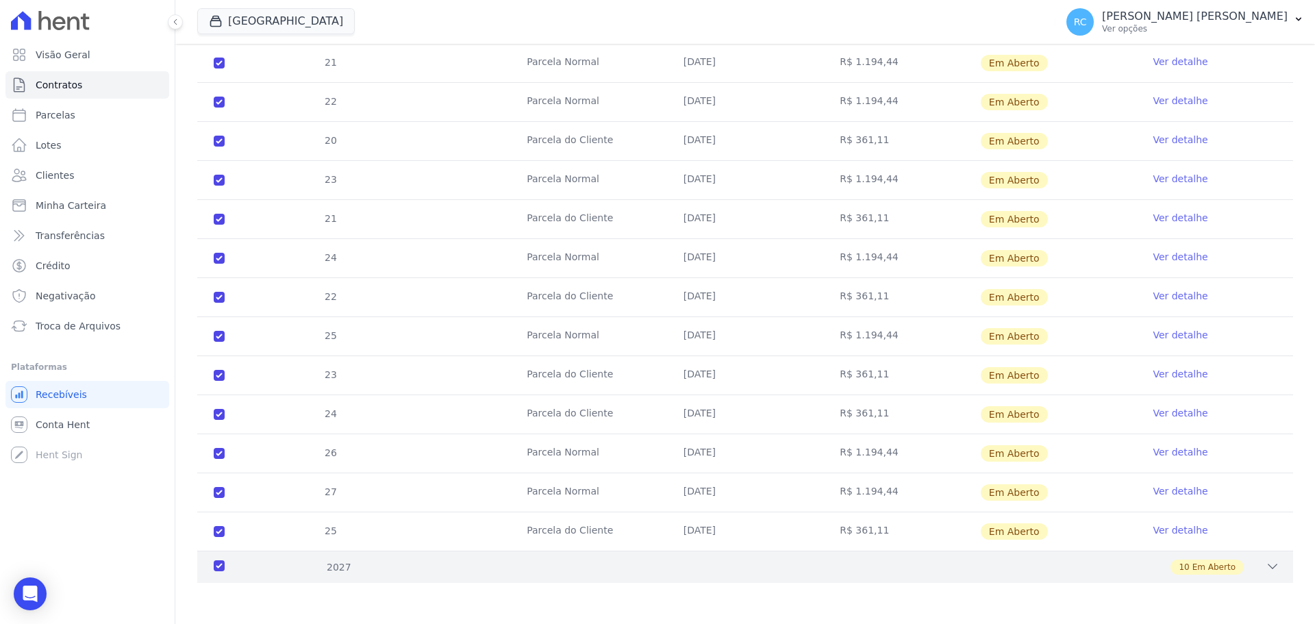
click at [395, 575] on div "2027 10 Em Aberto" at bounding box center [745, 567] width 1096 height 32
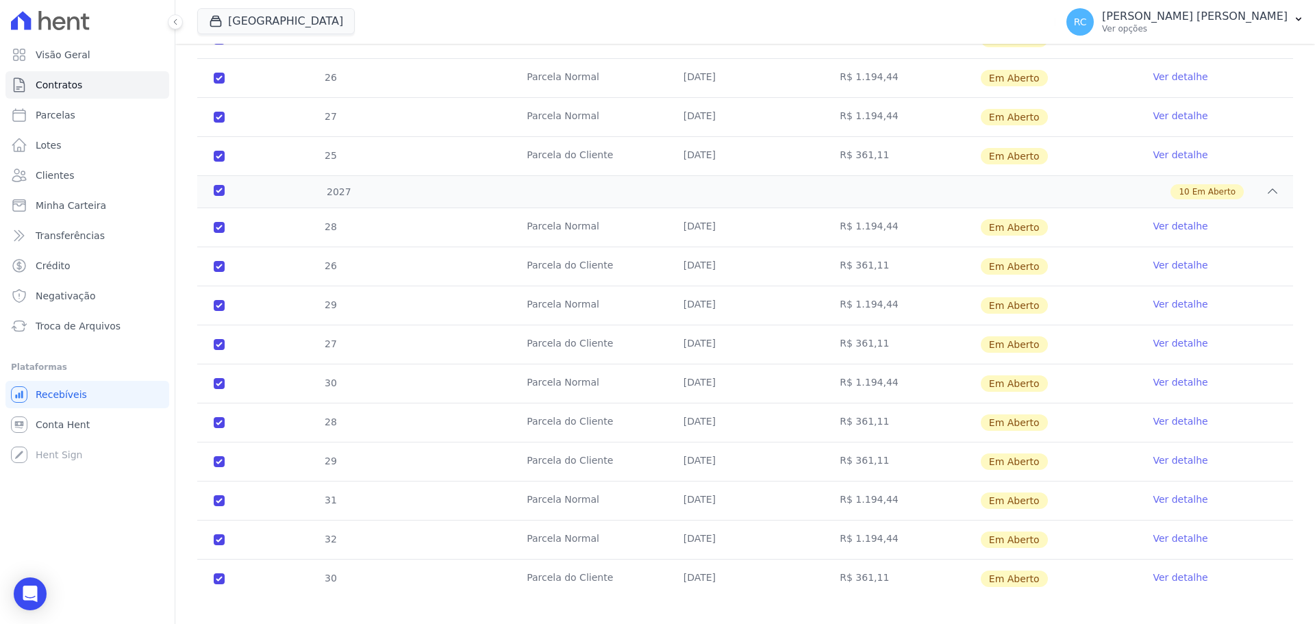
scroll to position [2066, 0]
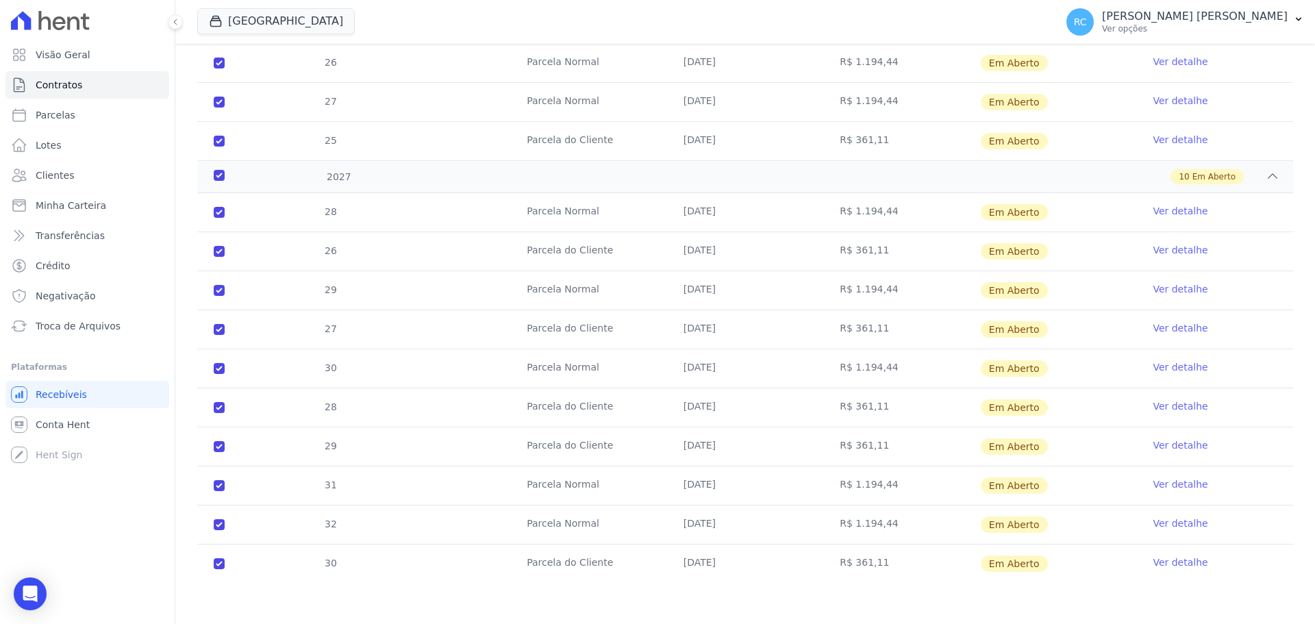
click at [90, 561] on div "Visão Geral Contratos [GEOGRAPHIC_DATA] Lotes Clientes Minha Carteira Transferê…" at bounding box center [87, 312] width 175 height 624
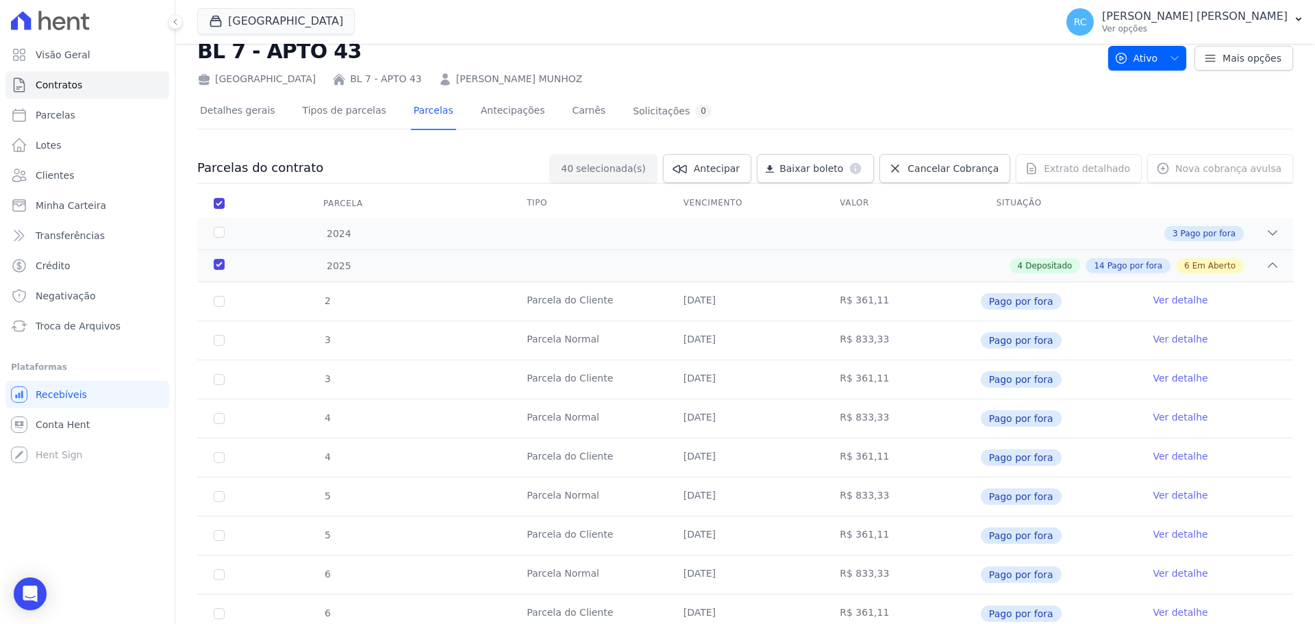
scroll to position [0, 0]
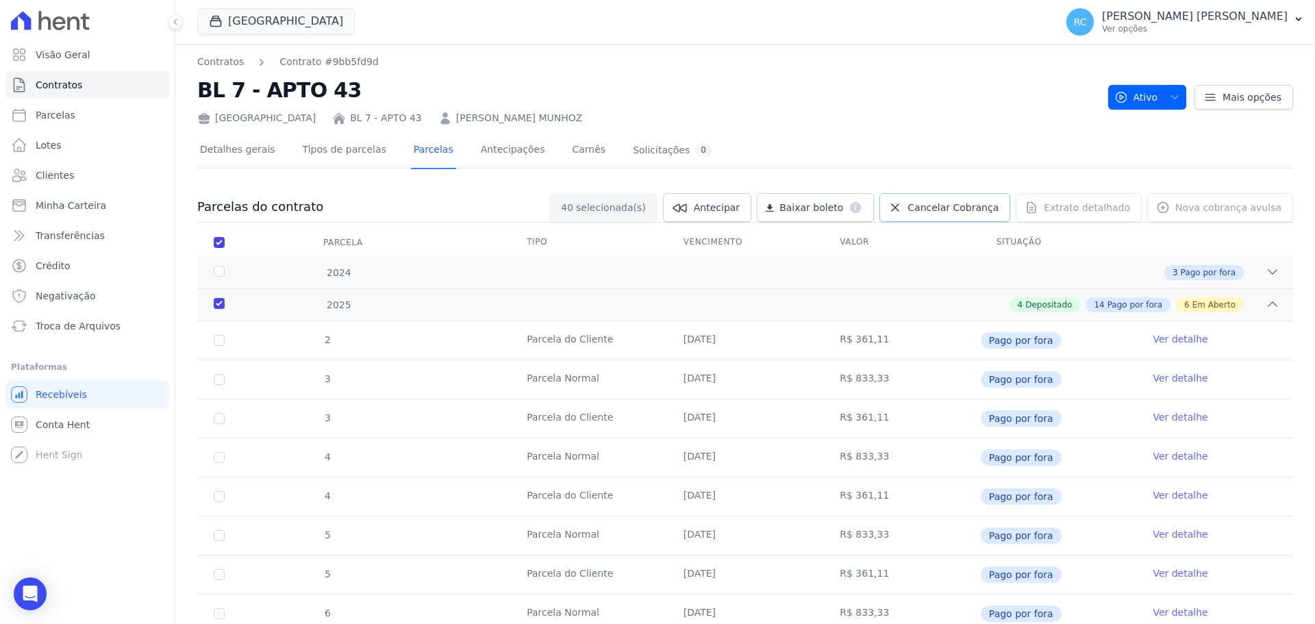
click at [928, 205] on span "Cancelar Cobrança" at bounding box center [952, 208] width 91 height 14
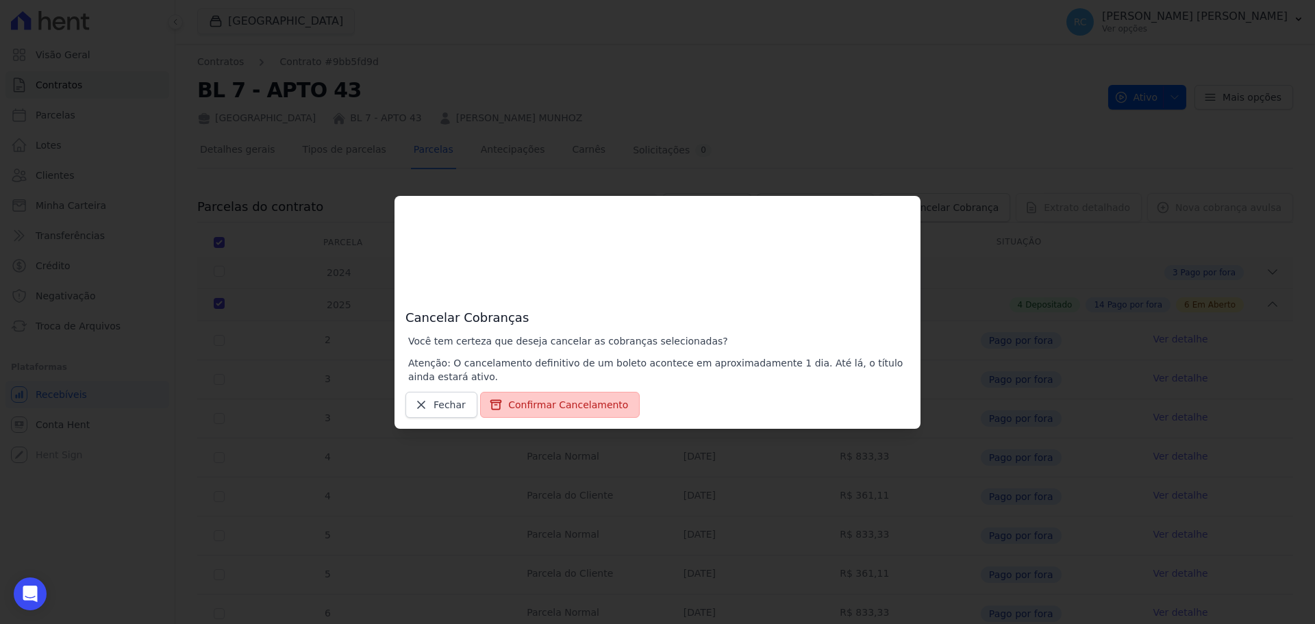
click at [563, 395] on button "Confirmar Cancelamento" at bounding box center [560, 405] width 160 height 26
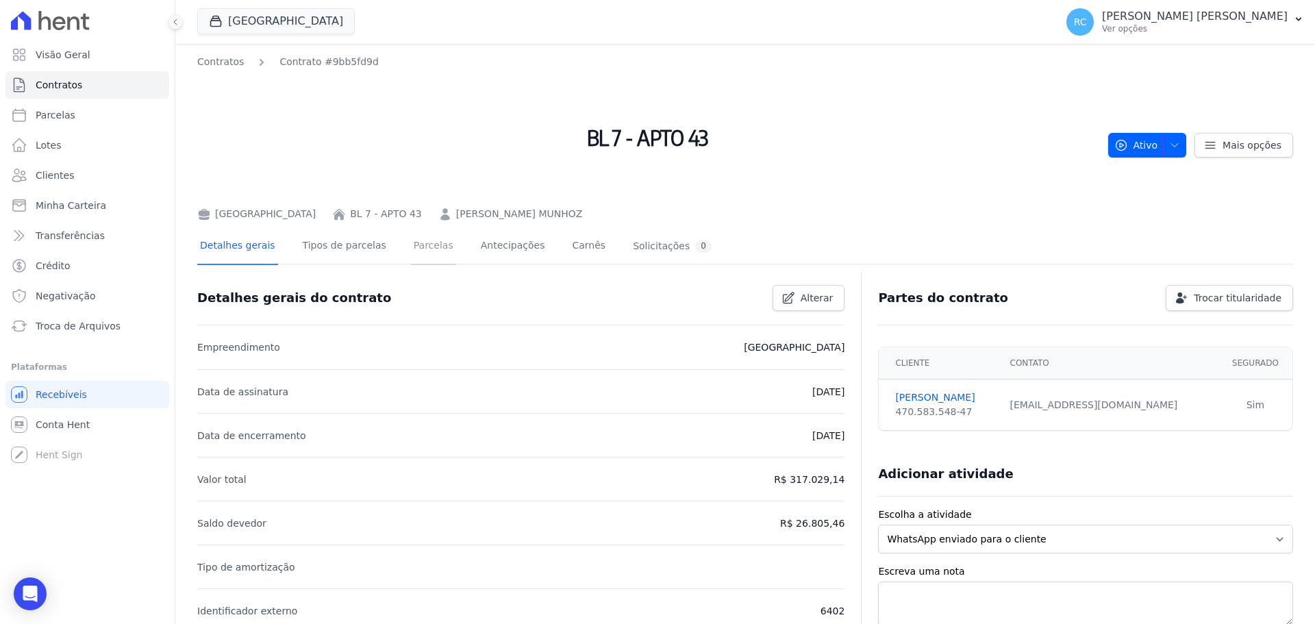
click at [411, 247] on link "Parcelas" at bounding box center [433, 247] width 45 height 36
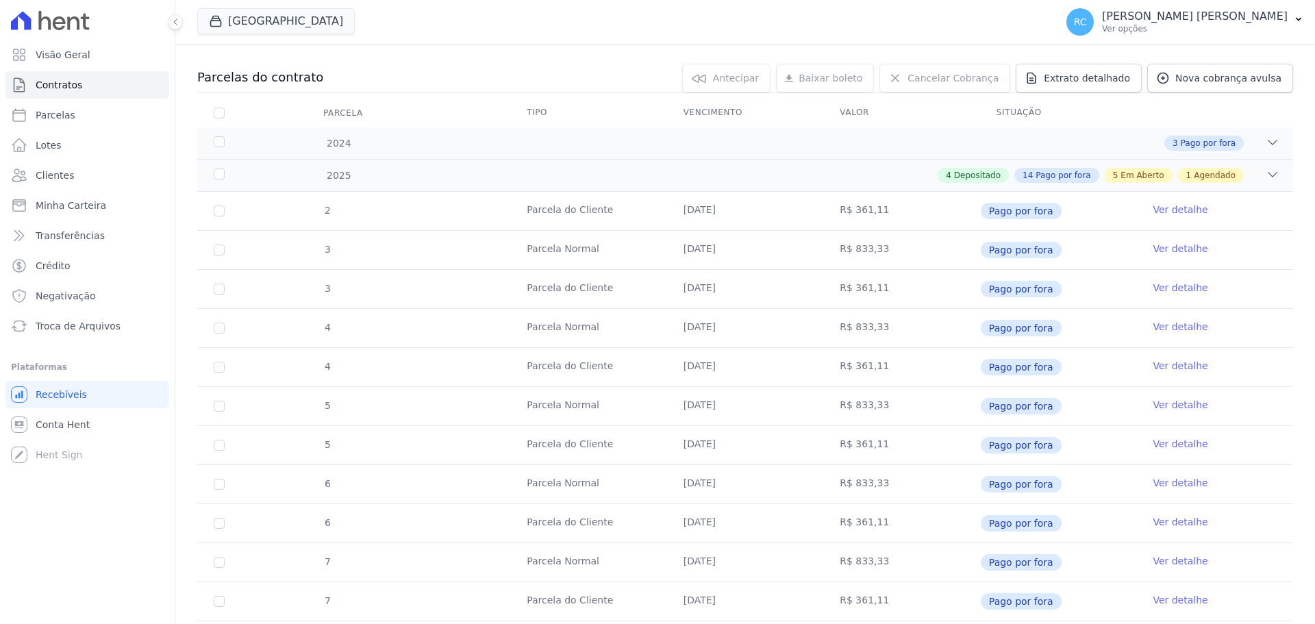
scroll to position [274, 0]
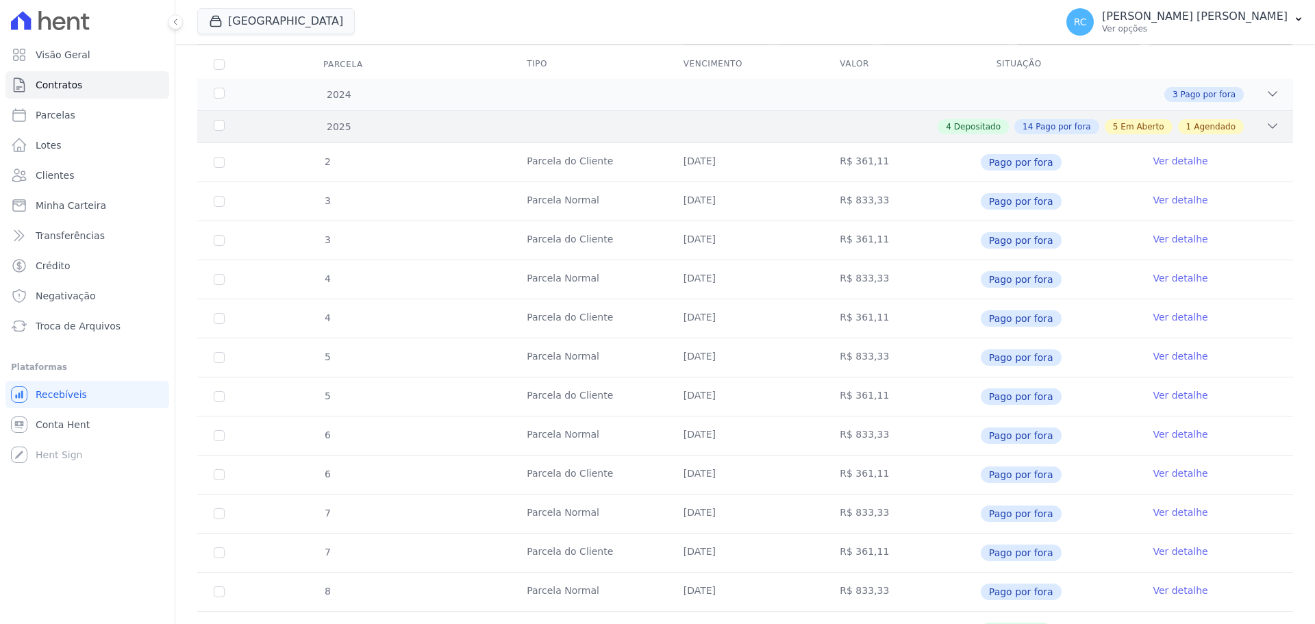
click at [1265, 132] on icon at bounding box center [1272, 126] width 14 height 14
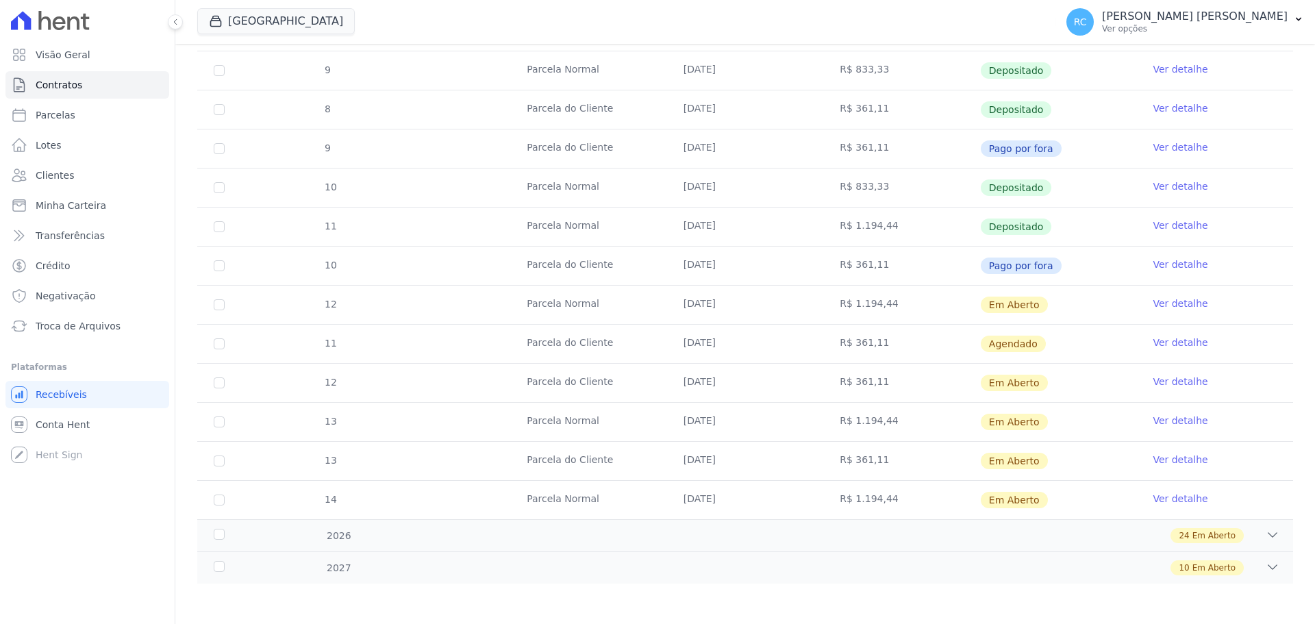
scroll to position [835, 0]
click at [1174, 304] on link "Ver detalhe" at bounding box center [1179, 303] width 55 height 14
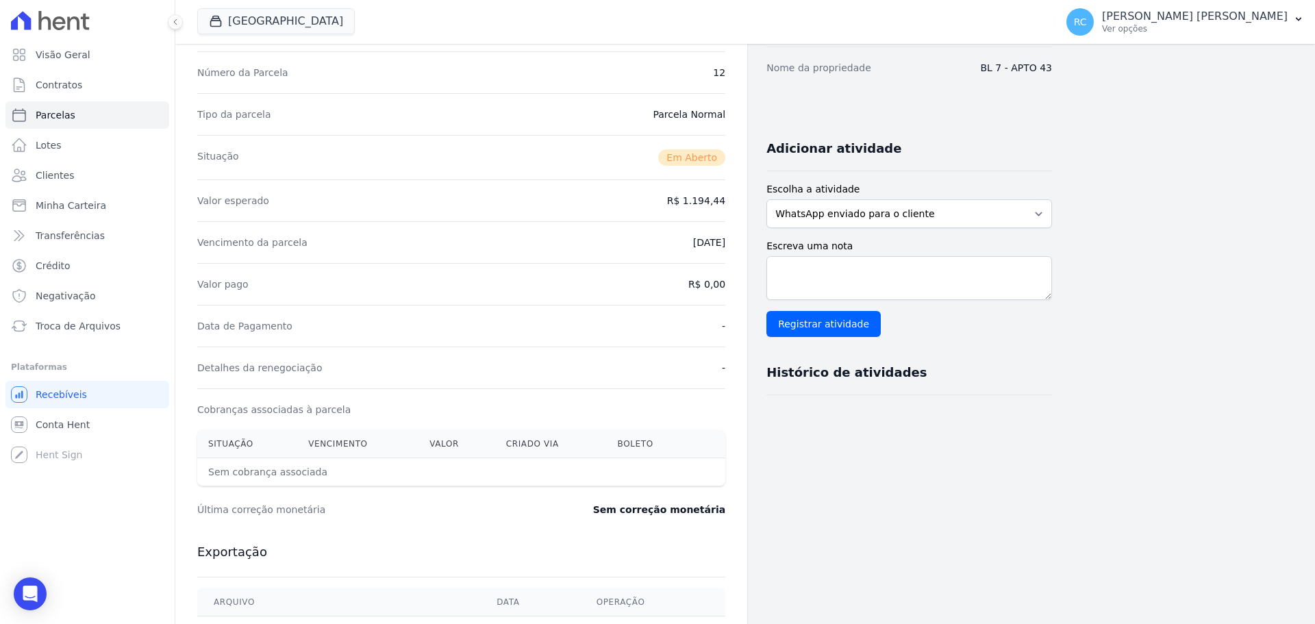
scroll to position [205, 0]
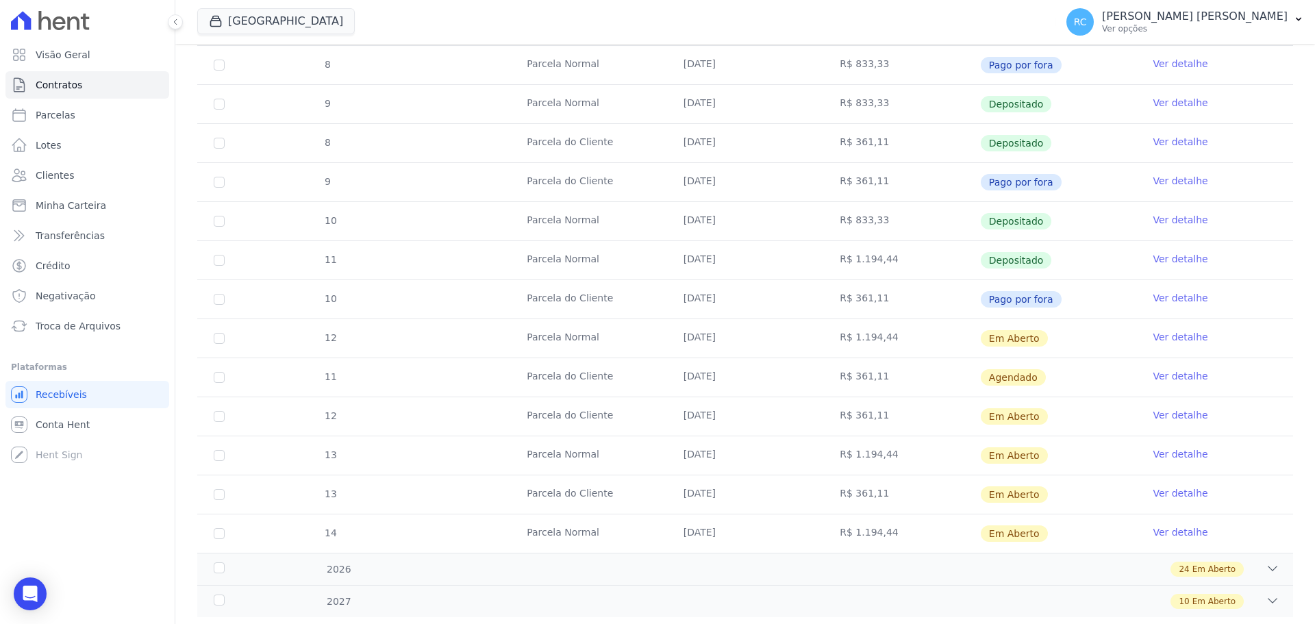
scroll to position [822, 0]
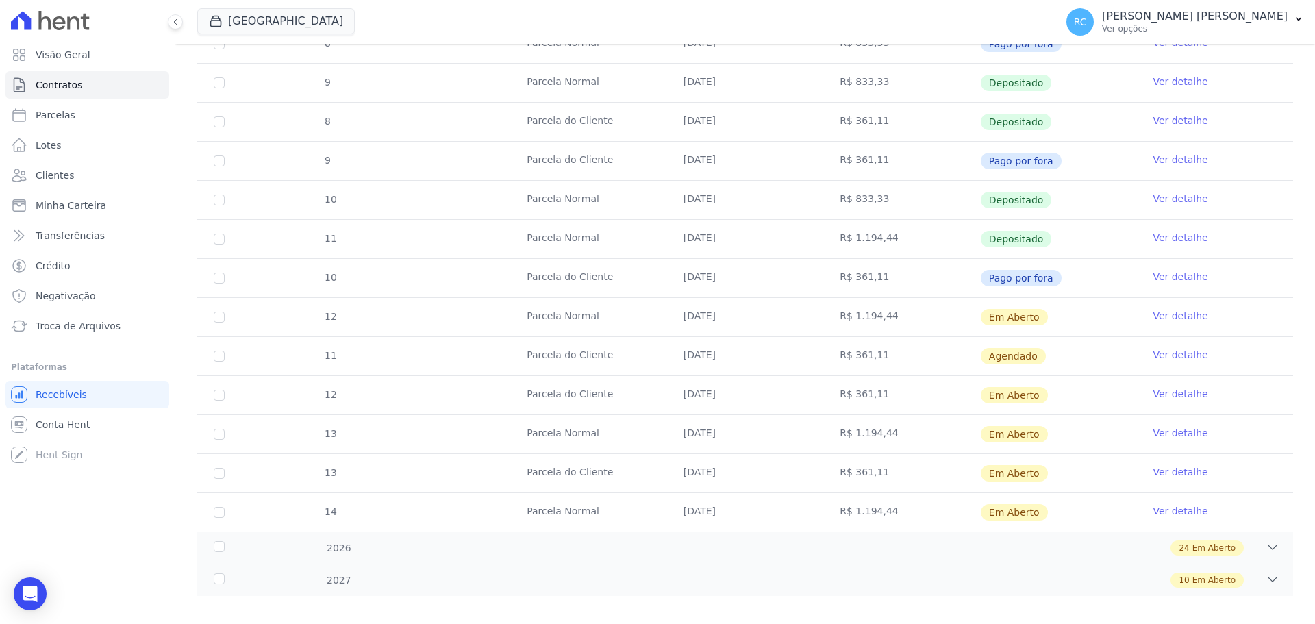
click at [1159, 355] on link "Ver detalhe" at bounding box center [1179, 355] width 55 height 14
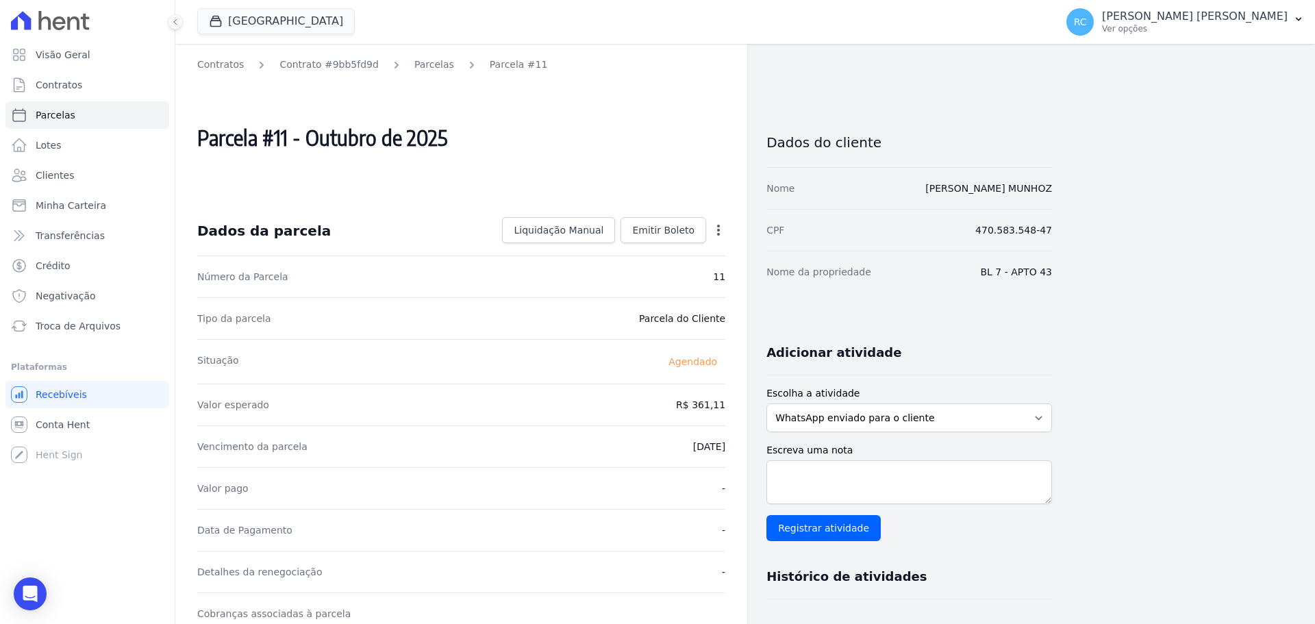
click at [719, 231] on icon "button" at bounding box center [718, 230] width 14 height 14
click at [723, 223] on icon "button" at bounding box center [718, 230] width 14 height 14
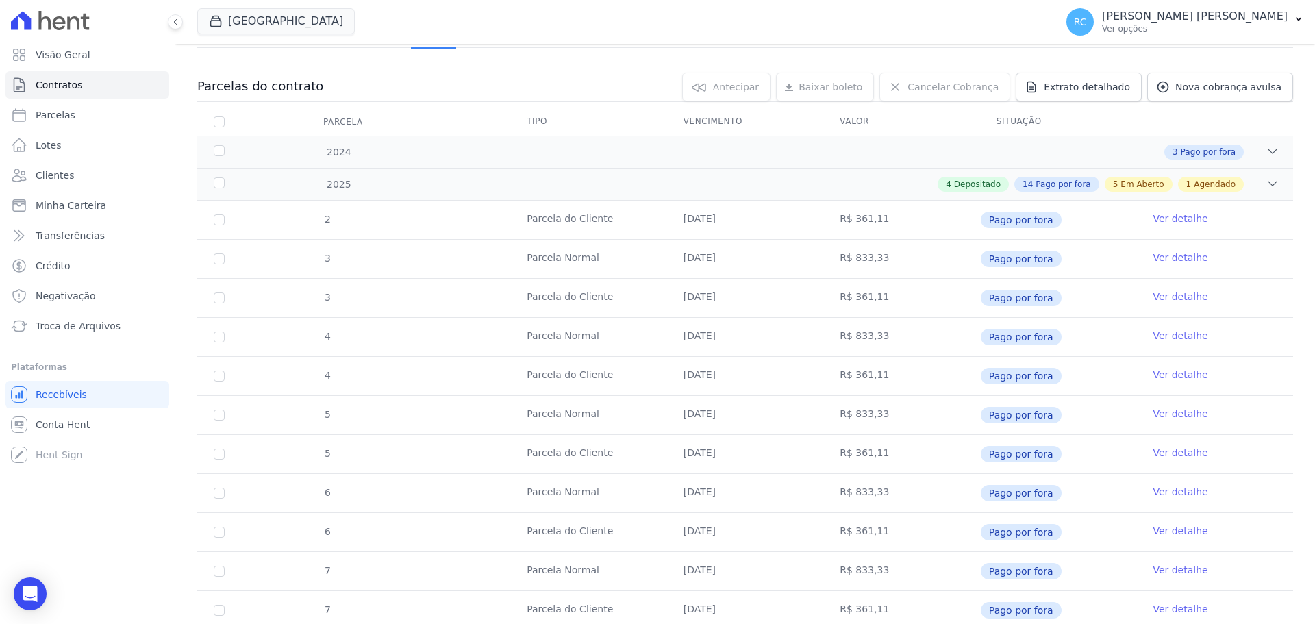
scroll to position [137, 0]
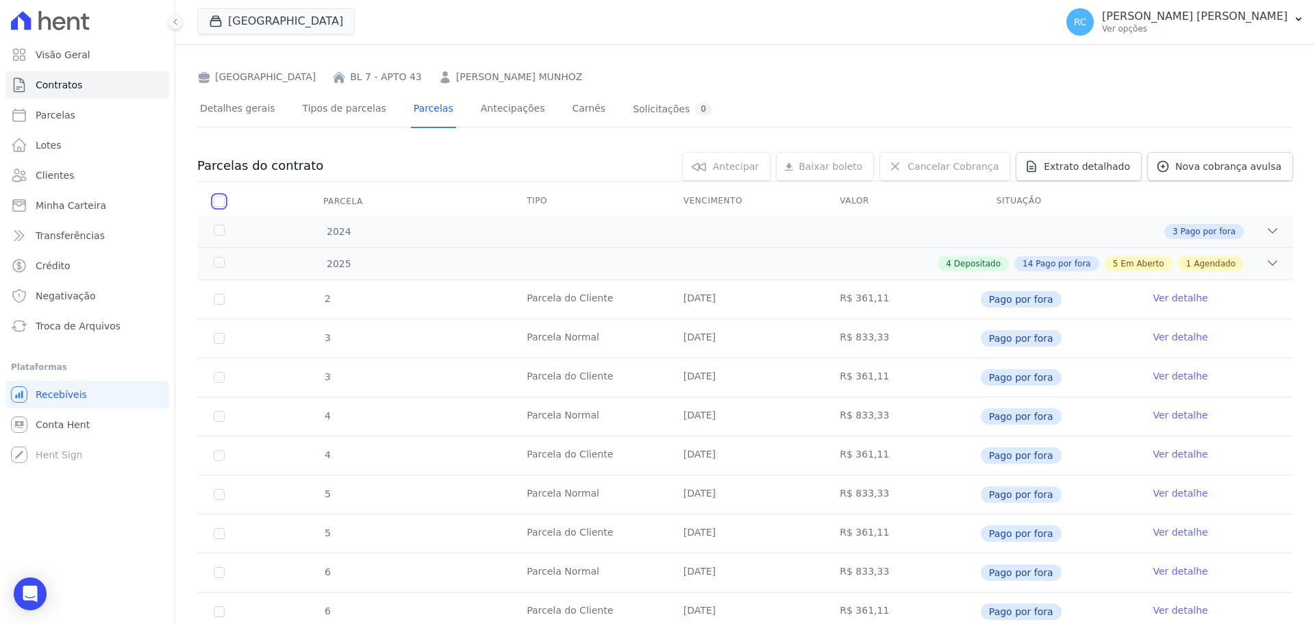
click at [214, 198] on input "checkbox" at bounding box center [219, 201] width 11 height 11
checkbox input "true"
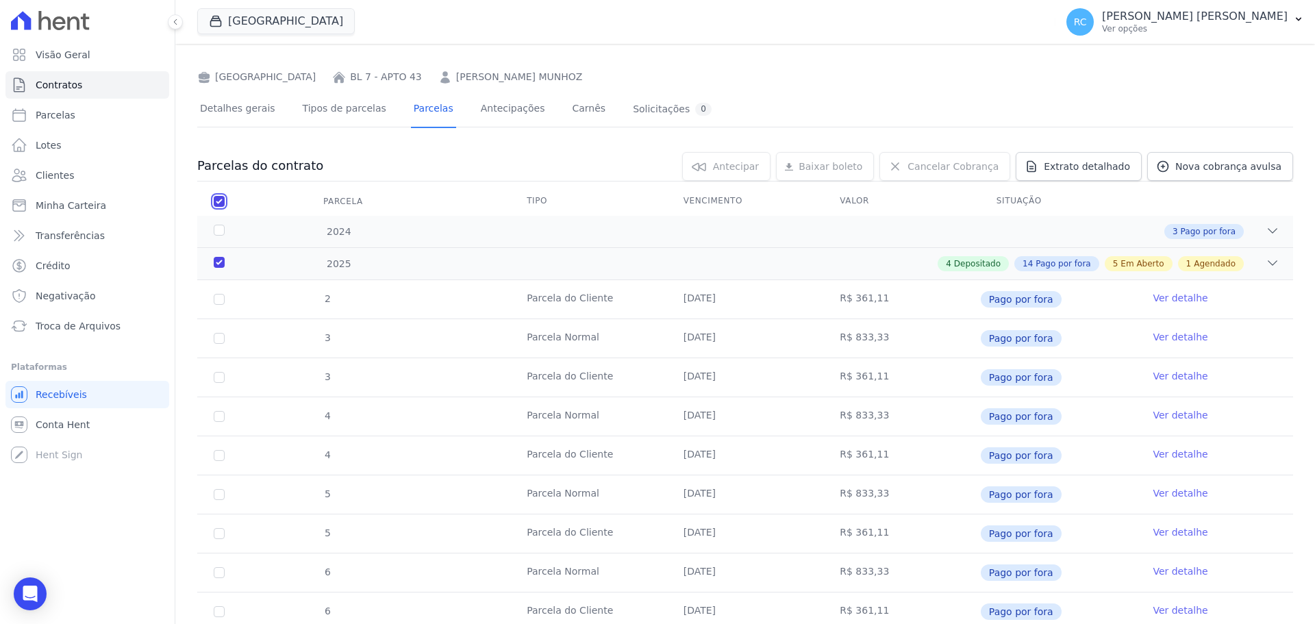
checkbox input "true"
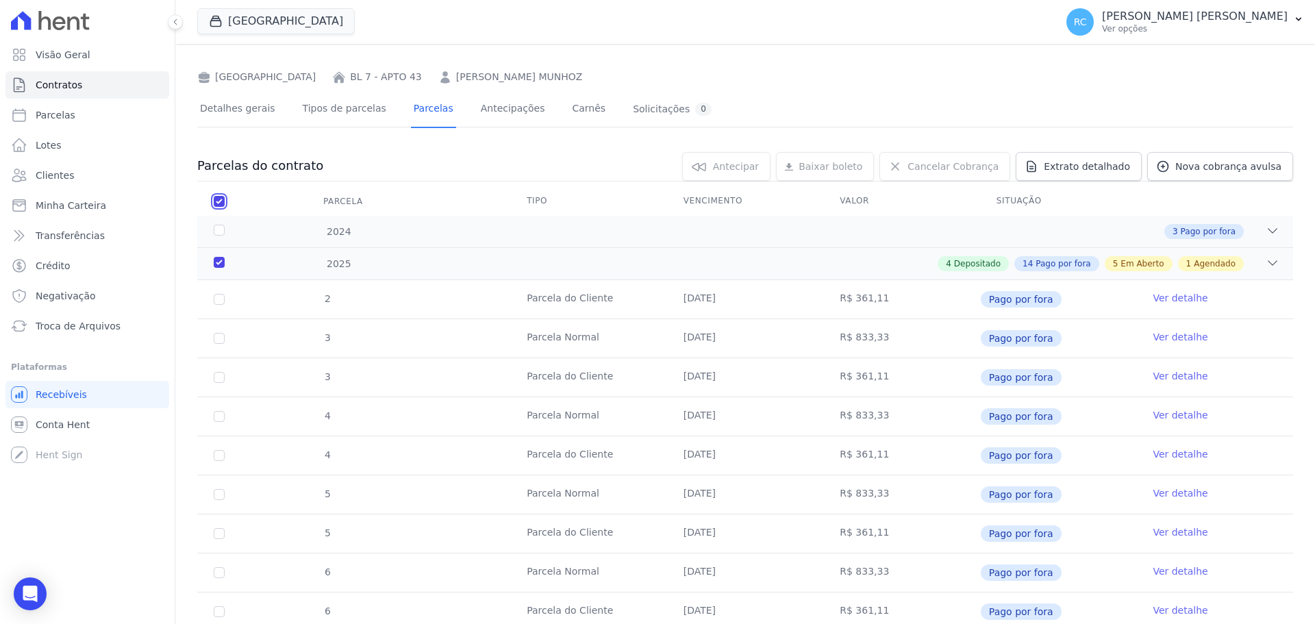
checkbox input "true"
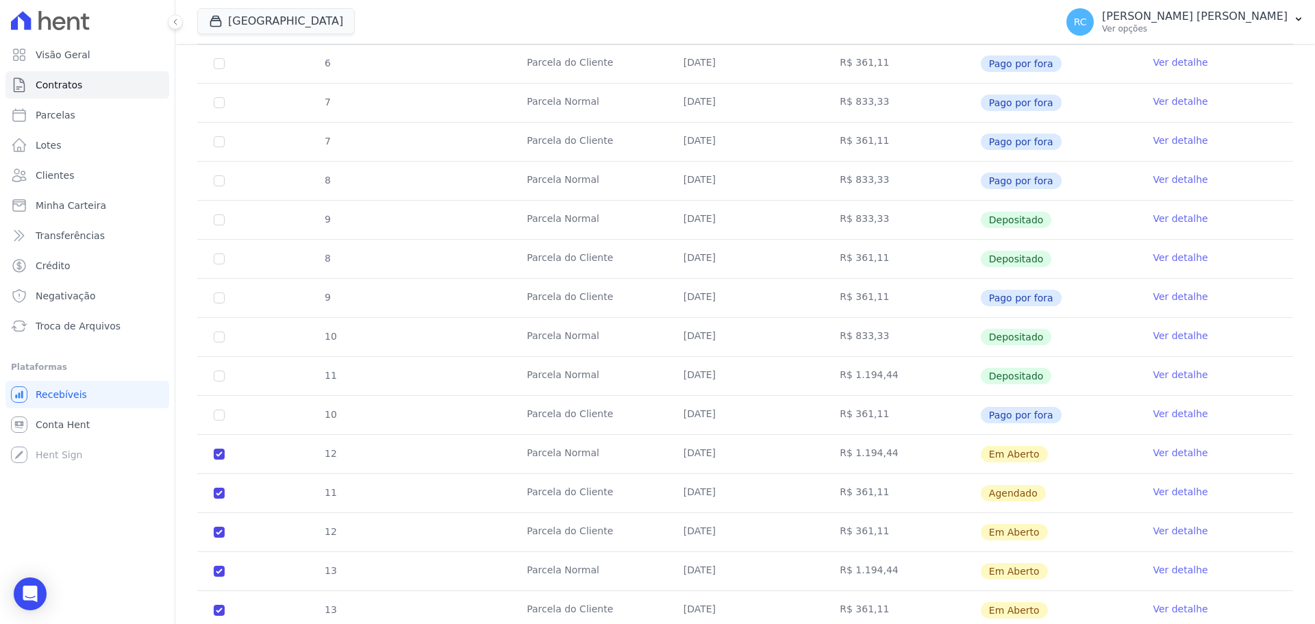
scroll to position [822, 0]
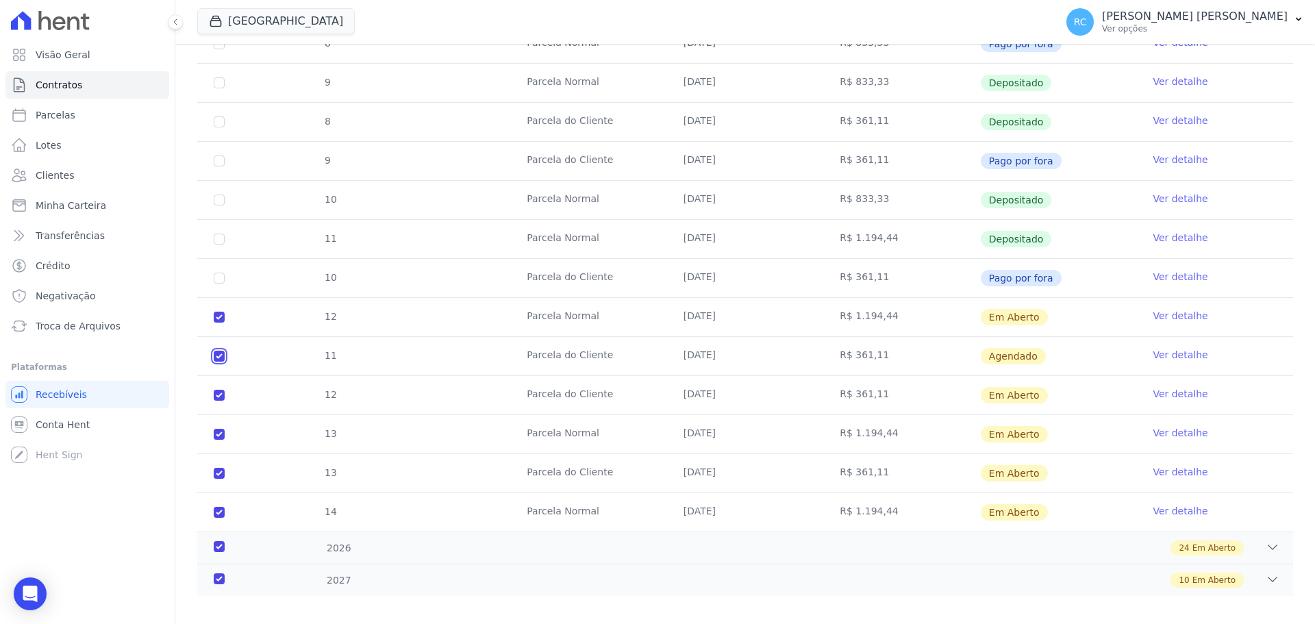
click at [217, 359] on input "checkbox" at bounding box center [219, 356] width 11 height 11
checkbox input "false"
checkbox input "true"
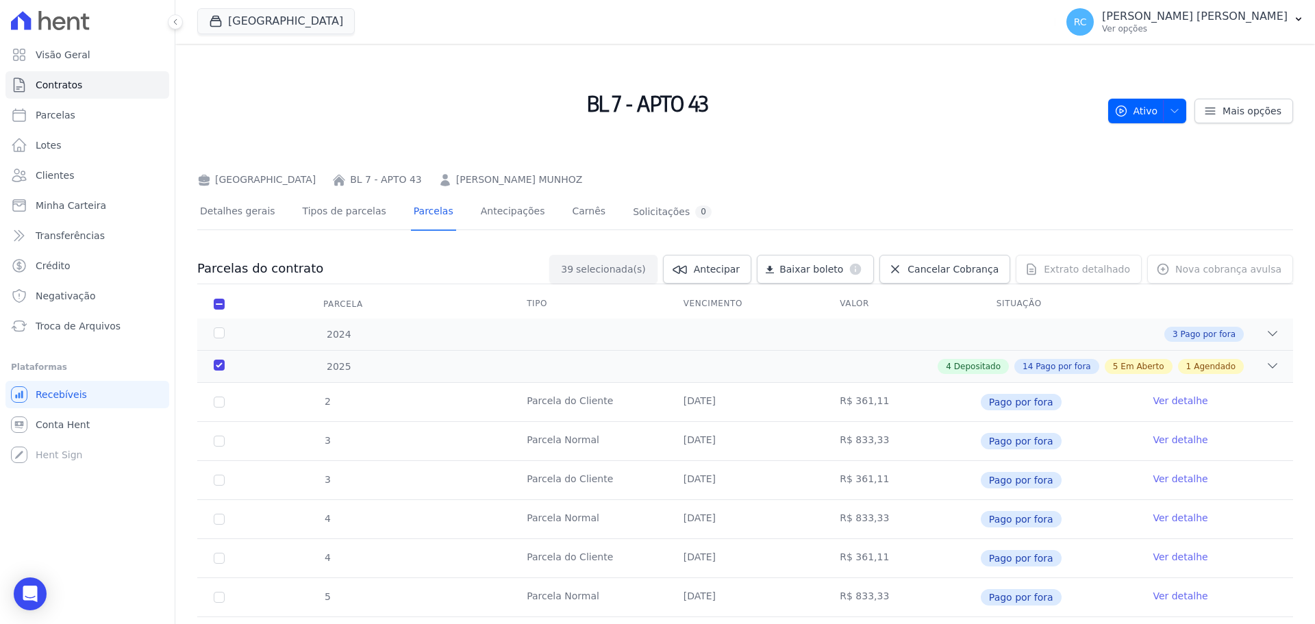
scroll to position [13, 0]
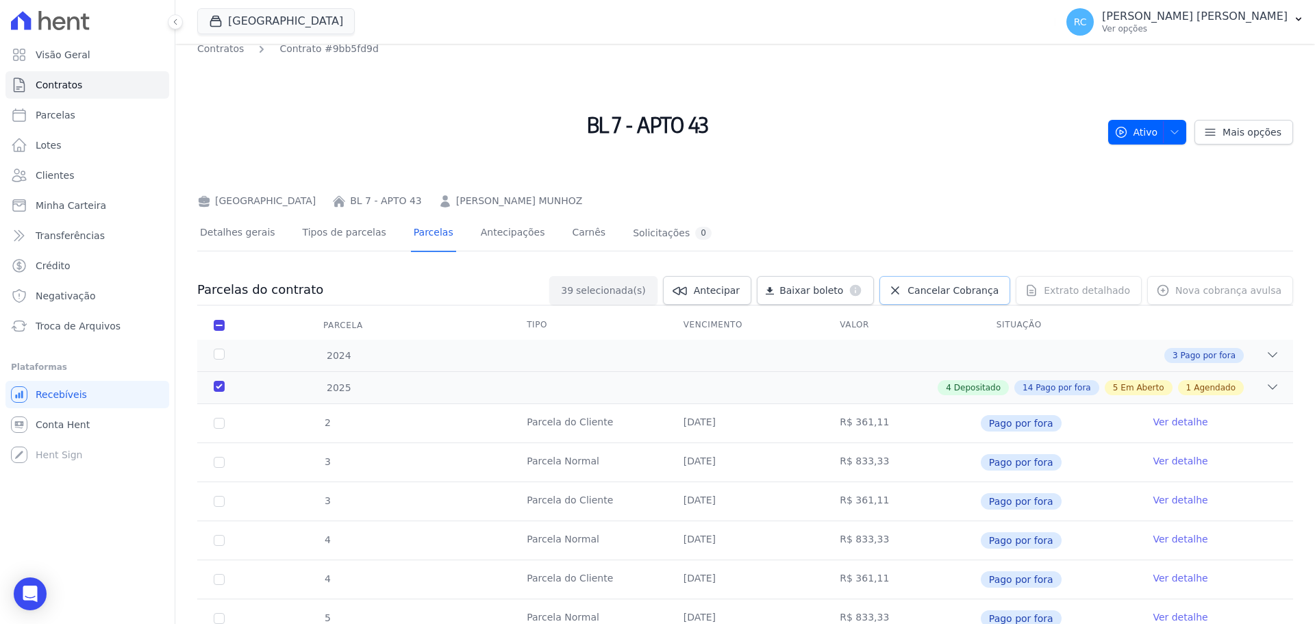
click at [918, 300] on link "Cancelar Cobrança" at bounding box center [944, 290] width 131 height 29
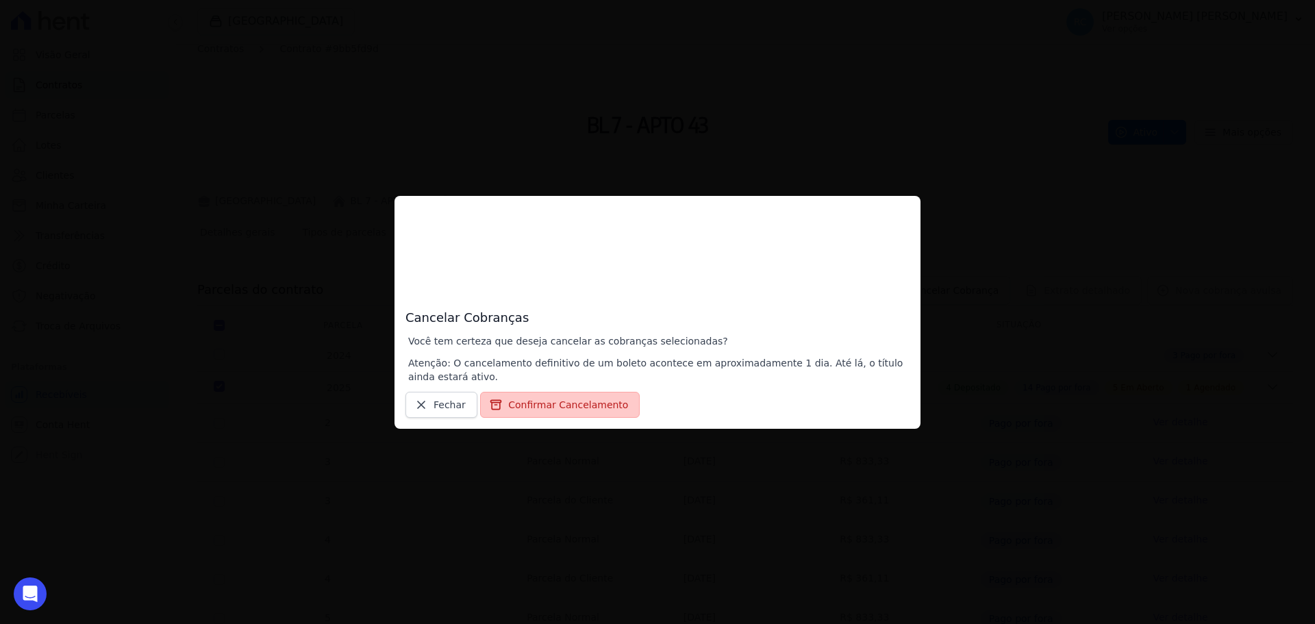
click at [516, 413] on button "Confirmar Cancelamento" at bounding box center [560, 405] width 160 height 26
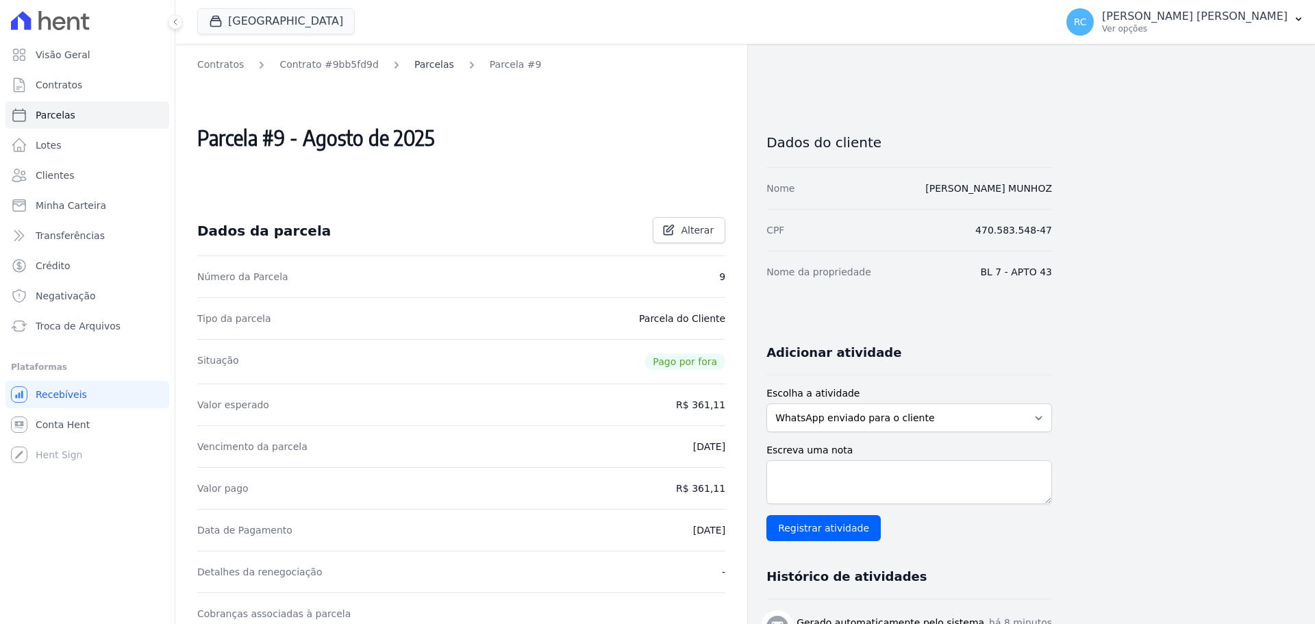
click at [407, 73] on div "Contratos Contrato #9bb5fd9d Parcelas Parcela #9 Parcela #9 - Agosto de 2025 Da…" at bounding box center [461, 532] width 572 height 976
click at [414, 65] on link "Parcelas" at bounding box center [434, 65] width 40 height 14
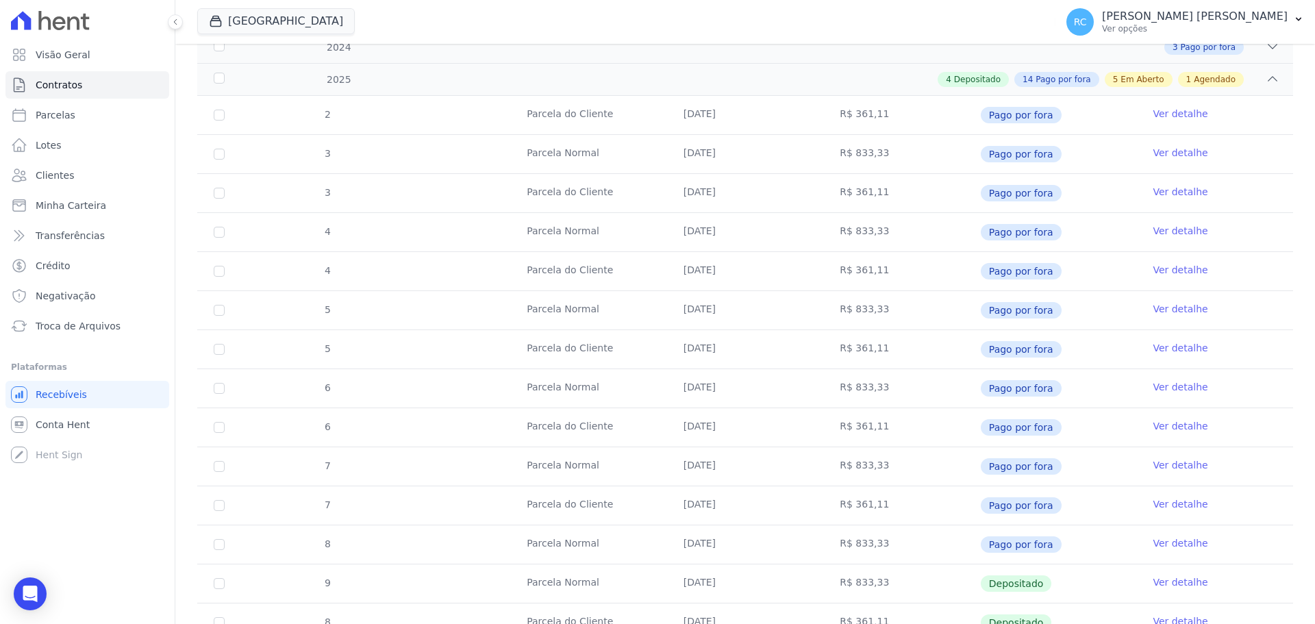
scroll to position [13, 0]
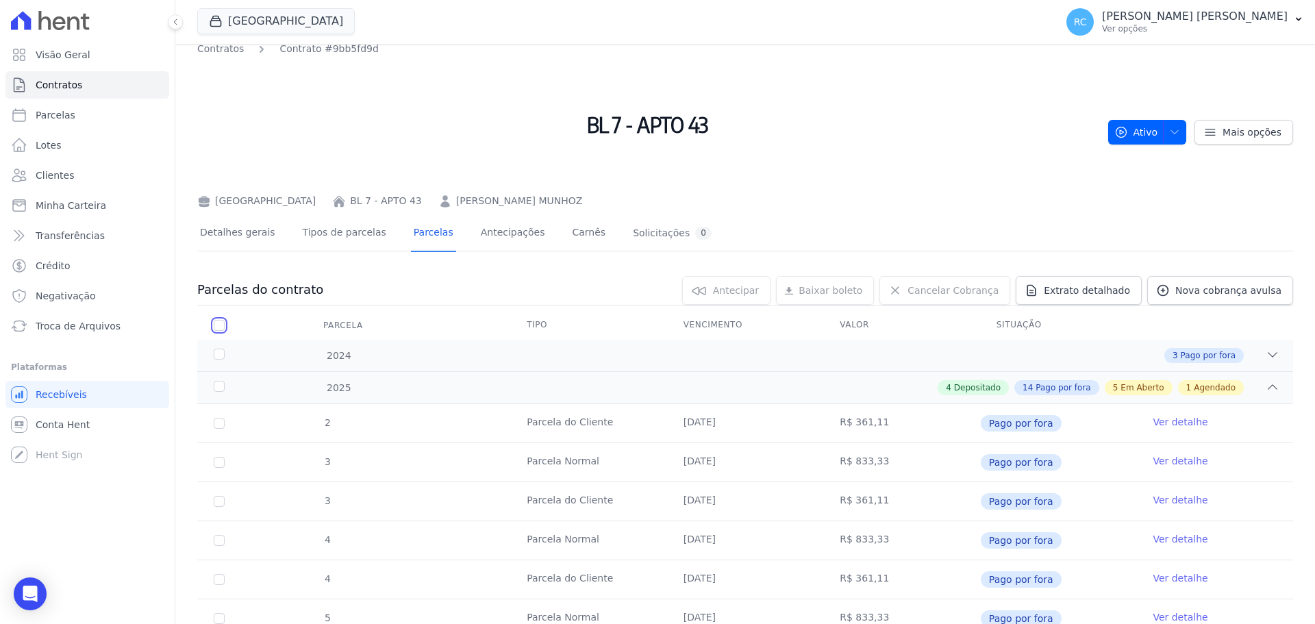
click at [217, 326] on input "checkbox" at bounding box center [219, 325] width 11 height 11
checkbox input "true"
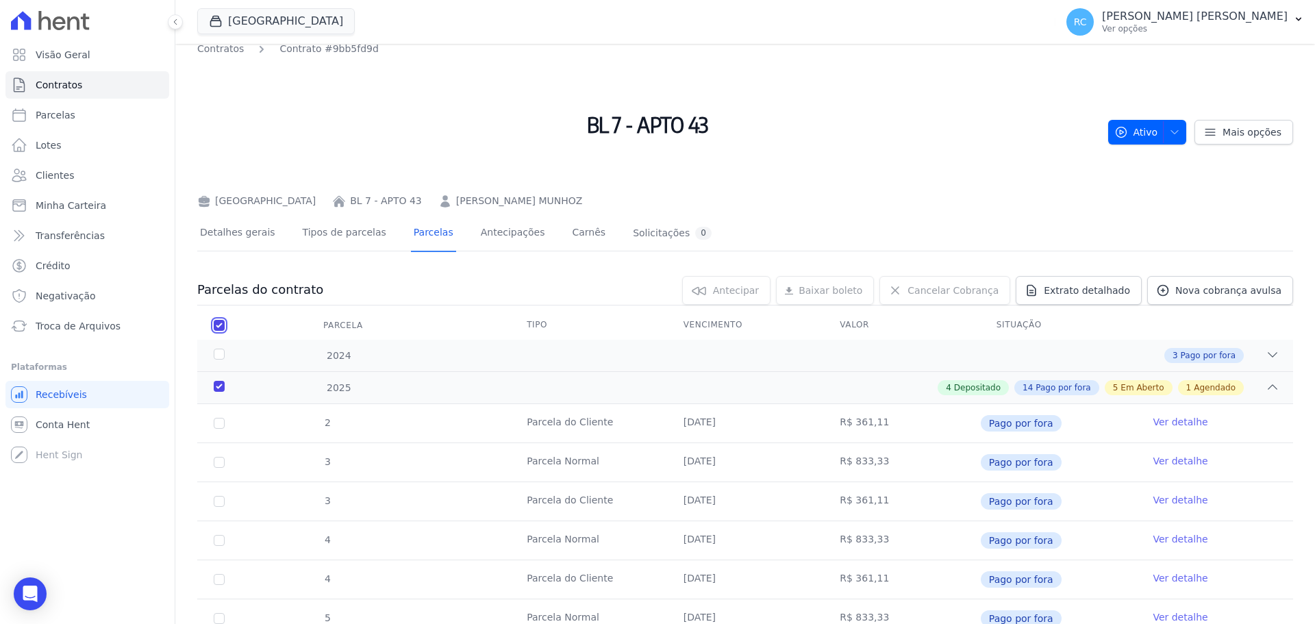
checkbox input "true"
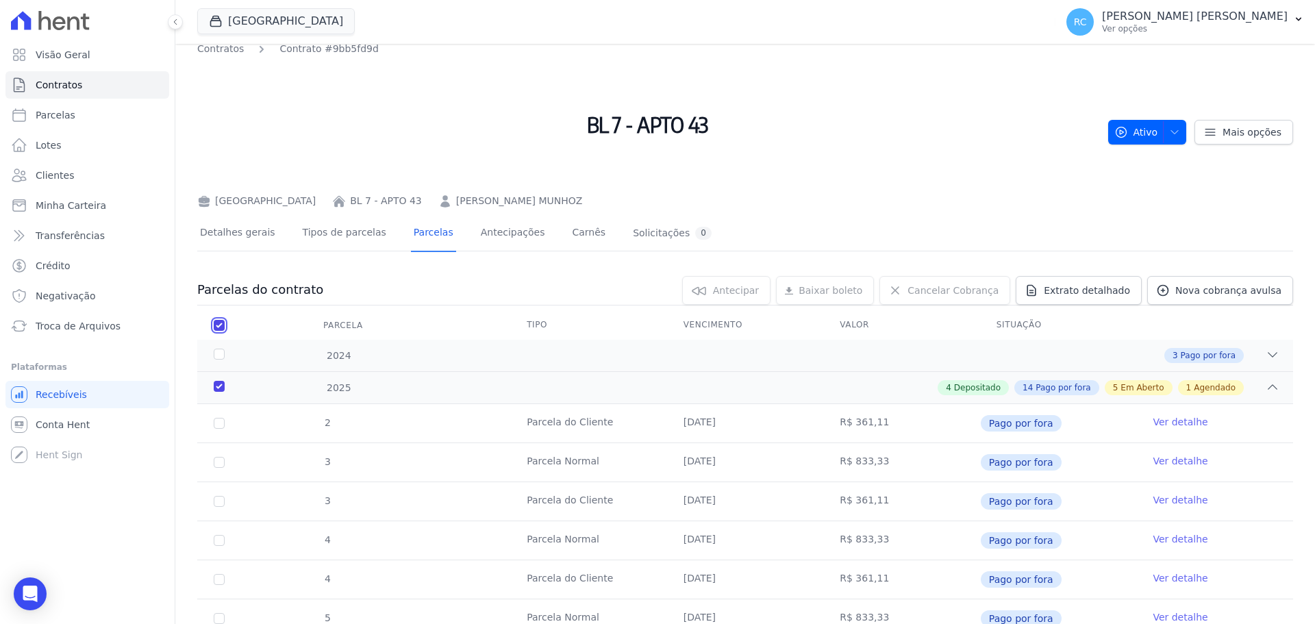
checkbox input "true"
click at [836, 288] on span "Baixar boleto" at bounding box center [811, 290] width 64 height 14
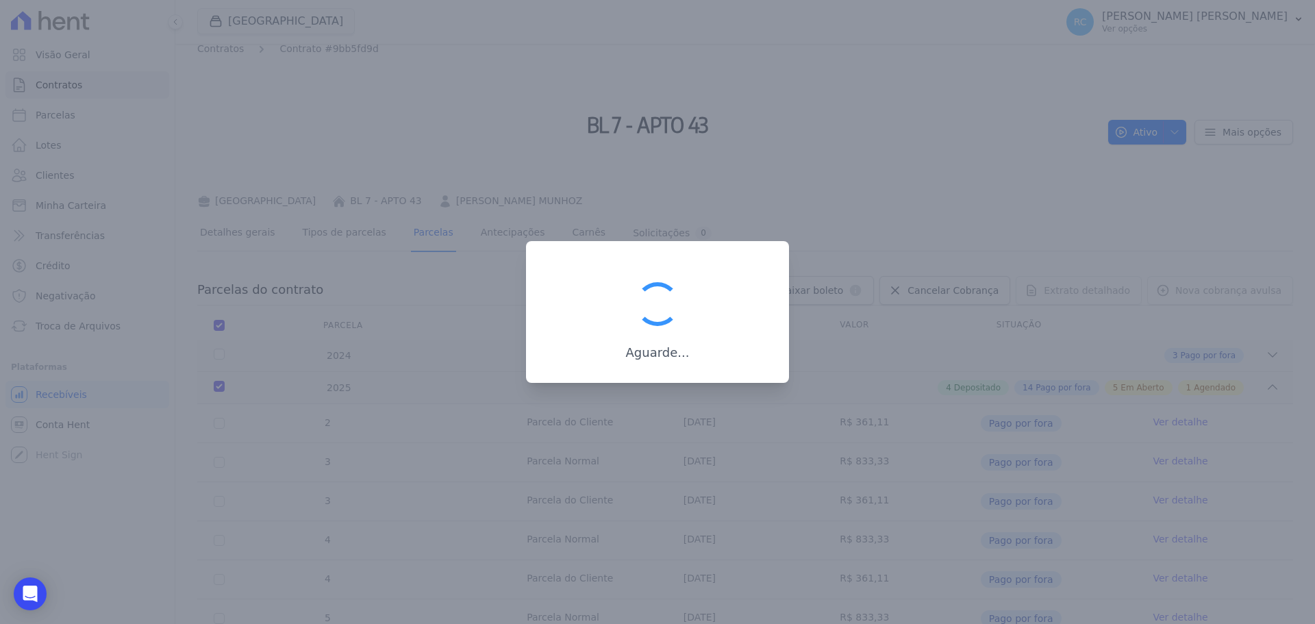
drag, startPoint x: 837, startPoint y: 268, endPoint x: 855, endPoint y: 176, distance: 94.0
click at [855, 176] on div at bounding box center [657, 312] width 1315 height 624
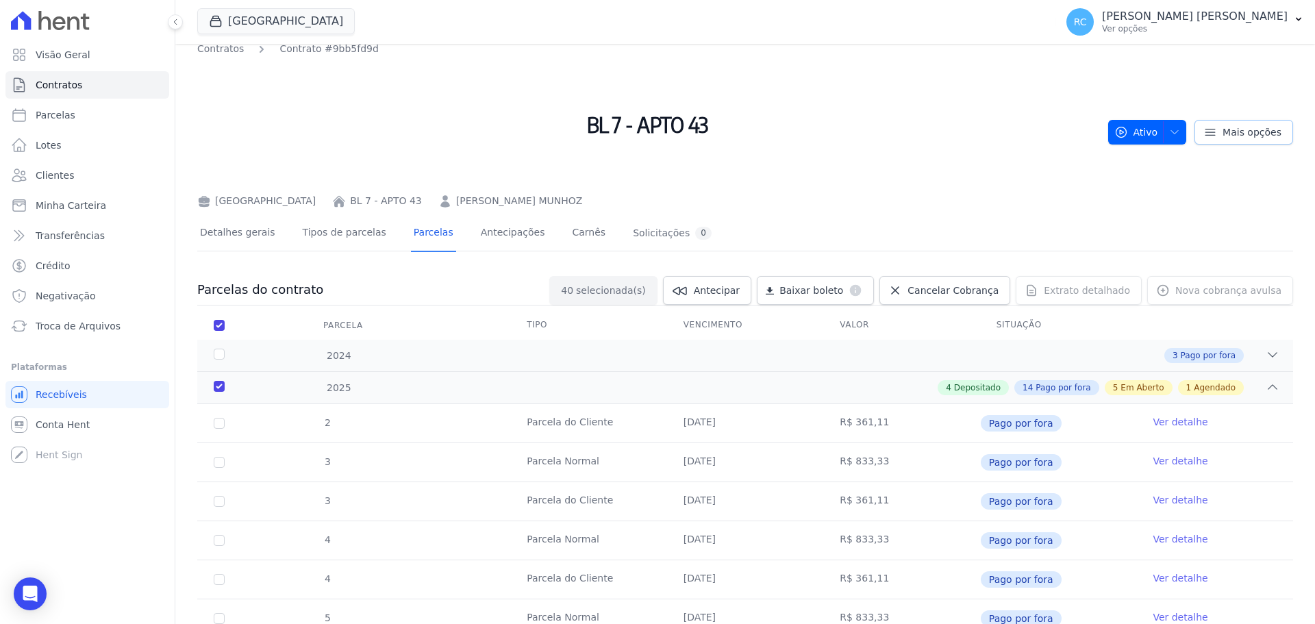
click at [1204, 134] on icon at bounding box center [1210, 132] width 14 height 14
click at [1212, 123] on link "Mais opções" at bounding box center [1243, 132] width 99 height 25
click at [1207, 135] on icon at bounding box center [1210, 132] width 14 height 14
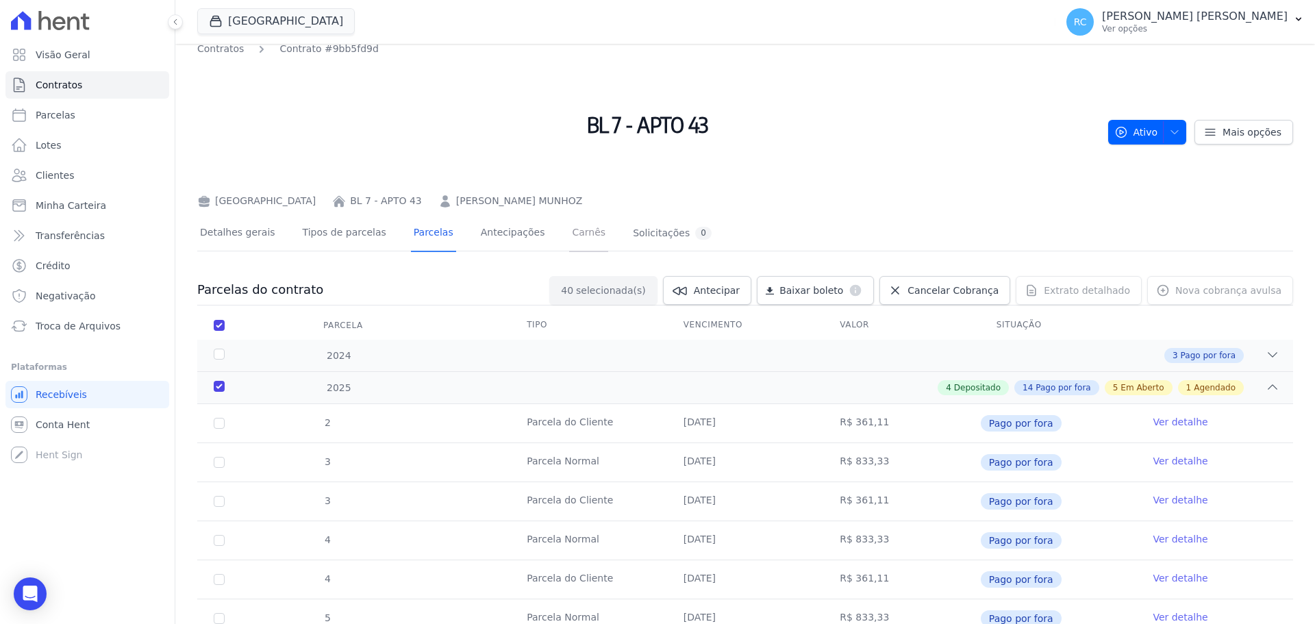
click at [569, 236] on link "Carnês" at bounding box center [588, 234] width 39 height 36
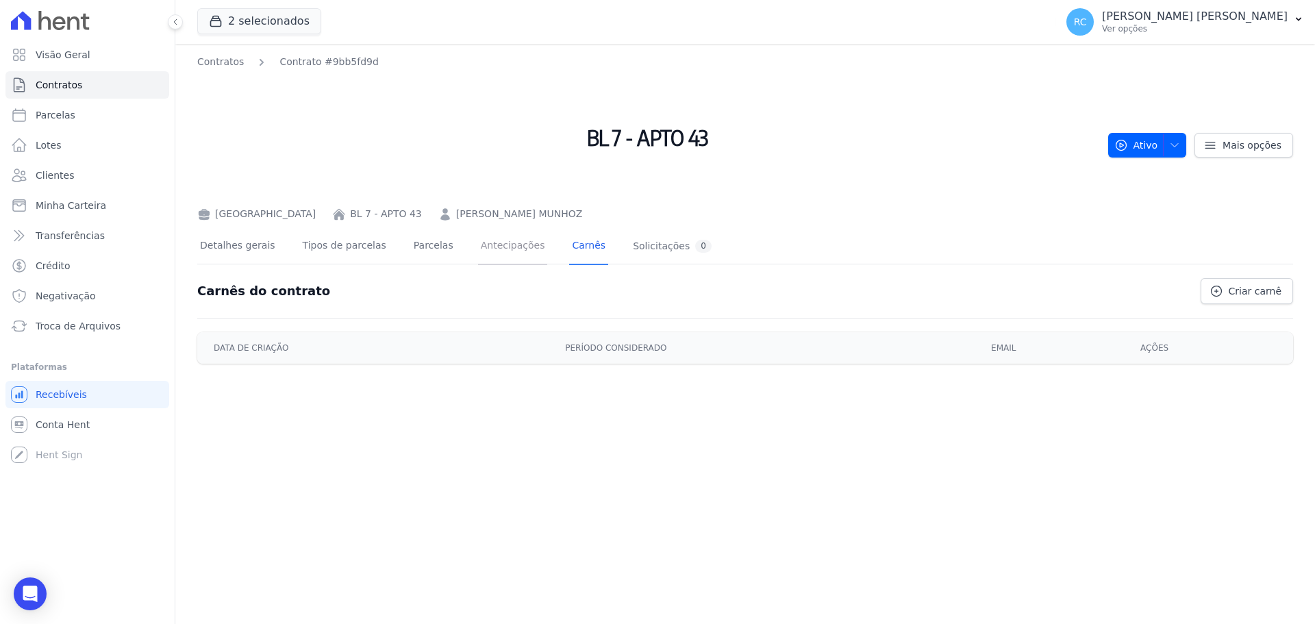
click at [482, 249] on link "Antecipações" at bounding box center [513, 247] width 70 height 36
click at [412, 254] on link "Parcelas" at bounding box center [433, 247] width 45 height 36
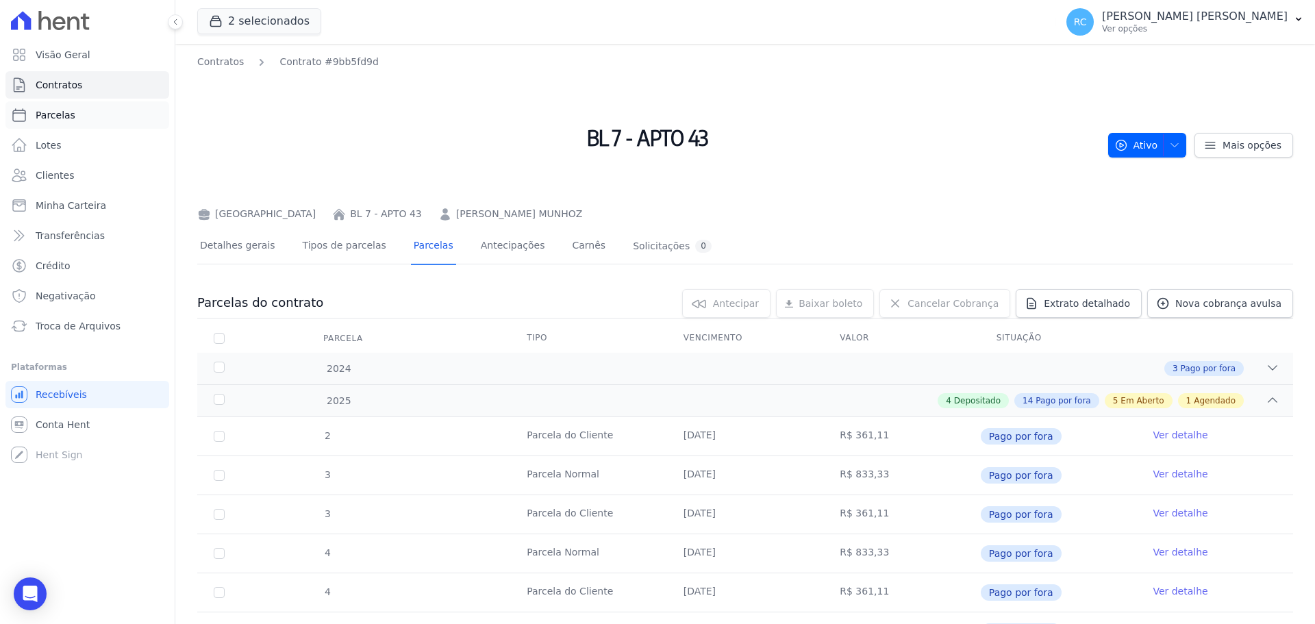
click at [112, 124] on link "Parcelas" at bounding box center [87, 114] width 164 height 27
select select
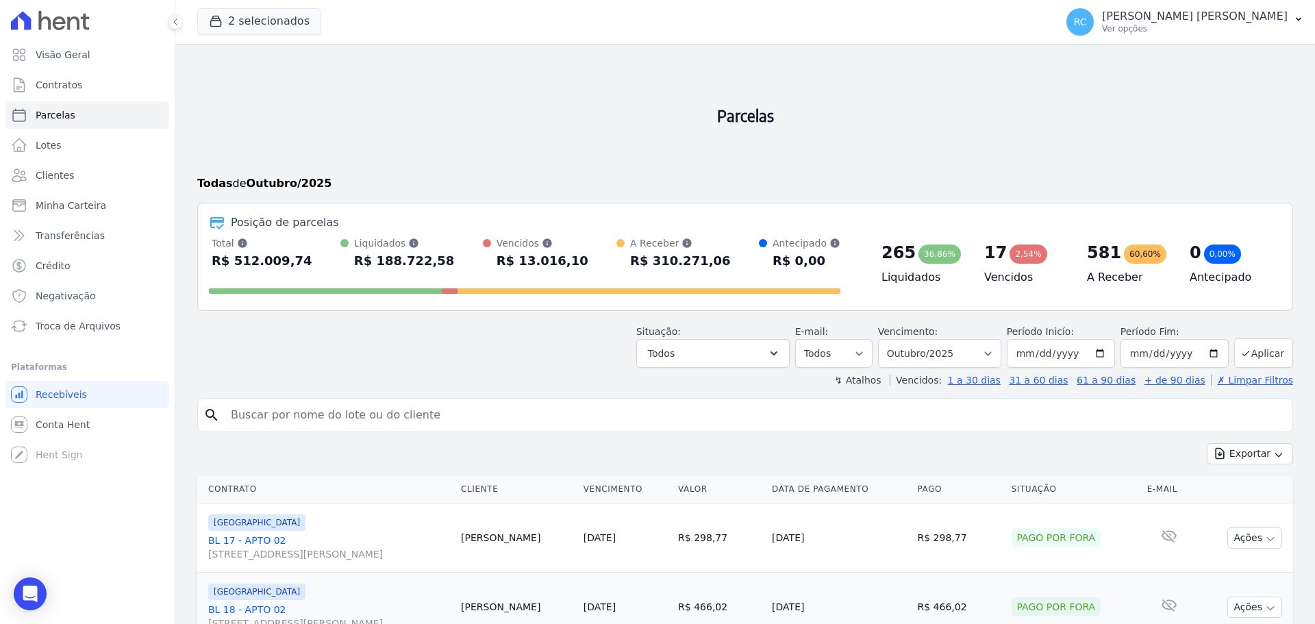
paste input "00190.00009 03351.033000 00660.791179 8 12810000119444"
drag, startPoint x: 553, startPoint y: 415, endPoint x: 99, endPoint y: 379, distance: 456.1
click at [99, 379] on div "Visão Geral Contratos Parcelas Lotes Clientes Minha Carteira Transferências Cré…" at bounding box center [657, 312] width 1315 height 624
paste input "[PERSON_NAME] MUNHOZ"
type input "[PERSON_NAME] MUNHOZ"
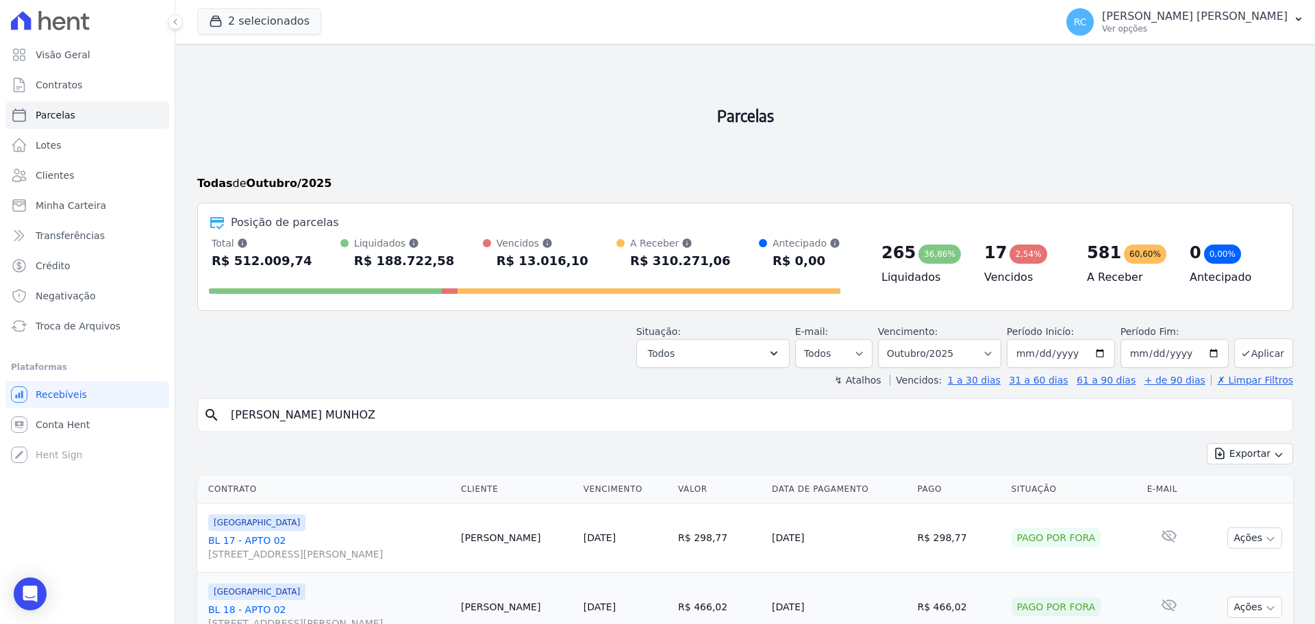
click at [495, 364] on div "Situação: Agendado Em Aberto Pago Processando Cancelado Vencido Transferindo De…" at bounding box center [745, 343] width 1096 height 49
click at [462, 401] on input "[PERSON_NAME] MUNHOZ" at bounding box center [755, 414] width 1064 height 27
click at [510, 342] on div "Situação: Agendado Em Aberto Pago Processando Cancelado Vencido Transferindo De…" at bounding box center [745, 343] width 1096 height 49
click at [543, 403] on input "[PERSON_NAME] MUNHOZ" at bounding box center [755, 414] width 1064 height 27
select select
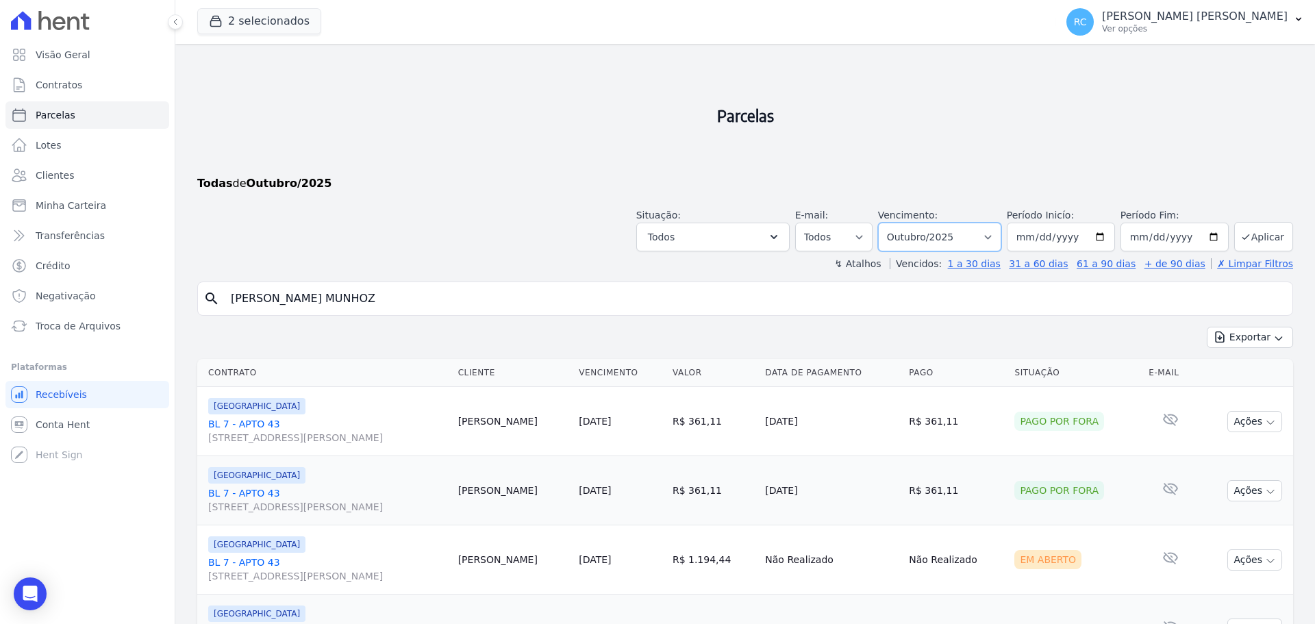
click at [965, 235] on select "Filtrar por período ──────── Todos os meses Dezembro/2021 Janeiro/2022 Fevereir…" at bounding box center [939, 237] width 123 height 29
select select "all"
click at [887, 223] on select "Filtrar por período ──────── Todos os meses Dezembro/2021 Janeiro/2022 Fevereir…" at bounding box center [939, 237] width 123 height 29
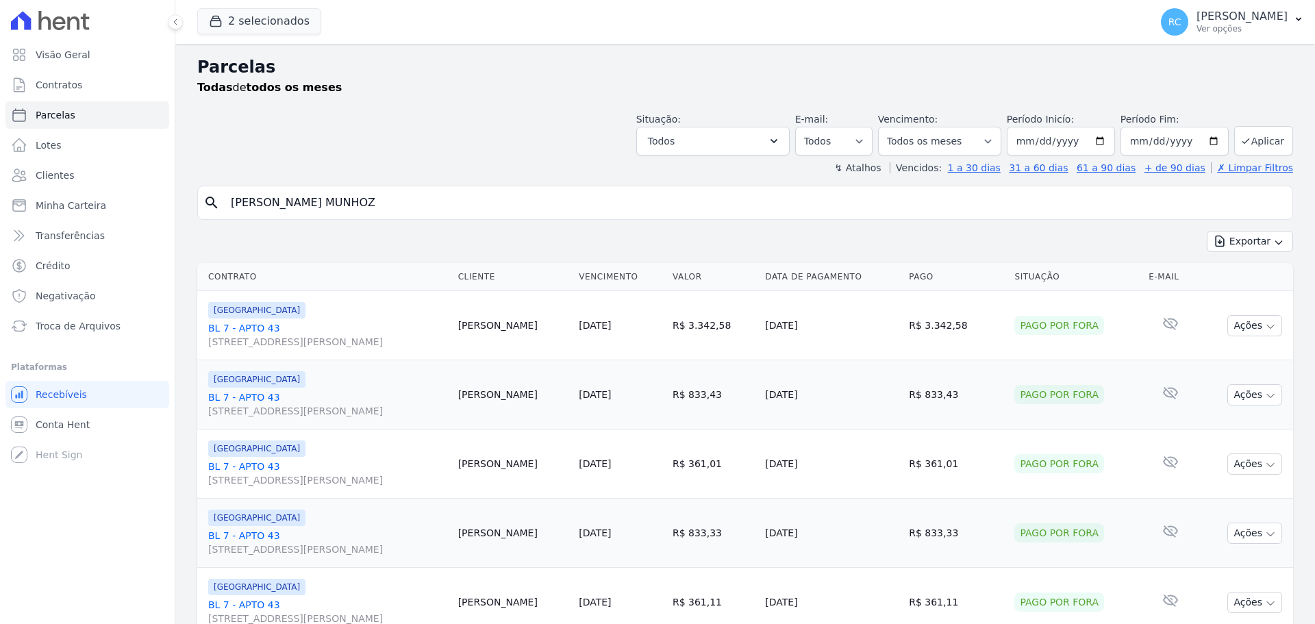
select select
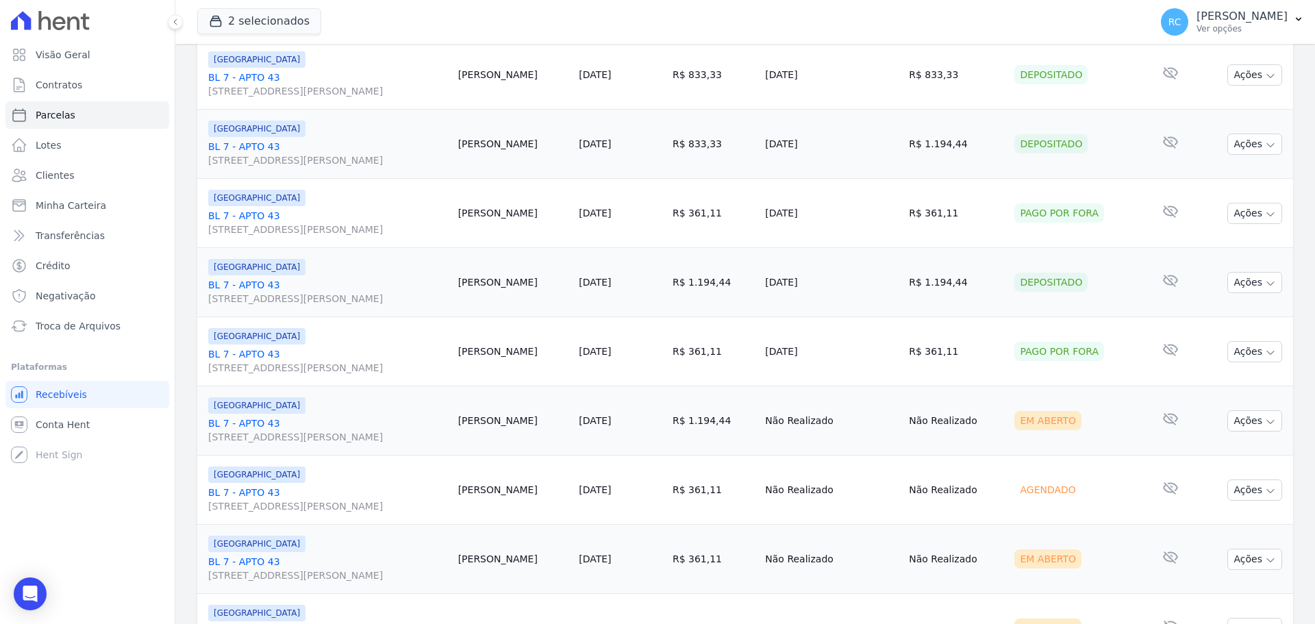
scroll to position [1456, 0]
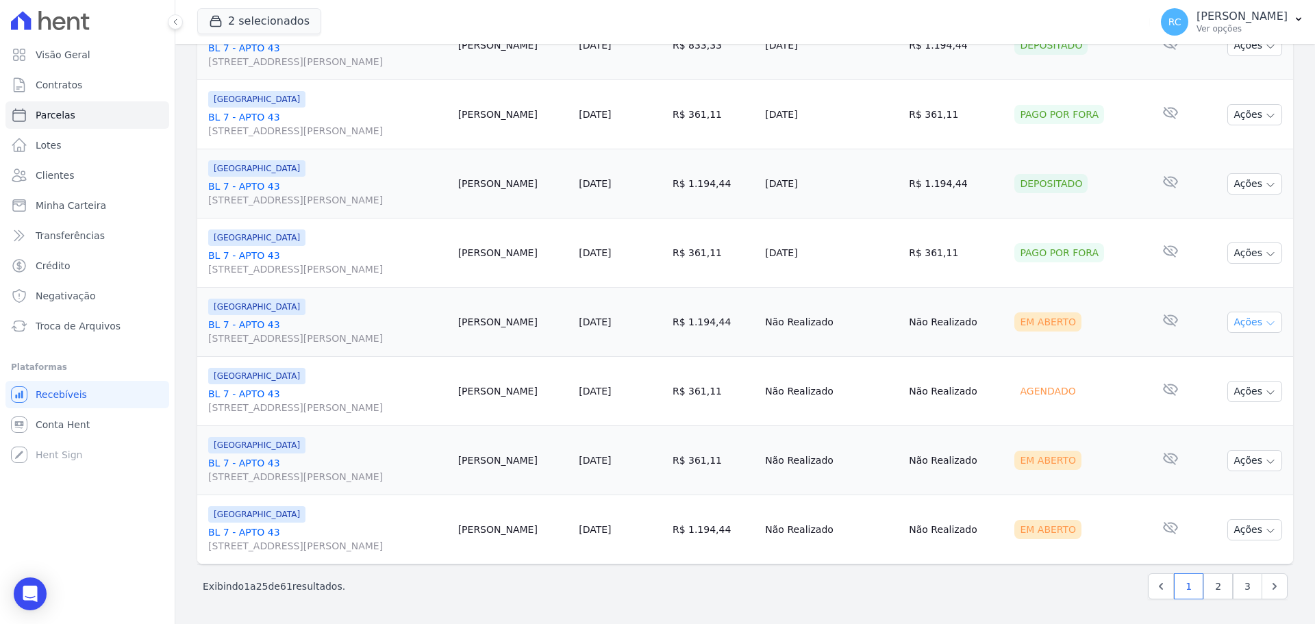
click at [1261, 316] on button "Ações" at bounding box center [1254, 322] width 55 height 21
click at [1080, 382] on div "Agendado" at bounding box center [1075, 390] width 123 height 19
click at [1232, 390] on button "Ações" at bounding box center [1254, 391] width 55 height 21
click at [1206, 421] on link "Ver boleto" at bounding box center [1248, 422] width 131 height 25
click at [940, 376] on td "Não Realizado" at bounding box center [955, 391] width 105 height 69
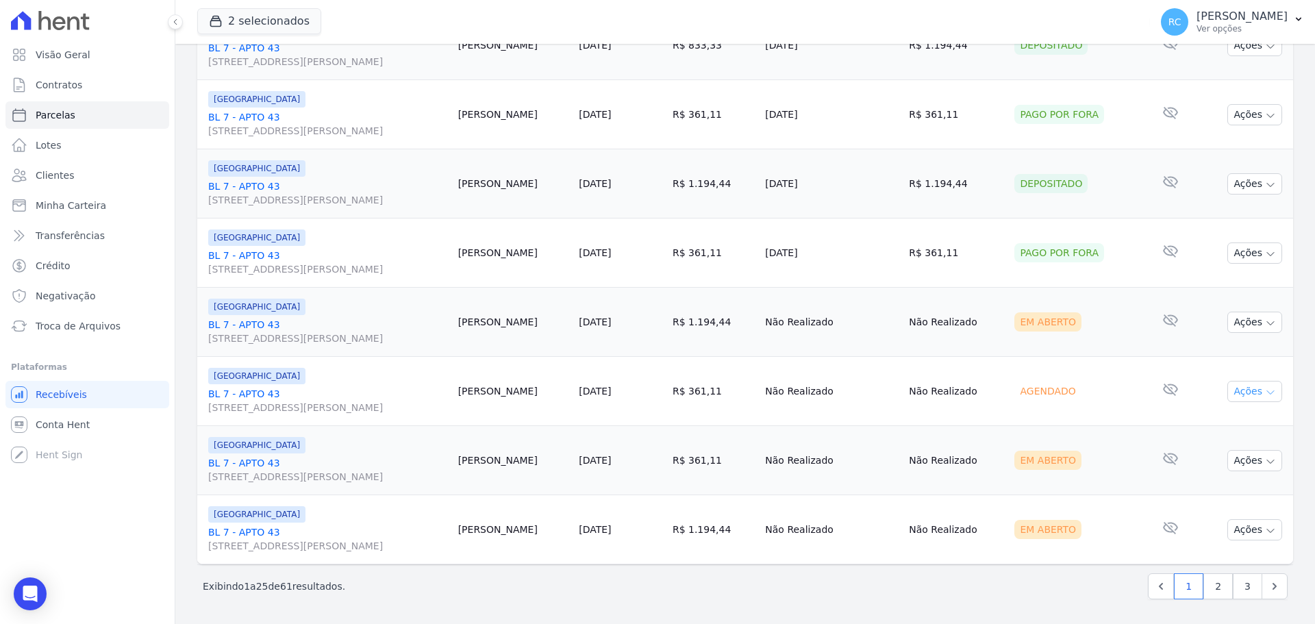
click at [1233, 392] on button "Ações" at bounding box center [1254, 391] width 55 height 21
click at [245, 395] on link "BL 7 - APTO 43 [STREET_ADDRESS][PERSON_NAME]" at bounding box center [327, 400] width 239 height 27
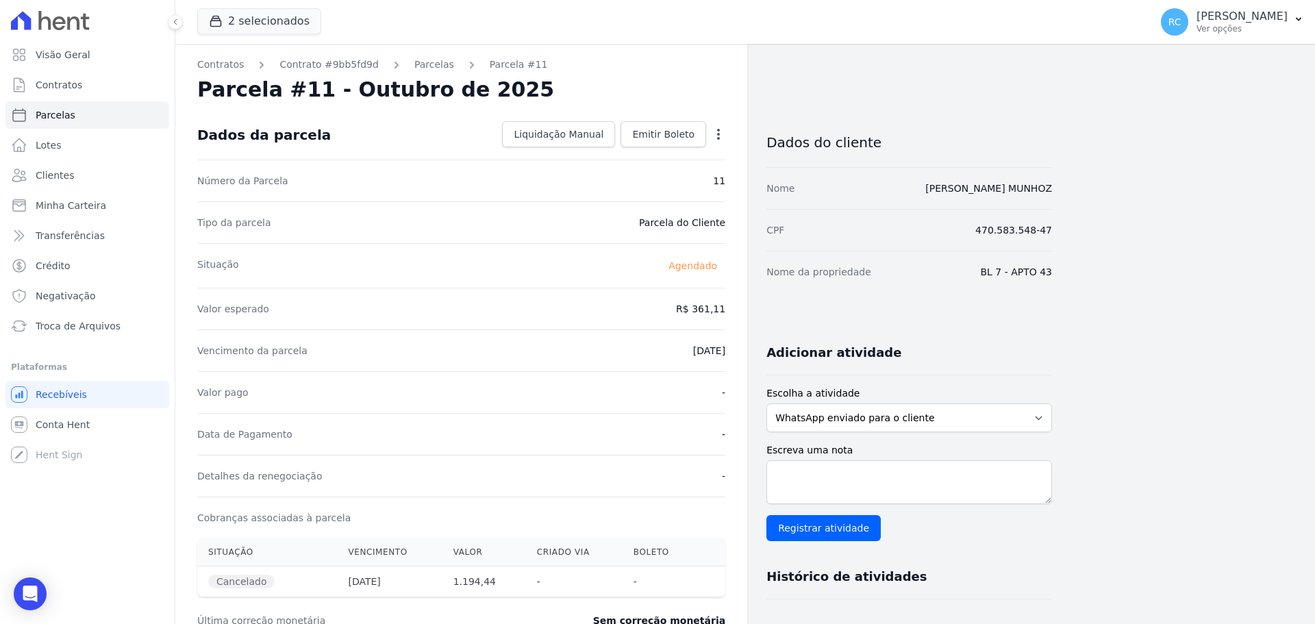
click at [724, 134] on icon "button" at bounding box center [718, 134] width 14 height 14
click at [34, 605] on div "Open Intercom Messenger" at bounding box center [30, 594] width 36 height 36
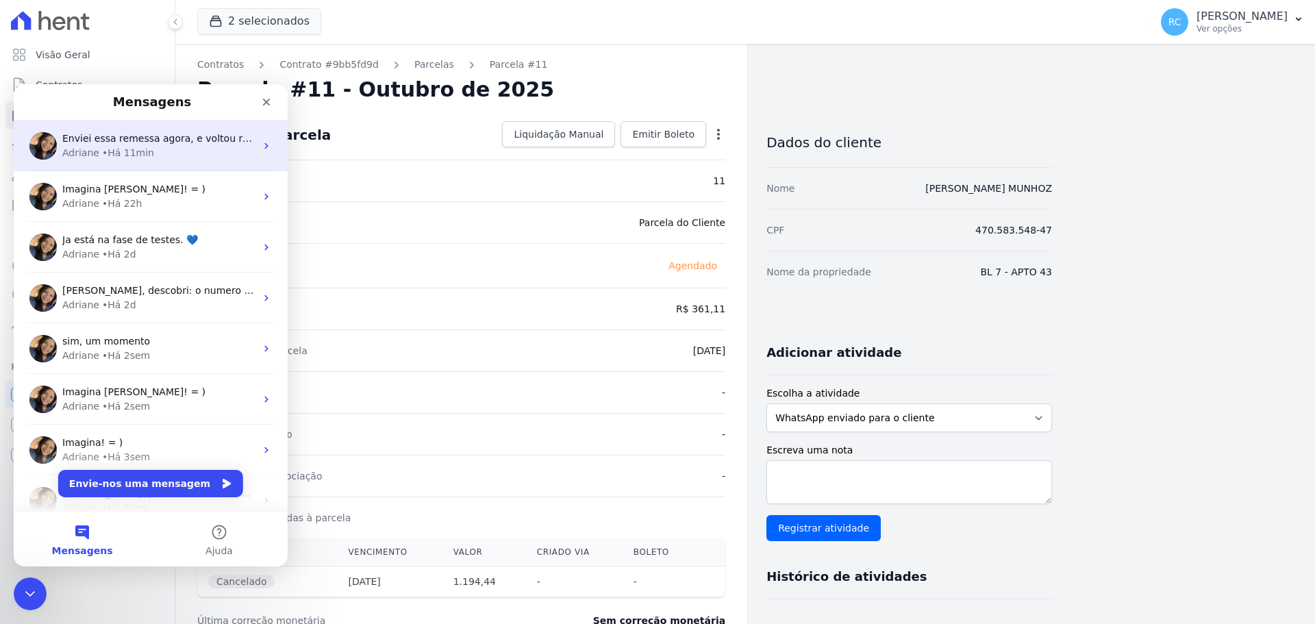
click at [176, 155] on div "[PERSON_NAME] • Há 11min" at bounding box center [158, 153] width 193 height 14
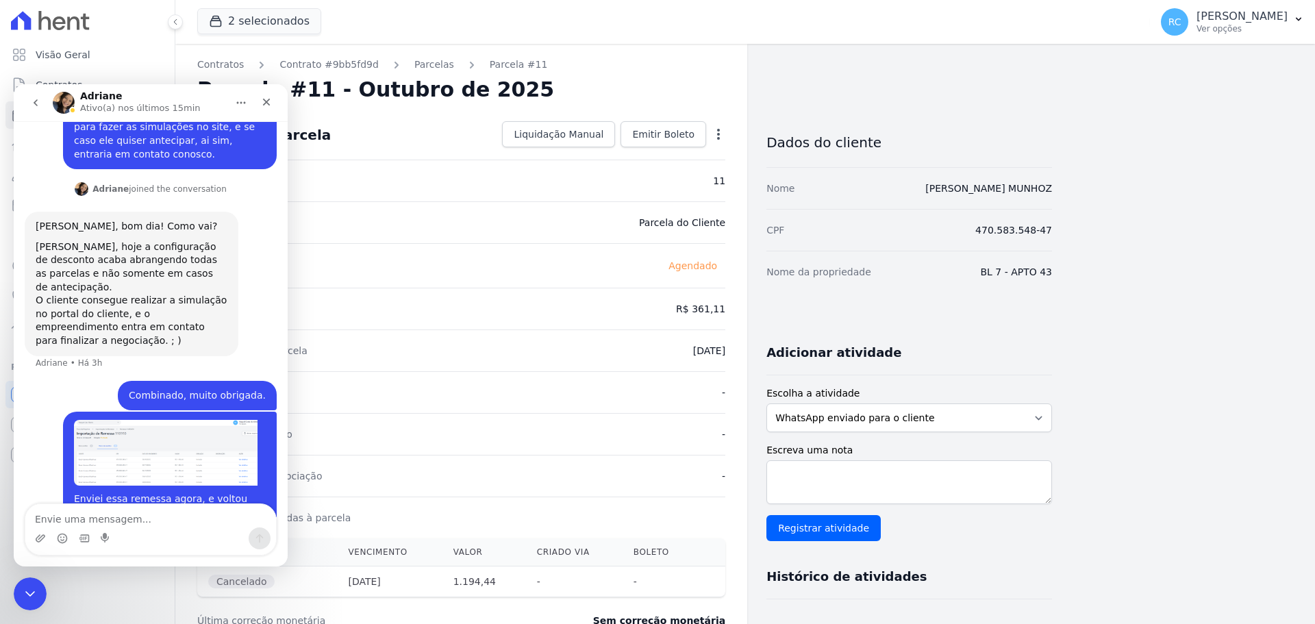
scroll to position [505, 0]
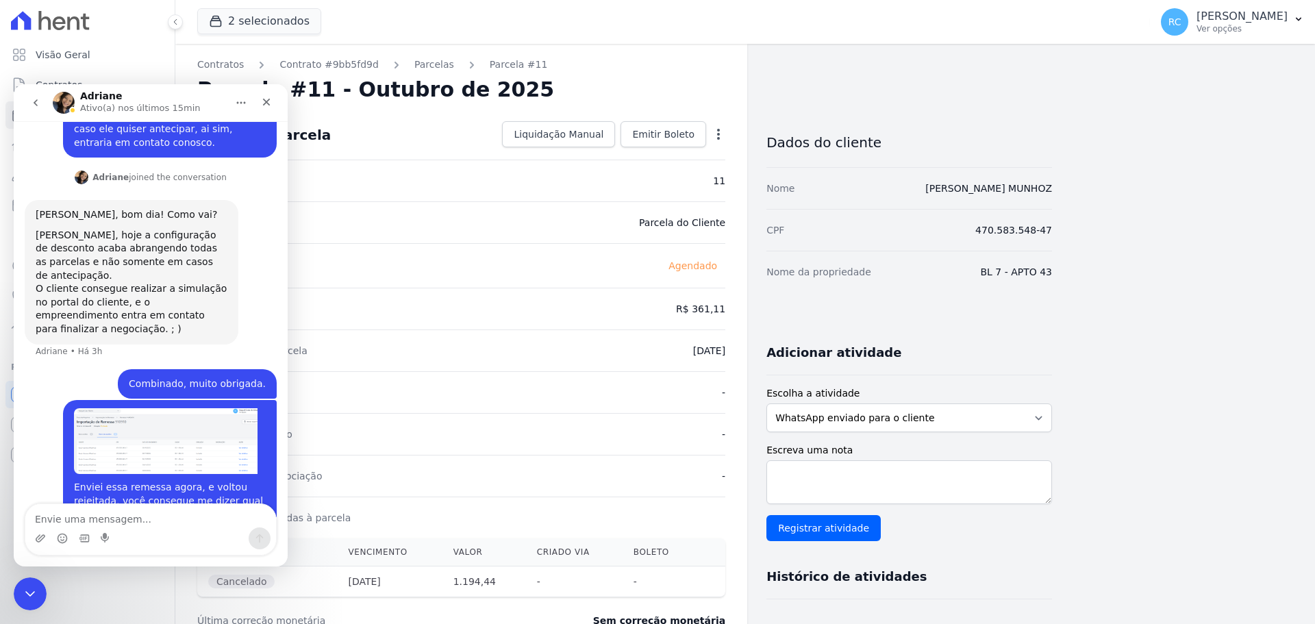
click at [160, 524] on textarea "Envie uma mensagem..." at bounding box center [150, 515] width 251 height 23
drag, startPoint x: 36, startPoint y: 580, endPoint x: 75, endPoint y: 1143, distance: 564.9
click at [38, 577] on div "Fechar mensagem da Intercom" at bounding box center [28, 591] width 33 height 33
